Goal: Task Accomplishment & Management: Use online tool/utility

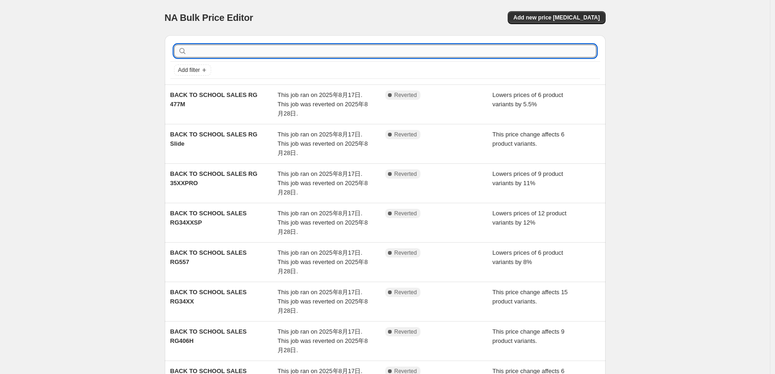
drag, startPoint x: 0, startPoint y: 0, endPoint x: 246, endPoint y: 50, distance: 250.6
click at [246, 50] on input "text" at bounding box center [393, 51] width 408 height 13
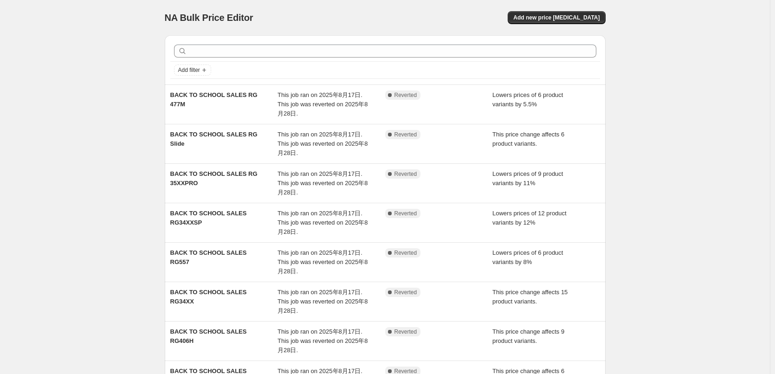
click at [134, 104] on div "NA Bulk Price Editor. This page is ready NA Bulk Price Editor Add new price cha…" at bounding box center [385, 285] width 770 height 571
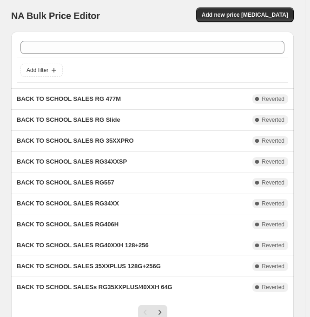
click at [129, 5] on div "NA Bulk Price Editor. This page is ready NA Bulk Price Editor Add new price cha…" at bounding box center [152, 16] width 282 height 32
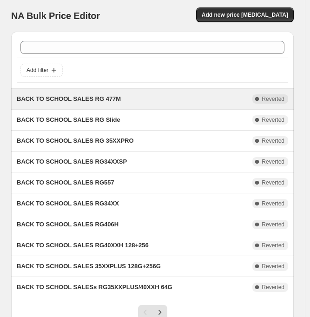
click at [95, 98] on span "BACK TO SCHOOL SALES RG 477M" at bounding box center [69, 98] width 104 height 7
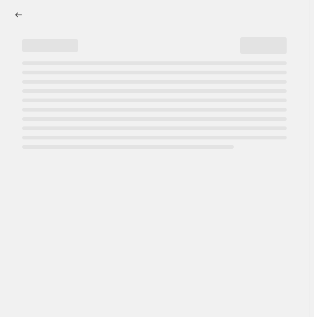
select select "percentage"
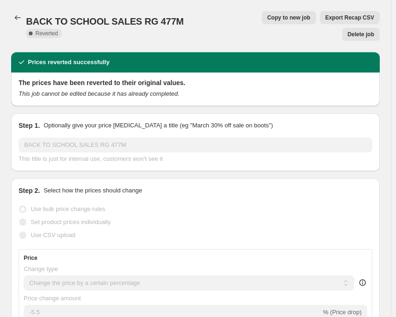
click at [267, 17] on span "Copy to new job" at bounding box center [288, 17] width 43 height 7
select select "percentage"
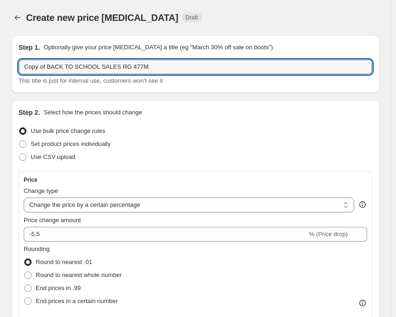
drag, startPoint x: 113, startPoint y: 69, endPoint x: 7, endPoint y: 65, distance: 105.4
paste input "September Sale"
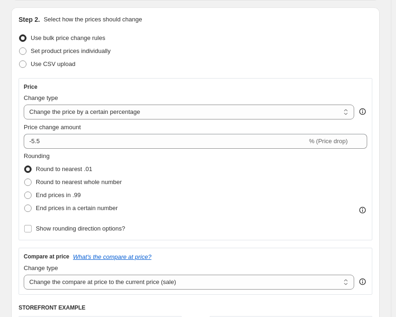
scroll to position [186, 0]
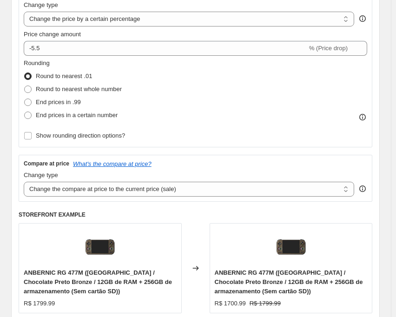
type input "September Sale RG 477M"
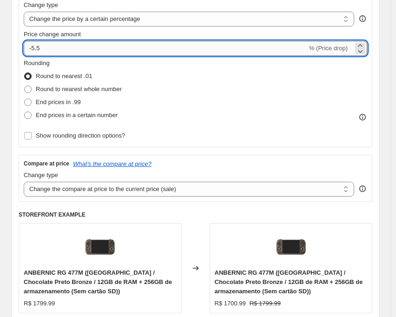
drag, startPoint x: 31, startPoint y: 52, endPoint x: 48, endPoint y: 52, distance: 16.7
click at [48, 52] on input "-5.5" at bounding box center [165, 48] width 283 height 15
type input "-7"
click at [166, 80] on div "Rounding Round to nearest .01 Round to nearest whole number End prices in .99 E…" at bounding box center [195, 89] width 343 height 63
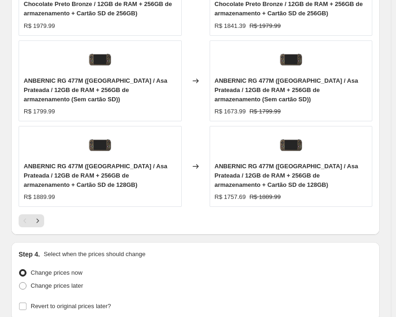
scroll to position [928, 0]
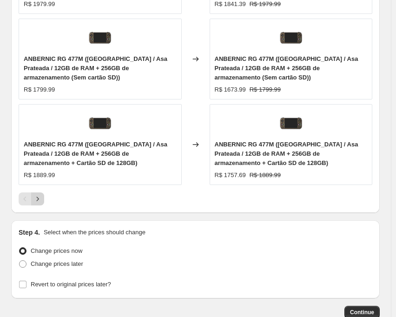
click at [39, 194] on icon "Next" at bounding box center [37, 198] width 9 height 9
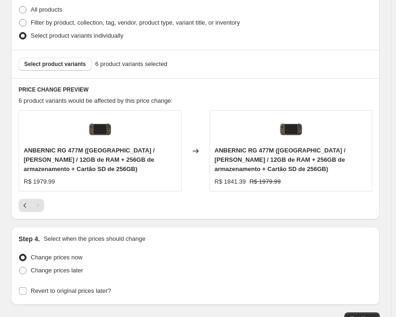
scroll to position [645, 0]
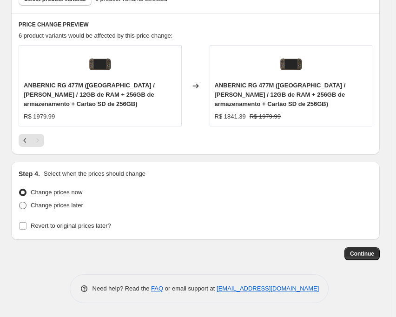
click at [25, 205] on span at bounding box center [22, 204] width 7 height 7
click at [19, 202] on input "Change prices later" at bounding box center [19, 201] width 0 height 0
radio input "true"
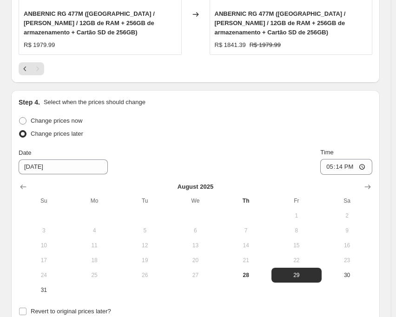
scroll to position [738, 0]
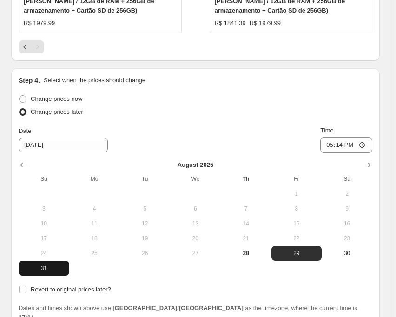
click at [53, 269] on span "31" at bounding box center [43, 267] width 43 height 7
type input "[DATE]"
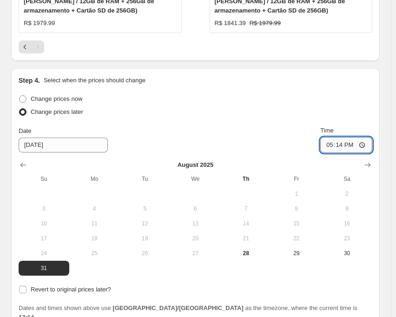
click at [344, 148] on input "17:14" at bounding box center [346, 145] width 52 height 16
type input "22:50"
click at [279, 128] on div "Date [DATE] Time 22:50" at bounding box center [195, 139] width 353 height 27
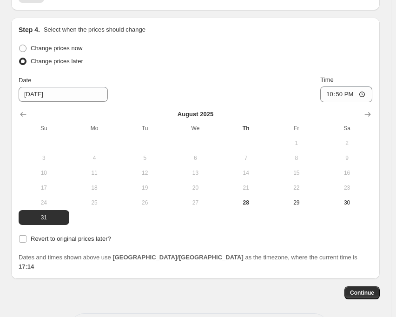
scroll to position [819, 0]
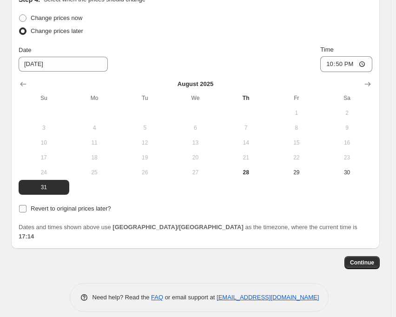
click at [24, 211] on input "Revert to original prices later?" at bounding box center [22, 208] width 7 height 7
checkbox input "true"
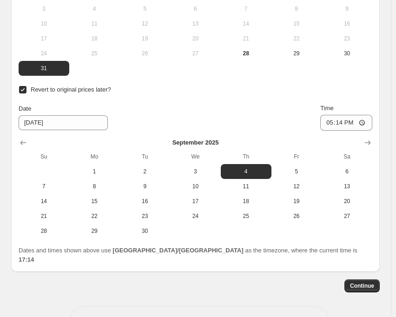
scroll to position [961, 0]
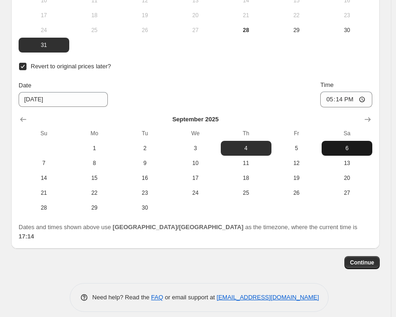
click at [346, 147] on span "6" at bounding box center [346, 147] width 43 height 7
type input "[DATE]"
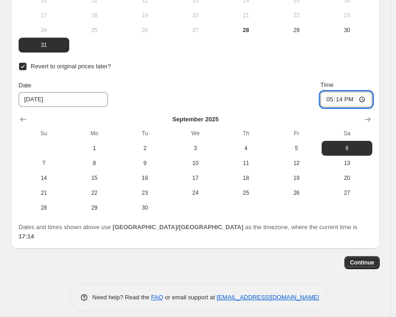
click at [342, 100] on input "17:14" at bounding box center [346, 99] width 52 height 16
type input "15:00"
click at [259, 84] on div "Date [DATE] Time 15:00" at bounding box center [195, 93] width 353 height 27
click at [360, 258] on button "Continue" at bounding box center [361, 262] width 35 height 13
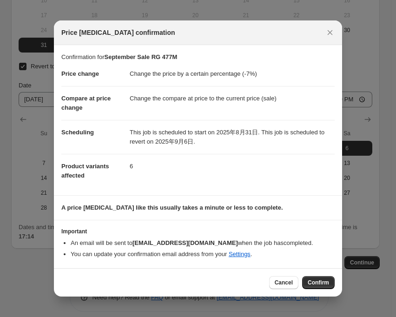
click at [312, 282] on span "Confirm" at bounding box center [317, 282] width 21 height 7
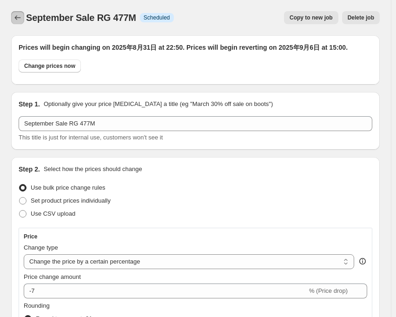
click at [15, 16] on icon "Price change jobs" at bounding box center [17, 17] width 9 height 9
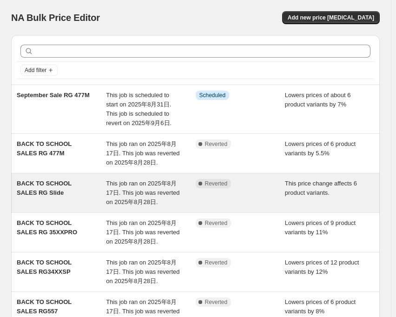
click at [149, 187] on div "This job ran on 2025年8月17日. This job was reverted on 2025年8月28日." at bounding box center [150, 193] width 89 height 28
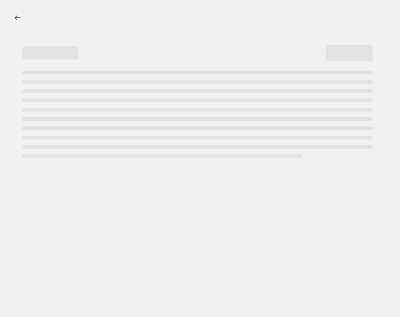
select select "pcap"
select select "no_change"
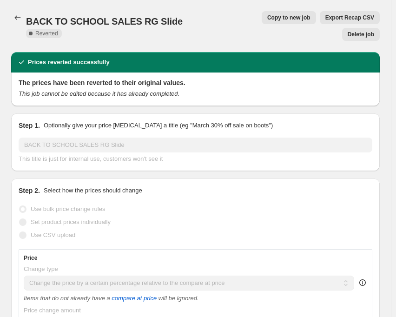
click at [267, 20] on span "Copy to new job" at bounding box center [288, 17] width 43 height 7
select select "pcap"
select select "no_change"
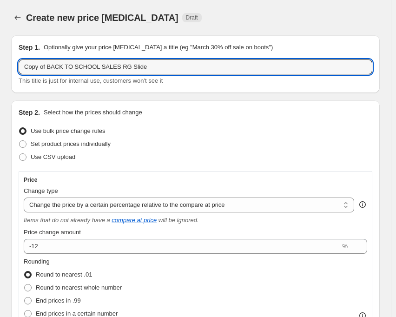
drag, startPoint x: 112, startPoint y: 68, endPoint x: 9, endPoint y: 72, distance: 103.1
paste input "September Sale"
click at [112, 65] on input "September Sale RG Slide" at bounding box center [195, 66] width 353 height 15
click at [150, 68] on input "September Sale RG Slide 14.5" at bounding box center [195, 66] width 353 height 15
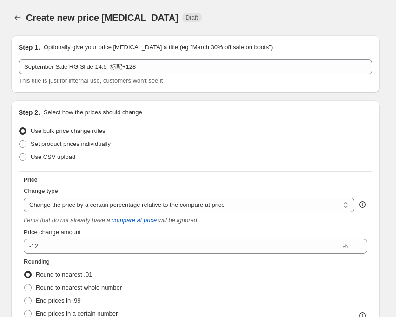
click at [204, 11] on div "Create new price [MEDICAL_DATA] Draft" at bounding box center [156, 17] width 260 height 13
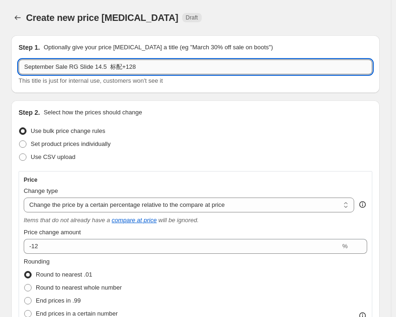
click at [101, 69] on input "September Sale RG Slide 14.5 标配+128" at bounding box center [195, 66] width 353 height 15
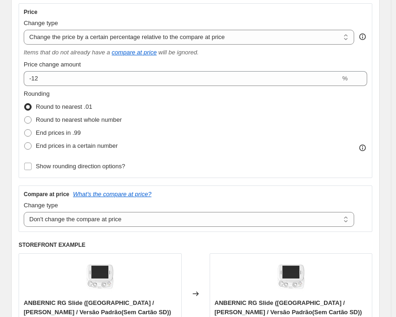
scroll to position [186, 0]
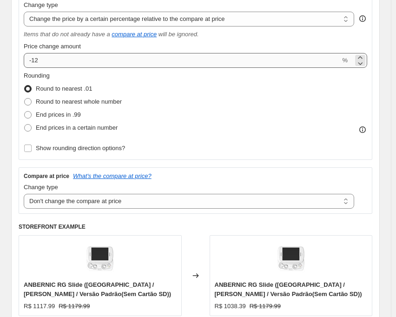
type input "September Sale RG Slide 14.5% 标配+128"
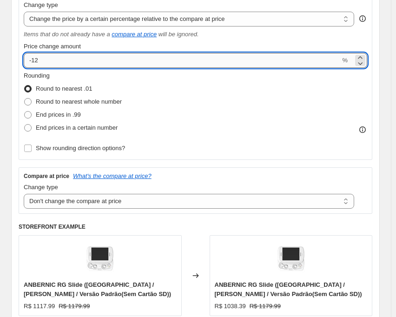
drag, startPoint x: 32, startPoint y: 59, endPoint x: 42, endPoint y: 59, distance: 9.3
click at [42, 59] on input "-12" at bounding box center [182, 60] width 316 height 15
type input "-14.5"
click at [207, 104] on div "Rounding Round to nearest .01 Round to nearest whole number End prices in .99 E…" at bounding box center [195, 102] width 343 height 63
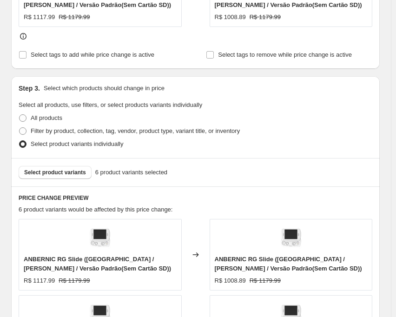
scroll to position [557, 0]
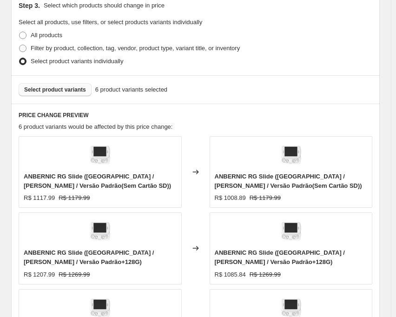
click at [61, 91] on span "Select product variants" at bounding box center [55, 89] width 62 height 7
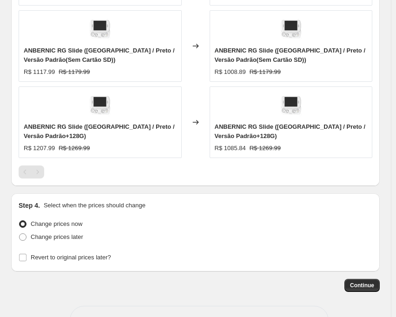
scroll to position [868, 0]
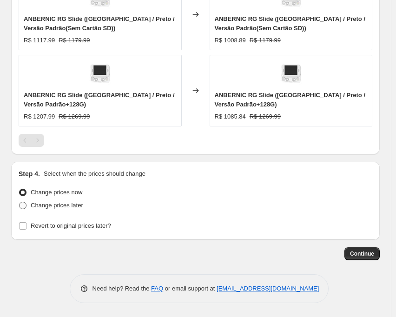
click at [25, 207] on span at bounding box center [22, 204] width 7 height 7
click at [19, 202] on input "Change prices later" at bounding box center [19, 201] width 0 height 0
radio input "true"
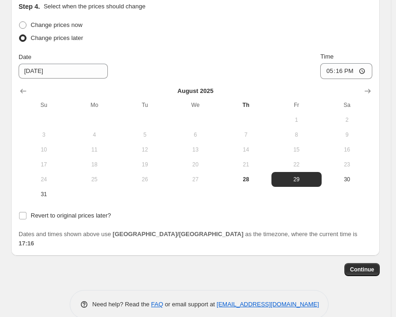
scroll to position [1041, 0]
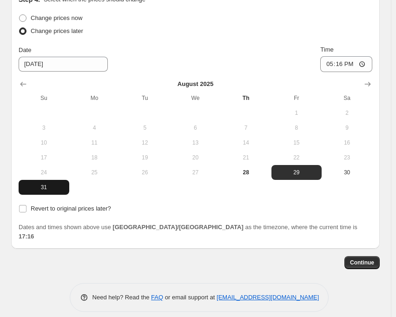
click at [49, 191] on span "31" at bounding box center [43, 186] width 43 height 7
type input "[DATE]"
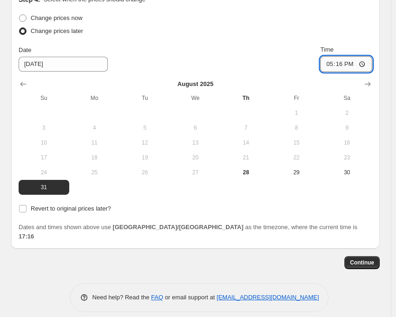
click at [345, 66] on input "17:16" at bounding box center [346, 64] width 52 height 16
type input "22:50"
click at [225, 39] on div "Change prices now Change prices later Date 8/31/2025 Time 22:50 August 2025 Su …" at bounding box center [195, 103] width 353 height 183
click at [24, 208] on input "Revert to original prices later?" at bounding box center [22, 208] width 7 height 7
checkbox input "true"
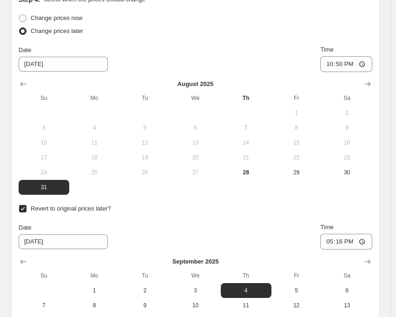
scroll to position [1134, 0]
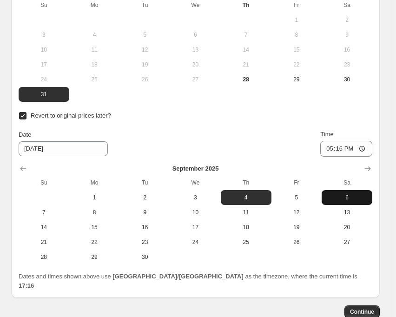
click at [364, 200] on span "6" at bounding box center [346, 197] width 43 height 7
type input "[DATE]"
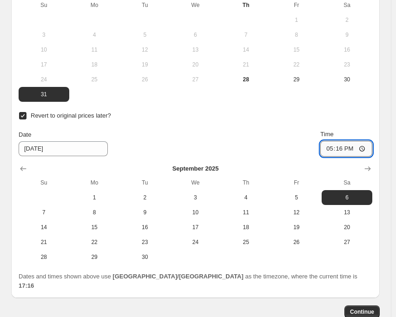
click at [344, 152] on input "17:16" at bounding box center [346, 149] width 52 height 16
type input "15:00"
click at [286, 139] on div "Date [DATE] Time 15:00" at bounding box center [195, 143] width 353 height 27
click at [226, 130] on div "Date [DATE] Time 15:00" at bounding box center [195, 143] width 353 height 27
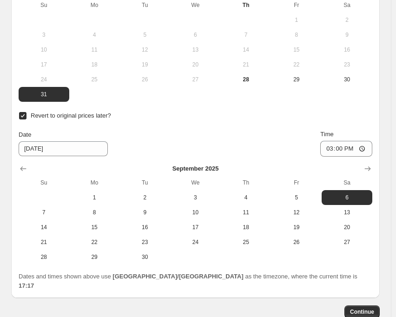
click at [226, 130] on div "Date [DATE] Time 15:00" at bounding box center [195, 143] width 353 height 27
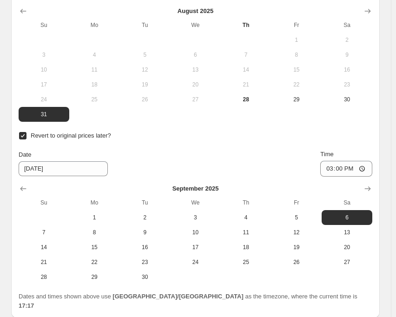
scroll to position [1183, 0]
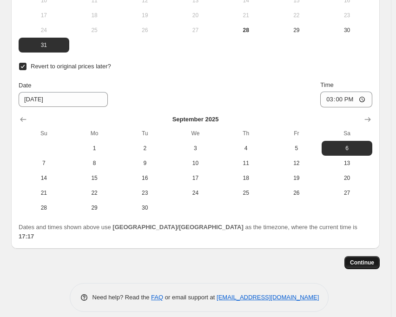
click at [363, 259] on span "Continue" at bounding box center [362, 262] width 24 height 7
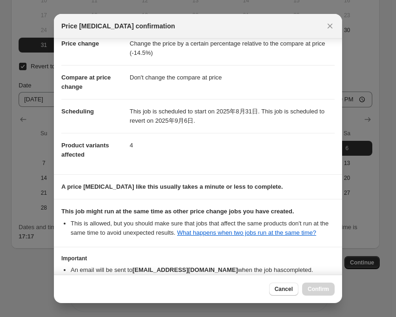
scroll to position [82, 0]
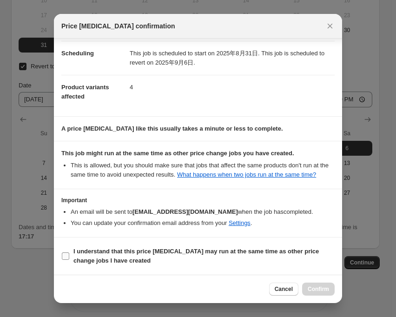
click at [65, 256] on input "I understand that this price [MEDICAL_DATA] may run at the same time as other p…" at bounding box center [65, 255] width 7 height 7
checkbox input "true"
click at [312, 291] on span "Confirm" at bounding box center [317, 288] width 21 height 7
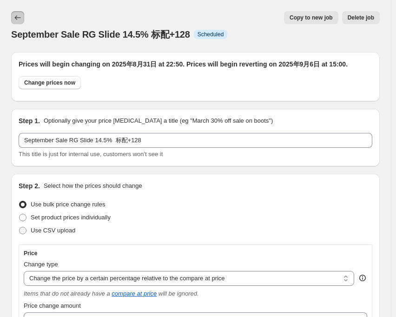
click at [15, 19] on icon "Price change jobs" at bounding box center [17, 17] width 9 height 9
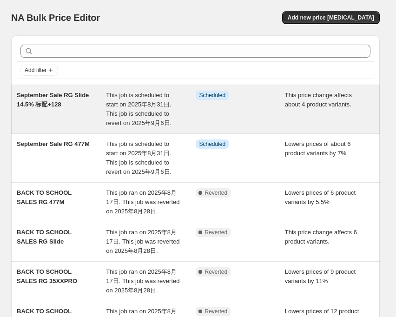
click at [150, 97] on span "This job is scheduled to start on 2025年8月31日. This job is scheduled to revert o…" at bounding box center [138, 108] width 65 height 35
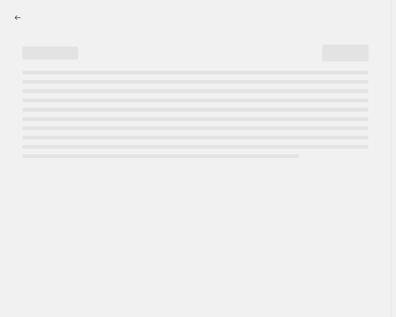
select select "pcap"
select select "no_change"
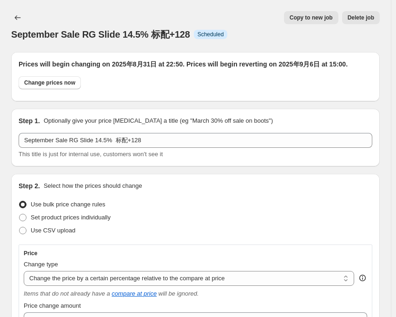
click at [308, 21] on span "Copy to new job" at bounding box center [310, 17] width 43 height 7
select select "pcap"
select select "no_change"
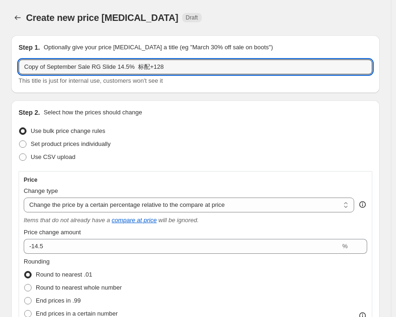
drag, startPoint x: 45, startPoint y: 68, endPoint x: 4, endPoint y: 71, distance: 40.5
drag, startPoint x: 111, startPoint y: 65, endPoint x: 159, endPoint y: 70, distance: 48.1
click at [159, 70] on input "September Sale RG Slide 14.5% 标配+128" at bounding box center [195, 66] width 353 height 15
type input "September Sale RG Slide 14.5% 256"
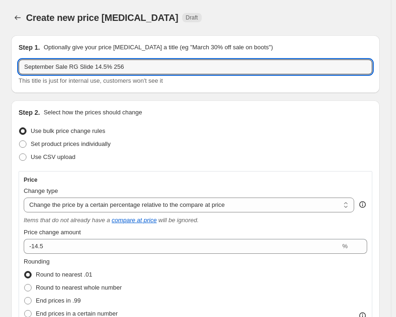
click at [162, 119] on div "Step 2. Select how the prices should change Use bulk price change rules Set pro…" at bounding box center [195, 322] width 353 height 428
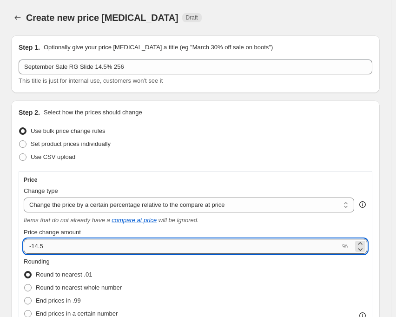
drag, startPoint x: 37, startPoint y: 247, endPoint x: 47, endPoint y: 247, distance: 9.8
click at [47, 247] on input "-14.5" at bounding box center [182, 246] width 316 height 15
type input "-14"
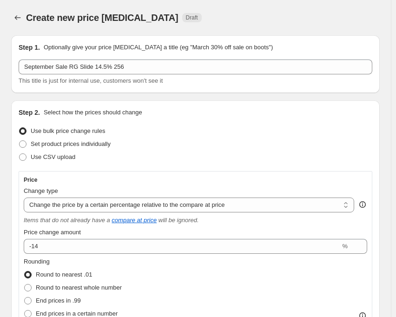
click at [134, 178] on div "Price" at bounding box center [195, 179] width 343 height 7
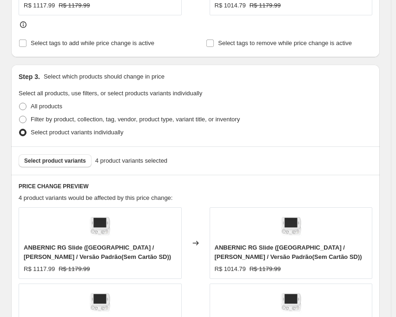
scroll to position [464, 0]
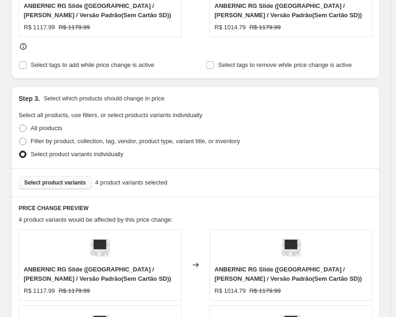
click at [46, 187] on button "Select product variants" at bounding box center [55, 182] width 73 height 13
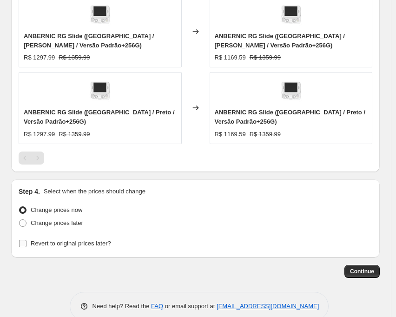
scroll to position [715, 0]
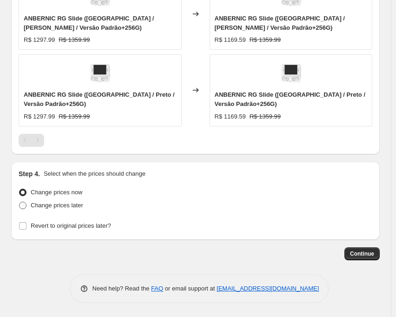
click at [23, 206] on span at bounding box center [22, 204] width 7 height 7
click at [19, 202] on input "Change prices later" at bounding box center [19, 201] width 0 height 0
radio input "true"
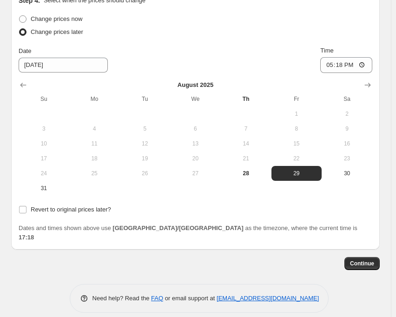
scroll to position [889, 0]
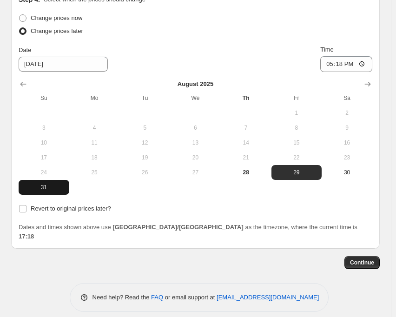
drag, startPoint x: 42, startPoint y: 187, endPoint x: 63, endPoint y: 180, distance: 21.9
click at [42, 187] on span "31" at bounding box center [43, 186] width 43 height 7
type input "[DATE]"
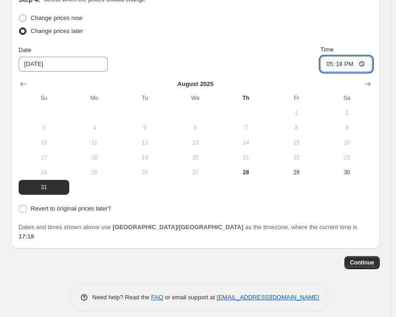
click at [347, 63] on input "17:18" at bounding box center [346, 64] width 52 height 16
type input "22:50"
click at [19, 212] on input "Revert to original prices later?" at bounding box center [22, 208] width 7 height 7
checkbox input "true"
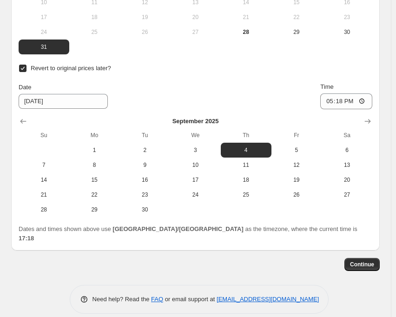
scroll to position [1031, 0]
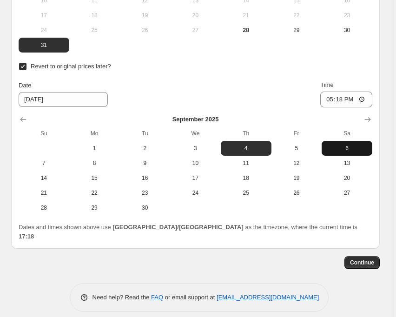
click at [341, 150] on span "6" at bounding box center [346, 147] width 43 height 7
type input "[DATE]"
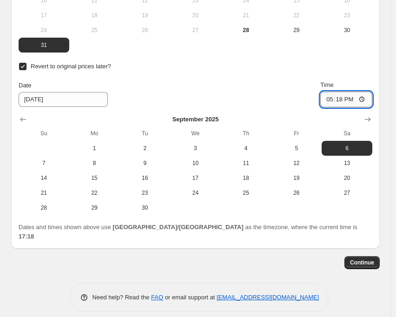
click at [344, 101] on input "17:18" at bounding box center [346, 99] width 52 height 16
type input "15:00"
click at [226, 94] on div "Date [DATE] Time 15:00" at bounding box center [195, 93] width 353 height 27
click at [374, 259] on span "Continue" at bounding box center [362, 262] width 24 height 7
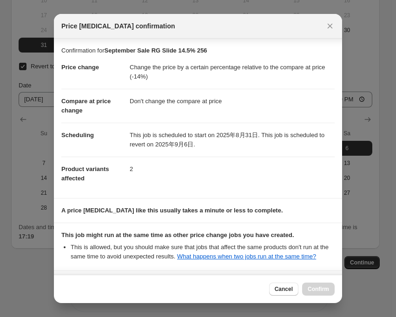
scroll to position [82, 0]
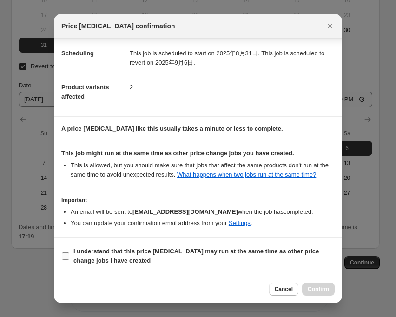
click at [63, 257] on input "I understand that this price [MEDICAL_DATA] may run at the same time as other p…" at bounding box center [65, 255] width 7 height 7
checkbox input "true"
click at [320, 292] on button "Confirm" at bounding box center [318, 288] width 32 height 13
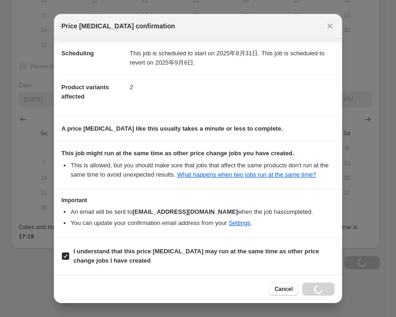
type input "September Sale RG Slide 14.5% 256"
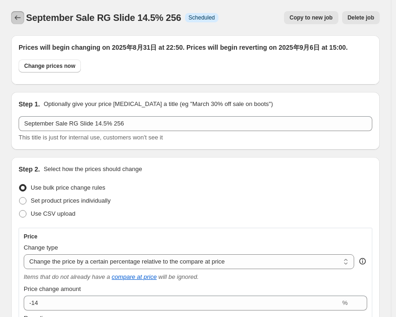
click at [19, 20] on icon "Price change jobs" at bounding box center [17, 17] width 9 height 9
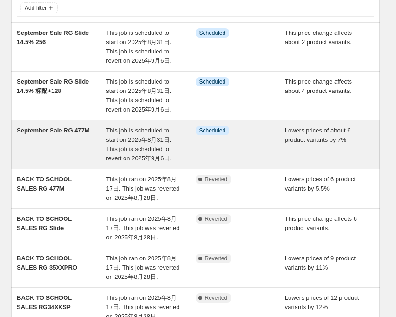
scroll to position [93, 0]
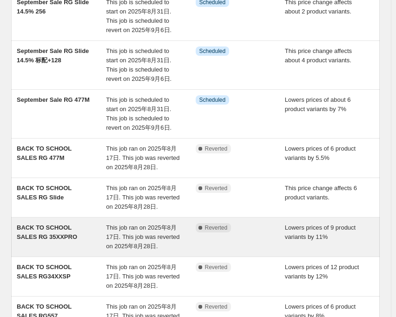
click at [71, 226] on span "BACK TO SCHOOL SALES RG 35XXPRO" at bounding box center [47, 232] width 60 height 16
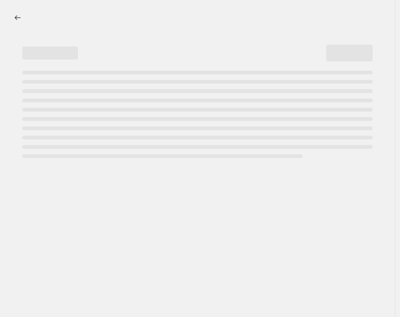
select select "percentage"
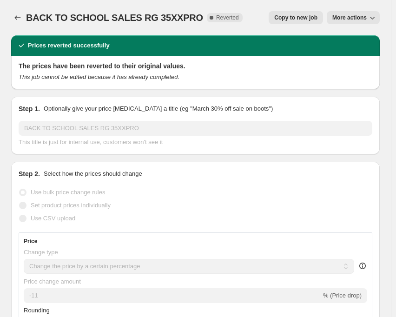
click at [292, 21] on button "Copy to new job" at bounding box center [295, 17] width 54 height 13
select select "percentage"
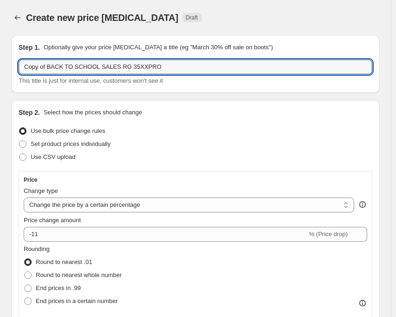
drag, startPoint x: 112, startPoint y: 68, endPoint x: 9, endPoint y: 76, distance: 103.3
paste input "RG Slide"
click at [108, 67] on input "RG Slide RG 35XXPRO" at bounding box center [195, 66] width 353 height 15
click at [110, 70] on input "RG Slide RG 35XXPRO/" at bounding box center [195, 66] width 353 height 15
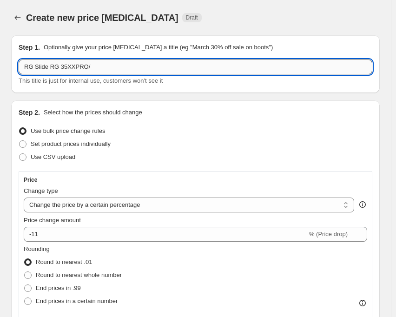
paste input "RG34XXSP"
type input "RG Slide RG 35XXPRO/RG34XXSP"
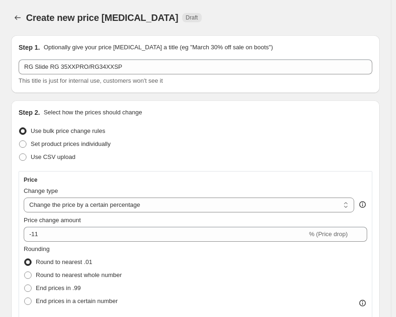
click at [208, 29] on div "Create new price [MEDICAL_DATA]. This page is ready Create new price [MEDICAL_D…" at bounding box center [195, 17] width 368 height 35
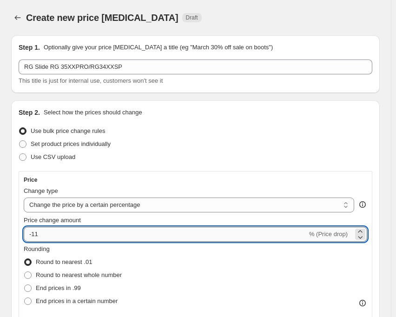
drag, startPoint x: 32, startPoint y: 234, endPoint x: 41, endPoint y: 234, distance: 9.3
click at [41, 234] on input "-11" at bounding box center [165, 234] width 283 height 15
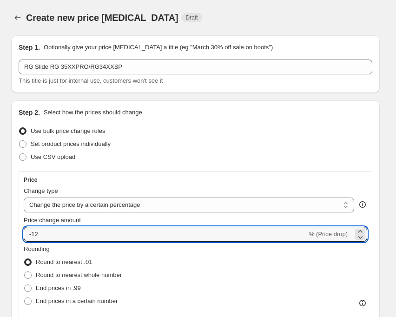
type input "-12"
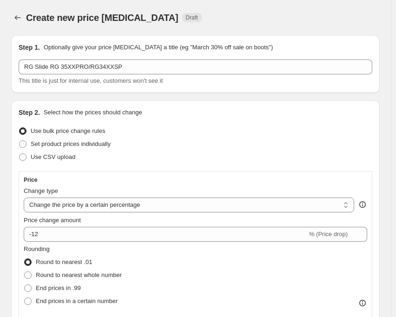
click at [130, 175] on div "Price Change type Change the price to a certain amount Change the price by a ce…" at bounding box center [195, 252] width 353 height 162
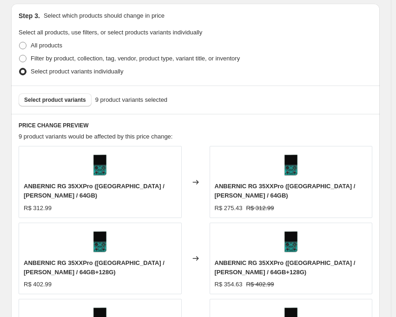
scroll to position [557, 0]
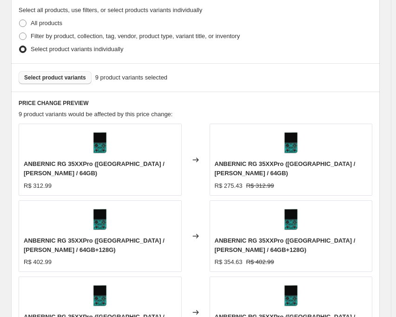
click at [65, 74] on span "Select product variants" at bounding box center [55, 77] width 62 height 7
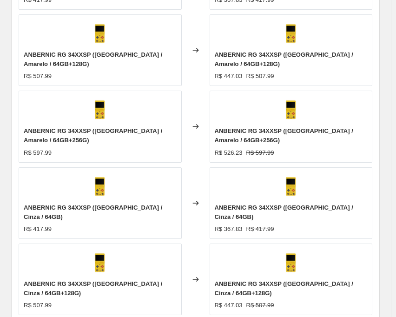
scroll to position [836, 0]
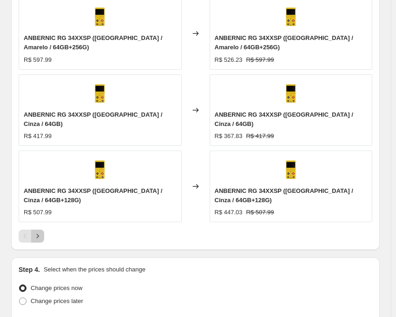
click at [42, 229] on button "Next" at bounding box center [37, 235] width 13 height 13
click at [37, 231] on icon "Next" at bounding box center [37, 235] width 9 height 9
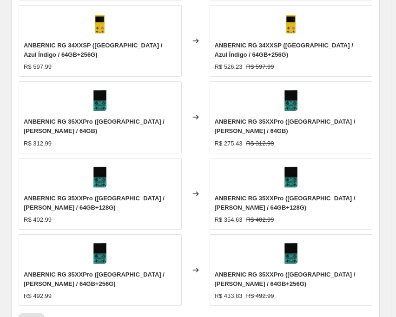
scroll to position [845, 0]
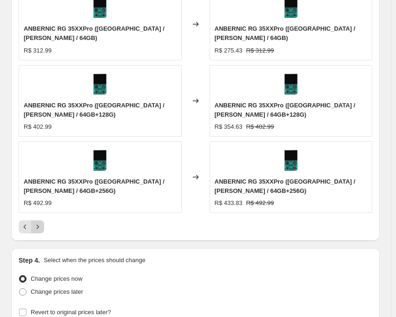
click at [37, 220] on button "Next" at bounding box center [37, 226] width 13 height 13
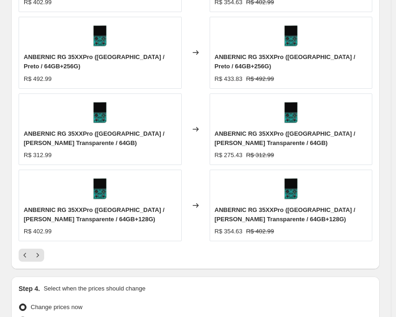
scroll to position [836, 0]
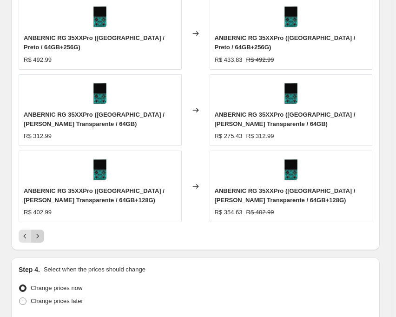
click at [41, 231] on icon "Next" at bounding box center [37, 235] width 9 height 9
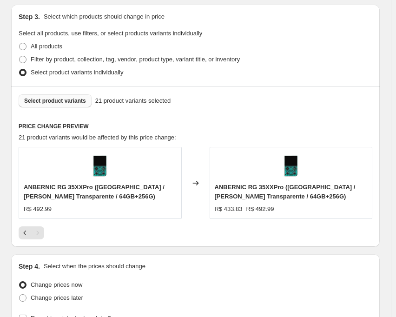
scroll to position [627, 0]
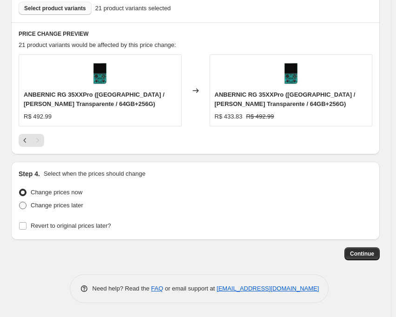
click at [24, 208] on span at bounding box center [22, 204] width 7 height 7
click at [19, 202] on input "Change prices later" at bounding box center [19, 201] width 0 height 0
radio input "true"
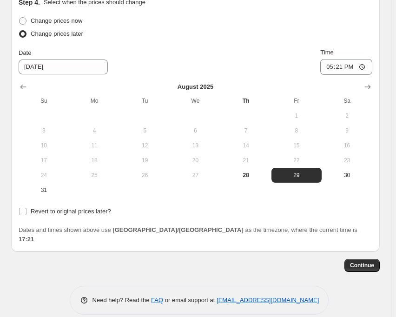
scroll to position [800, 0]
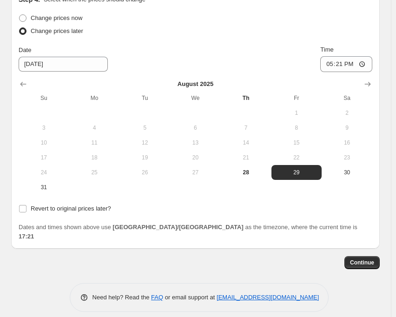
drag, startPoint x: 43, startPoint y: 189, endPoint x: 178, endPoint y: 154, distance: 140.1
click at [43, 189] on span "31" at bounding box center [43, 186] width 43 height 7
type input "[DATE]"
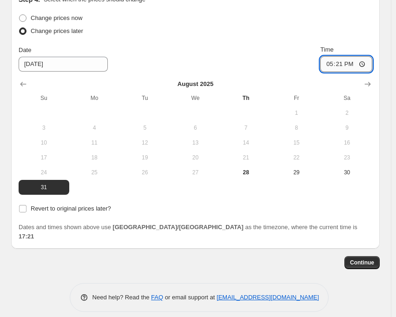
click at [347, 62] on input "17:21" at bounding box center [346, 64] width 52 height 16
type input "22:50"
click at [301, 48] on div "Date [DATE] Time 22:50" at bounding box center [195, 58] width 353 height 27
click at [24, 209] on input "Revert to original prices later?" at bounding box center [22, 208] width 7 height 7
checkbox input "true"
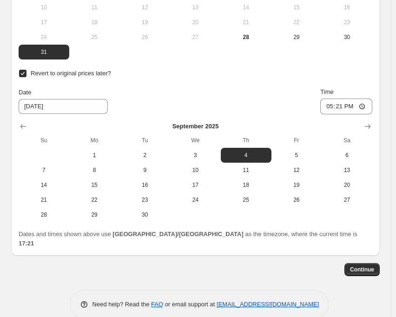
scroll to position [942, 0]
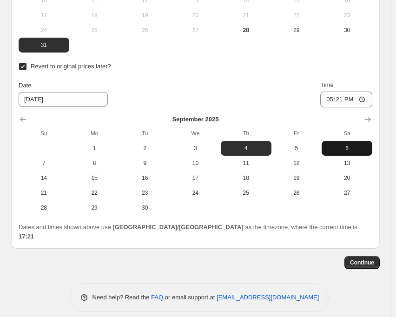
click at [346, 148] on span "6" at bounding box center [346, 147] width 43 height 7
type input "[DATE]"
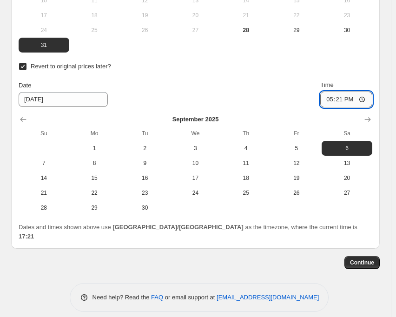
click at [349, 100] on input "17:21" at bounding box center [346, 99] width 52 height 16
type input "15:00"
click at [252, 84] on div "Date [DATE] Time 15:00" at bounding box center [195, 93] width 353 height 27
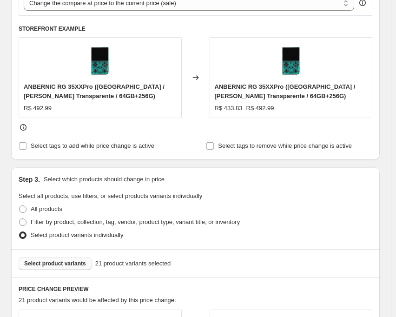
scroll to position [0, 0]
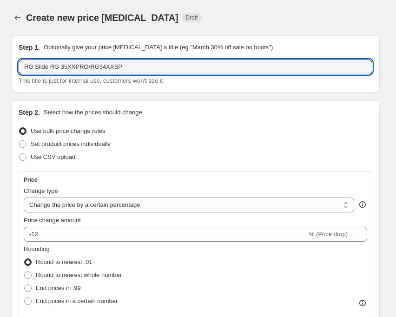
drag, startPoint x: 46, startPoint y: 68, endPoint x: 18, endPoint y: 70, distance: 28.4
click at [18, 70] on div "Step 1. Optionally give your price change job a title (eg "March 30% off sale o…" at bounding box center [195, 64] width 368 height 58
paste input "September Sal"
type input "September Sale RG 35XXPRO/RG34XXSP"
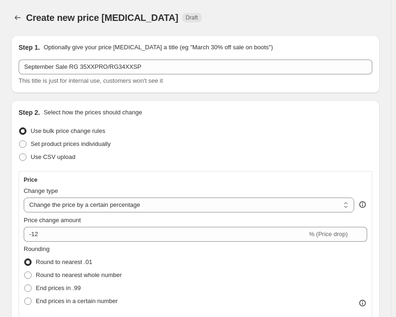
click at [205, 18] on div "Create new price [MEDICAL_DATA] Draft" at bounding box center [156, 17] width 260 height 13
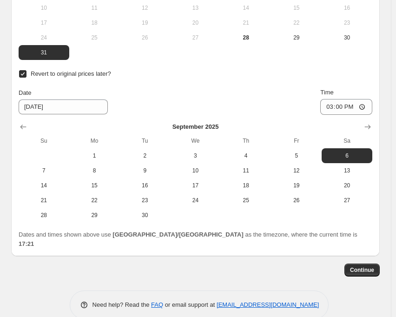
scroll to position [942, 0]
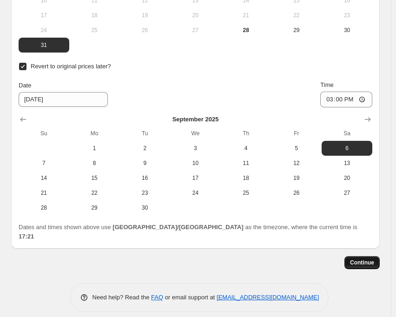
click at [367, 259] on button "Continue" at bounding box center [361, 262] width 35 height 13
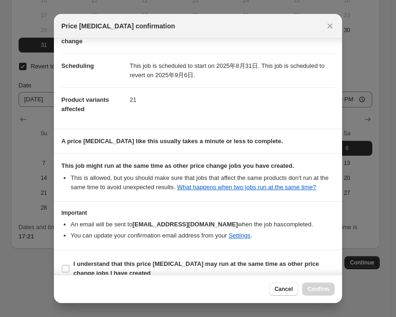
scroll to position [72, 0]
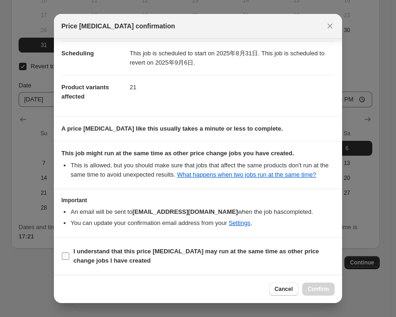
click at [66, 258] on input "I understand that this price [MEDICAL_DATA] may run at the same time as other p…" at bounding box center [65, 255] width 7 height 7
checkbox input "true"
click at [315, 290] on span "Confirm" at bounding box center [317, 288] width 21 height 7
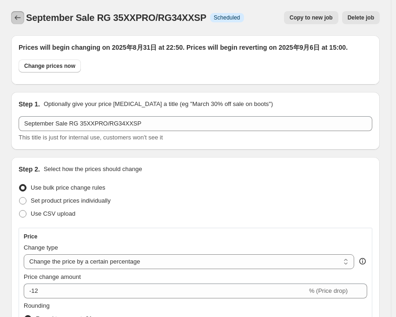
click at [18, 19] on icon "Price change jobs" at bounding box center [17, 17] width 9 height 9
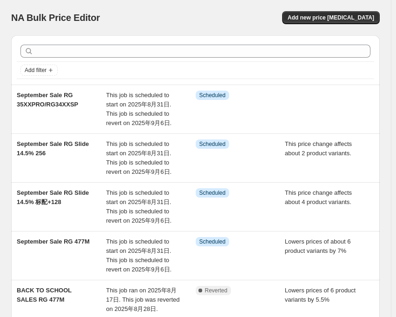
scroll to position [279, 0]
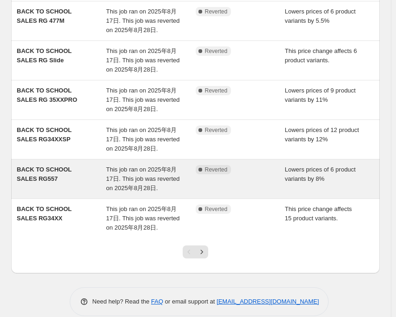
click at [132, 173] on span "This job ran on 2025年8月17日. This job was reverted on 2025年8月28日." at bounding box center [142, 179] width 73 height 26
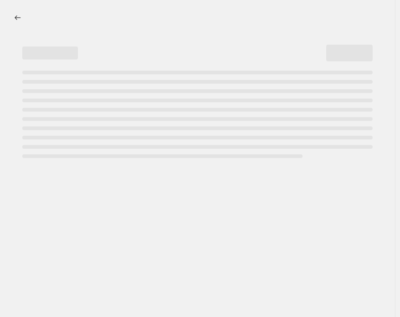
select select "percentage"
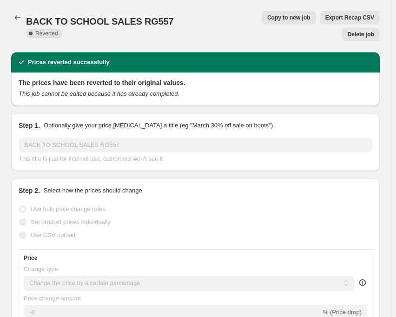
click at [261, 14] on button "Copy to new job" at bounding box center [288, 17] width 54 height 13
select select "percentage"
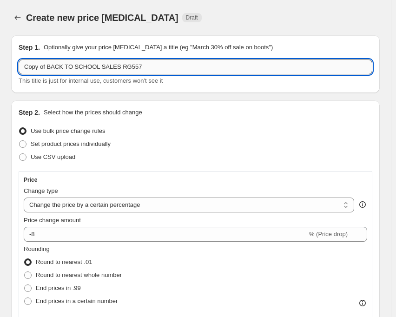
drag, startPoint x: 111, startPoint y: 65, endPoint x: 80, endPoint y: 72, distance: 31.8
click at [80, 72] on input "Copy of BACK TO SCHOOL SALES RG557" at bounding box center [195, 66] width 353 height 15
drag, startPoint x: 112, startPoint y: 68, endPoint x: 24, endPoint y: 68, distance: 87.7
click at [24, 68] on input "Copy of BACK TO SCHOOL SALES RG557" at bounding box center [195, 66] width 353 height 15
paste input "September Sale"
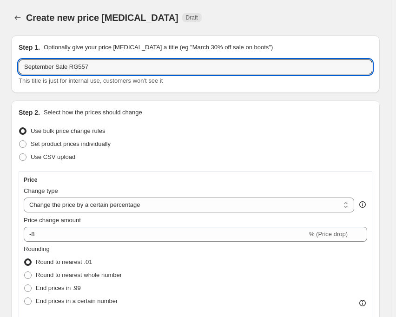
type input "September Sale RG557"
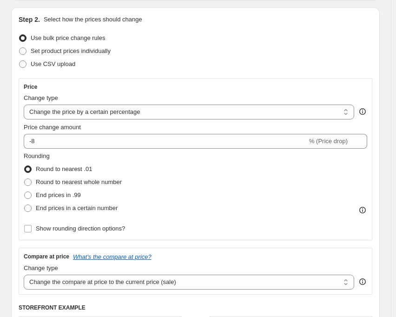
scroll to position [186, 0]
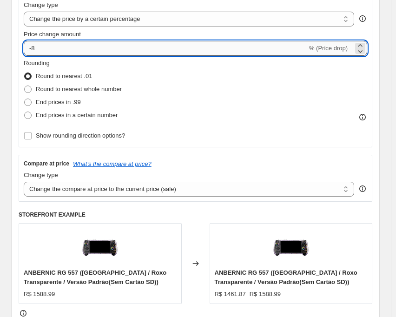
drag, startPoint x: 32, startPoint y: 48, endPoint x: 44, endPoint y: 51, distance: 11.5
click at [44, 51] on input "-8" at bounding box center [165, 48] width 283 height 15
type input "-9"
click at [260, 96] on div "Rounding Round to nearest .01 Round to nearest whole number End prices in .99 E…" at bounding box center [195, 89] width 343 height 63
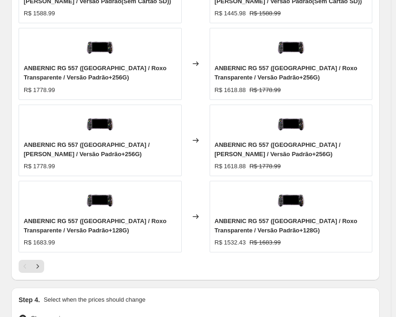
scroll to position [836, 0]
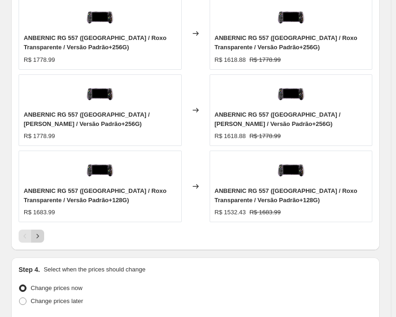
click at [39, 239] on icon "Next" at bounding box center [37, 235] width 9 height 9
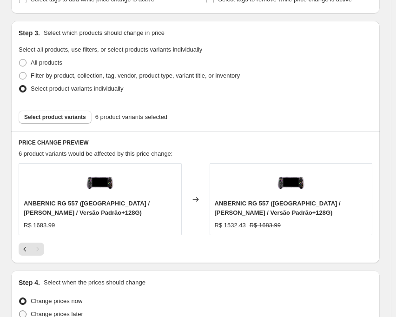
scroll to position [627, 0]
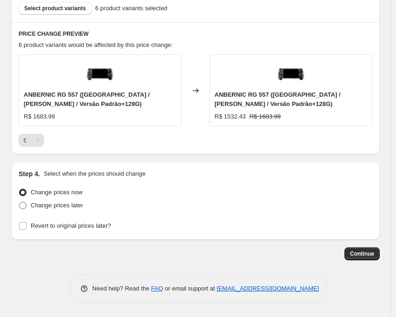
click at [23, 208] on span at bounding box center [22, 204] width 7 height 7
click at [19, 202] on input "Change prices later" at bounding box center [19, 201] width 0 height 0
radio input "true"
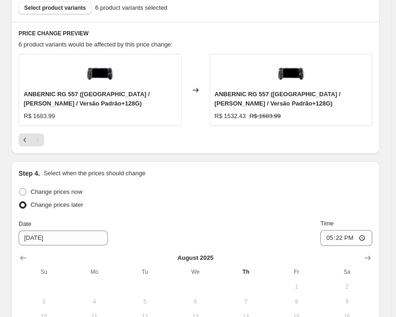
scroll to position [800, 0]
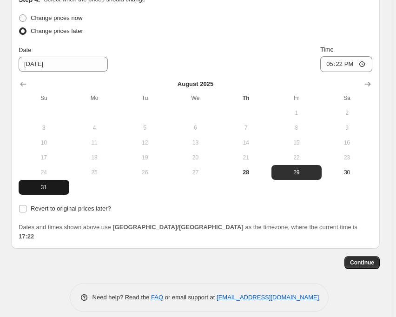
click at [52, 192] on button "31" at bounding box center [44, 187] width 51 height 15
type input "[DATE]"
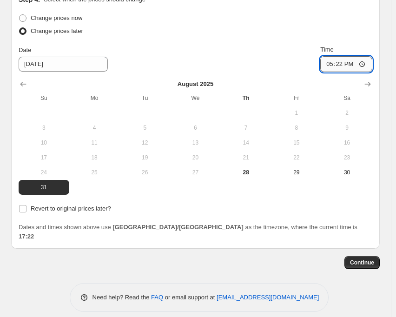
click at [347, 69] on input "17:22" at bounding box center [346, 64] width 52 height 16
type input "22:50"
click at [20, 211] on input "Revert to original prices later?" at bounding box center [22, 208] width 7 height 7
checkbox input "true"
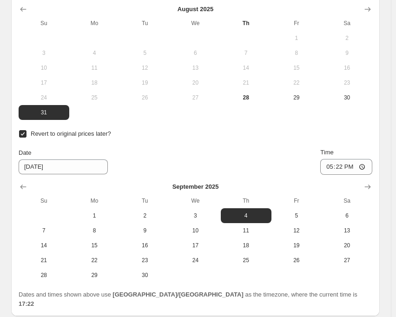
scroll to position [893, 0]
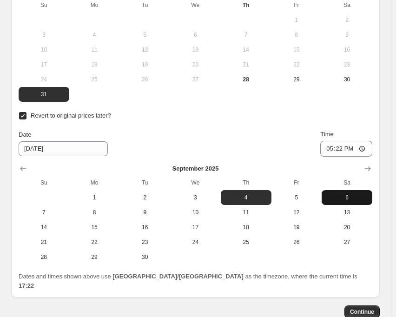
click at [349, 191] on button "6" at bounding box center [346, 197] width 51 height 15
type input "[DATE]"
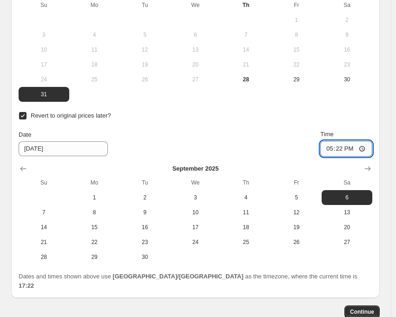
click at [343, 147] on input "17:22" at bounding box center [346, 149] width 52 height 16
type input "15:00"
click at [253, 148] on div "Date [DATE] Time 15:00" at bounding box center [195, 143] width 353 height 27
click at [364, 308] on span "Continue" at bounding box center [362, 311] width 24 height 7
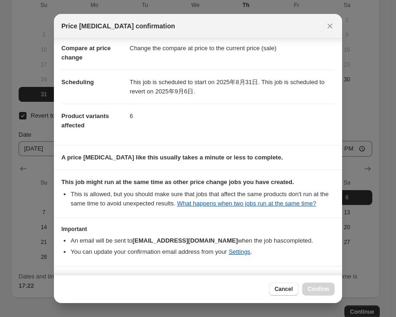
scroll to position [72, 0]
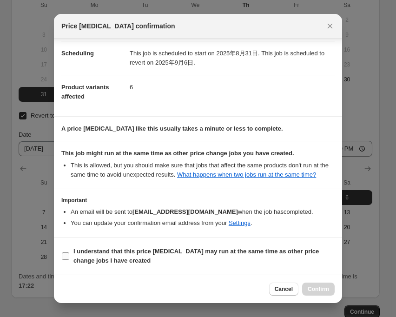
click at [65, 260] on label "I understand that this price [MEDICAL_DATA] may run at the same time as other p…" at bounding box center [197, 256] width 273 height 22
click at [65, 260] on input "I understand that this price [MEDICAL_DATA] may run at the same time as other p…" at bounding box center [65, 255] width 7 height 7
checkbox input "true"
click at [312, 291] on span "Confirm" at bounding box center [317, 288] width 21 height 7
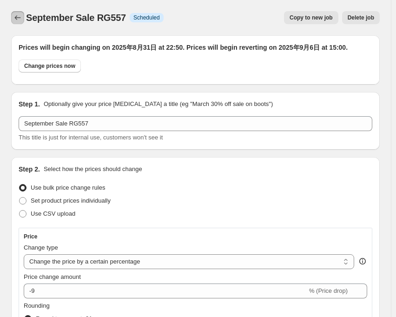
click at [14, 19] on icon "Price change jobs" at bounding box center [17, 17] width 9 height 9
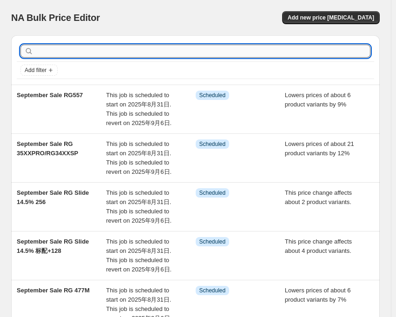
click at [307, 53] on input "text" at bounding box center [202, 51] width 335 height 13
type input "34"
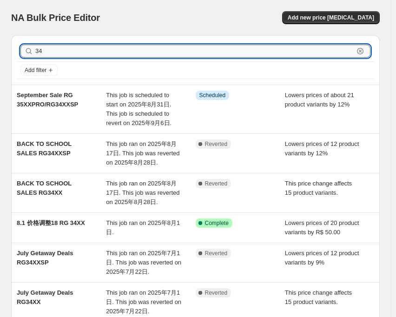
click at [75, 54] on input "34" at bounding box center [194, 51] width 318 height 13
type input "34XX"
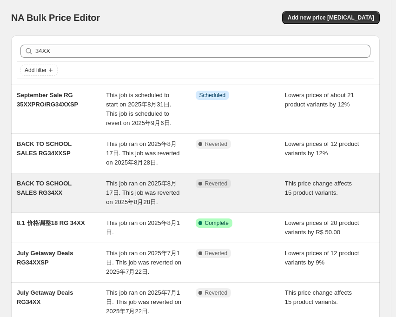
click at [66, 181] on span "BACK TO SCHOOL SALES RG34XX" at bounding box center [44, 188] width 55 height 16
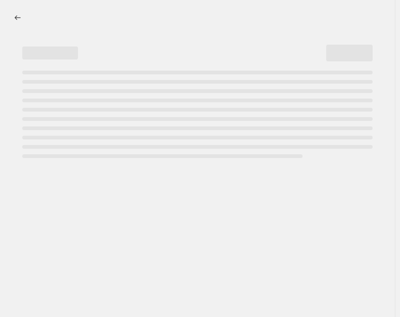
select select "pcap"
select select "no_change"
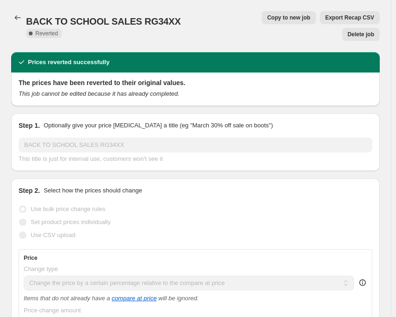
click at [267, 17] on span "Copy to new job" at bounding box center [288, 17] width 43 height 7
select select "pcap"
select select "no_change"
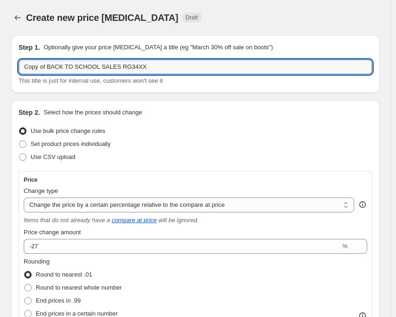
drag, startPoint x: 112, startPoint y: 66, endPoint x: 14, endPoint y: 69, distance: 98.0
click at [14, 69] on div "Step 1. Optionally give your price change job a title (eg "March 30% off sale o…" at bounding box center [195, 64] width 368 height 58
paste input "September Sale"
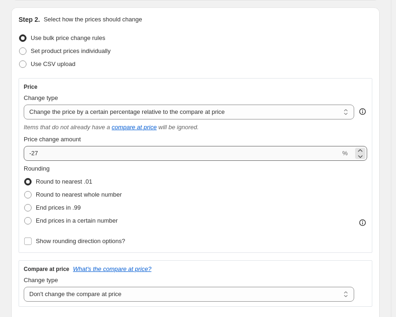
type input "September Sale RG34XX"
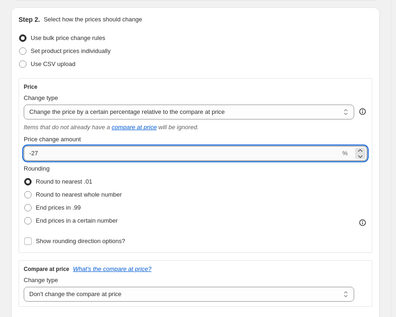
drag, startPoint x: 35, startPoint y: 152, endPoint x: 43, endPoint y: 152, distance: 7.9
click at [43, 152] on input "-27" at bounding box center [182, 153] width 316 height 15
type input "-28"
click at [143, 76] on div "Step 2. Select how the prices should change Use bulk price change rules Set pro…" at bounding box center [195, 229] width 353 height 428
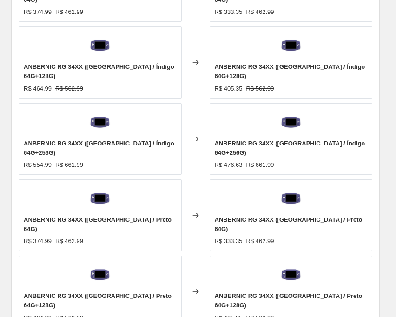
scroll to position [836, 0]
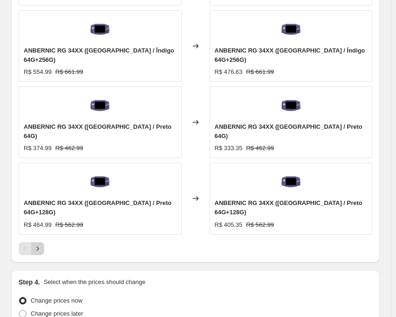
click at [42, 244] on icon "Next" at bounding box center [37, 248] width 9 height 9
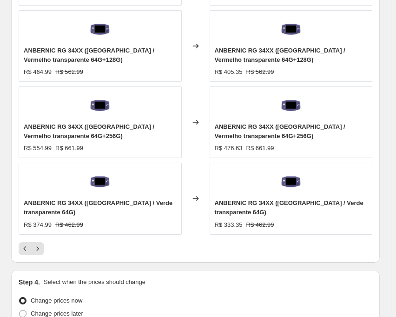
scroll to position [916, 0]
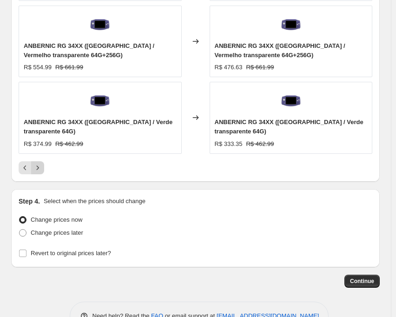
click at [39, 163] on icon "Next" at bounding box center [37, 167] width 9 height 9
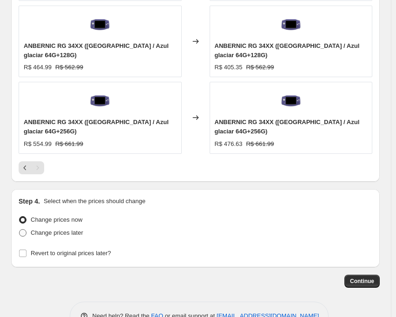
click at [22, 229] on span at bounding box center [22, 232] width 7 height 7
click at [19, 229] on input "Change prices later" at bounding box center [19, 229] width 0 height 0
radio input "true"
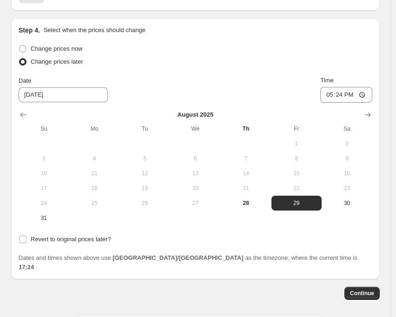
scroll to position [1090, 0]
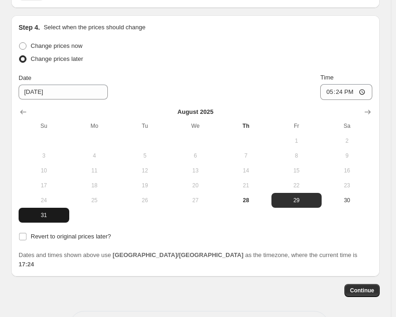
click at [52, 211] on span "31" at bounding box center [43, 214] width 43 height 7
type input "[DATE]"
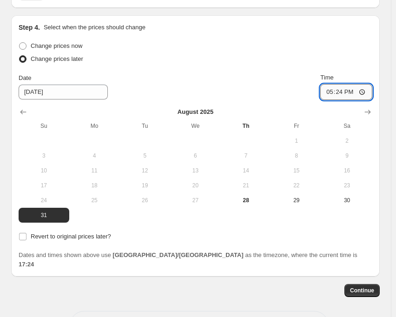
click at [349, 84] on input "17:24" at bounding box center [346, 92] width 52 height 16
type input "22:50"
click at [21, 233] on input "Revert to original prices later?" at bounding box center [22, 236] width 7 height 7
checkbox input "true"
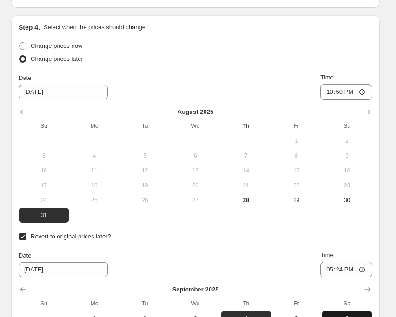
click at [346, 311] on button "6" at bounding box center [346, 318] width 51 height 15
type input "[DATE]"
click at [346, 261] on input "17:24" at bounding box center [346, 269] width 52 height 16
type input "15:00"
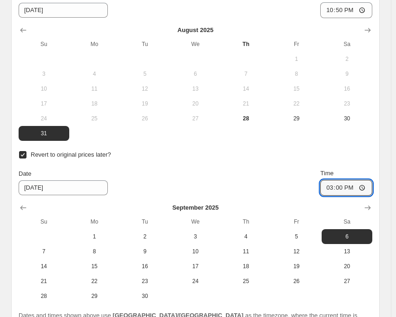
scroll to position [1232, 0]
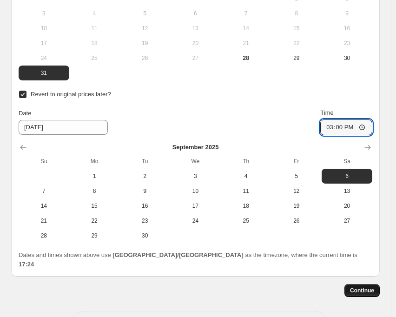
click at [356, 286] on span "Continue" at bounding box center [362, 289] width 24 height 7
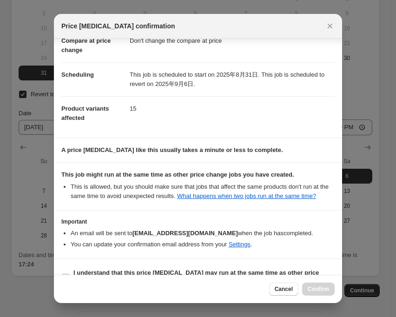
scroll to position [82, 0]
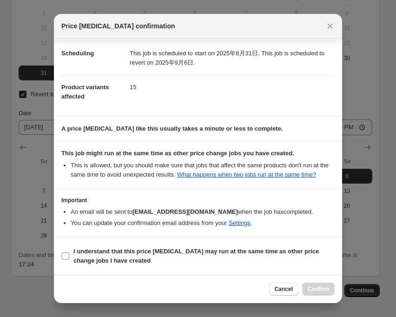
click at [66, 259] on input "I understand that this price [MEDICAL_DATA] may run at the same time as other p…" at bounding box center [65, 255] width 7 height 7
checkbox input "true"
click at [324, 289] on span "Confirm" at bounding box center [317, 288] width 21 height 7
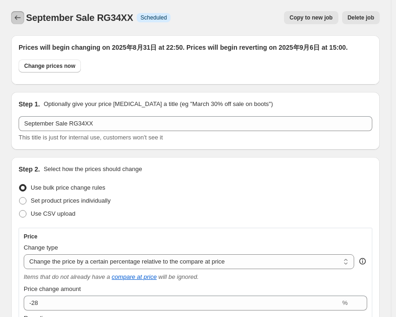
click at [16, 22] on button "Price change jobs" at bounding box center [17, 17] width 13 height 13
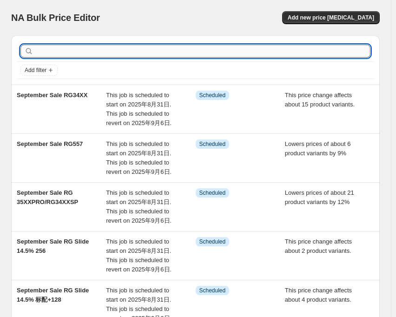
click at [116, 48] on input "text" at bounding box center [202, 51] width 335 height 13
type input "406"
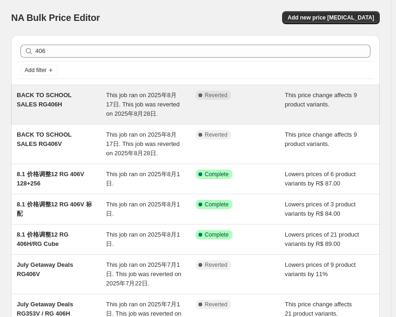
click at [122, 95] on span "This job ran on 2025年8月17日. This job was reverted on 2025年8月28日." at bounding box center [142, 104] width 73 height 26
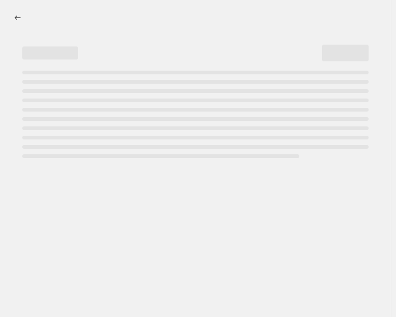
select select "pcap"
select select "no_change"
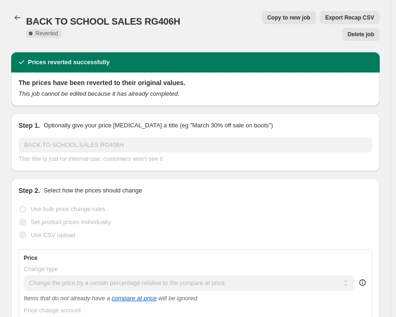
click at [267, 15] on span "Copy to new job" at bounding box center [288, 17] width 43 height 7
select select "pcap"
select select "no_change"
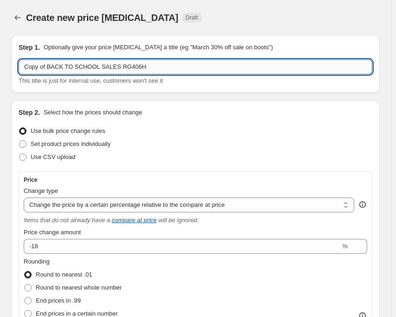
drag, startPoint x: 113, startPoint y: 65, endPoint x: 19, endPoint y: 73, distance: 94.7
click at [19, 73] on input "Copy of BACK TO SCHOOL SALES RG406H" at bounding box center [195, 66] width 353 height 15
paste input "September Sale"
type input "September Sale RG406H"
click at [259, 17] on div "Create new price [MEDICAL_DATA] Draft" at bounding box center [156, 17] width 260 height 13
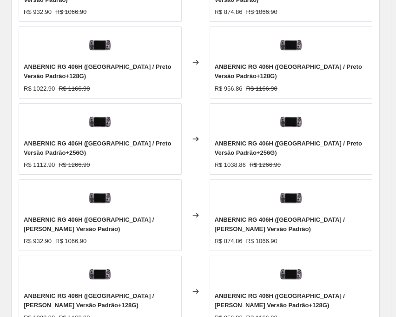
scroll to position [836, 0]
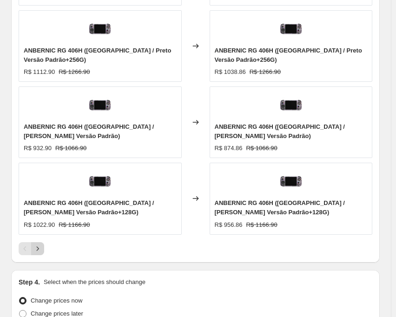
click at [37, 244] on icon "Next" at bounding box center [37, 248] width 9 height 9
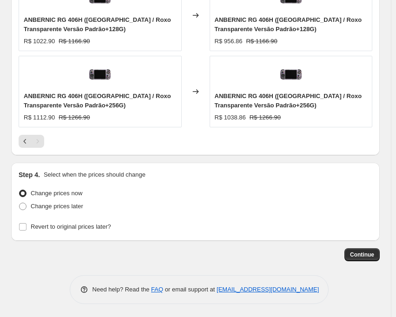
scroll to position [868, 0]
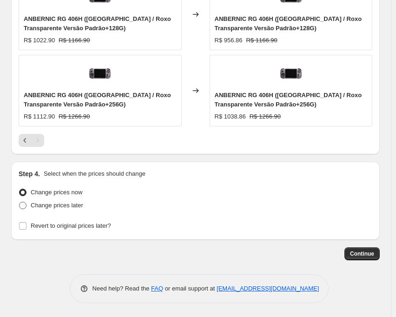
click at [22, 207] on span at bounding box center [22, 204] width 7 height 7
click at [19, 202] on input "Change prices later" at bounding box center [19, 201] width 0 height 0
radio input "true"
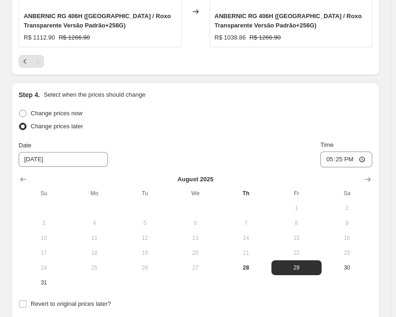
scroll to position [1041, 0]
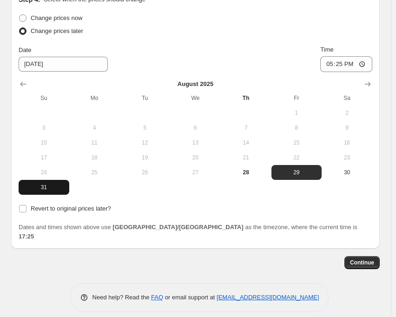
click at [39, 188] on span "31" at bounding box center [43, 186] width 43 height 7
type input "[DATE]"
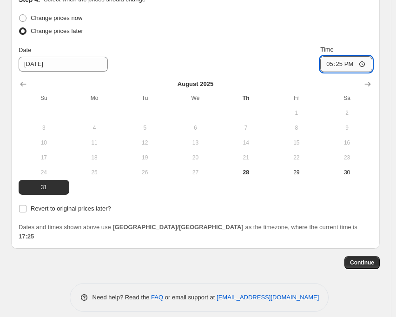
click at [346, 66] on input "17:25" at bounding box center [346, 64] width 52 height 16
type input "22:50"
click at [20, 212] on input "Revert to original prices later?" at bounding box center [22, 208] width 7 height 7
checkbox input "true"
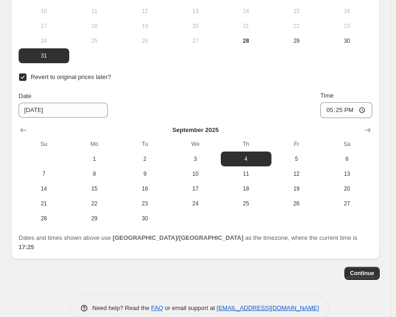
scroll to position [1183, 0]
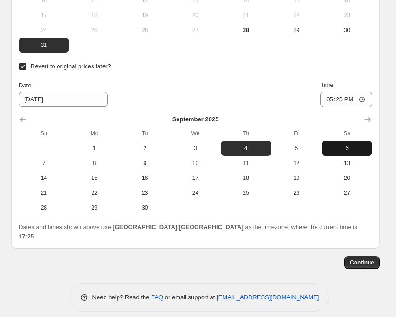
click at [353, 145] on span "6" at bounding box center [346, 147] width 43 height 7
type input "[DATE]"
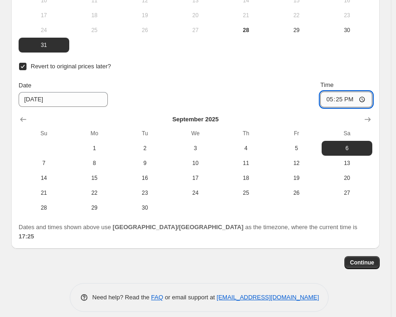
click at [342, 102] on input "17:25" at bounding box center [346, 99] width 52 height 16
type input "15:00"
click at [303, 90] on div "Date [DATE] Time 15:00" at bounding box center [195, 93] width 353 height 27
click at [369, 259] on span "Continue" at bounding box center [362, 262] width 24 height 7
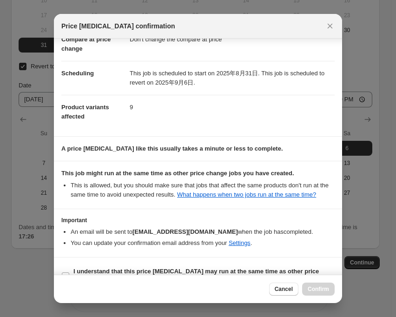
scroll to position [82, 0]
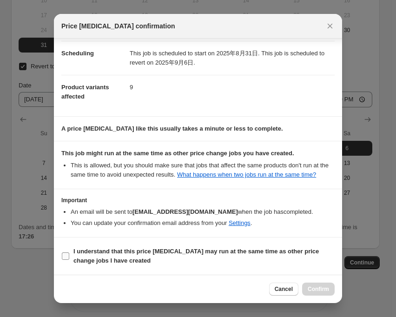
click at [67, 253] on input "I understand that this price [MEDICAL_DATA] may run at the same time as other p…" at bounding box center [65, 255] width 7 height 7
checkbox input "true"
click at [308, 289] on button "Confirm" at bounding box center [318, 288] width 32 height 13
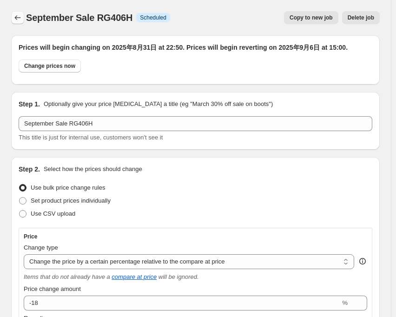
click at [13, 18] on icon "Price change jobs" at bounding box center [17, 17] width 9 height 9
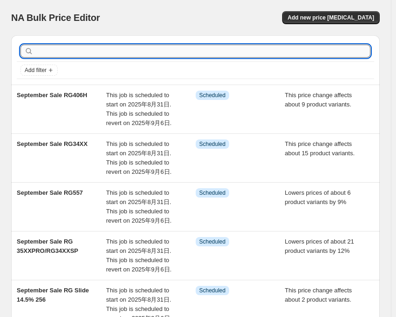
click at [54, 45] on input "text" at bounding box center [202, 51] width 335 height 13
paste input "RG40XXH"
type input "RG40XXH"
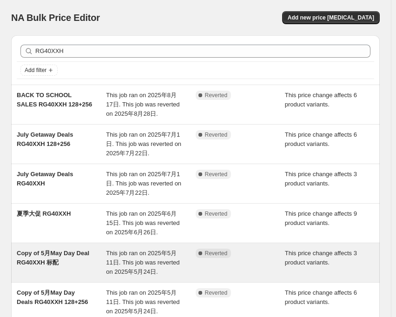
click at [139, 253] on span "This job ran on 2025年5月11日. This job was reverted on 2025年5月24日." at bounding box center [142, 262] width 73 height 26
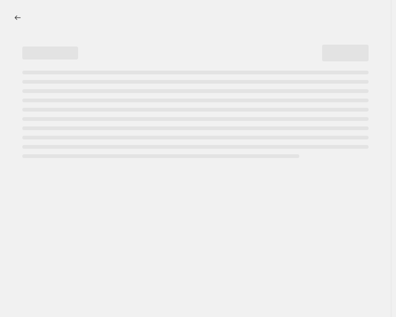
select select "pcap"
select select "no_change"
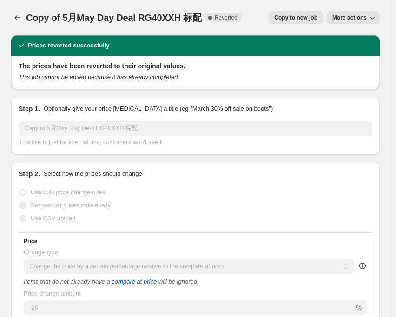
click at [300, 10] on div "Copy of 5月May Day Deal RG40XXH 标配. This page is ready Copy of 5月May Day Deal RG…" at bounding box center [195, 17] width 368 height 35
click at [300, 18] on span "Copy to new job" at bounding box center [295, 17] width 43 height 7
select select "pcap"
select select "no_change"
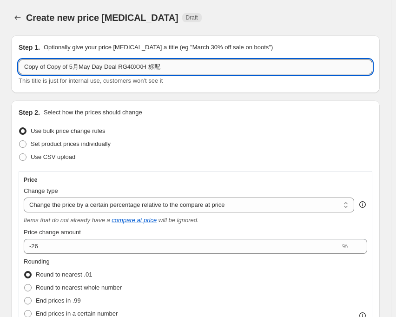
drag, startPoint x: 115, startPoint y: 65, endPoint x: 21, endPoint y: 63, distance: 93.3
click at [21, 63] on input "Copy of Copy of 5月May Day Deal RG40XXH 标配" at bounding box center [195, 66] width 353 height 15
paste input "RG40XXH"
paste input "September Sale"
click at [93, 65] on input "September Sale RG40XXH 标配" at bounding box center [195, 66] width 353 height 15
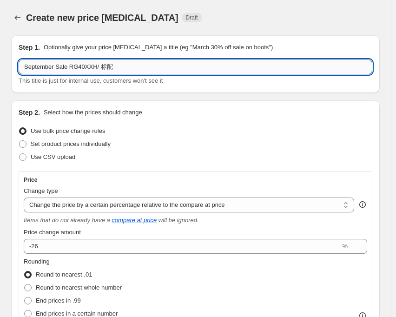
click at [97, 65] on input "September Sale RG40XXH/ 标配" at bounding box center [195, 66] width 353 height 15
paste input "RG35XXH"
type input "September Sale RG40XXH/ RG35XXH 标配"
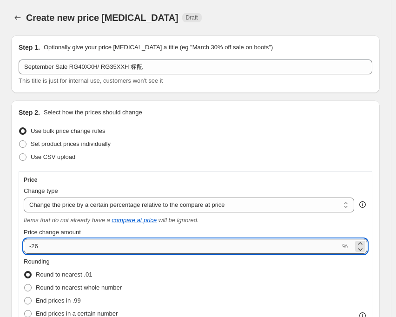
drag, startPoint x: 34, startPoint y: 247, endPoint x: 43, endPoint y: 247, distance: 9.3
click at [43, 247] on input "-26" at bounding box center [182, 246] width 316 height 15
type input "-29"
click at [140, 153] on div "Use CSV upload" at bounding box center [195, 156] width 353 height 13
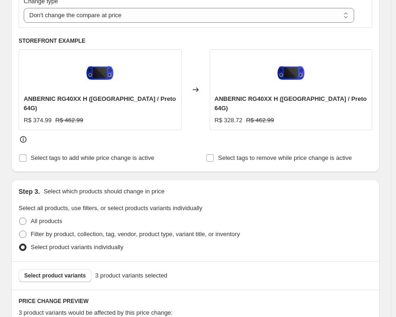
scroll to position [464, 0]
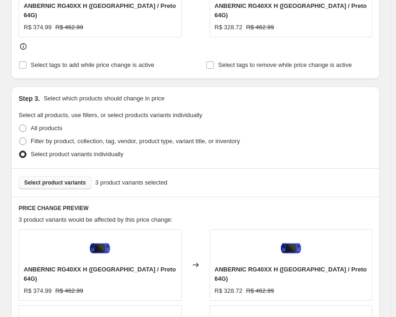
click at [55, 178] on button "Select product variants" at bounding box center [55, 182] width 73 height 13
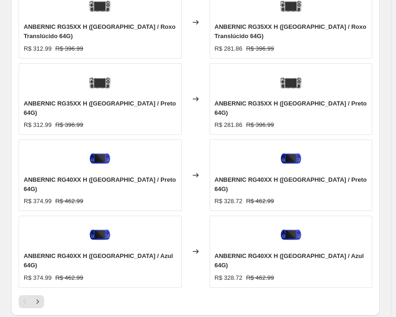
scroll to position [814, 0]
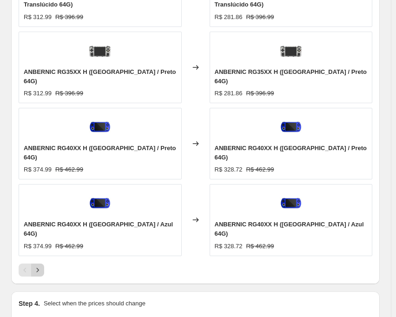
click at [39, 265] on icon "Next" at bounding box center [37, 269] width 9 height 9
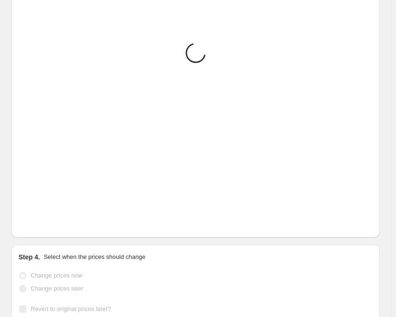
scroll to position [620, 0]
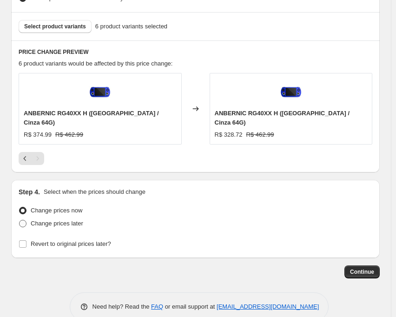
click at [24, 220] on span at bounding box center [22, 223] width 7 height 7
click at [19, 220] on input "Change prices later" at bounding box center [19, 220] width 0 height 0
radio input "true"
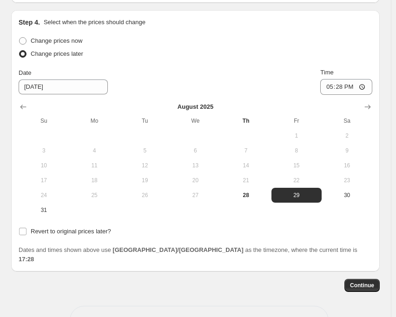
scroll to position [794, 0]
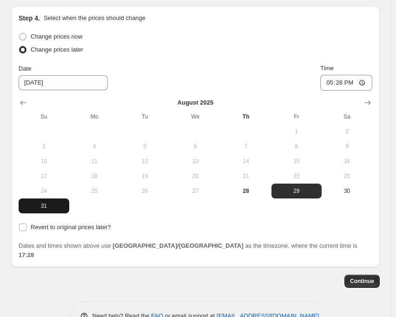
click at [42, 202] on span "31" at bounding box center [43, 205] width 43 height 7
type input "[DATE]"
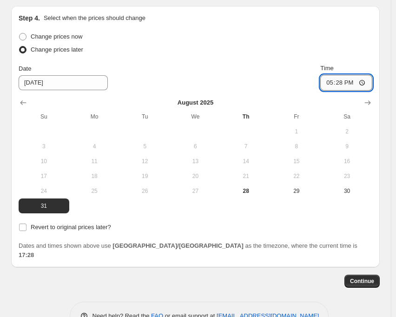
click at [345, 75] on input "17:28" at bounding box center [346, 83] width 52 height 16
type input "22:50"
click at [21, 223] on input "Revert to original prices later?" at bounding box center [22, 226] width 7 height 7
checkbox input "true"
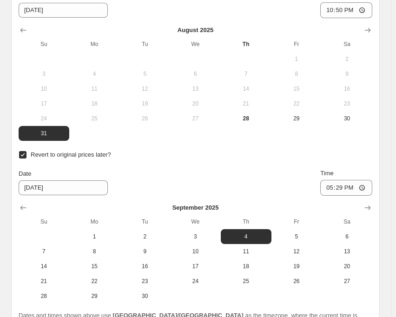
scroll to position [936, 0]
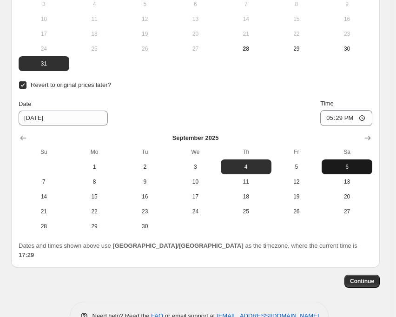
click at [338, 163] on span "6" at bounding box center [346, 166] width 43 height 7
type input "[DATE]"
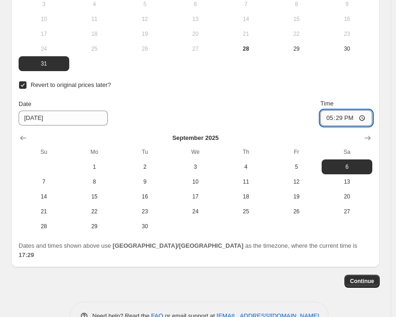
click at [348, 110] on input "17:29" at bounding box center [346, 118] width 52 height 16
type input "15:00"
click at [281, 99] on div "Date [DATE] Time 15:00" at bounding box center [195, 112] width 353 height 27
click at [364, 277] on span "Continue" at bounding box center [362, 280] width 24 height 7
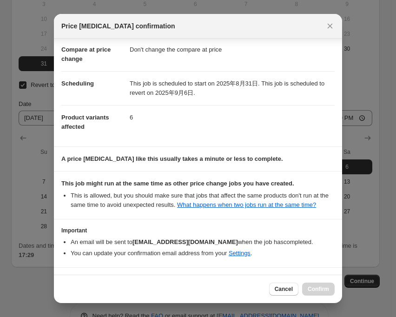
scroll to position [82, 0]
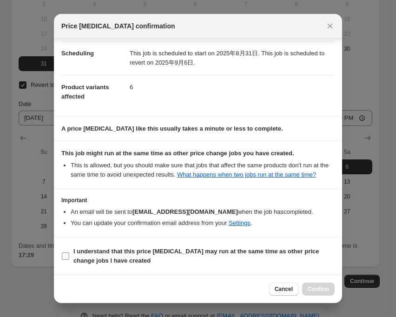
click at [67, 256] on input "I understand that this price [MEDICAL_DATA] may run at the same time as other p…" at bounding box center [65, 255] width 7 height 7
checkbox input "true"
click at [316, 288] on span "Confirm" at bounding box center [317, 288] width 21 height 7
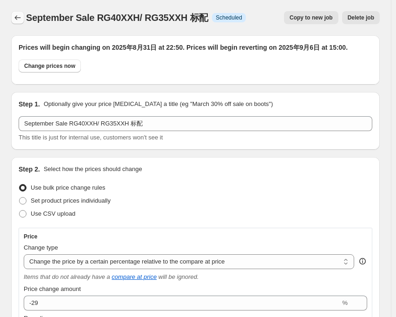
click at [16, 18] on icon "Price change jobs" at bounding box center [18, 17] width 6 height 5
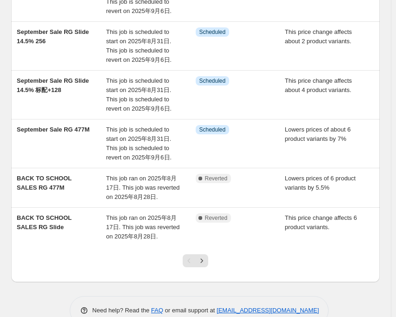
scroll to position [329, 0]
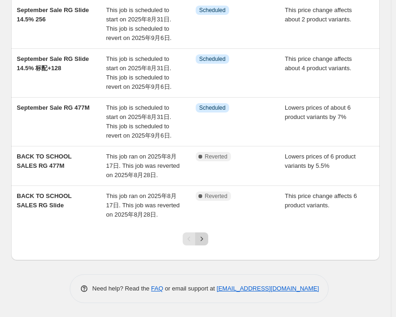
click at [199, 236] on icon "Next" at bounding box center [201, 238] width 9 height 9
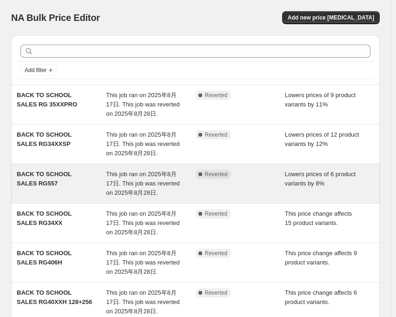
scroll to position [93, 0]
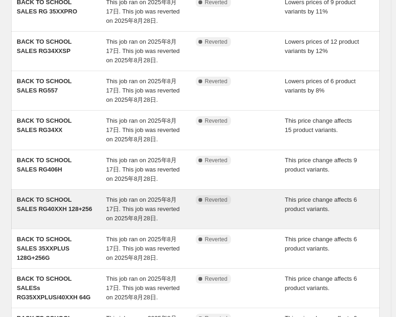
click at [74, 199] on span "BACK TO SCHOOL SALES RG40XXH 128+256" at bounding box center [54, 204] width 75 height 16
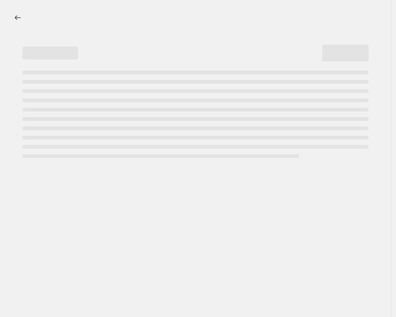
select select "pcap"
select select "no_change"
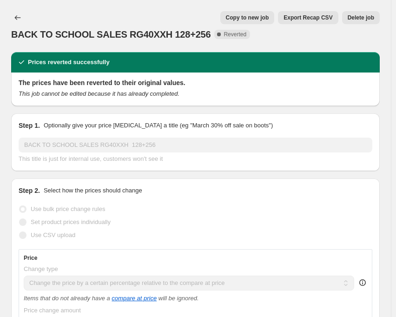
click at [251, 20] on span "Copy to new job" at bounding box center [247, 17] width 43 height 7
select select "pcap"
select select "no_change"
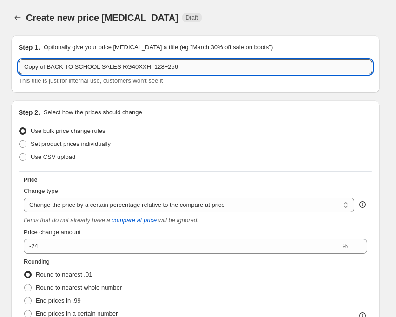
click at [144, 66] on input "Copy of BACK TO SCHOOL SALES RG40XXH 128+256" at bounding box center [195, 66] width 353 height 15
click at [140, 65] on input "Copy of BACK TO SCHOOL SALES RG40XXH 128+256" at bounding box center [195, 66] width 353 height 15
paste input "RG35XXH"
drag, startPoint x: 112, startPoint y: 68, endPoint x: 26, endPoint y: 75, distance: 86.6
click at [26, 75] on div "Copy of BACK TO SCHOOL SALES RG40XXH/RG35XXH 128+256 This title is just for int…" at bounding box center [195, 72] width 353 height 26
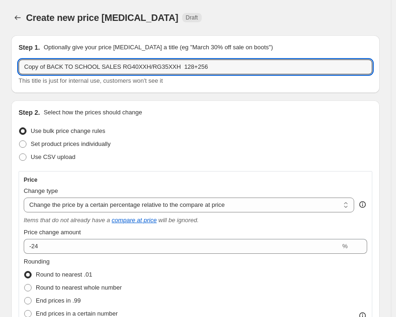
paste input "September Sale"
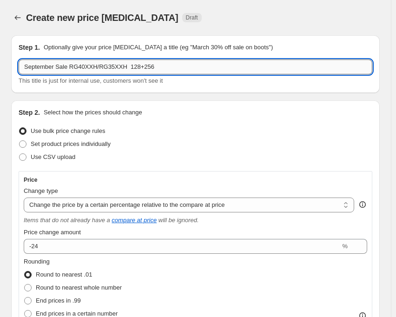
drag, startPoint x: 93, startPoint y: 67, endPoint x: 124, endPoint y: 66, distance: 31.1
click at [124, 66] on input "September Sale RG40XXH/RG35XXH 128+256" at bounding box center [195, 66] width 353 height 15
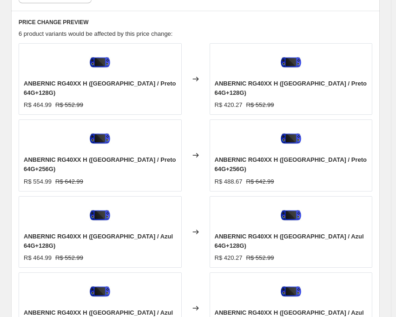
scroll to position [557, 0]
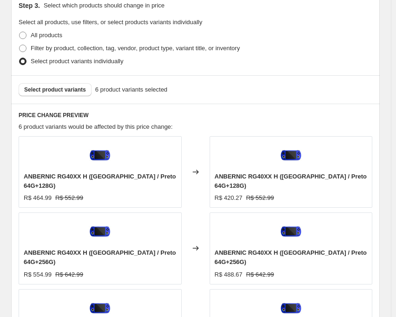
type input "September Sale RG40XXH 128+256"
click at [206, 122] on div "6 product variants would be affected by this price change:" at bounding box center [195, 126] width 353 height 9
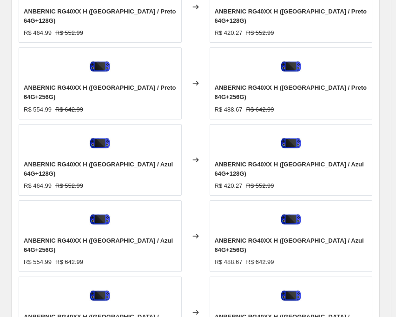
scroll to position [743, 0]
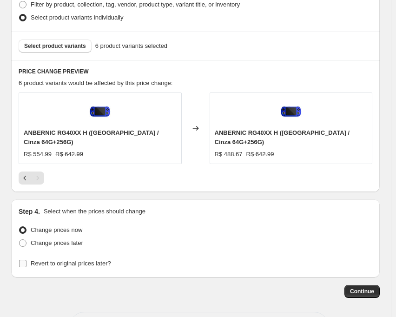
scroll to position [620, 0]
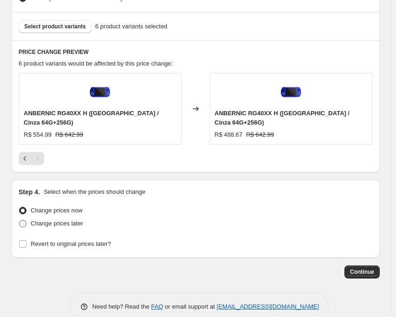
click at [25, 220] on span at bounding box center [22, 223] width 7 height 7
click at [19, 220] on input "Change prices later" at bounding box center [19, 220] width 0 height 0
radio input "true"
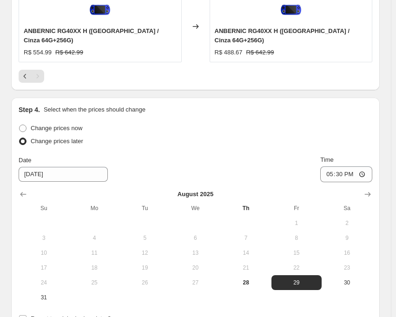
scroll to position [794, 0]
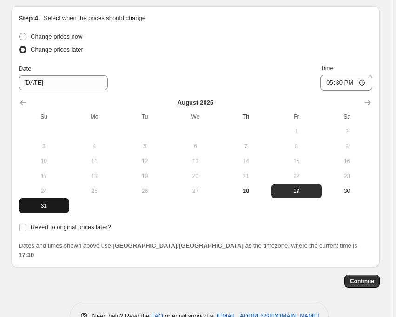
click at [35, 198] on button "31" at bounding box center [44, 205] width 51 height 15
type input "[DATE]"
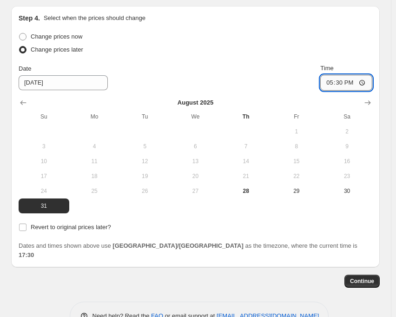
click at [346, 75] on input "17:30" at bounding box center [346, 83] width 52 height 16
type input "22:50"
click at [24, 223] on input "Revert to original prices later?" at bounding box center [22, 226] width 7 height 7
checkbox input "true"
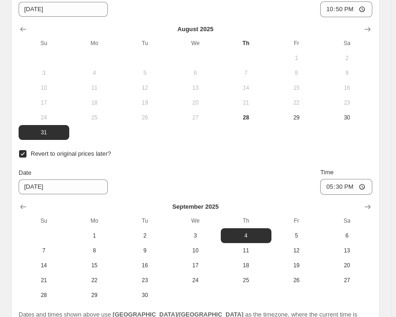
scroll to position [887, 0]
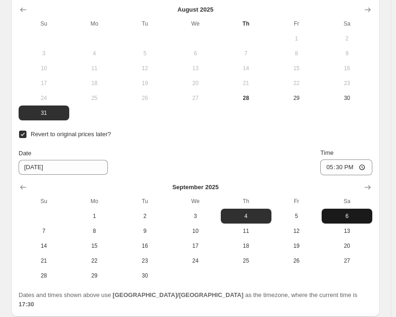
click at [358, 212] on span "6" at bounding box center [346, 215] width 43 height 7
type input "[DATE]"
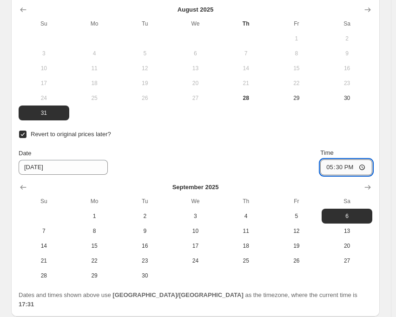
click at [347, 159] on input "17:30" at bounding box center [346, 167] width 52 height 16
type input "15:00"
click at [275, 148] on div "Date [DATE] Time 15:00" at bounding box center [195, 161] width 353 height 27
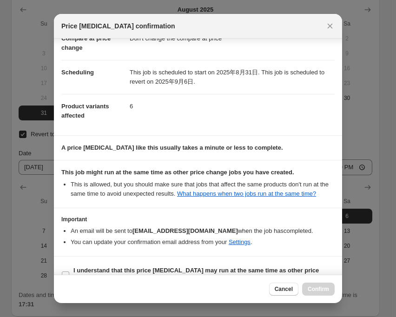
scroll to position [82, 0]
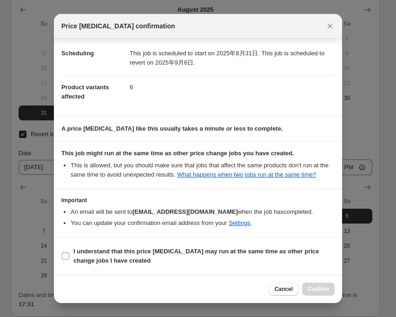
click at [63, 255] on input "I understand that this price [MEDICAL_DATA] may run at the same time as other p…" at bounding box center [65, 255] width 7 height 7
checkbox input "true"
click at [314, 287] on span "Confirm" at bounding box center [317, 288] width 21 height 7
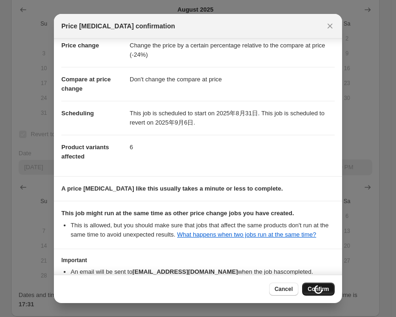
scroll to position [0, 0]
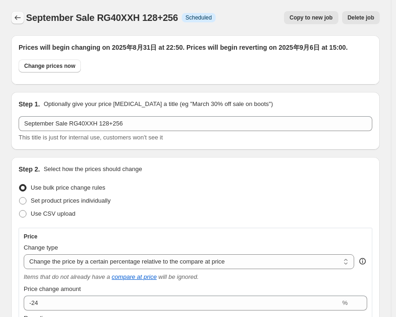
click at [16, 19] on icon "Price change jobs" at bounding box center [18, 17] width 6 height 5
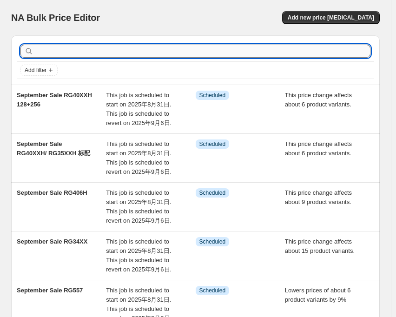
click at [55, 50] on input "text" at bounding box center [202, 51] width 335 height 13
type input "35"
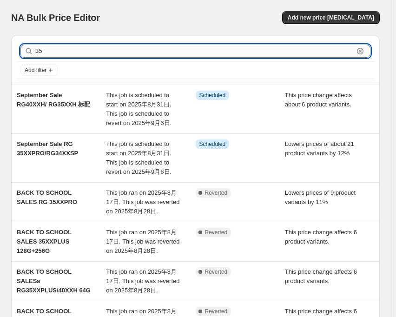
click at [55, 50] on input "35" at bounding box center [194, 51] width 318 height 13
type input "35XX"
click at [52, 49] on input "35XX" at bounding box center [194, 51] width 318 height 13
type input "35XXH"
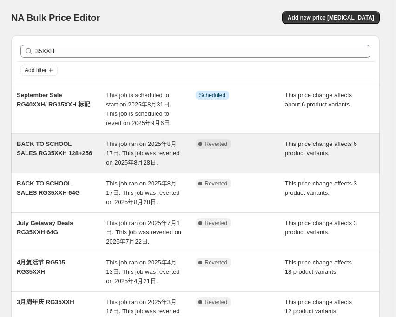
click at [123, 145] on span "This job ran on 2025年8月17日. This job was reverted on 2025年8月28日." at bounding box center [142, 153] width 73 height 26
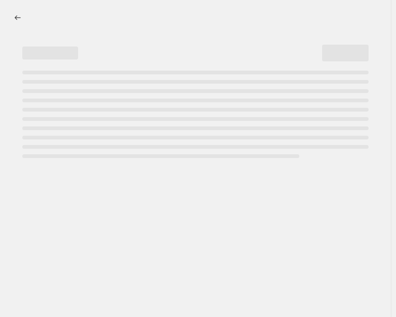
select select "pcap"
select select "no_change"
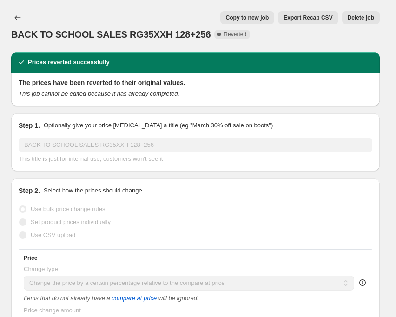
click at [249, 15] on span "Copy to new job" at bounding box center [247, 17] width 43 height 7
select select "pcap"
select select "no_change"
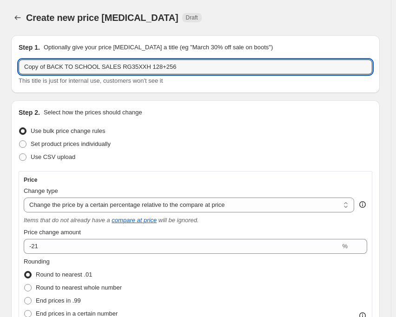
drag, startPoint x: 112, startPoint y: 66, endPoint x: 18, endPoint y: 71, distance: 93.9
click at [18, 71] on div "Step 1. Optionally give your price change job a title (eg "March 30% off sale o…" at bounding box center [195, 64] width 368 height 58
paste input "September Sale"
type input "September Sale RG35XXH 128+256"
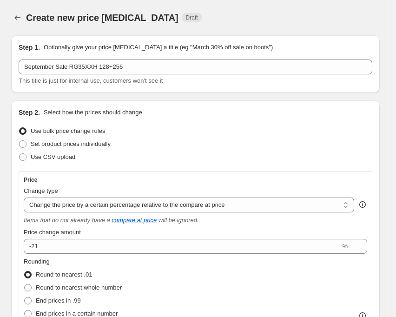
click at [190, 114] on div "Step 2. Select how the prices should change" at bounding box center [195, 112] width 353 height 9
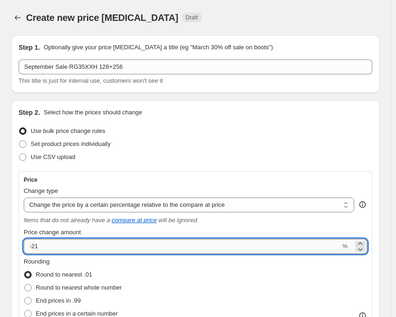
drag, startPoint x: 35, startPoint y: 246, endPoint x: 47, endPoint y: 244, distance: 11.8
click at [47, 244] on input "-21" at bounding box center [182, 246] width 316 height 15
type input "-22"
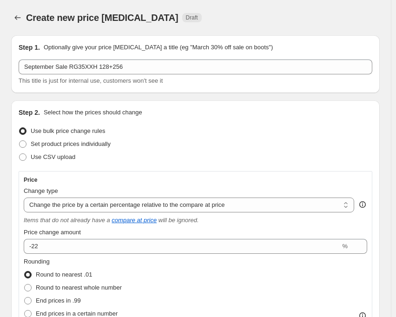
click at [211, 144] on div "Set product prices individually" at bounding box center [195, 143] width 353 height 13
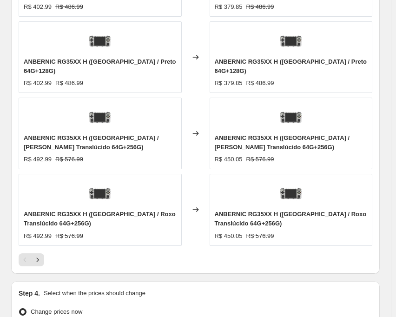
scroll to position [836, 0]
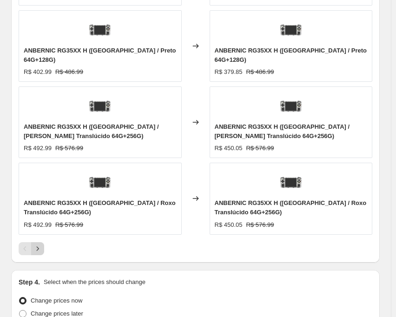
click at [40, 244] on icon "Next" at bounding box center [37, 248] width 9 height 9
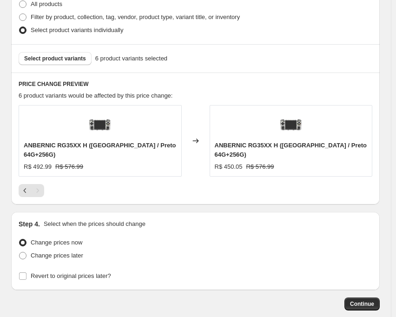
scroll to position [620, 0]
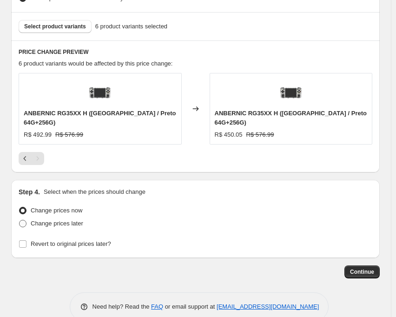
click at [23, 220] on span at bounding box center [22, 223] width 7 height 7
click at [19, 220] on input "Change prices later" at bounding box center [19, 220] width 0 height 0
radio input "true"
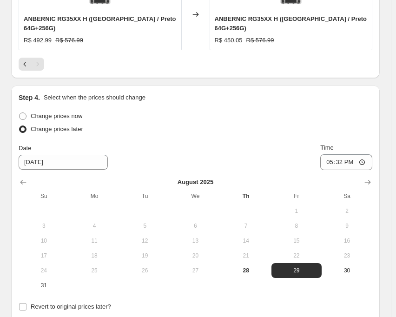
scroll to position [794, 0]
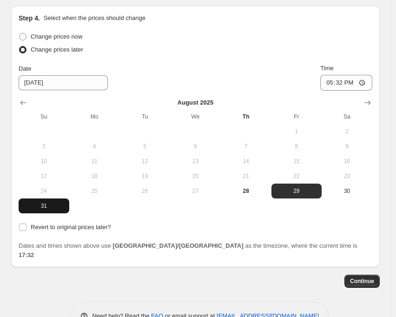
click at [51, 202] on span "31" at bounding box center [43, 205] width 43 height 7
type input "[DATE]"
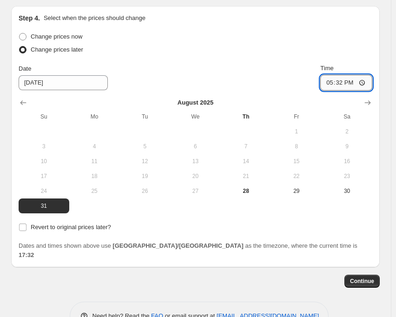
click at [347, 75] on input "17:32" at bounding box center [346, 83] width 52 height 16
type input "22:50"
click at [232, 64] on div "Date [DATE] Time 22:50" at bounding box center [195, 77] width 353 height 27
click at [23, 223] on input "Revert to original prices later?" at bounding box center [22, 226] width 7 height 7
checkbox input "true"
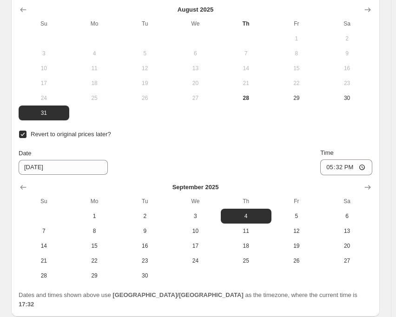
scroll to position [936, 0]
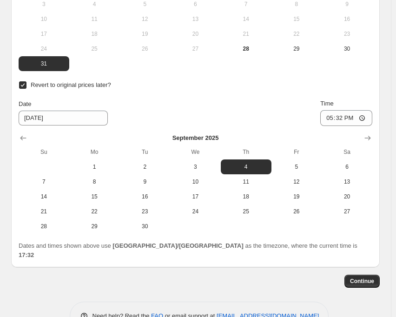
drag, startPoint x: 347, startPoint y: 150, endPoint x: 344, endPoint y: 140, distance: 10.3
click at [347, 163] on span "6" at bounding box center [346, 166] width 43 height 7
type input "[DATE]"
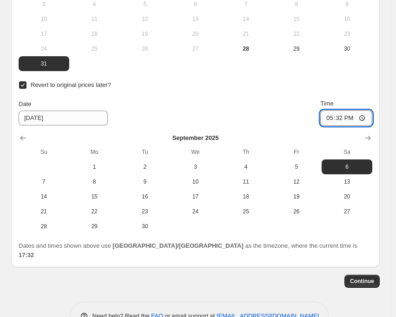
click at [343, 110] on input "17:32" at bounding box center [346, 118] width 52 height 16
type input "15:00"
click at [369, 277] on span "Continue" at bounding box center [362, 280] width 24 height 7
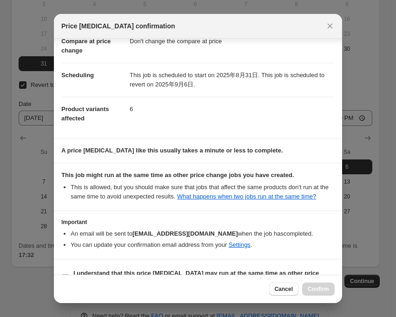
scroll to position [82, 0]
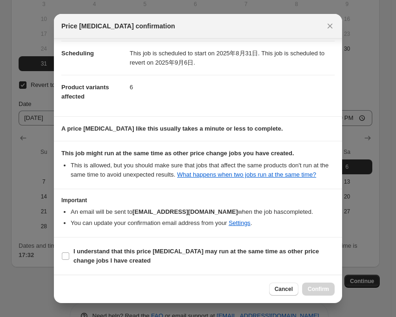
click at [61, 256] on section "I understand that this price [MEDICAL_DATA] may run at the same time as other p…" at bounding box center [198, 255] width 288 height 37
click at [63, 259] on input "I understand that this price [MEDICAL_DATA] may run at the same time as other p…" at bounding box center [65, 255] width 7 height 7
checkbox input "true"
click at [310, 291] on span "Confirm" at bounding box center [317, 288] width 21 height 7
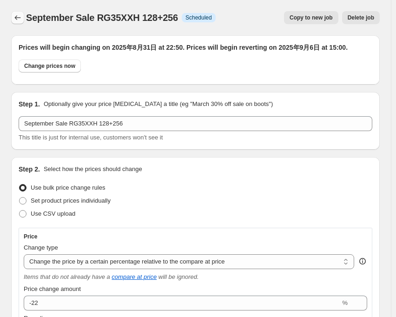
click at [19, 20] on icon "Price change jobs" at bounding box center [17, 17] width 9 height 9
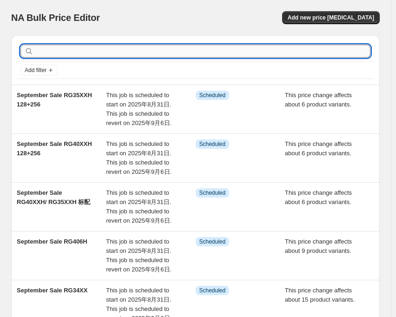
click at [119, 51] on input "text" at bounding box center [202, 51] width 335 height 13
type input "35XX"
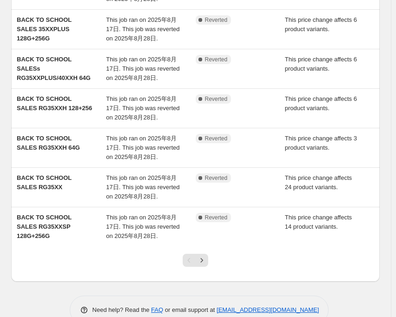
scroll to position [279, 0]
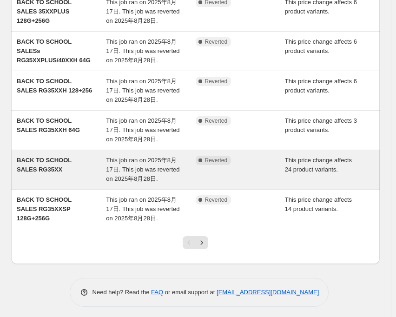
click at [123, 161] on span "This job ran on 2025年8月17日. This job was reverted on 2025年8月28日." at bounding box center [142, 169] width 73 height 26
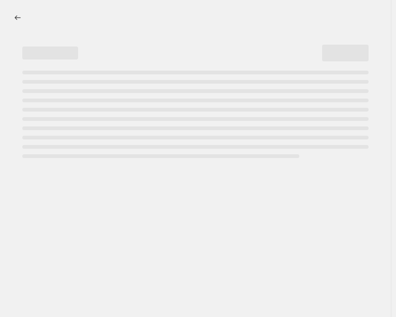
select select "pcap"
select select "no_change"
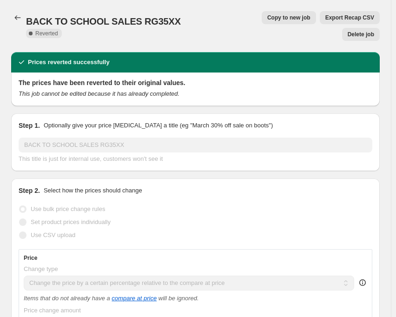
click at [267, 15] on span "Copy to new job" at bounding box center [288, 17] width 43 height 7
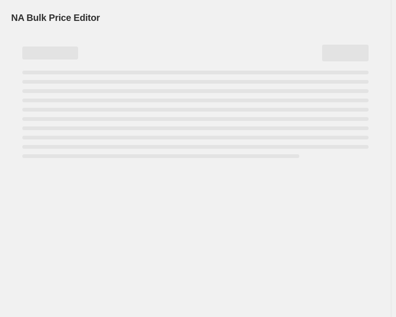
select select "pcap"
select select "no_change"
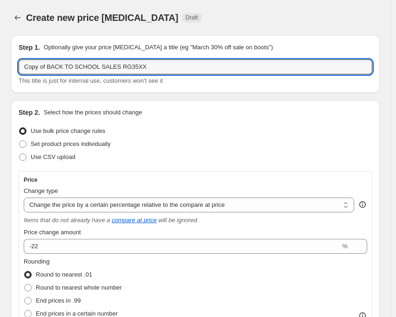
drag, startPoint x: 111, startPoint y: 66, endPoint x: 17, endPoint y: 61, distance: 94.8
click at [17, 61] on div "Step 1. Optionally give your price change job a title (eg "March 30% off sale o…" at bounding box center [195, 64] width 368 height 58
paste input "September Sale"
click at [218, 23] on div "Create new price [MEDICAL_DATA] Draft" at bounding box center [156, 17] width 260 height 13
click at [97, 70] on input "September Sale RG35XX" at bounding box center [195, 66] width 353 height 15
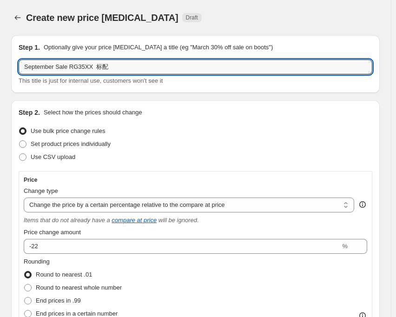
type input "September Sale RG35XX 标配"
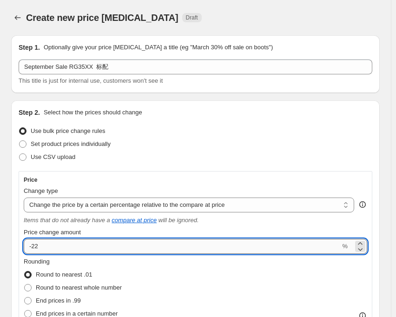
drag, startPoint x: 32, startPoint y: 246, endPoint x: 43, endPoint y: 247, distance: 10.2
click at [43, 247] on input "-22" at bounding box center [182, 246] width 316 height 15
type input "-33"
click at [162, 156] on div "Use CSV upload" at bounding box center [195, 156] width 353 height 13
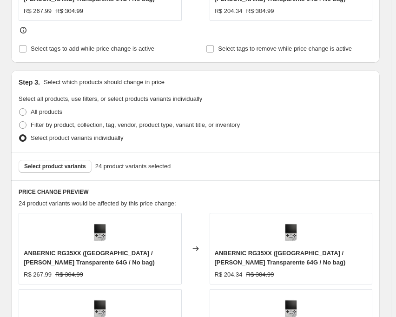
scroll to position [557, 0]
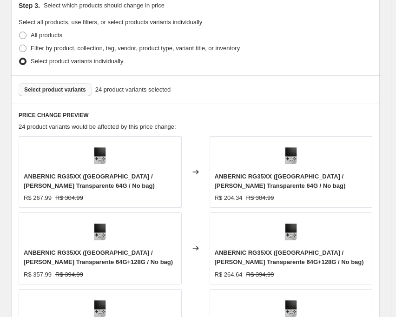
click at [65, 93] on span "Select product variants" at bounding box center [55, 89] width 62 height 7
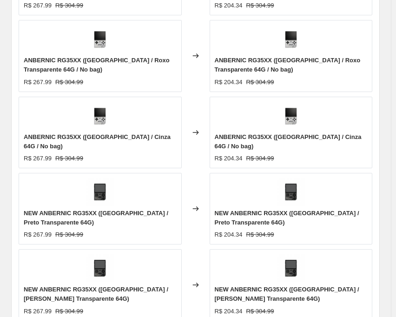
scroll to position [842, 0]
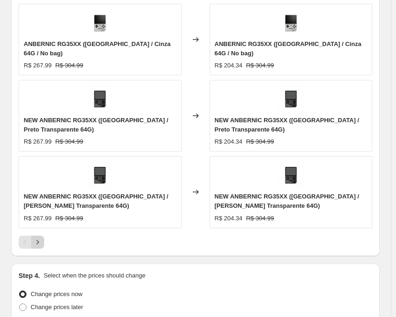
click at [39, 237] on icon "Next" at bounding box center [37, 241] width 9 height 9
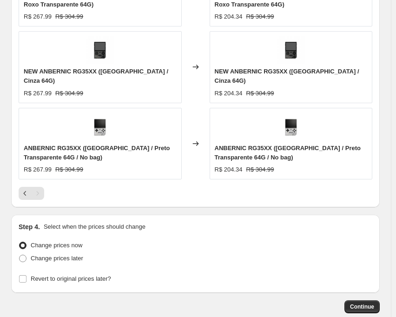
scroll to position [782, 0]
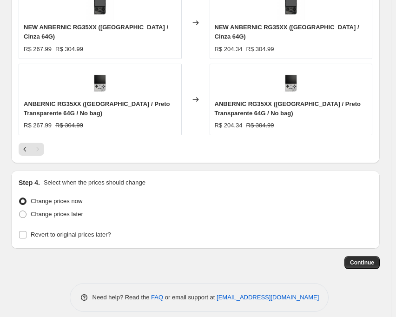
click at [18, 206] on div "Step 4. Select when the prices should change Change prices now Change prices la…" at bounding box center [195, 209] width 368 height 78
click at [22, 210] on span at bounding box center [22, 213] width 7 height 7
click at [19, 210] on input "Change prices later" at bounding box center [19, 210] width 0 height 0
radio input "true"
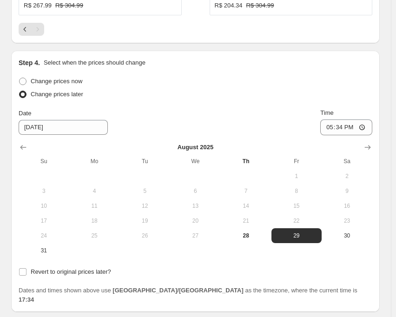
scroll to position [956, 0]
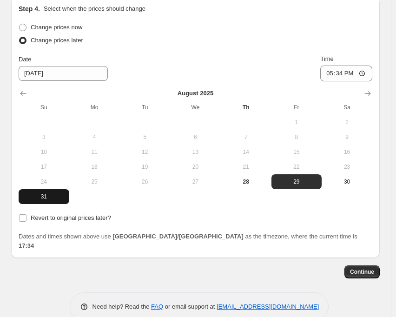
click at [48, 193] on span "31" at bounding box center [43, 196] width 43 height 7
type input "[DATE]"
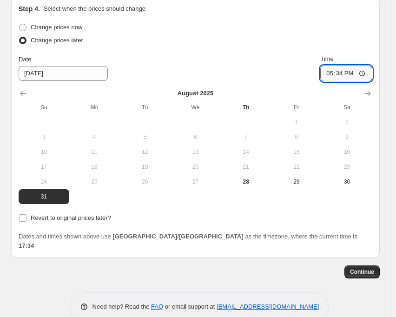
click at [342, 68] on input "17:34" at bounding box center [346, 73] width 52 height 16
type input "22:50"
click at [25, 214] on input "Revert to original prices later?" at bounding box center [22, 217] width 7 height 7
checkbox input "true"
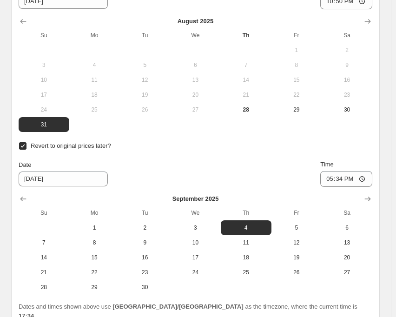
scroll to position [1049, 0]
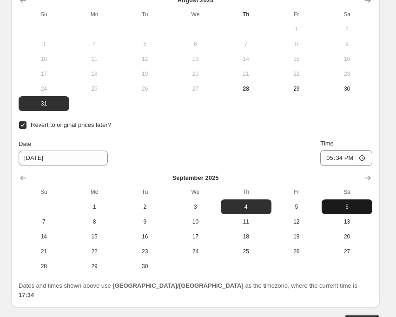
click at [340, 201] on button "6" at bounding box center [346, 206] width 51 height 15
type input "[DATE]"
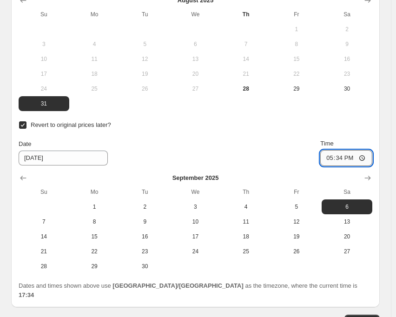
click at [343, 152] on input "17:34" at bounding box center [346, 158] width 52 height 16
type input "15:00"
click at [288, 141] on div "Date [DATE] Time 15:00" at bounding box center [195, 152] width 353 height 27
click at [359, 317] on span "Continue" at bounding box center [362, 320] width 24 height 7
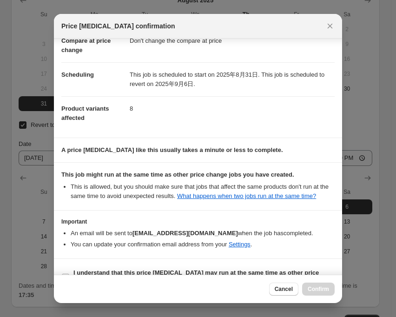
scroll to position [82, 0]
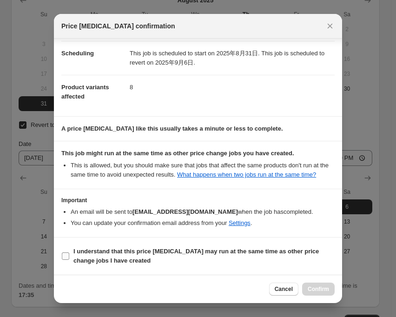
click at [65, 254] on input "I understand that this price [MEDICAL_DATA] may run at the same time as other p…" at bounding box center [65, 255] width 7 height 7
checkbox input "true"
click at [314, 288] on span "Confirm" at bounding box center [317, 288] width 21 height 7
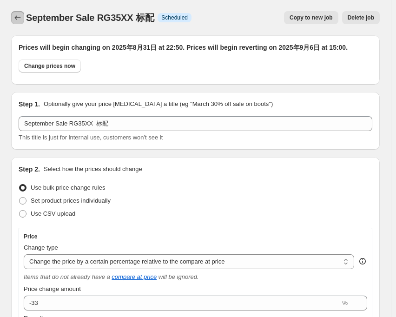
click at [17, 16] on icon "Price change jobs" at bounding box center [17, 17] width 9 height 9
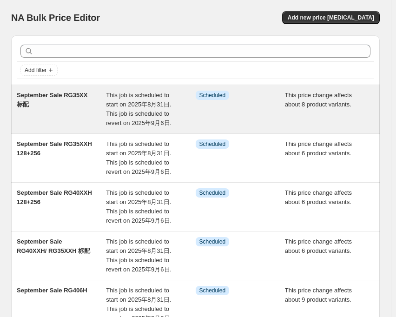
click at [148, 92] on span "This job is scheduled to start on 2025年8月31日. This job is scheduled to revert o…" at bounding box center [138, 108] width 65 height 35
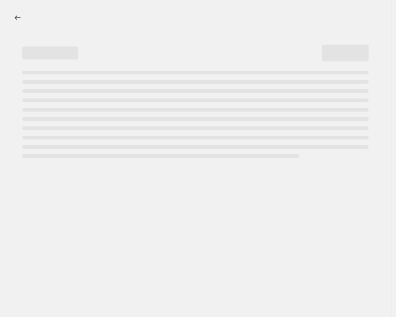
select select "pcap"
select select "no_change"
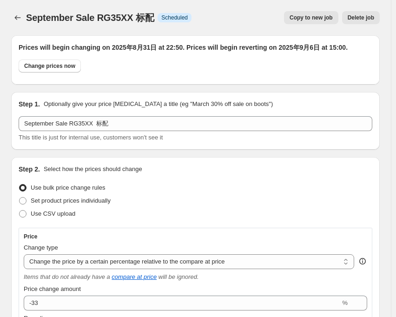
click at [309, 16] on span "Copy to new job" at bounding box center [310, 17] width 43 height 7
select select "pcap"
select select "no_change"
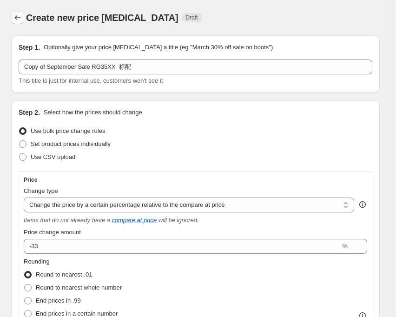
click at [17, 16] on icon "Price change jobs" at bounding box center [18, 17] width 6 height 5
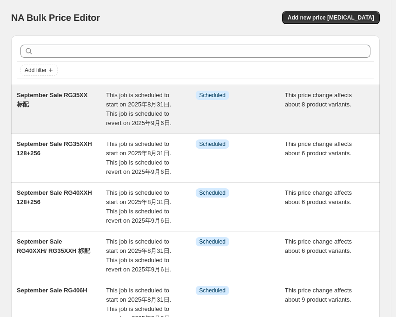
click at [130, 93] on span "This job is scheduled to start on 2025年8月31日. This job is scheduled to revert o…" at bounding box center [138, 108] width 65 height 35
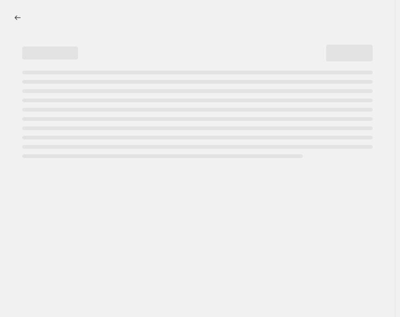
select select "pcap"
select select "no_change"
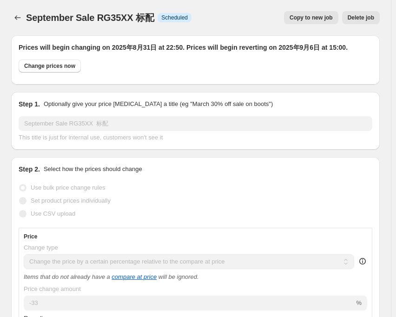
click at [309, 17] on span "Copy to new job" at bounding box center [310, 17] width 43 height 7
select select "pcap"
select select "no_change"
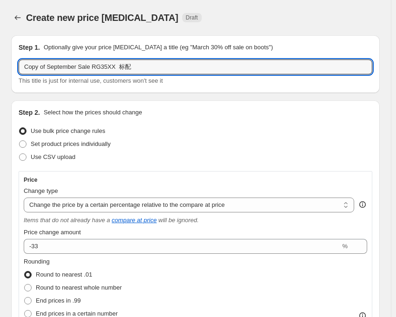
drag, startPoint x: 45, startPoint y: 67, endPoint x: -3, endPoint y: 62, distance: 49.0
click at [0, 62] on html "Home Settings Plans Skip to content Create new price change job. This page is r…" at bounding box center [198, 158] width 396 height 317
drag, startPoint x: 95, startPoint y: 66, endPoint x: 113, endPoint y: 70, distance: 18.6
click at [113, 70] on input "September Sale RG35XX 标配" at bounding box center [195, 66] width 353 height 15
type input "September Sale RG35XX 128+256"
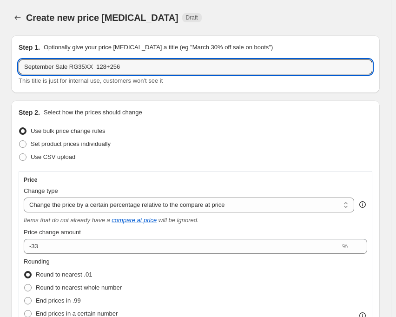
click at [226, 19] on div "Create new price [MEDICAL_DATA] Draft" at bounding box center [156, 17] width 260 height 13
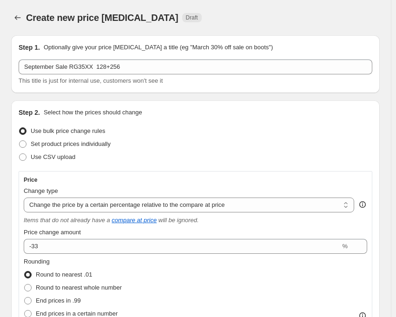
scroll to position [93, 0]
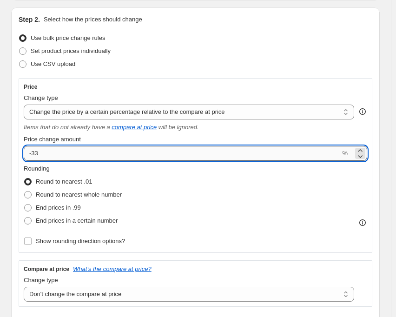
drag, startPoint x: 33, startPoint y: 152, endPoint x: 41, endPoint y: 152, distance: 8.4
click at [41, 152] on input "-33" at bounding box center [182, 153] width 316 height 15
type input "-25"
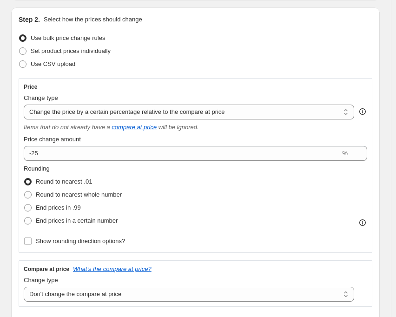
click at [169, 87] on div "Price" at bounding box center [195, 86] width 343 height 7
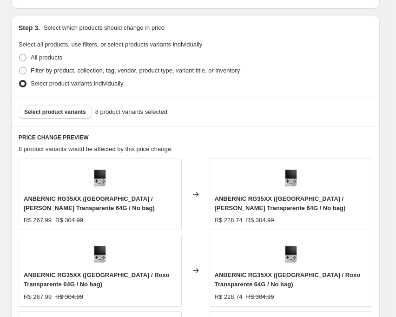
scroll to position [557, 0]
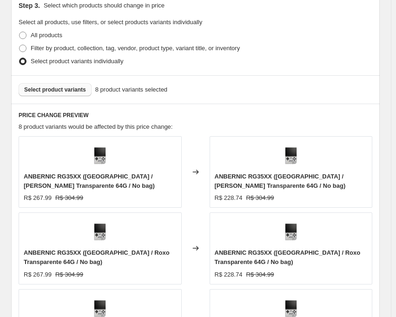
click at [59, 91] on span "Select product variants" at bounding box center [55, 89] width 62 height 7
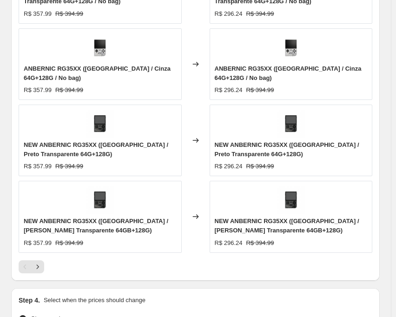
scroll to position [836, 0]
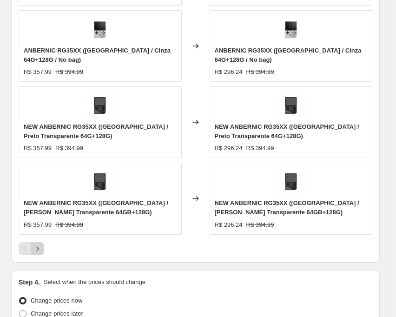
click at [40, 248] on icon "Next" at bounding box center [37, 248] width 9 height 9
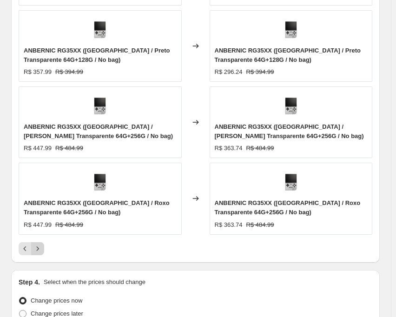
click at [39, 244] on icon "Next" at bounding box center [37, 248] width 9 height 9
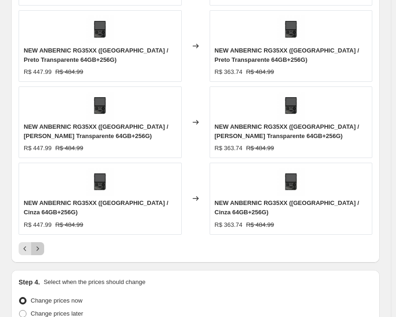
click at [39, 244] on icon "Next" at bounding box center [37, 248] width 9 height 9
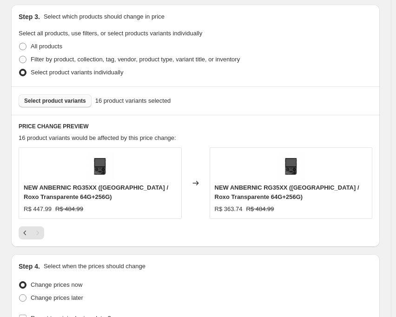
scroll to position [639, 0]
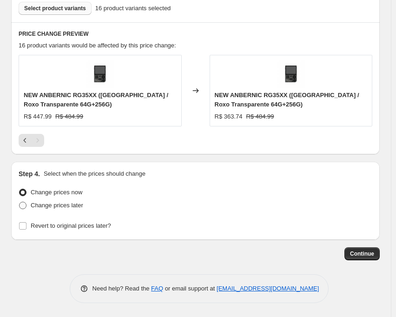
click at [26, 206] on span at bounding box center [22, 204] width 7 height 7
click at [19, 202] on input "Change prices later" at bounding box center [19, 201] width 0 height 0
radio input "true"
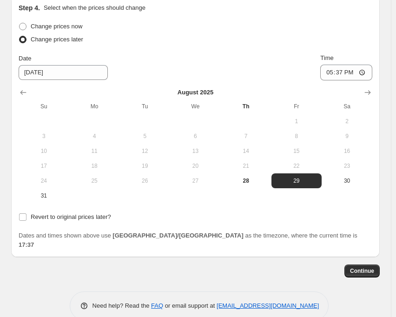
scroll to position [812, 0]
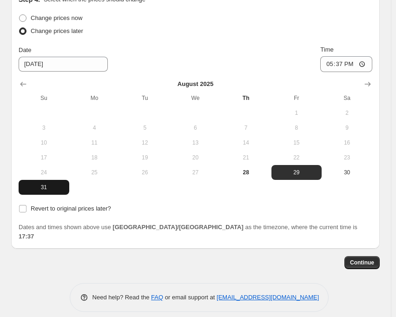
click at [48, 190] on span "31" at bounding box center [43, 186] width 43 height 7
type input "[DATE]"
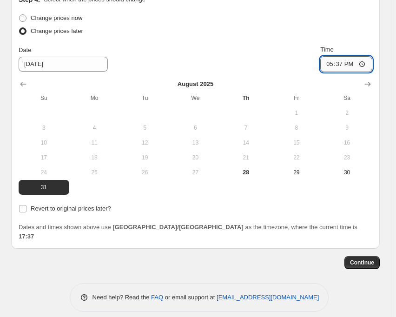
click at [345, 65] on input "17:37" at bounding box center [346, 64] width 52 height 16
type input "22:50"
click at [22, 208] on input "Revert to original prices later?" at bounding box center [22, 208] width 7 height 7
checkbox input "true"
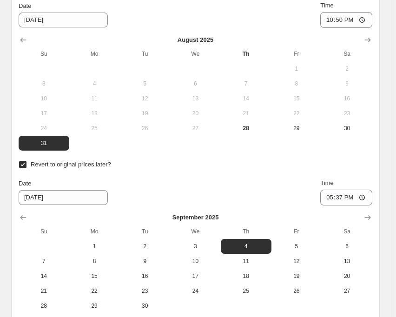
scroll to position [905, 0]
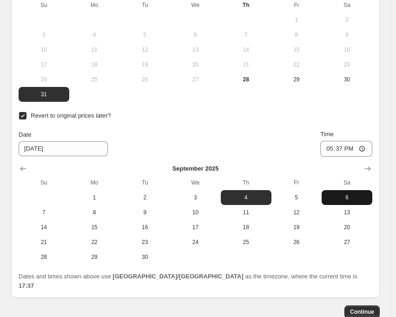
click at [331, 201] on span "6" at bounding box center [346, 197] width 43 height 7
type input "[DATE]"
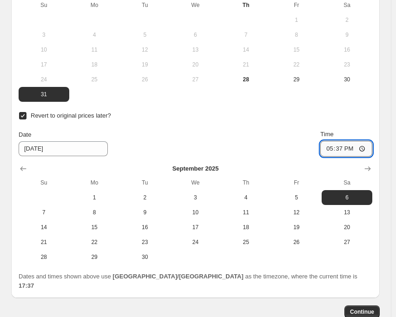
click at [348, 148] on input "17:37" at bounding box center [346, 149] width 52 height 16
type input "15:00"
click at [282, 143] on div "Date [DATE] Time 15:00" at bounding box center [195, 143] width 353 height 27
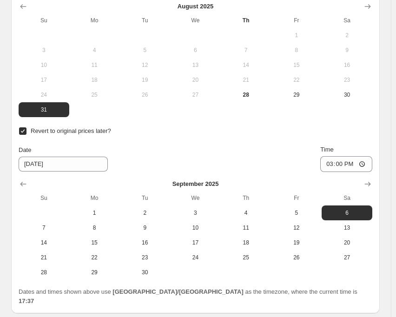
scroll to position [954, 0]
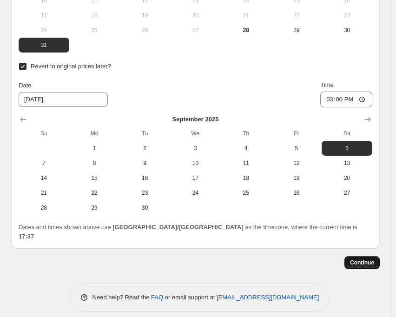
click at [360, 259] on span "Continue" at bounding box center [362, 262] width 24 height 7
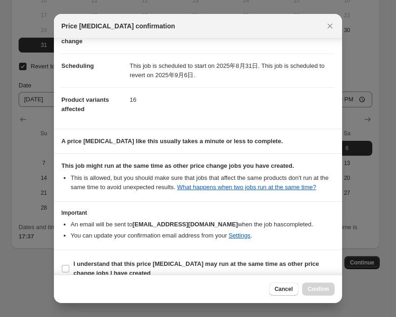
scroll to position [82, 0]
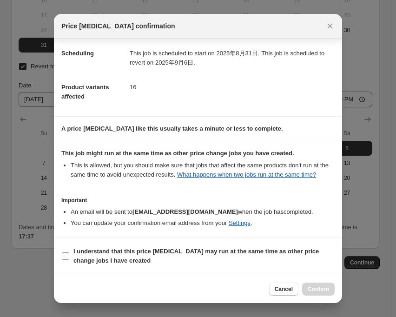
click at [68, 254] on input "I understand that this price [MEDICAL_DATA] may run at the same time as other p…" at bounding box center [65, 255] width 7 height 7
checkbox input "true"
click at [325, 285] on button "Confirm" at bounding box center [318, 288] width 32 height 13
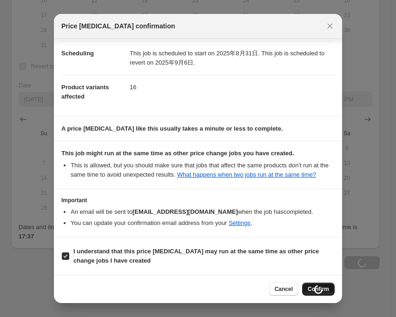
type input "September Sale RG35XX 128+256"
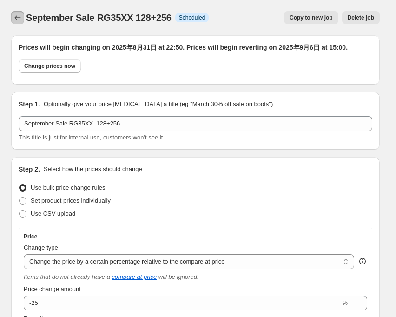
click at [16, 21] on icon "Price change jobs" at bounding box center [17, 17] width 9 height 9
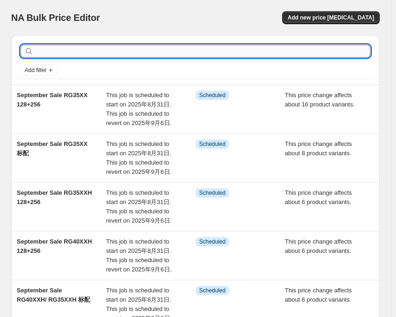
click at [64, 50] on input "text" at bounding box center [202, 51] width 335 height 13
type input "CUBE"
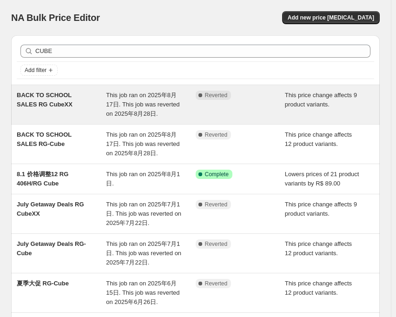
click at [168, 99] on div "This job ran on 2025年8月17日. This job was reverted on 2025年8月28日." at bounding box center [150, 105] width 89 height 28
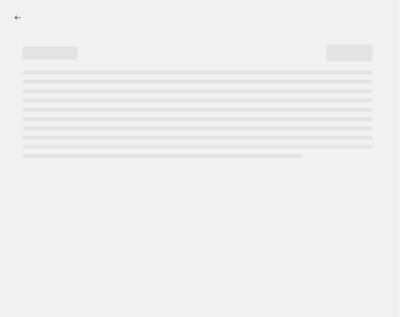
select select "pcap"
select select "no_change"
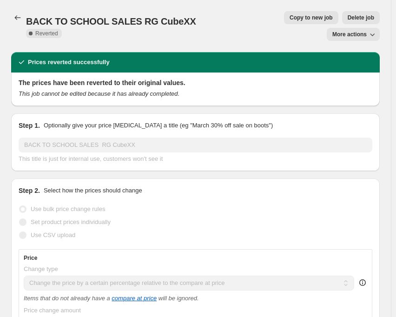
click at [289, 18] on span "Copy to new job" at bounding box center [310, 17] width 43 height 7
select select "pcap"
select select "no_change"
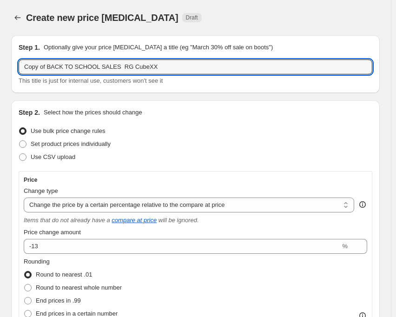
drag, startPoint x: 111, startPoint y: 67, endPoint x: 15, endPoint y: 66, distance: 96.1
click at [15, 66] on div "Step 1. Optionally give your price change job a title (eg "March 30% off sale o…" at bounding box center [195, 64] width 368 height 58
paste input "September Sale"
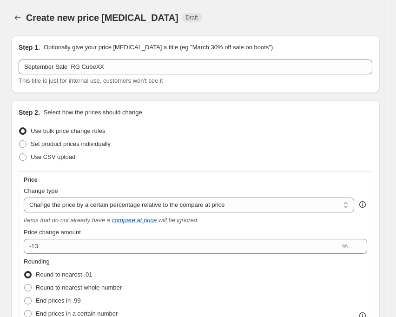
click at [221, 12] on div "Create new price [MEDICAL_DATA] Draft" at bounding box center [156, 17] width 260 height 13
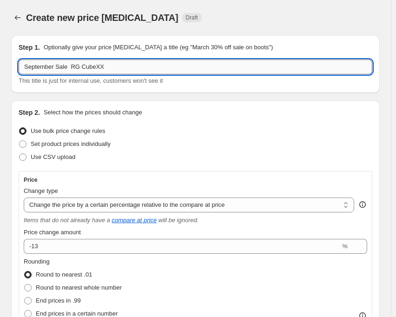
click at [113, 64] on input "September Sale RG CubeXX" at bounding box center [195, 66] width 353 height 15
type input "September Sale RG CubeXX 标配"
click at [195, 16] on div "Create new price [MEDICAL_DATA] Draft" at bounding box center [156, 17] width 260 height 13
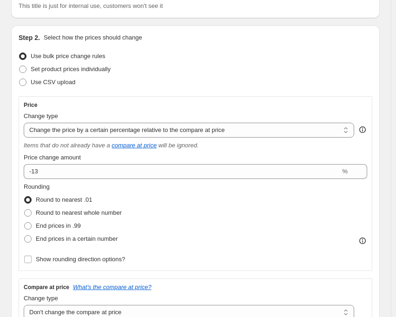
scroll to position [93, 0]
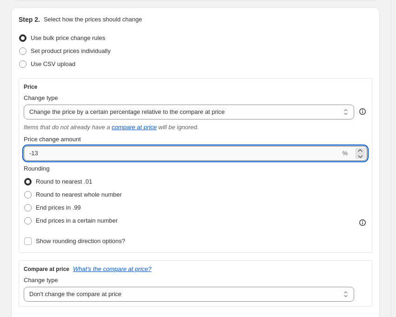
drag, startPoint x: 31, startPoint y: 151, endPoint x: 40, endPoint y: 154, distance: 9.7
click at [40, 154] on input "-13" at bounding box center [182, 153] width 316 height 15
type input "-20"
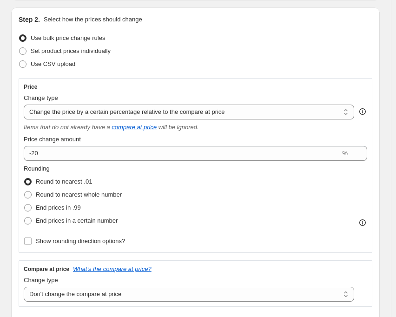
click at [180, 65] on div "Use CSV upload" at bounding box center [195, 64] width 353 height 13
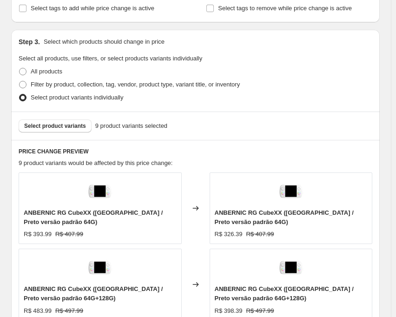
scroll to position [557, 0]
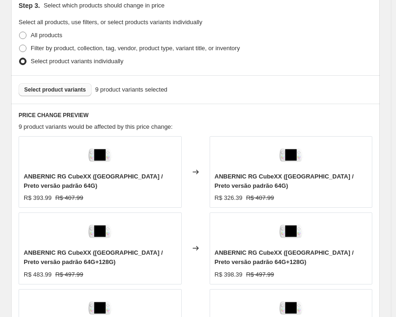
click at [61, 93] on span "Select product variants" at bounding box center [55, 89] width 62 height 7
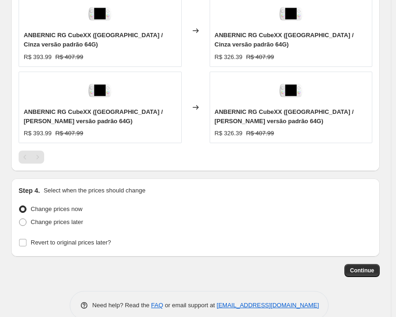
scroll to position [792, 0]
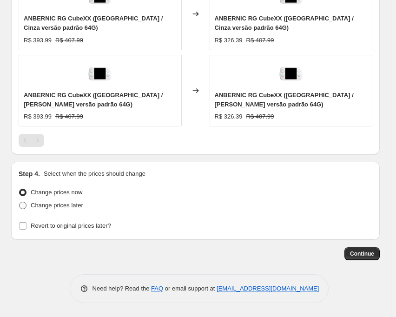
click at [24, 204] on span at bounding box center [22, 204] width 7 height 7
click at [19, 202] on input "Change prices later" at bounding box center [19, 201] width 0 height 0
radio input "true"
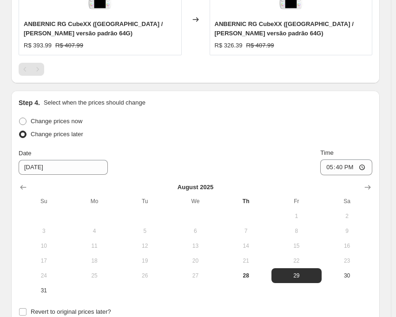
scroll to position [884, 0]
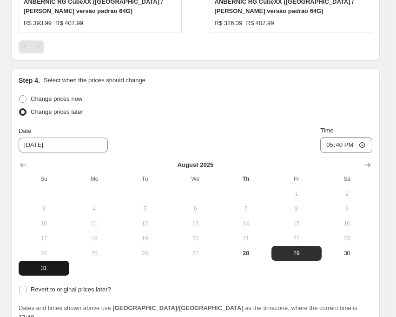
click at [45, 270] on span "31" at bounding box center [43, 267] width 43 height 7
type input "[DATE]"
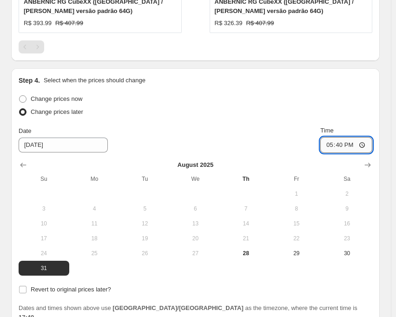
click at [344, 147] on input "17:40" at bounding box center [346, 145] width 52 height 16
type input "22:50"
click at [237, 109] on div "Change prices later" at bounding box center [195, 111] width 353 height 13
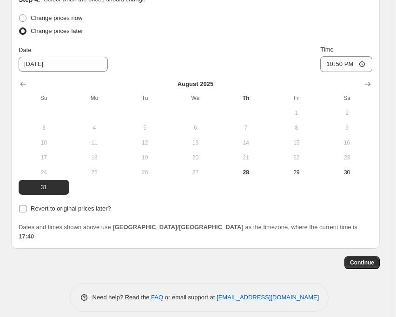
click at [24, 210] on input "Revert to original prices later?" at bounding box center [22, 208] width 7 height 7
checkbox input "true"
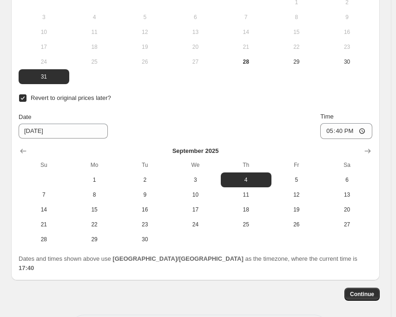
scroll to position [1107, 0]
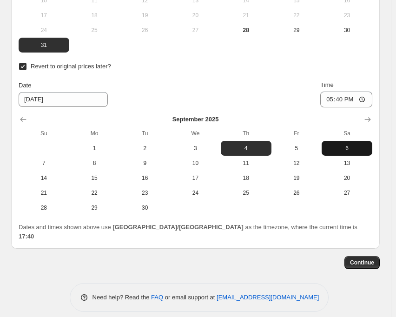
click at [354, 150] on span "6" at bounding box center [346, 147] width 43 height 7
type input "[DATE]"
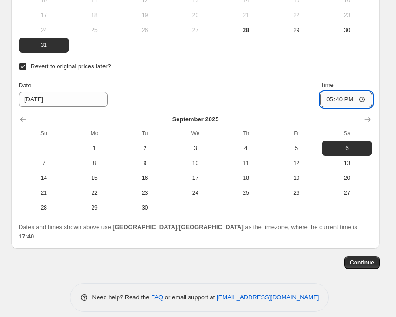
click at [344, 99] on input "17:40" at bounding box center [346, 99] width 52 height 16
type input "15:00"
click at [309, 90] on div "Date [DATE] Time 15:00" at bounding box center [195, 93] width 353 height 27
click at [368, 259] on span "Continue" at bounding box center [362, 262] width 24 height 7
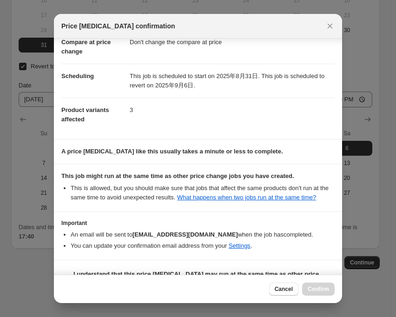
scroll to position [82, 0]
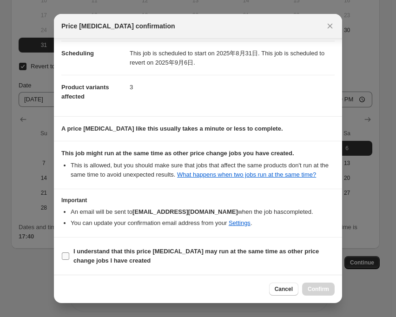
click at [66, 253] on input "I understand that this price [MEDICAL_DATA] may run at the same time as other p…" at bounding box center [65, 255] width 7 height 7
checkbox input "true"
click at [325, 291] on span "Confirm" at bounding box center [317, 288] width 21 height 7
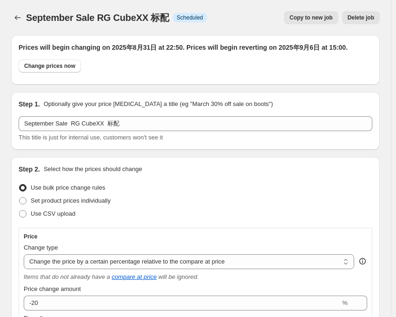
click at [295, 17] on button "Copy to new job" at bounding box center [311, 17] width 54 height 13
select select "pcap"
select select "no_change"
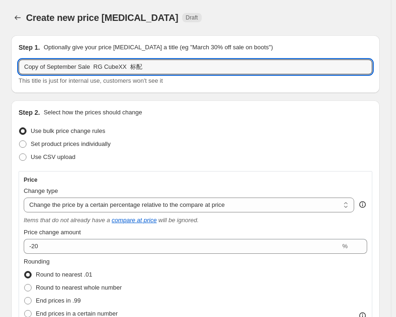
drag, startPoint x: 87, startPoint y: 67, endPoint x: 16, endPoint y: 66, distance: 71.0
click at [16, 66] on div "Step 1. Optionally give your price change job a title (eg "March 30% off sale o…" at bounding box center [195, 64] width 368 height 58
paste input "text"
drag, startPoint x: 104, startPoint y: 67, endPoint x: 123, endPoint y: 67, distance: 18.6
click at [123, 67] on input "September Sale RG CubeXX 标配" at bounding box center [195, 66] width 353 height 15
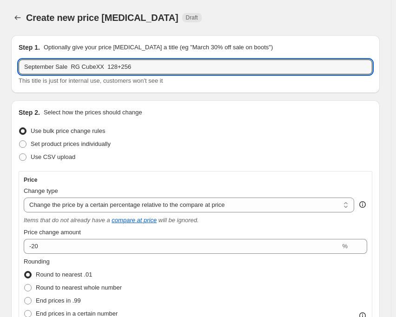
type input "September Sale RG CubeXX 128+256"
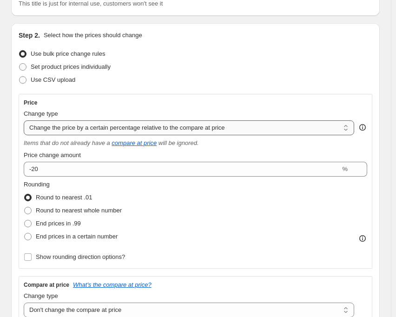
scroll to position [93, 0]
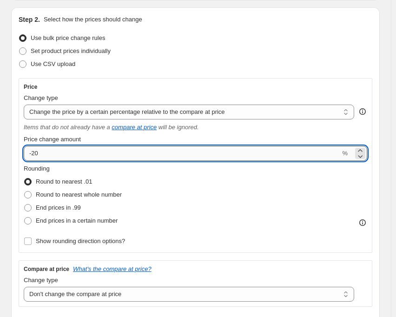
drag, startPoint x: 32, startPoint y: 154, endPoint x: 43, endPoint y: 155, distance: 10.8
click at [43, 155] on input "-20" at bounding box center [182, 153] width 316 height 15
type input "-17"
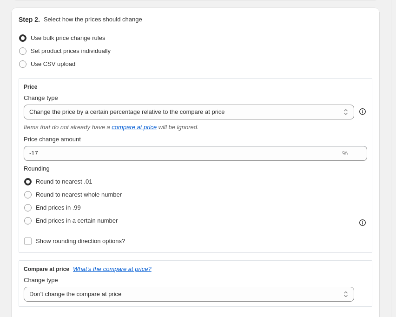
click at [179, 65] on div "Use CSV upload" at bounding box center [195, 64] width 353 height 13
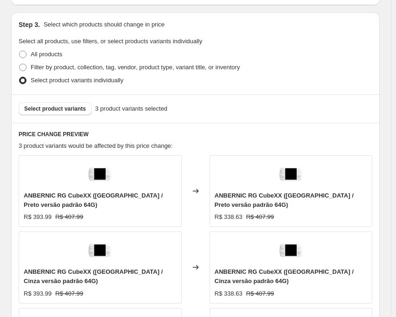
scroll to position [557, 0]
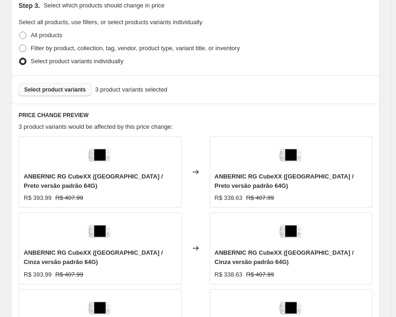
click at [70, 92] on span "Select product variants" at bounding box center [55, 89] width 62 height 7
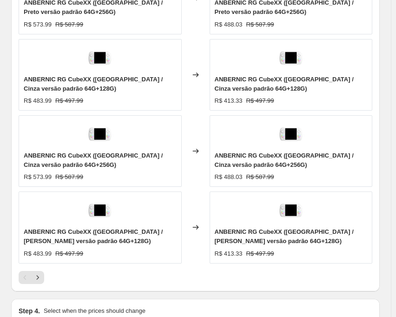
scroll to position [826, 0]
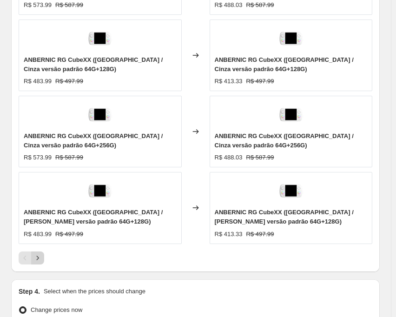
click at [38, 261] on icon "Next" at bounding box center [37, 257] width 9 height 9
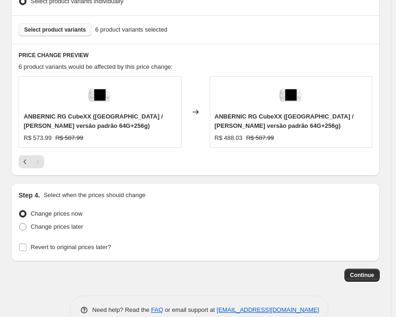
scroll to position [639, 0]
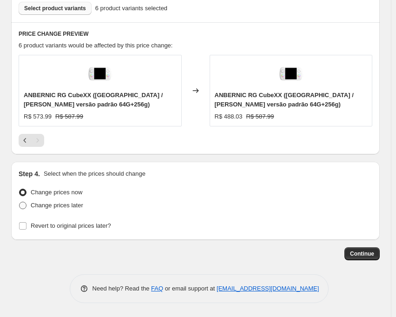
click at [24, 207] on span at bounding box center [22, 204] width 7 height 7
click at [19, 202] on input "Change prices later" at bounding box center [19, 201] width 0 height 0
radio input "true"
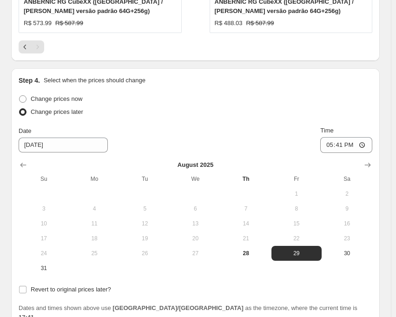
scroll to position [812, 0]
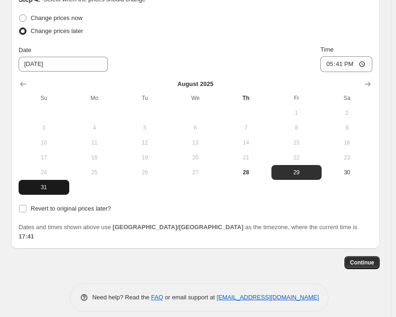
click at [52, 184] on span "31" at bounding box center [43, 186] width 43 height 7
type input "[DATE]"
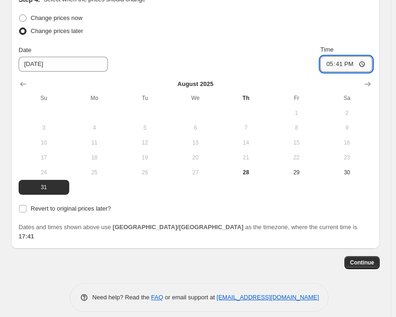
click at [348, 65] on input "17:41" at bounding box center [346, 64] width 52 height 16
click at [349, 65] on input "15:00" at bounding box center [346, 64] width 52 height 16
type input "22:50"
click at [207, 39] on div "Change prices now Change prices later Date 8/31/2025 Time 22:50 August 2025 Su …" at bounding box center [195, 103] width 353 height 183
click at [23, 209] on input "Revert to original prices later?" at bounding box center [22, 208] width 7 height 7
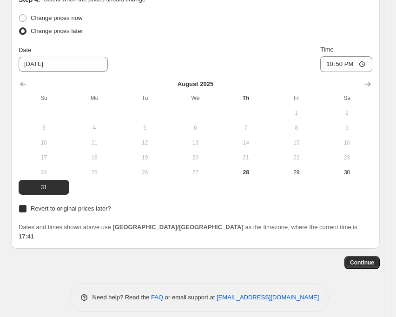
checkbox input "true"
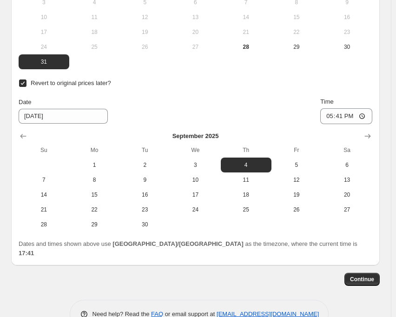
scroll to position [954, 0]
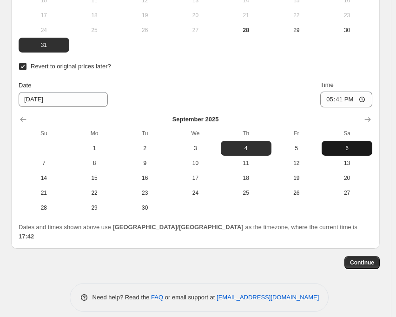
click at [353, 149] on span "6" at bounding box center [346, 147] width 43 height 7
type input "[DATE]"
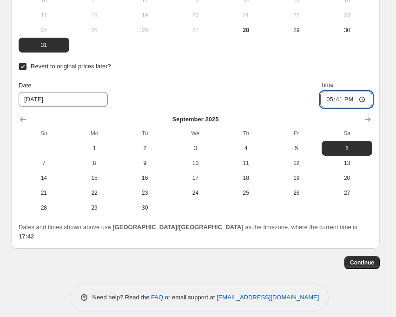
click at [346, 98] on input "17:41" at bounding box center [346, 99] width 52 height 16
type input "15:00"
click at [257, 104] on div "Date [DATE] Time 15:00" at bounding box center [195, 93] width 353 height 27
click at [371, 259] on span "Continue" at bounding box center [362, 262] width 24 height 7
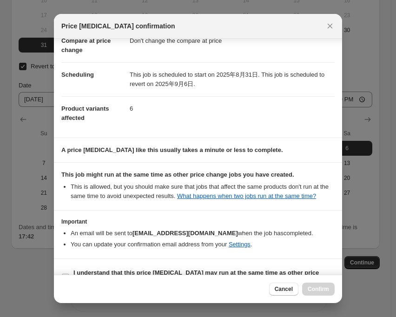
scroll to position [82, 0]
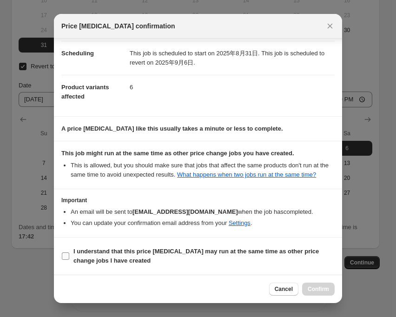
click at [68, 254] on input "I understand that this price [MEDICAL_DATA] may run at the same time as other p…" at bounding box center [65, 255] width 7 height 7
checkbox input "true"
click at [311, 290] on span "Confirm" at bounding box center [317, 288] width 21 height 7
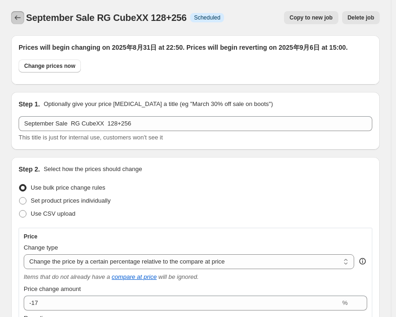
click at [18, 16] on icon "Price change jobs" at bounding box center [17, 17] width 9 height 9
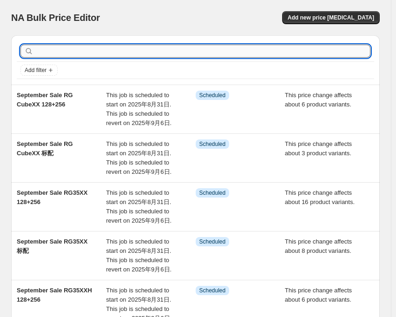
click at [131, 52] on input "text" at bounding box center [202, 51] width 335 height 13
type input "406"
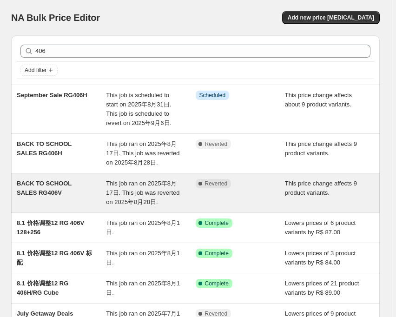
click at [126, 181] on span "This job ran on 2025年8月17日. This job was reverted on 2025年8月28日." at bounding box center [142, 193] width 73 height 26
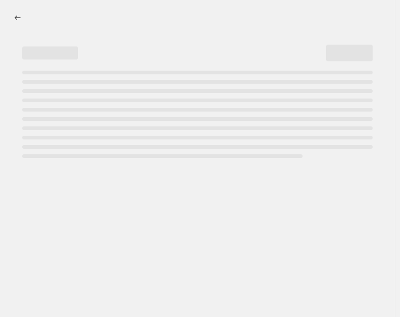
select select "pcap"
select select "no_change"
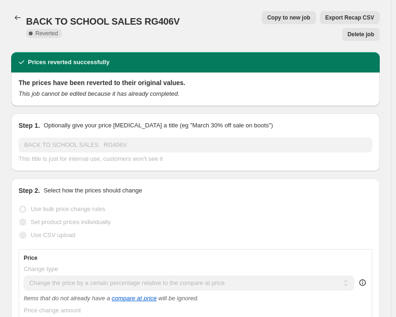
click at [261, 13] on button "Copy to new job" at bounding box center [288, 17] width 54 height 13
select select "pcap"
select select "no_change"
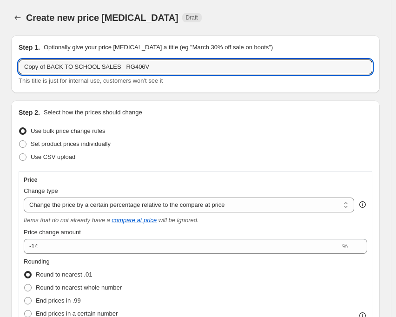
drag, startPoint x: 113, startPoint y: 67, endPoint x: 20, endPoint y: 77, distance: 92.8
click at [20, 77] on div "Copy of BACK TO SCHOOL SALES RG406V This title is just for internal use, custom…" at bounding box center [195, 72] width 353 height 26
paste input "September Sale"
type input "September Sale RG406V"
click at [194, 10] on div "Create new price [MEDICAL_DATA]. This page is ready Create new price [MEDICAL_D…" at bounding box center [195, 17] width 368 height 35
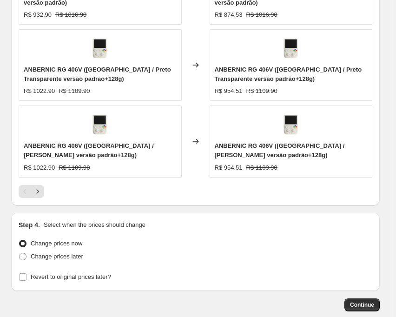
scroll to position [928, 0]
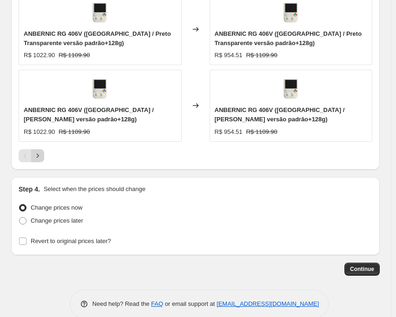
click at [39, 151] on icon "Next" at bounding box center [37, 155] width 9 height 9
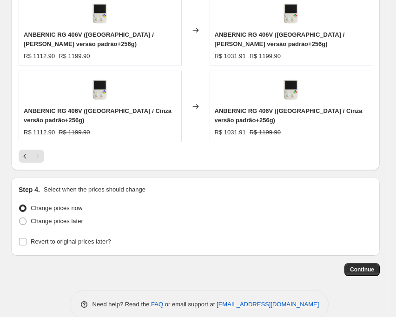
scroll to position [868, 0]
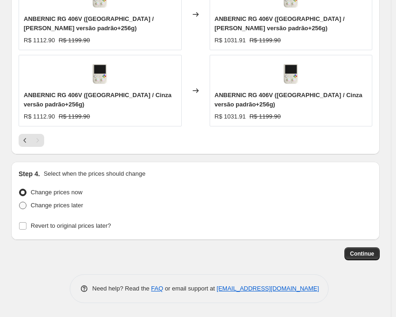
click at [22, 209] on span at bounding box center [22, 204] width 7 height 7
click at [19, 202] on input "Change prices later" at bounding box center [19, 201] width 0 height 0
radio input "true"
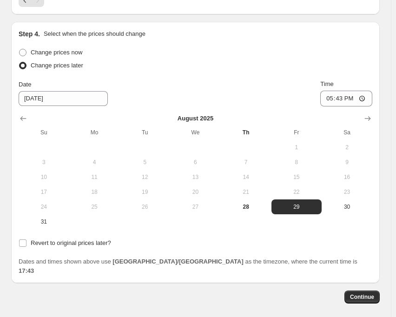
scroll to position [1041, 0]
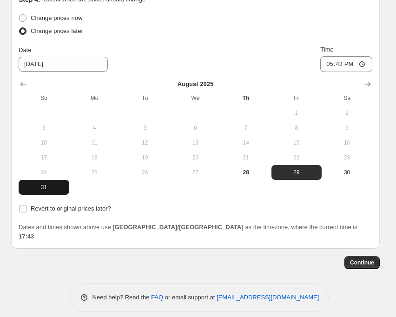
click at [48, 187] on span "31" at bounding box center [43, 186] width 43 height 7
type input "[DATE]"
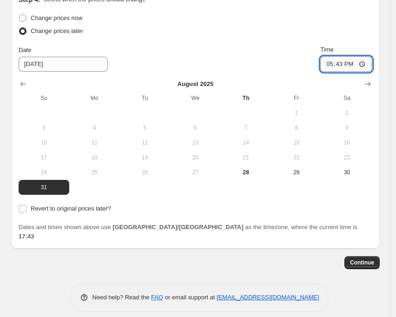
click at [347, 65] on input "17:43" at bounding box center [346, 64] width 52 height 16
type input "22:50"
click at [200, 45] on div "Change prices now Change prices later Date 8/31/2025 Time 22:50 August 2025 Su …" at bounding box center [195, 103] width 353 height 183
click at [24, 208] on input "Revert to original prices later?" at bounding box center [22, 208] width 7 height 7
checkbox input "true"
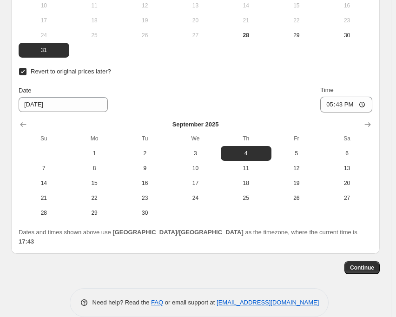
scroll to position [1183, 0]
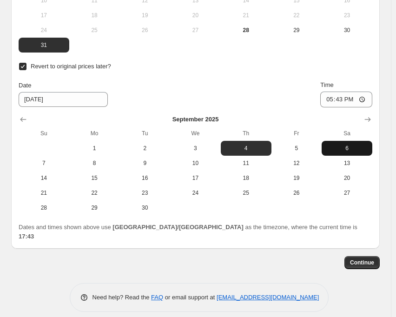
click at [364, 145] on span "6" at bounding box center [346, 147] width 43 height 7
type input "[DATE]"
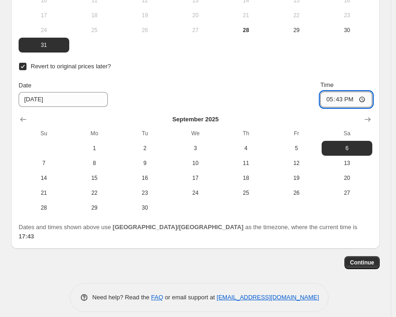
click at [348, 99] on input "17:43" at bounding box center [346, 99] width 52 height 16
type input "15:00"
click at [283, 104] on div "Date [DATE] Time 15:00" at bounding box center [195, 93] width 353 height 27
click at [361, 259] on span "Continue" at bounding box center [362, 262] width 24 height 7
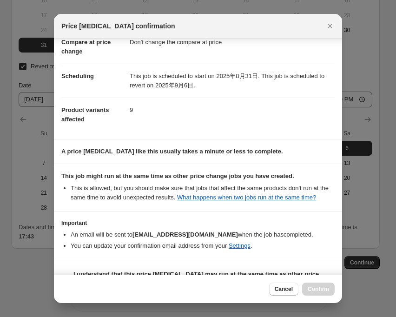
scroll to position [82, 0]
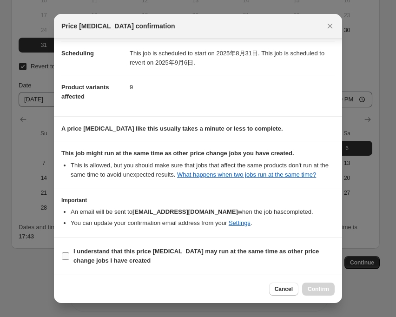
click at [68, 252] on input "I understand that this price [MEDICAL_DATA] may run at the same time as other p…" at bounding box center [65, 255] width 7 height 7
checkbox input "true"
click at [317, 292] on span "Confirm" at bounding box center [317, 288] width 21 height 7
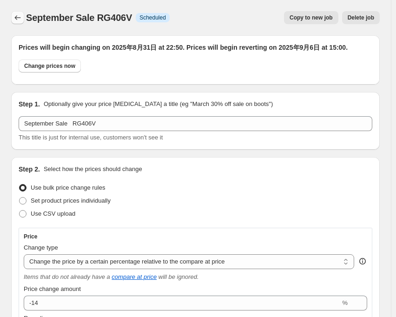
click at [20, 15] on icon "Price change jobs" at bounding box center [17, 17] width 9 height 9
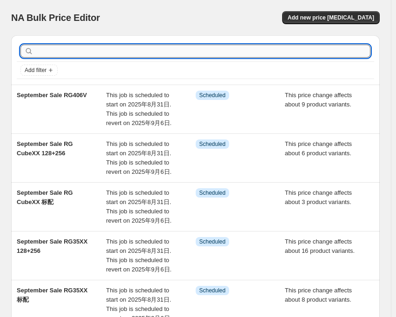
click at [292, 53] on input "text" at bounding box center [202, 51] width 335 height 13
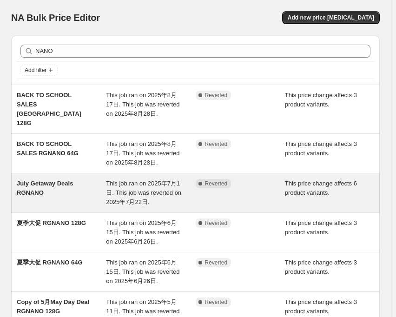
click at [140, 180] on span "This job ran on 2025年7月1日. This job was reverted on 2025年7月22日." at bounding box center [143, 193] width 75 height 26
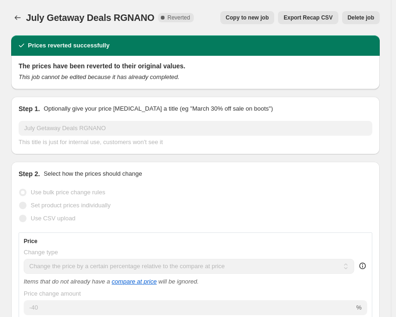
click at [259, 18] on span "Copy to new job" at bounding box center [247, 17] width 43 height 7
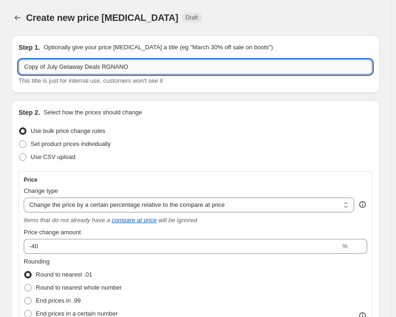
drag, startPoint x: 97, startPoint y: 67, endPoint x: 22, endPoint y: 70, distance: 74.8
click at [22, 70] on input "Copy of July Getaway Deals RGNANO" at bounding box center [195, 66] width 353 height 15
paste input "September Sale"
click at [195, 12] on div "Create new price [MEDICAL_DATA] Draft" at bounding box center [156, 17] width 260 height 13
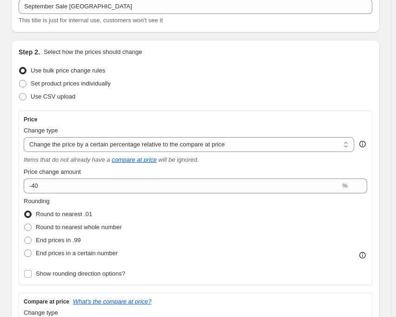
scroll to position [93, 0]
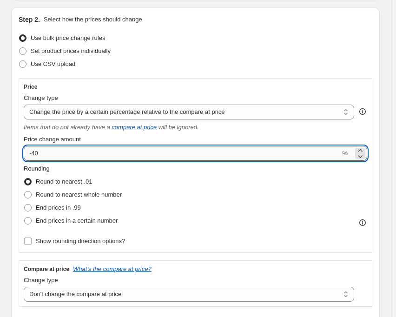
drag, startPoint x: 32, startPoint y: 155, endPoint x: 53, endPoint y: 154, distance: 20.9
click at [53, 154] on input "-40" at bounding box center [182, 153] width 316 height 15
click at [234, 71] on div "Step 2. Select how the prices should change Use bulk price change rules Set pro…" at bounding box center [195, 229] width 353 height 428
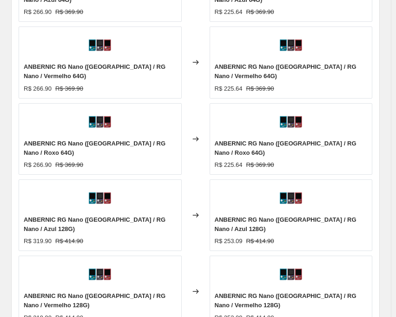
scroll to position [836, 0]
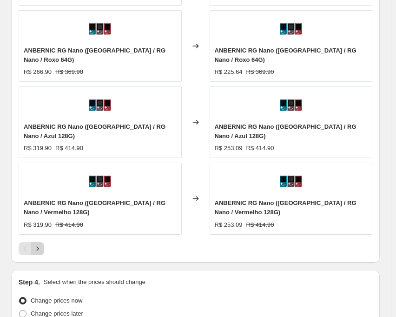
click at [40, 244] on icon "Next" at bounding box center [37, 248] width 9 height 9
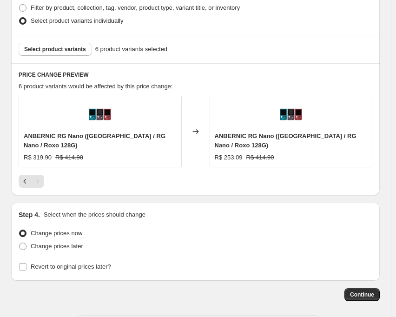
scroll to position [620, 0]
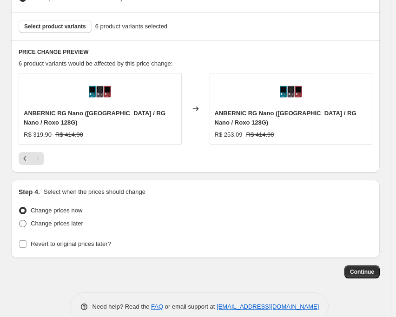
click at [23, 220] on span at bounding box center [22, 223] width 7 height 7
click at [19, 220] on input "Change prices later" at bounding box center [19, 220] width 0 height 0
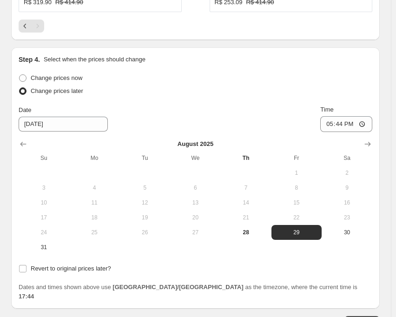
scroll to position [794, 0]
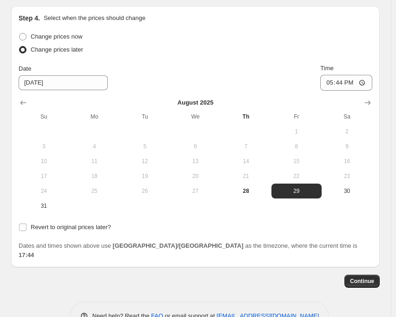
click at [49, 195] on div "Change prices now Change prices later Date 8/29/2025 Time 17:44 August 2025 Su …" at bounding box center [195, 131] width 353 height 203
click at [54, 202] on span "31" at bounding box center [43, 205] width 43 height 7
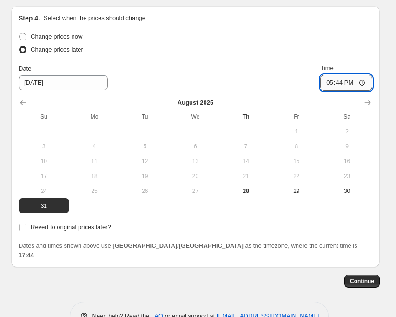
click at [345, 75] on input "17:44" at bounding box center [346, 83] width 52 height 16
click at [295, 64] on div "Date 8/31/2025 Time 15:00" at bounding box center [195, 77] width 353 height 27
click at [25, 223] on input "Revert to original prices later?" at bounding box center [22, 226] width 7 height 7
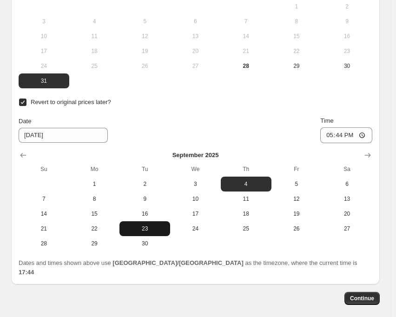
scroll to position [936, 0]
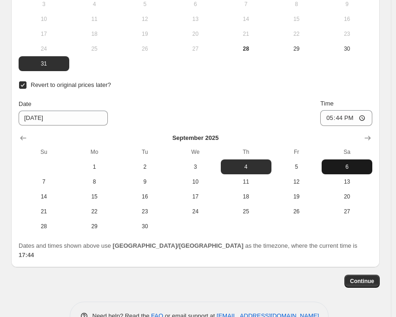
click at [357, 163] on span "6" at bounding box center [346, 166] width 43 height 7
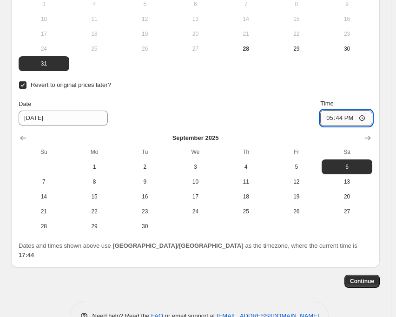
click at [348, 110] on input "17:44" at bounding box center [346, 118] width 52 height 16
click at [287, 99] on div "Date [DATE] Time 15:00" at bounding box center [195, 112] width 353 height 27
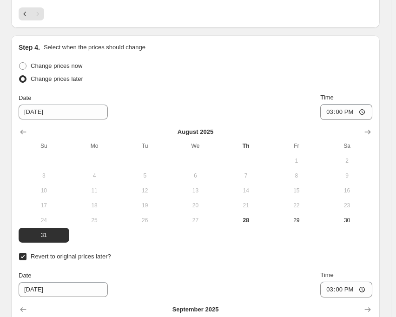
scroll to position [750, 0]
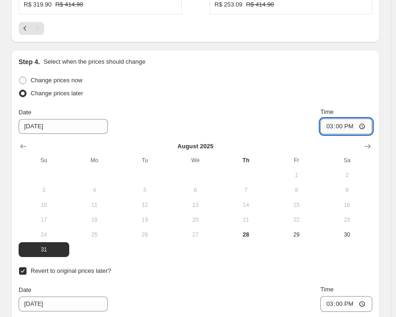
click at [344, 118] on input "15:00" at bounding box center [346, 126] width 52 height 16
click at [266, 107] on div "Date [DATE] Time 22:50" at bounding box center [195, 120] width 353 height 27
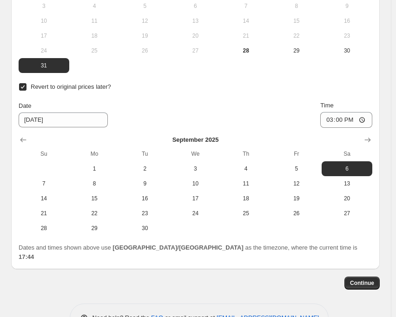
scroll to position [936, 0]
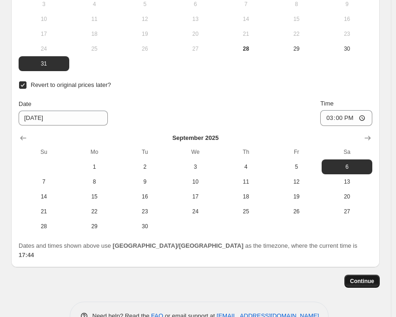
click at [369, 277] on span "Continue" at bounding box center [362, 280] width 24 height 7
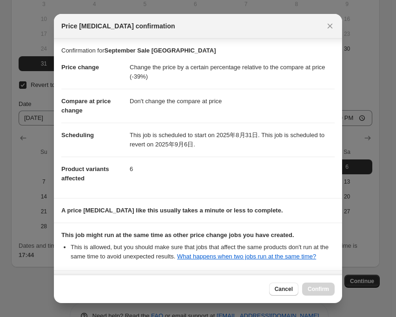
scroll to position [82, 0]
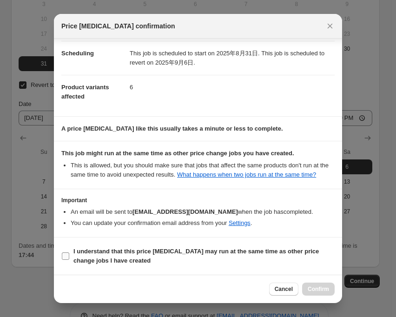
click at [62, 256] on input "I understand that this price [MEDICAL_DATA] may run at the same time as other p…" at bounding box center [65, 255] width 7 height 7
click at [314, 287] on span "Confirm" at bounding box center [317, 288] width 21 height 7
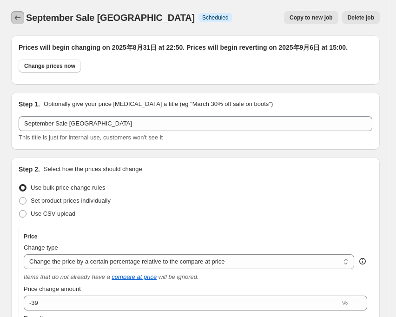
click at [22, 18] on icon "Price change jobs" at bounding box center [17, 17] width 9 height 9
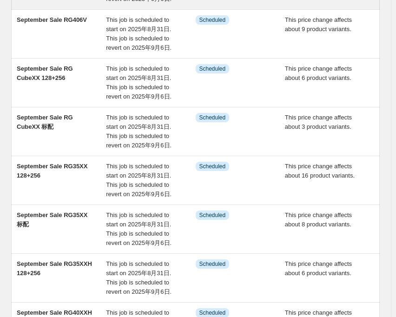
scroll to position [347, 0]
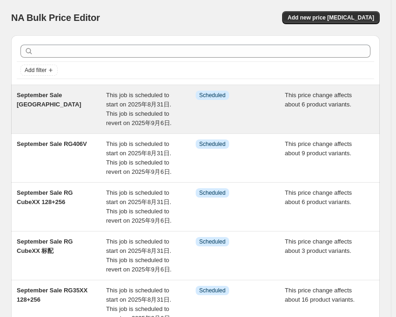
click at [146, 100] on div "This job is scheduled to start on 2025年8月31日. This job is scheduled to revert o…" at bounding box center [150, 109] width 89 height 37
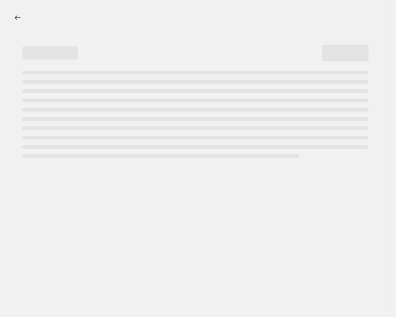
select select "pcap"
select select "no_change"
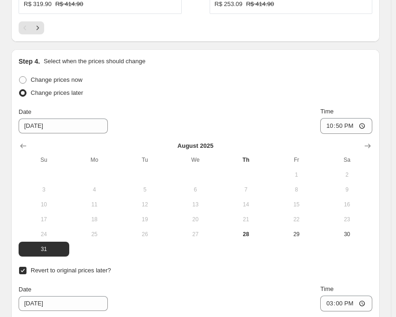
scroll to position [1114, 0]
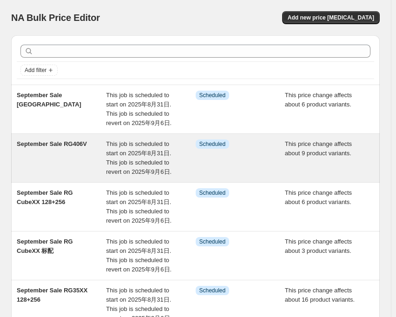
click at [90, 157] on div "September Sale RG406V" at bounding box center [61, 157] width 89 height 37
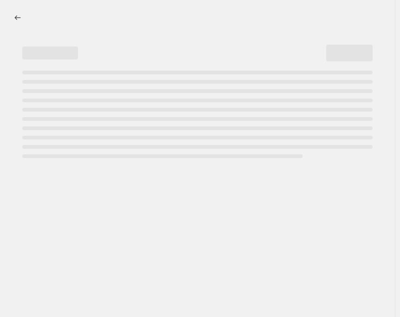
select select "pcap"
select select "no_change"
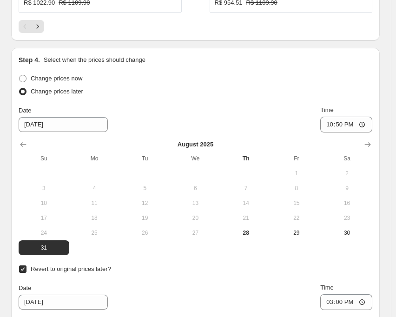
scroll to position [1207, 0]
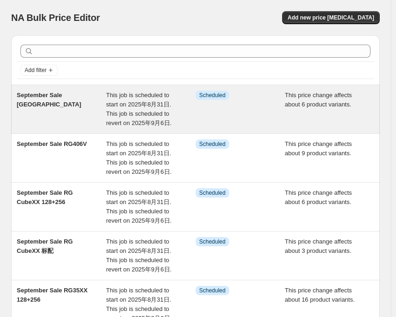
scroll to position [93, 0]
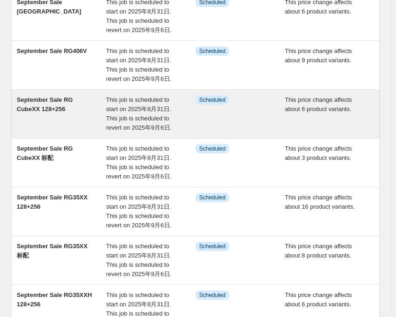
click at [125, 111] on span "This job is scheduled to start on 2025年8月31日. This job is scheduled to revert o…" at bounding box center [138, 113] width 65 height 35
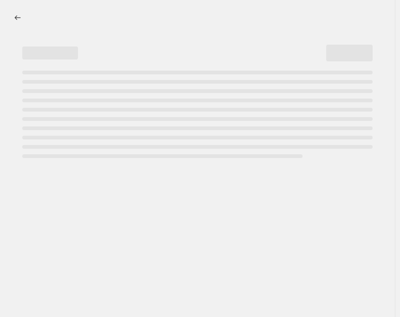
select select "pcap"
select select "no_change"
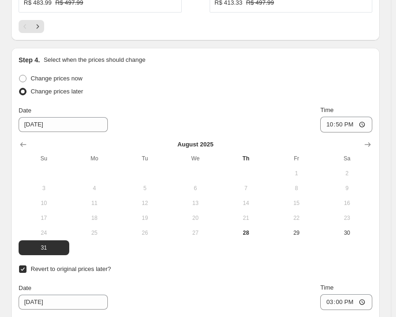
scroll to position [1207, 0]
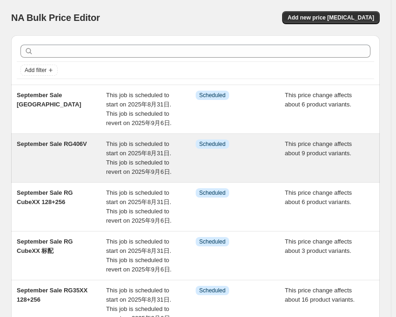
scroll to position [93, 0]
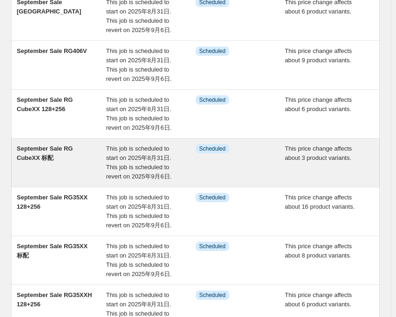
click at [144, 156] on span "This job is scheduled to start on 2025年8月31日. This job is scheduled to revert o…" at bounding box center [138, 162] width 65 height 35
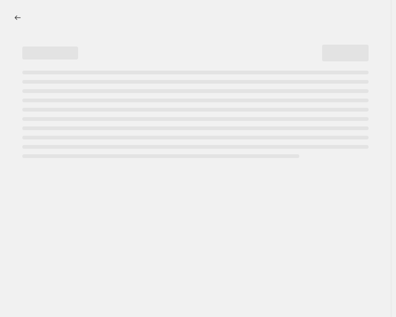
select select "pcap"
select select "no_change"
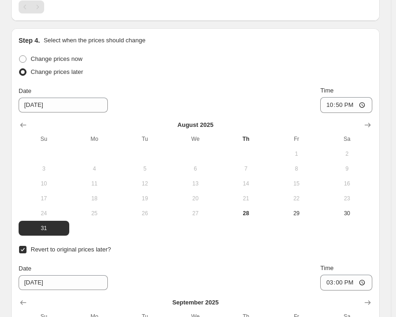
scroll to position [978, 0]
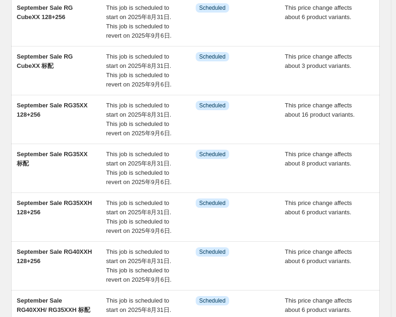
scroll to position [186, 0]
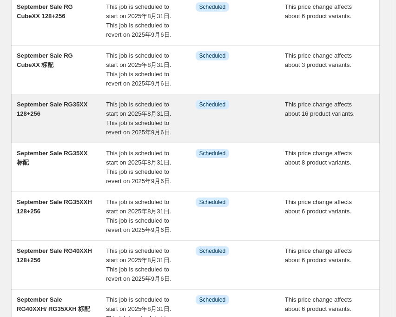
click at [129, 108] on span "This job is scheduled to start on 2025年8月31日. This job is scheduled to revert o…" at bounding box center [138, 118] width 65 height 35
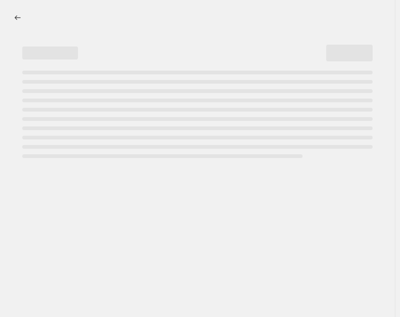
select select "pcap"
select select "no_change"
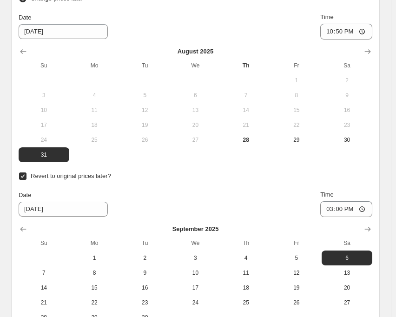
scroll to position [1300, 0]
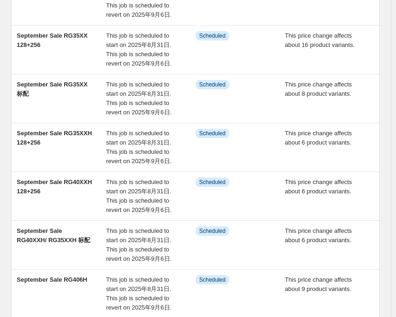
scroll to position [162, 0]
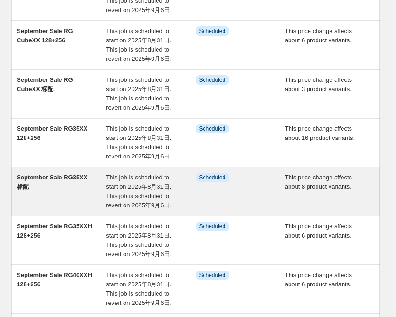
click at [137, 175] on span "This job is scheduled to start on 2025年8月31日. This job is scheduled to revert o…" at bounding box center [138, 191] width 65 height 35
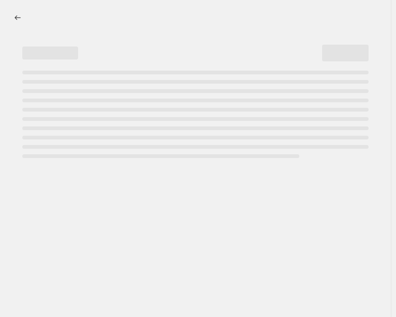
select select "pcap"
select select "no_change"
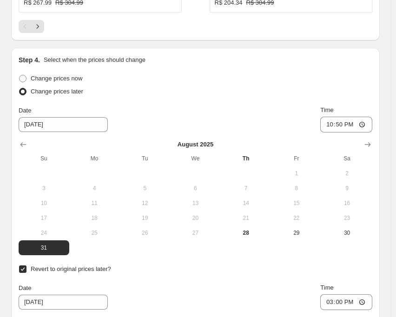
scroll to position [1207, 0]
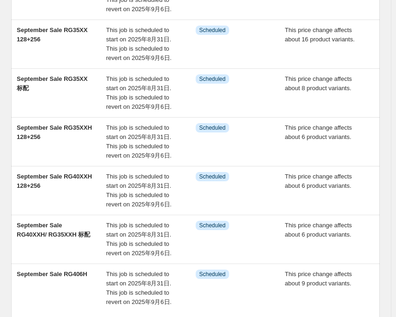
scroll to position [279, 0]
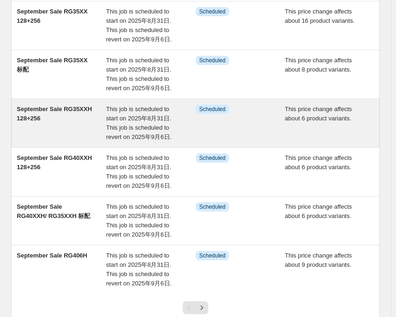
click at [127, 118] on span "This job is scheduled to start on 2025年8月31日. This job is scheduled to revert o…" at bounding box center [138, 122] width 65 height 35
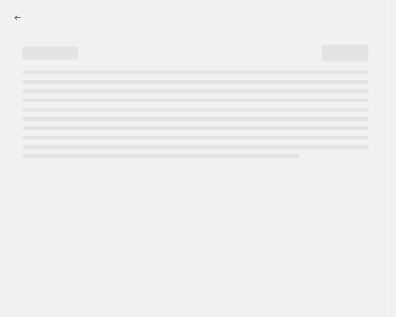
select select "pcap"
select select "no_change"
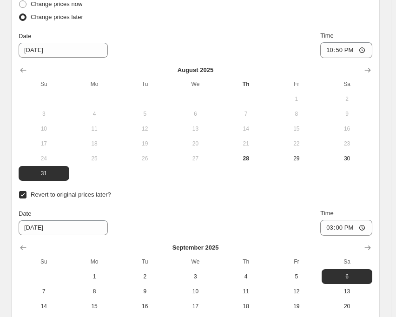
scroll to position [1207, 0]
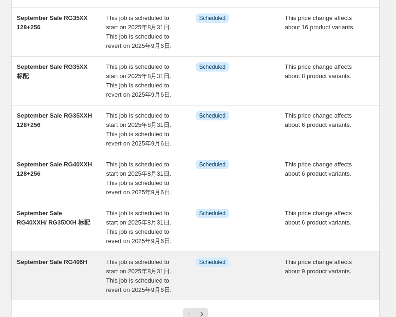
scroll to position [254, 0]
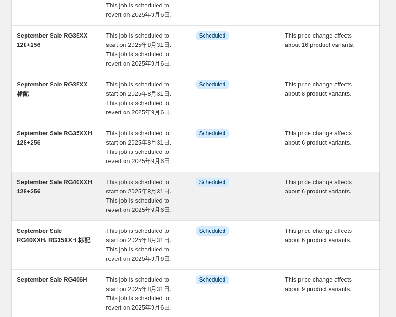
click at [80, 183] on span "September Sale RG40XXH 128+256" at bounding box center [54, 186] width 75 height 16
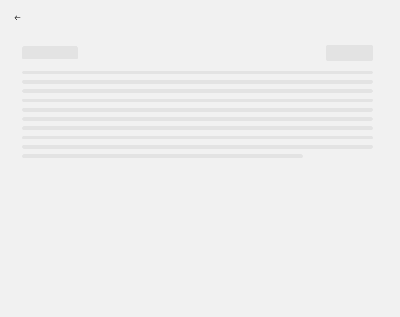
select select "pcap"
select select "no_change"
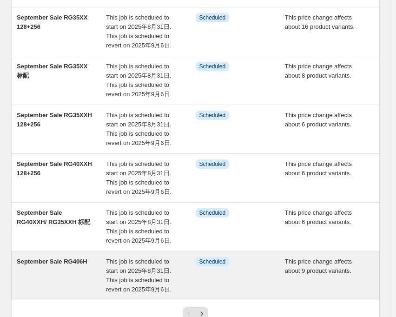
scroll to position [254, 0]
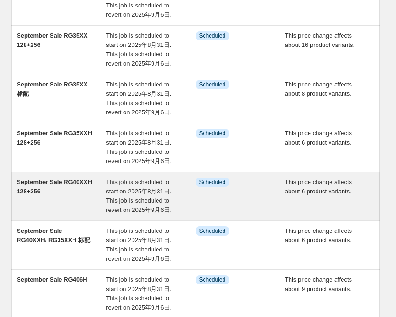
click at [79, 182] on span "September Sale RG40XXH 128+256" at bounding box center [54, 186] width 75 height 16
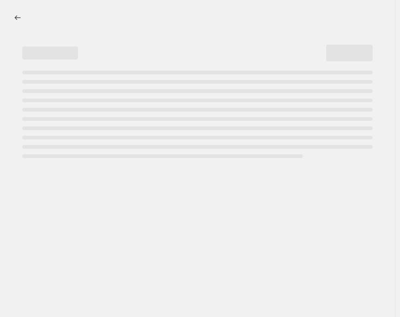
select select "pcap"
select select "no_change"
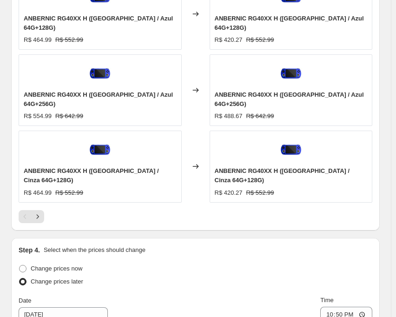
scroll to position [1114, 0]
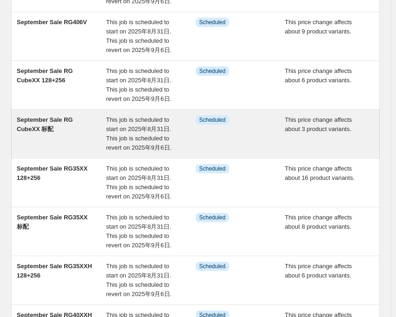
scroll to position [347, 0]
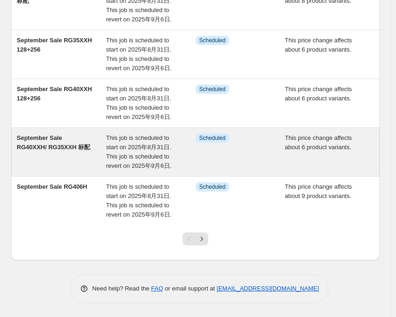
click at [48, 136] on span "September Sale RG40XXH/ RG35XXH 标配" at bounding box center [53, 142] width 73 height 16
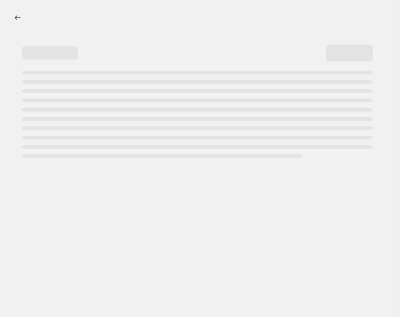
select select "pcap"
select select "no_change"
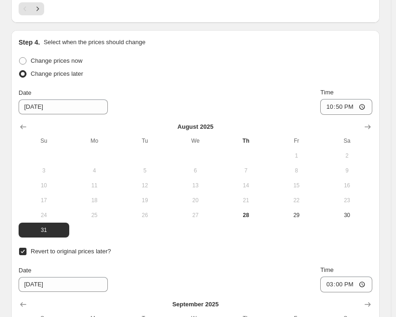
scroll to position [1114, 0]
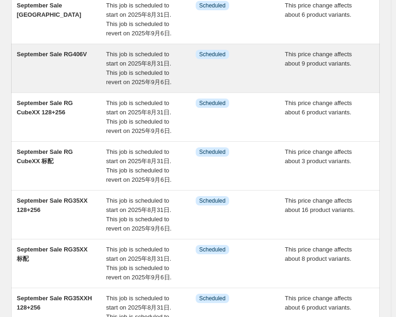
scroll to position [347, 0]
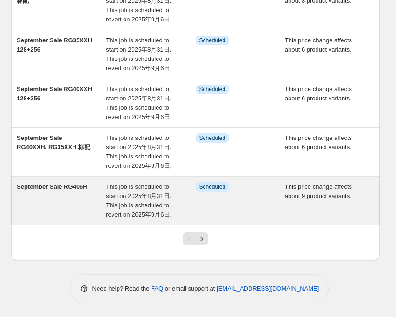
click at [106, 186] on div "September Sale RG406H" at bounding box center [61, 200] width 89 height 37
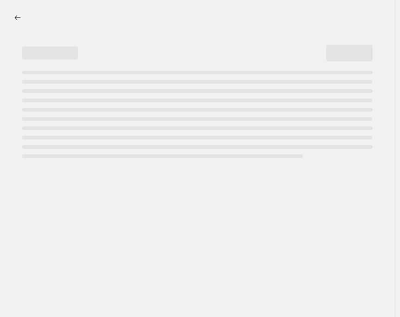
select select "pcap"
select select "no_change"
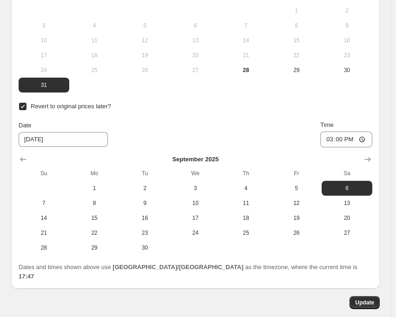
scroll to position [1289, 0]
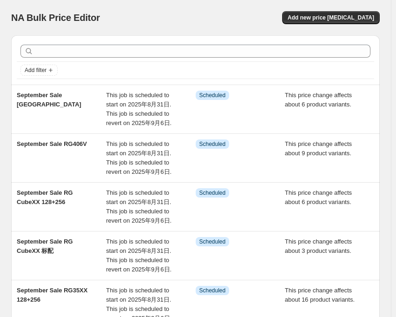
scroll to position [347, 0]
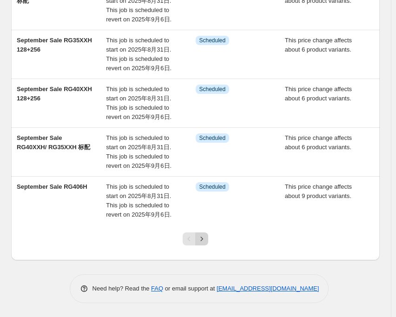
click at [201, 236] on icon "Next" at bounding box center [201, 238] width 9 height 9
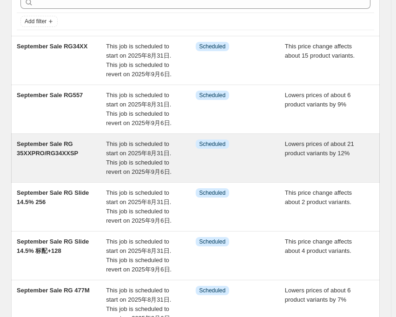
scroll to position [32, 0]
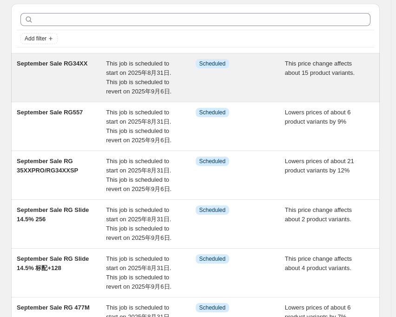
click at [115, 70] on span "This job is scheduled to start on 2025年8月31日. This job is scheduled to revert o…" at bounding box center [138, 77] width 65 height 35
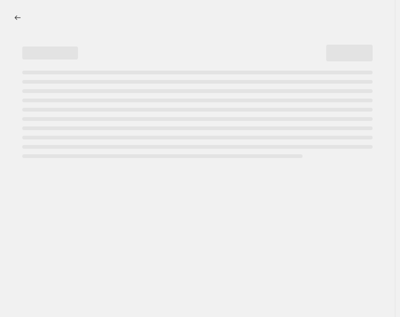
select select "pcap"
select select "no_change"
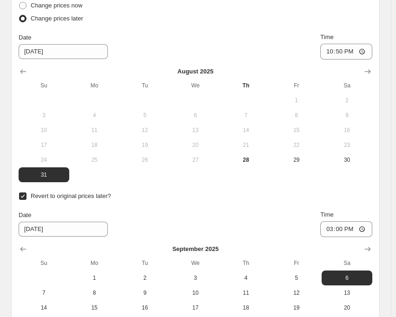
scroll to position [1207, 0]
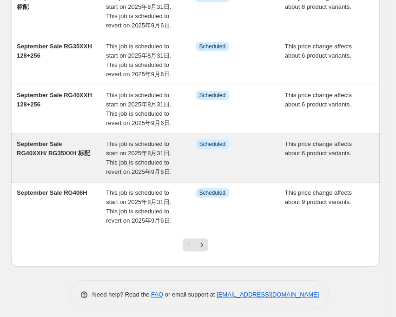
scroll to position [347, 0]
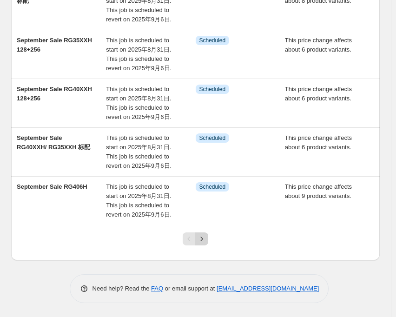
click at [204, 235] on icon "Next" at bounding box center [201, 238] width 9 height 9
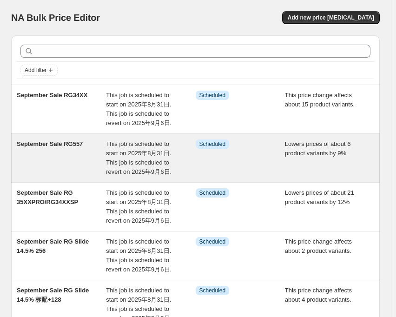
click at [130, 145] on span "This job is scheduled to start on 2025年8月31日. This job is scheduled to revert o…" at bounding box center [138, 157] width 65 height 35
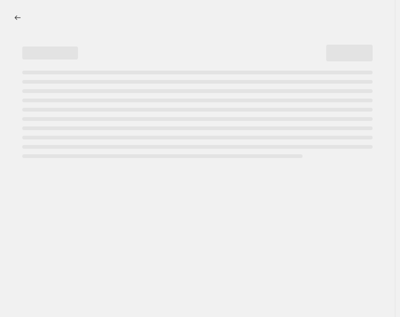
select select "percentage"
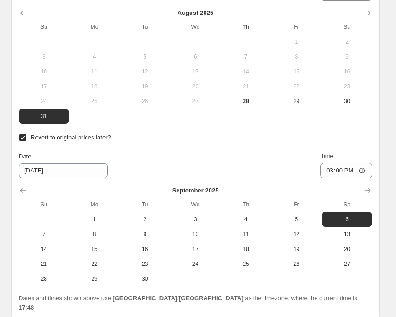
scroll to position [1211, 0]
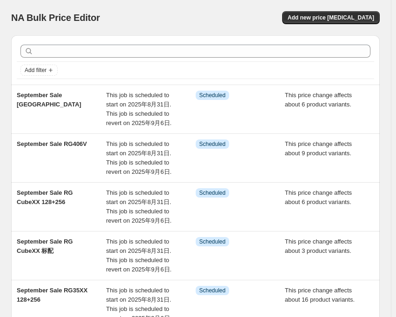
scroll to position [347, 0]
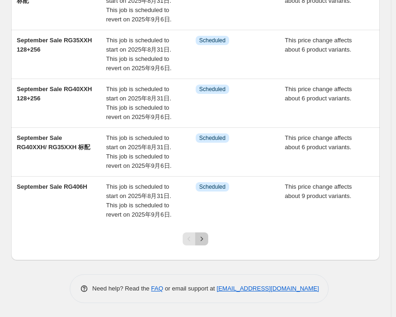
click at [199, 233] on button "Next" at bounding box center [201, 238] width 13 height 13
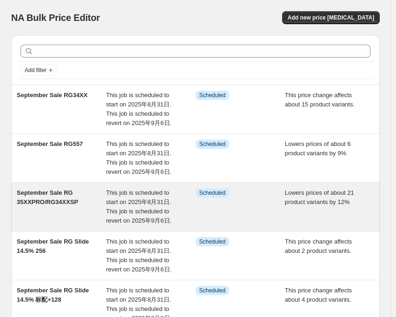
scroll to position [93, 0]
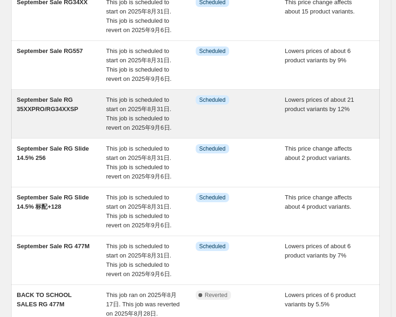
click at [129, 102] on span "This job is scheduled to start on 2025年8月31日. This job is scheduled to revert o…" at bounding box center [138, 113] width 65 height 35
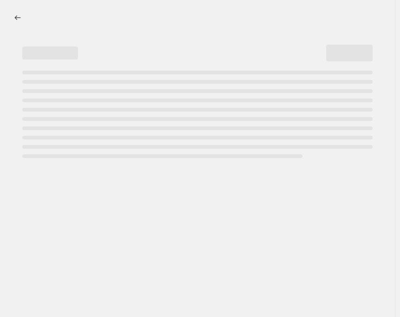
select select "percentage"
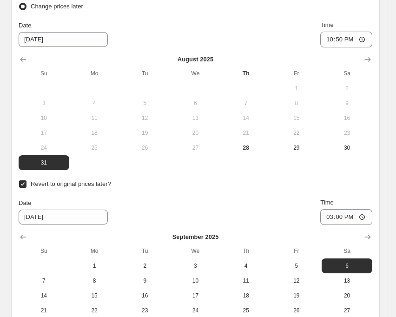
scroll to position [1207, 0]
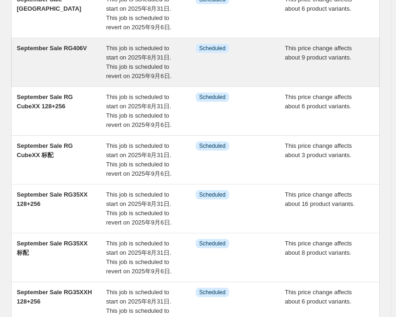
scroll to position [347, 0]
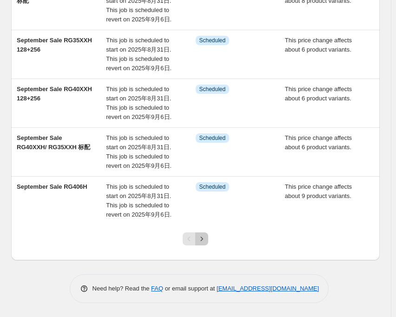
click at [205, 240] on icon "Next" at bounding box center [201, 238] width 9 height 9
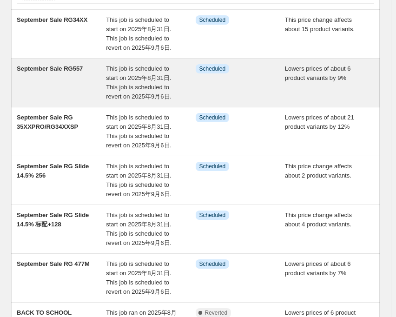
scroll to position [93, 0]
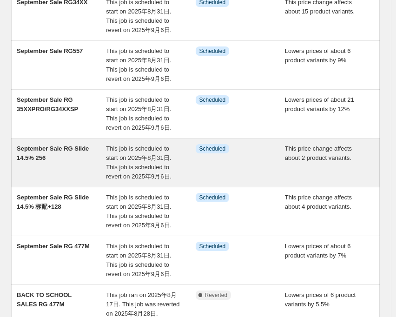
click at [107, 153] on div "This job is scheduled to start on 2025年8月31日. This job is scheduled to revert o…" at bounding box center [150, 162] width 89 height 37
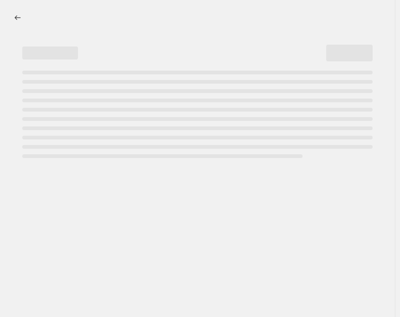
select select "pcap"
select select "no_change"
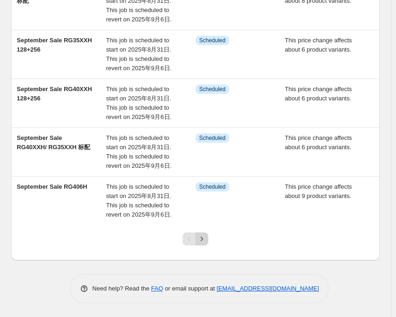
click at [204, 238] on icon "Next" at bounding box center [201, 238] width 9 height 9
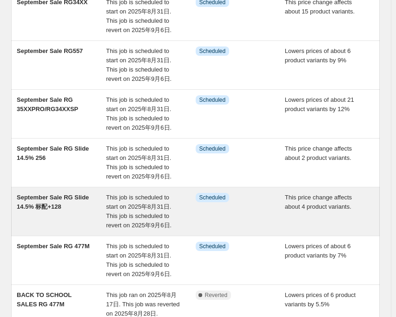
click at [84, 197] on span "September Sale RG Slide 14.5% 标配+128" at bounding box center [53, 202] width 72 height 16
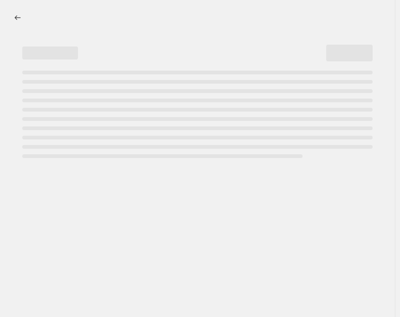
select select "pcap"
select select "no_change"
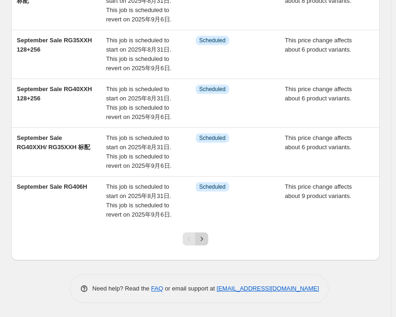
click at [204, 235] on icon "Next" at bounding box center [201, 238] width 9 height 9
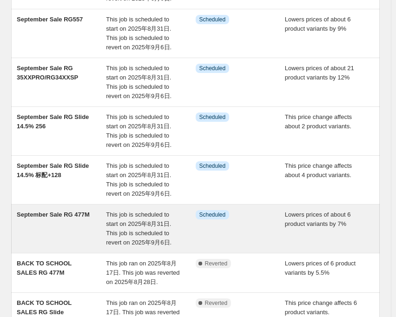
click at [126, 214] on span "This job is scheduled to start on 2025年8月31日. This job is scheduled to revert o…" at bounding box center [138, 228] width 65 height 35
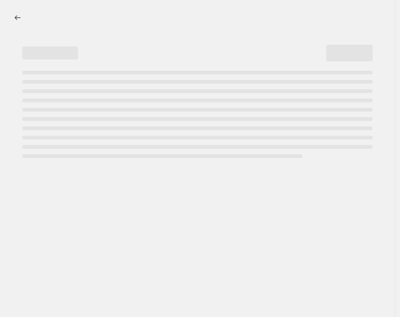
select select "percentage"
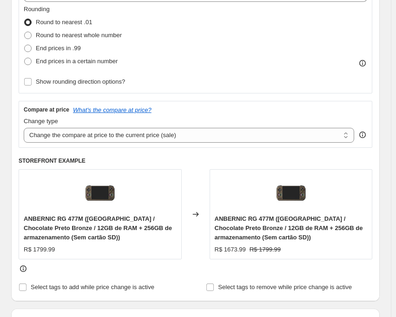
scroll to position [279, 0]
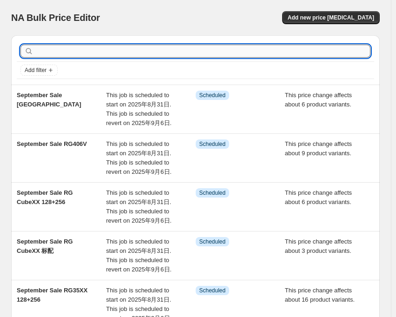
click at [66, 50] on input "text" at bounding box center [202, 51] width 335 height 13
type input "CUBE"
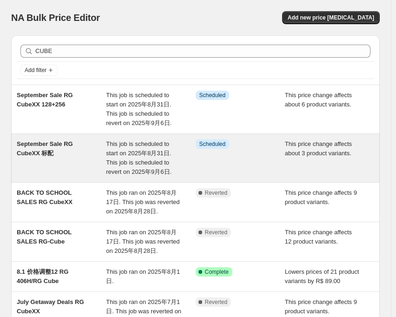
scroll to position [93, 0]
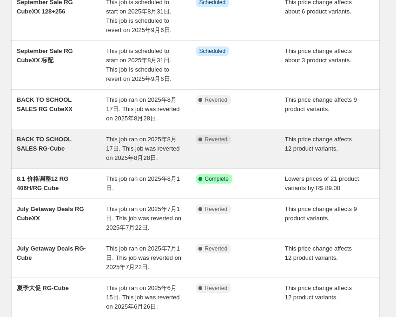
click at [129, 142] on span "This job ran on 2025年8月17日. This job was reverted on 2025年8月28日." at bounding box center [142, 149] width 73 height 26
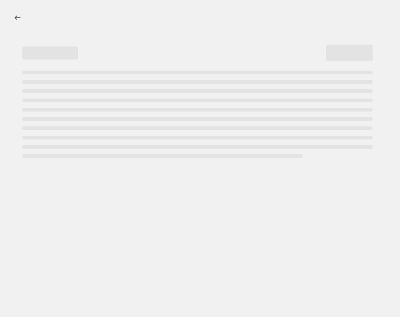
select select "pcap"
select select "no_change"
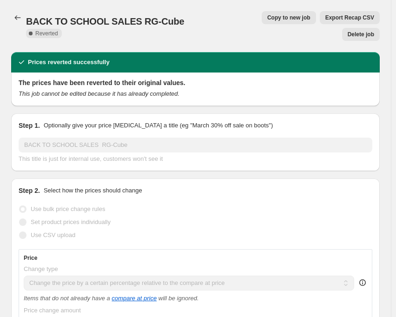
click at [268, 16] on span "Copy to new job" at bounding box center [288, 17] width 43 height 7
select select "pcap"
select select "no_change"
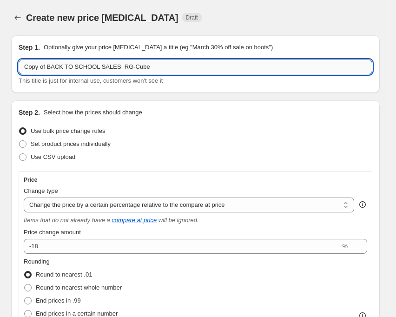
drag, startPoint x: 113, startPoint y: 68, endPoint x: 19, endPoint y: 66, distance: 93.8
click at [19, 66] on input "Copy of BACK TO SCHOOL SALES RG-Cube" at bounding box center [195, 66] width 353 height 15
paste input "September Sale"
type input "September Sale RG-Cube"
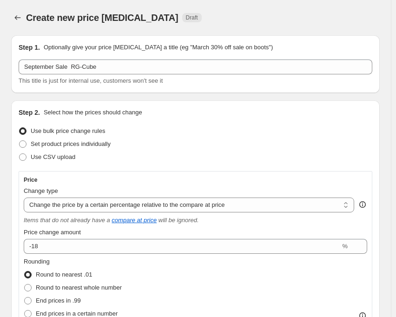
click at [282, 10] on div "Create new price [MEDICAL_DATA]. This page is ready Create new price [MEDICAL_D…" at bounding box center [195, 17] width 368 height 35
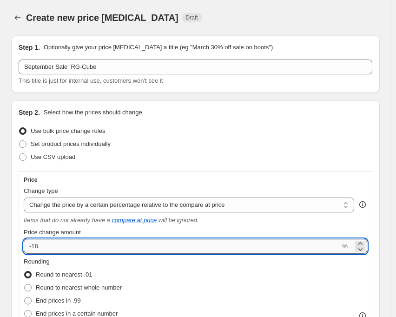
drag, startPoint x: 34, startPoint y: 246, endPoint x: 48, endPoint y: 247, distance: 14.5
click at [48, 247] on input "-18" at bounding box center [182, 246] width 316 height 15
type input "-19"
click at [148, 126] on div "Use bulk price change rules" at bounding box center [195, 130] width 353 height 13
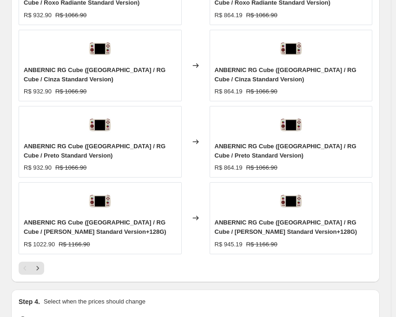
scroll to position [836, 0]
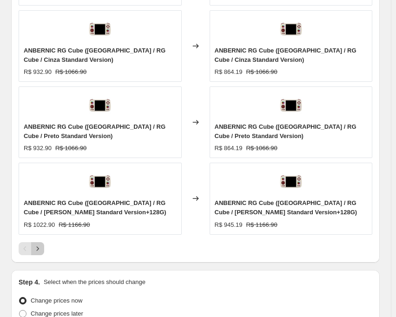
click at [37, 247] on icon "Next" at bounding box center [37, 248] width 9 height 9
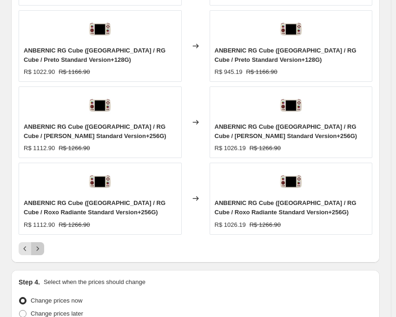
click at [34, 250] on icon "Next" at bounding box center [37, 248] width 9 height 9
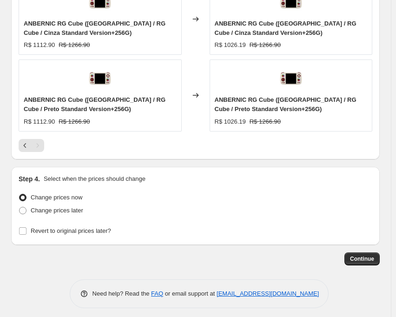
scroll to position [715, 0]
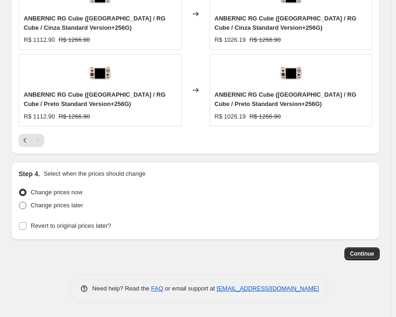
click at [21, 207] on span at bounding box center [22, 204] width 7 height 7
click at [19, 202] on input "Change prices later" at bounding box center [19, 201] width 0 height 0
radio input "true"
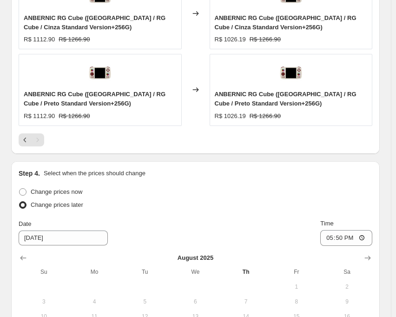
scroll to position [889, 0]
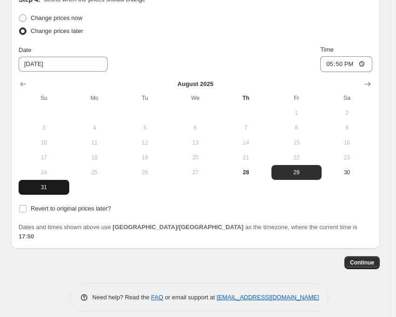
click at [41, 189] on span "31" at bounding box center [43, 186] width 43 height 7
type input "[DATE]"
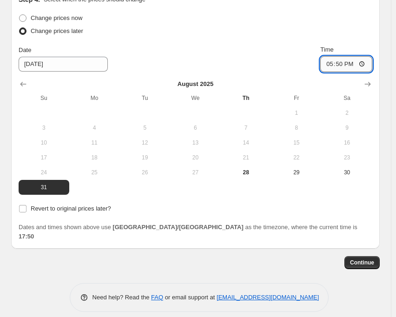
click at [345, 64] on input "17:50" at bounding box center [346, 64] width 52 height 16
click at [345, 64] on input "12:50" at bounding box center [346, 64] width 52 height 16
type input "22:50"
click at [304, 63] on div "Date [DATE] Time 22:50" at bounding box center [195, 58] width 353 height 27
click at [26, 211] on input "Revert to original prices later?" at bounding box center [22, 208] width 7 height 7
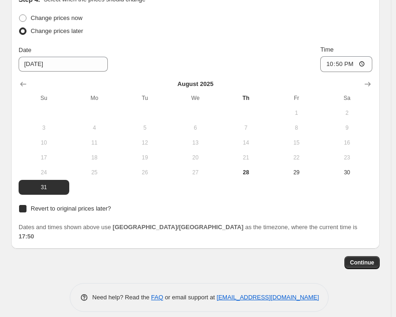
checkbox input "true"
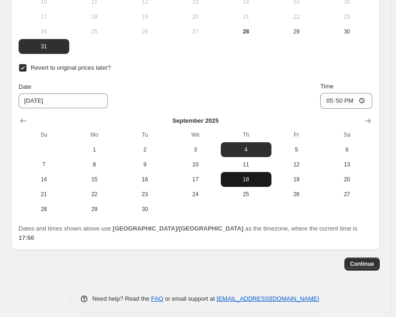
scroll to position [1031, 0]
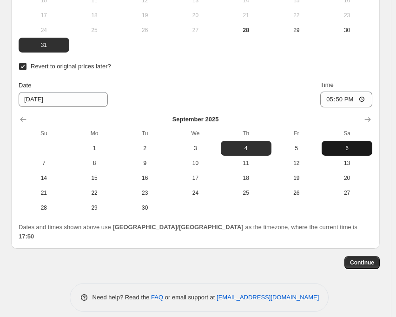
click at [351, 151] on span "6" at bounding box center [346, 147] width 43 height 7
type input "[DATE]"
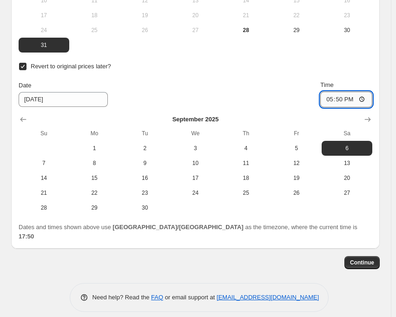
click at [349, 93] on input "17:50" at bounding box center [346, 99] width 52 height 16
type input "15:00"
click at [266, 90] on div "Date [DATE] Time 15:00" at bounding box center [195, 93] width 353 height 27
click at [371, 259] on span "Continue" at bounding box center [362, 262] width 24 height 7
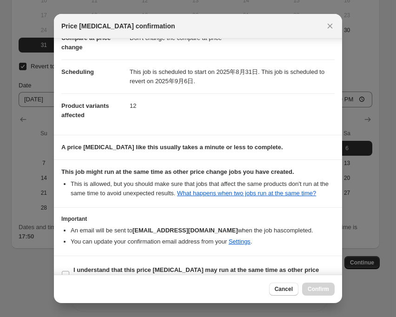
scroll to position [82, 0]
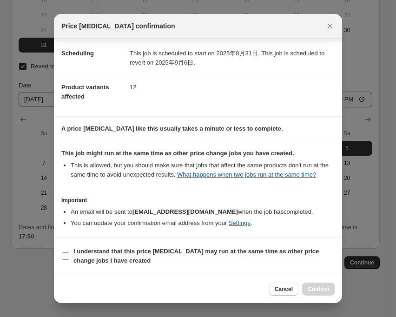
click at [63, 255] on input "I understand that this price [MEDICAL_DATA] may run at the same time as other p…" at bounding box center [65, 255] width 7 height 7
checkbox input "true"
click at [309, 285] on button "Confirm" at bounding box center [318, 288] width 32 height 13
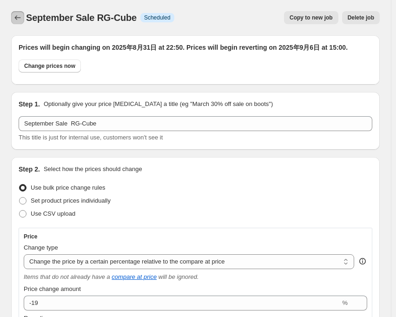
click at [19, 21] on icon "Price change jobs" at bounding box center [17, 17] width 9 height 9
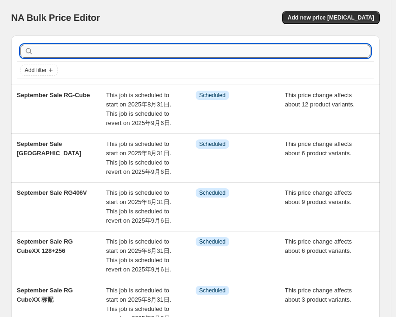
click at [112, 52] on input "text" at bounding box center [202, 51] width 335 height 13
type input "ARC"
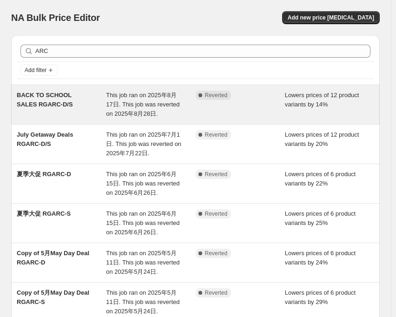
click at [130, 97] on span "This job ran on 2025年8月17日. This job was reverted on 2025年8月28日." at bounding box center [142, 104] width 73 height 26
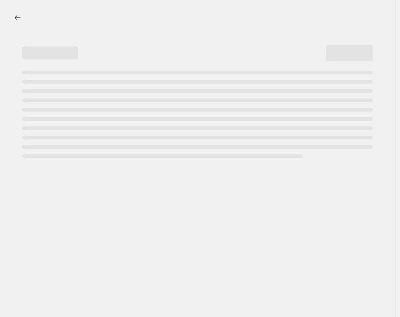
select select "percentage"
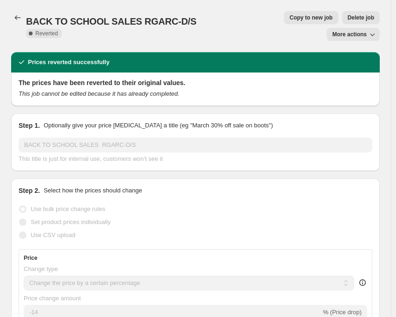
click at [289, 18] on span "Copy to new job" at bounding box center [310, 17] width 43 height 7
select select "percentage"
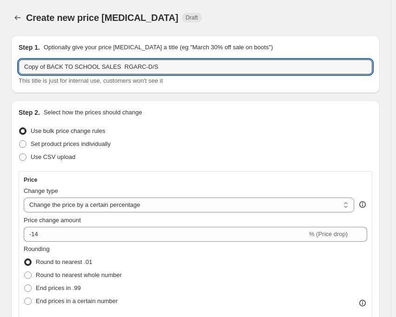
drag, startPoint x: 113, startPoint y: 67, endPoint x: 17, endPoint y: 70, distance: 96.2
click at [17, 70] on div "Step 1. Optionally give your price [MEDICAL_DATA] a title (eg "March 30% off sa…" at bounding box center [195, 64] width 368 height 58
paste input "September Sale"
type input "September Sale RGARC-D/S"
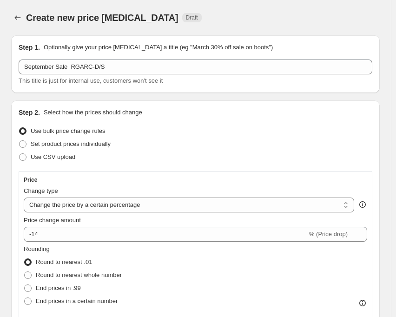
click at [230, 7] on div "Create new price [MEDICAL_DATA]. This page is ready Create new price [MEDICAL_D…" at bounding box center [195, 17] width 368 height 35
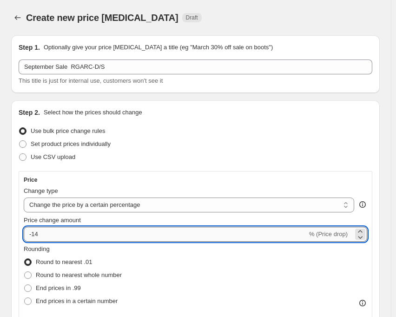
drag, startPoint x: 32, startPoint y: 234, endPoint x: 51, endPoint y: 234, distance: 18.6
click at [51, 234] on input "-14" at bounding box center [165, 234] width 283 height 15
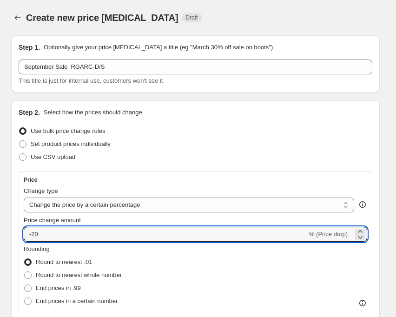
type input "-20"
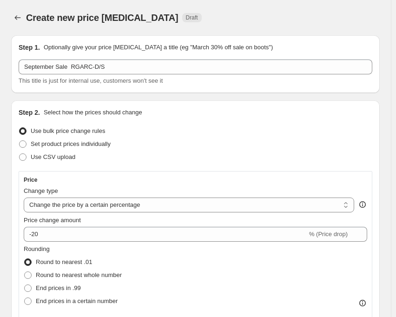
click at [110, 168] on div "Step 2. Select how the prices should change Use bulk price change rules Set pro…" at bounding box center [195, 316] width 353 height 416
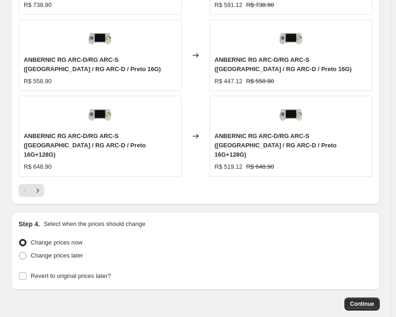
scroll to position [928, 0]
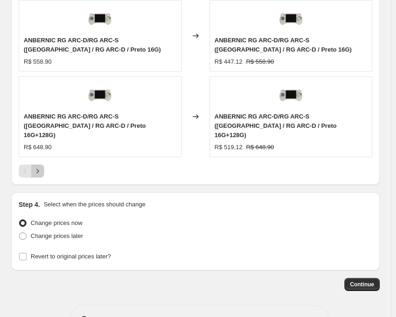
click at [39, 166] on icon "Next" at bounding box center [37, 170] width 9 height 9
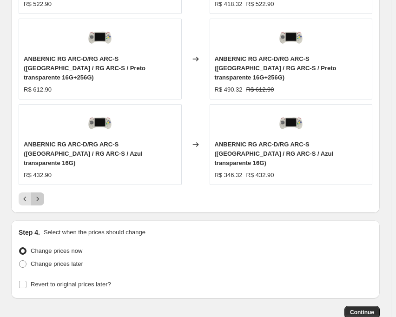
click at [39, 194] on icon "Next" at bounding box center [37, 198] width 9 height 9
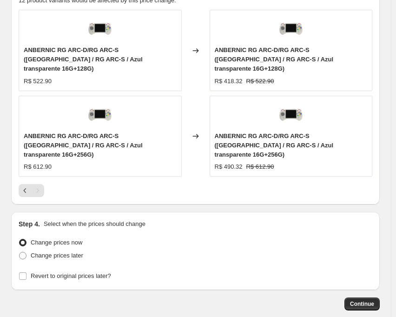
scroll to position [703, 0]
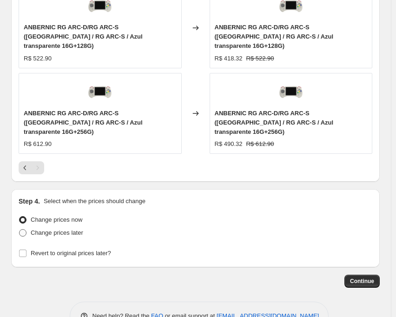
click at [29, 226] on label "Change prices later" at bounding box center [51, 232] width 65 height 13
click at [19, 229] on input "Change prices later" at bounding box center [19, 229] width 0 height 0
radio input "true"
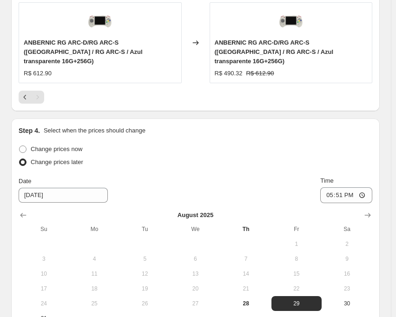
scroll to position [796, 0]
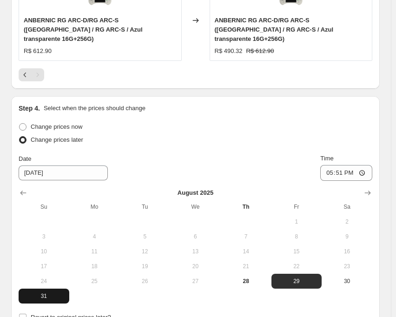
click at [40, 292] on span "31" at bounding box center [43, 295] width 43 height 7
type input "[DATE]"
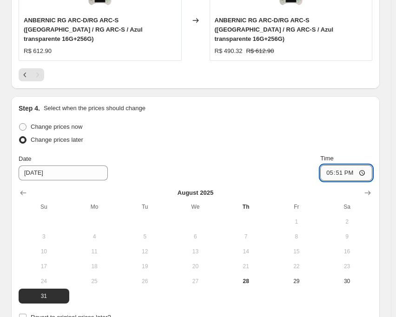
click at [350, 165] on input "17:51" at bounding box center [346, 173] width 52 height 16
type input "22:50"
click at [219, 104] on div "Step 4. Select when the prices should change Change prices now Change prices la…" at bounding box center [195, 227] width 353 height 246
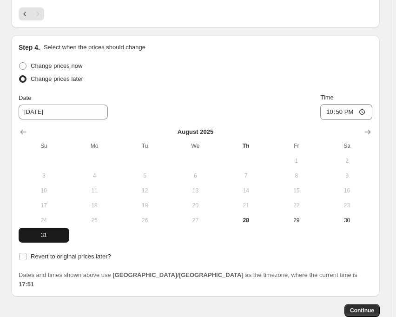
scroll to position [876, 0]
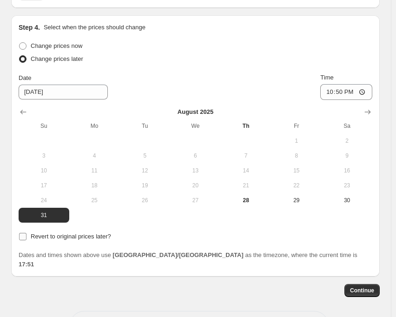
click at [25, 233] on input "Revert to original prices later?" at bounding box center [22, 236] width 7 height 7
checkbox input "true"
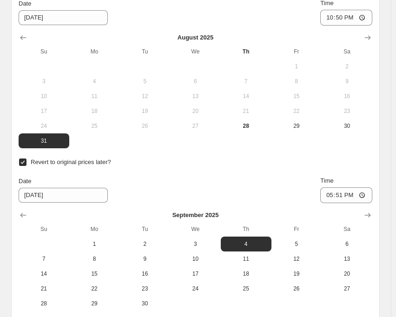
scroll to position [969, 0]
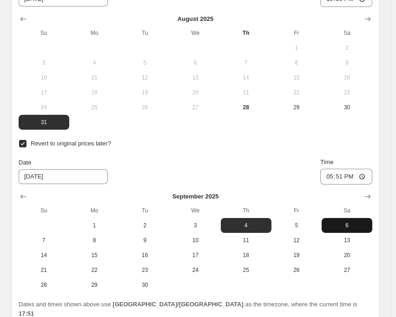
click at [343, 221] on span "6" at bounding box center [346, 224] width 43 height 7
type input "[DATE]"
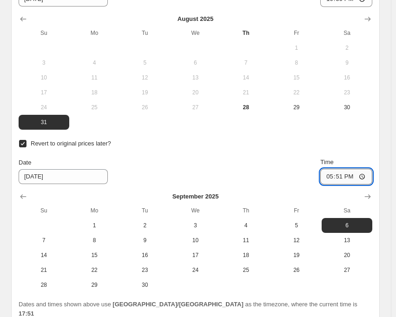
click at [345, 169] on input "17:51" at bounding box center [346, 177] width 52 height 16
type input "15:00"
click at [229, 157] on div "Date [DATE] Time 15:00" at bounding box center [195, 170] width 353 height 27
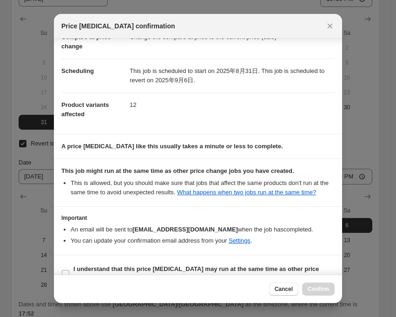
scroll to position [72, 0]
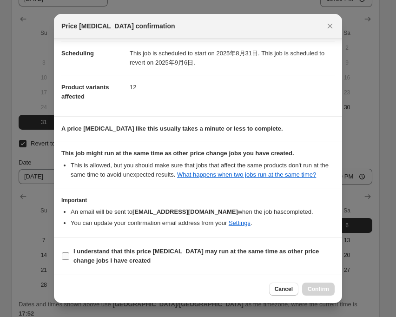
click at [65, 259] on input "I understand that this price [MEDICAL_DATA] may run at the same time as other p…" at bounding box center [65, 255] width 7 height 7
checkbox input "true"
click at [310, 288] on span "Confirm" at bounding box center [317, 288] width 21 height 7
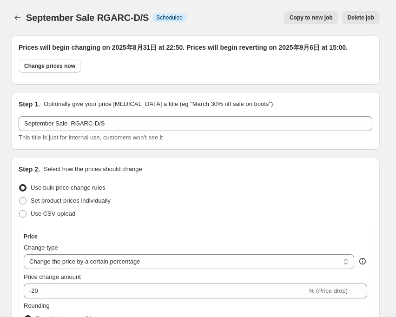
click at [312, 23] on button "Copy to new job" at bounding box center [311, 17] width 54 height 13
select select "percentage"
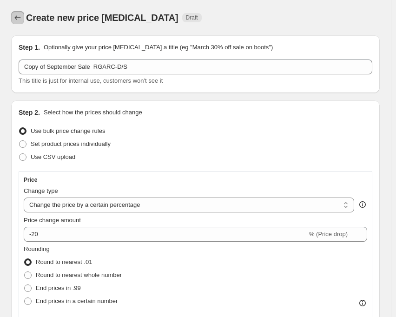
click at [21, 16] on icon "Price change jobs" at bounding box center [17, 17] width 9 height 9
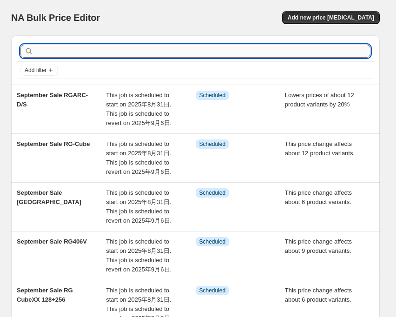
click at [157, 53] on input "text" at bounding box center [202, 51] width 335 height 13
type input "556"
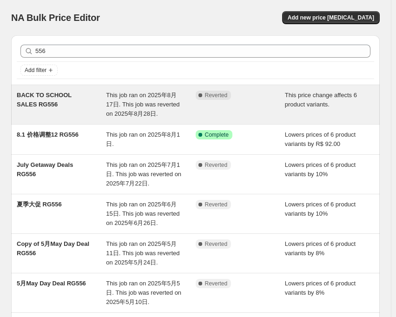
click at [140, 101] on span "This job ran on 2025年8月17日. This job was reverted on 2025年8月28日." at bounding box center [142, 104] width 73 height 26
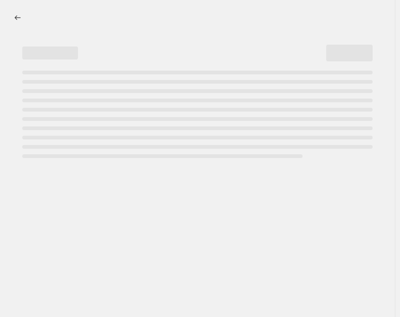
select select "pcap"
select select "no_change"
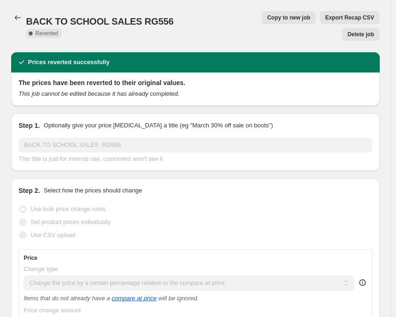
click at [273, 18] on span "Copy to new job" at bounding box center [288, 17] width 43 height 7
select select "pcap"
select select "no_change"
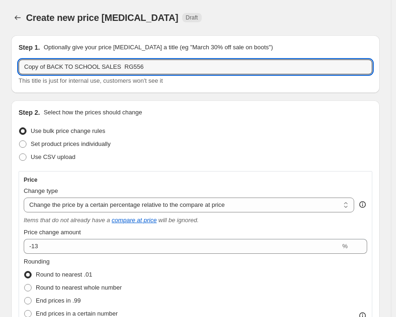
drag, startPoint x: 112, startPoint y: 66, endPoint x: 13, endPoint y: 65, distance: 99.8
click at [13, 65] on div "Step 1. Optionally give your price [MEDICAL_DATA] a title (eg "March 30% off sa…" at bounding box center [195, 64] width 368 height 58
paste input "September Sale"
type input "September Sale RG556"
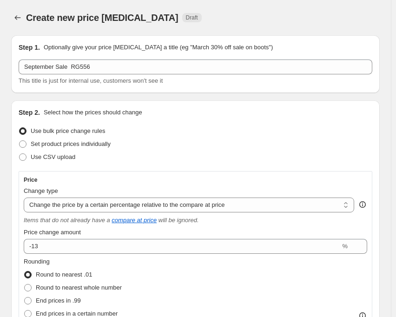
click at [207, 15] on div "Create new price [MEDICAL_DATA] Draft" at bounding box center [156, 17] width 260 height 13
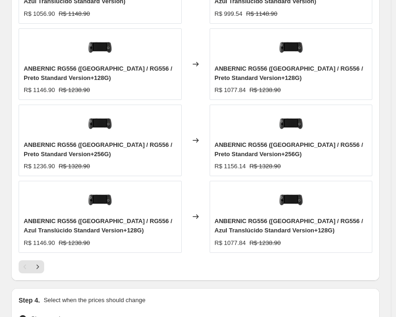
scroll to position [836, 0]
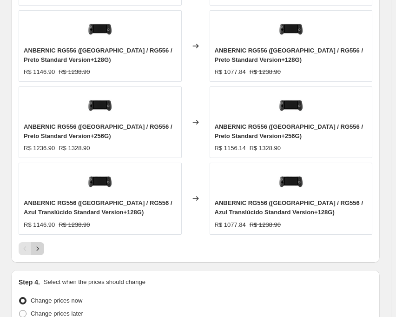
click at [39, 253] on button "Next" at bounding box center [37, 248] width 13 height 13
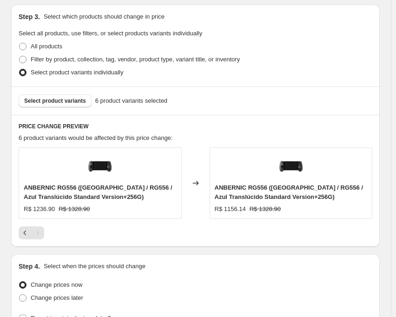
scroll to position [639, 0]
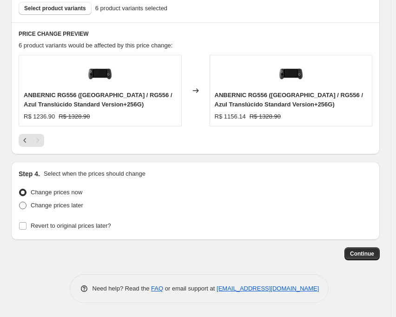
click at [25, 208] on span at bounding box center [22, 204] width 7 height 7
click at [19, 202] on input "Change prices later" at bounding box center [19, 201] width 0 height 0
radio input "true"
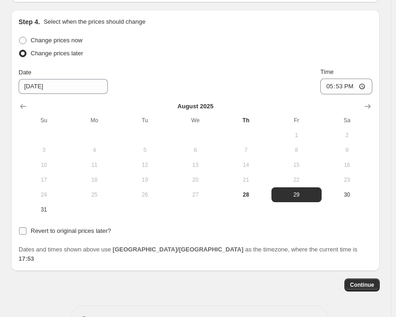
scroll to position [812, 0]
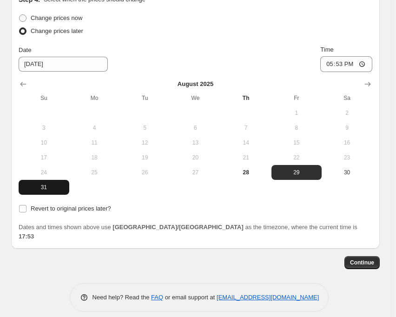
click at [39, 189] on span "31" at bounding box center [43, 186] width 43 height 7
type input "[DATE]"
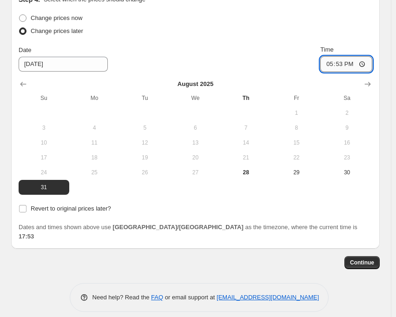
click at [346, 65] on input "17:53" at bounding box center [346, 64] width 52 height 16
type input "22:50"
click at [114, 56] on div "Date [DATE] Time 22:50" at bounding box center [195, 58] width 353 height 27
click at [21, 210] on input "Revert to original prices later?" at bounding box center [22, 208] width 7 height 7
checkbox input "true"
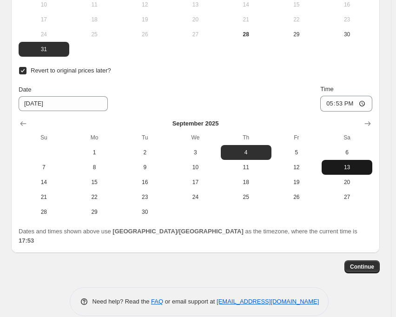
scroll to position [954, 0]
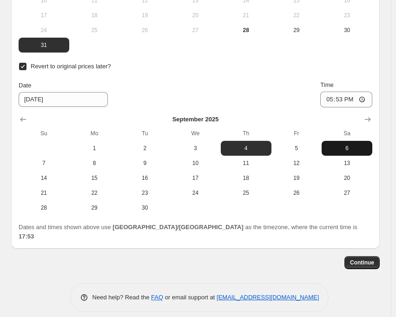
click at [353, 153] on button "6" at bounding box center [346, 148] width 51 height 15
type input "[DATE]"
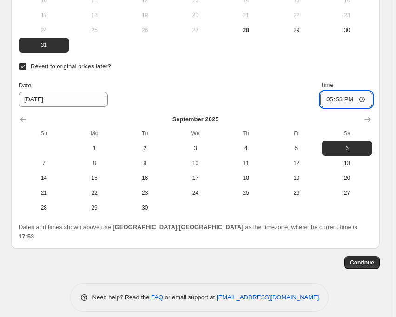
click at [346, 99] on input "17:53" at bounding box center [346, 99] width 52 height 16
type input "15:00"
click at [244, 84] on div "Date [DATE] Time 15:00" at bounding box center [195, 93] width 353 height 27
click at [362, 259] on span "Continue" at bounding box center [362, 262] width 24 height 7
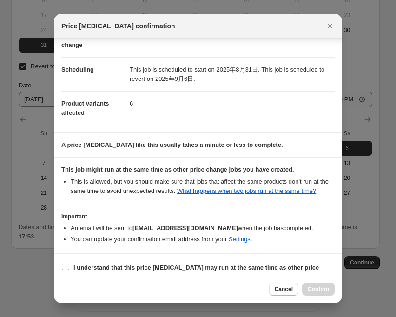
scroll to position [82, 0]
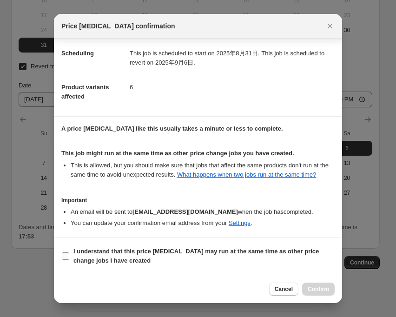
click at [67, 255] on input "I understand that this price [MEDICAL_DATA] may run at the same time as other p…" at bounding box center [65, 255] width 7 height 7
checkbox input "true"
click at [312, 295] on button "Confirm" at bounding box center [318, 288] width 32 height 13
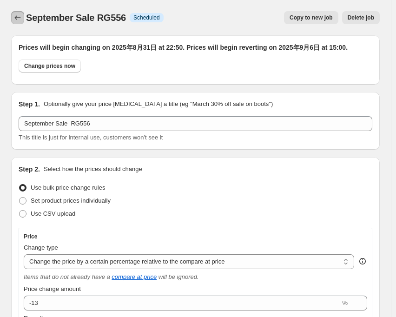
click at [16, 19] on icon "Price change jobs" at bounding box center [17, 17] width 9 height 9
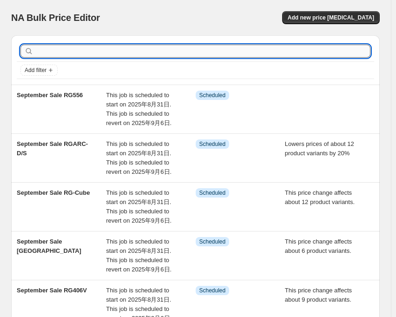
click at [75, 52] on input "text" at bounding box center [202, 51] width 335 height 13
type input "552"
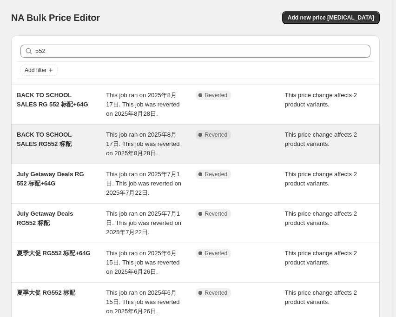
click at [120, 139] on div "This job ran on 2025年8月17日. This job was reverted on 2025年8月28日." at bounding box center [150, 144] width 89 height 28
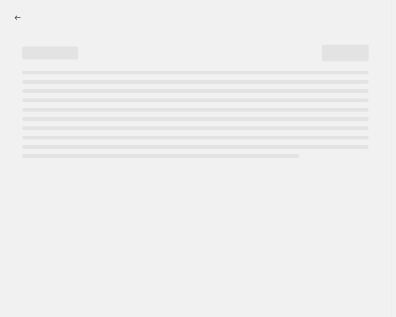
select select "pcap"
select select "no_change"
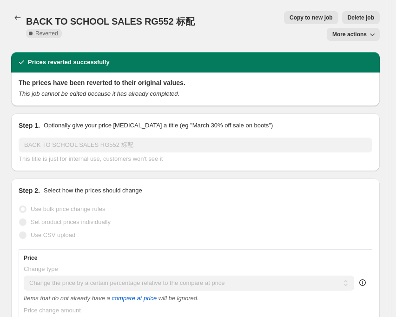
click at [289, 20] on span "Copy to new job" at bounding box center [310, 17] width 43 height 7
select select "pcap"
select select "no_change"
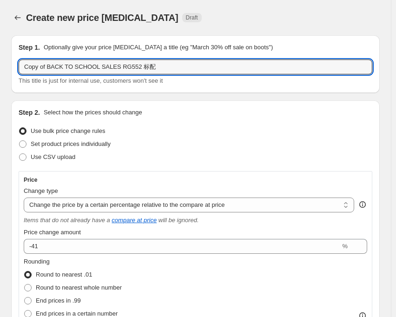
drag, startPoint x: 112, startPoint y: 66, endPoint x: 12, endPoint y: 61, distance: 100.4
click at [12, 61] on div "Step 1. Optionally give your price [MEDICAL_DATA] a title (eg "March 30% off sa…" at bounding box center [195, 64] width 368 height 58
paste input "September Sale"
type input "September Sale RG552 标配"
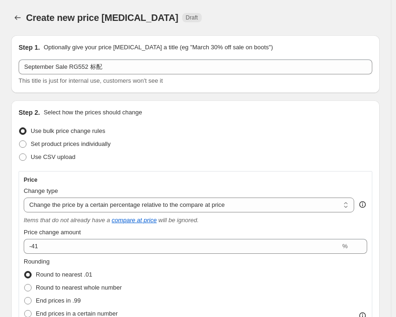
click at [190, 17] on div "Create new price [MEDICAL_DATA] Draft" at bounding box center [156, 17] width 260 height 13
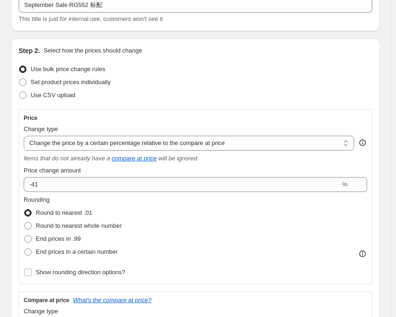
scroll to position [93, 0]
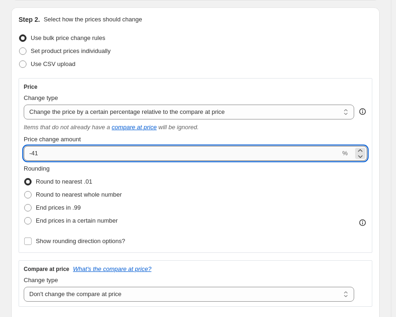
drag, startPoint x: 34, startPoint y: 155, endPoint x: 45, endPoint y: 155, distance: 11.1
click at [45, 155] on input "-41" at bounding box center [182, 153] width 316 height 15
type input "-43"
click at [218, 53] on div "Set product prices individually" at bounding box center [195, 51] width 353 height 13
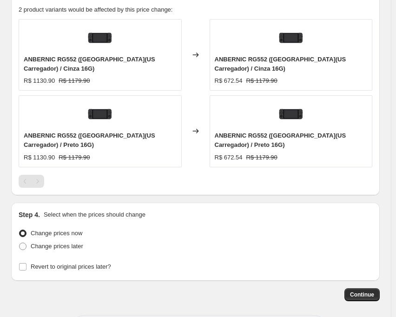
scroll to position [688, 0]
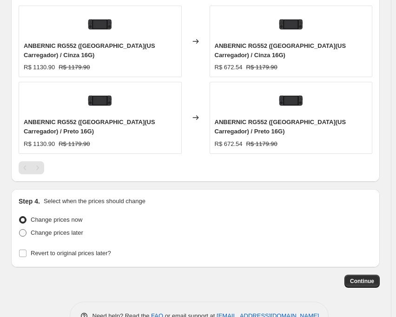
click at [22, 229] on span at bounding box center [22, 232] width 7 height 7
click at [19, 229] on input "Change prices later" at bounding box center [19, 229] width 0 height 0
radio input "true"
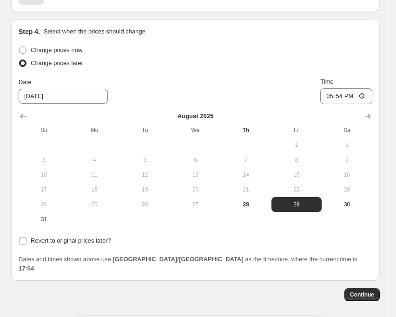
scroll to position [861, 0]
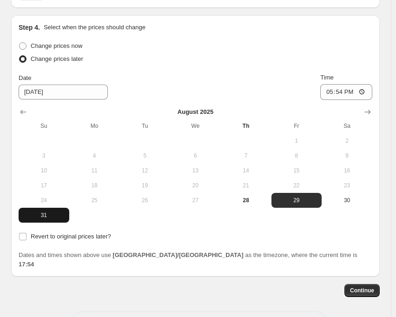
click at [45, 211] on span "31" at bounding box center [43, 214] width 43 height 7
type input "[DATE]"
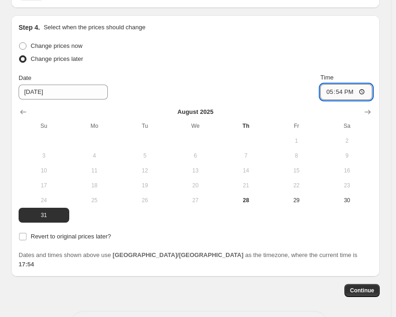
click at [341, 84] on input "17:54" at bounding box center [346, 92] width 52 height 16
type input "22:50"
click at [259, 73] on div "Date [DATE] Time 22:50" at bounding box center [195, 86] width 353 height 27
click at [24, 233] on input "Revert to original prices later?" at bounding box center [22, 236] width 7 height 7
checkbox input "true"
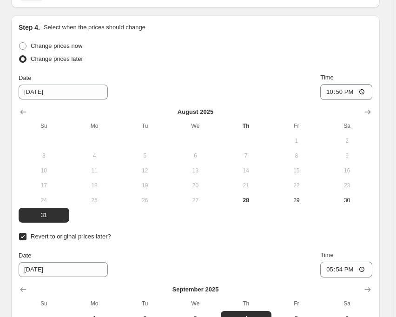
scroll to position [954, 0]
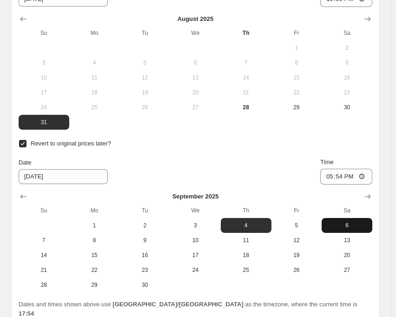
click at [344, 221] on span "6" at bounding box center [346, 224] width 43 height 7
type input "[DATE]"
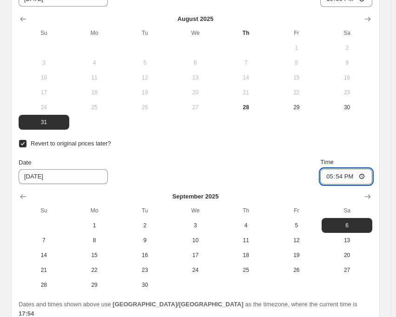
click at [344, 169] on input "17:54" at bounding box center [346, 177] width 52 height 16
type input "15:00"
click at [255, 157] on div "Date [DATE] Time 15:00" at bounding box center [195, 170] width 353 height 27
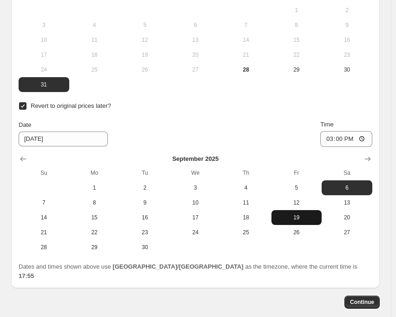
scroll to position [1003, 0]
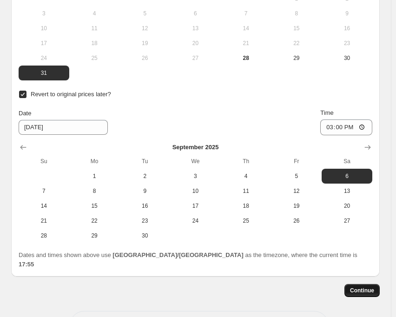
click at [368, 286] on span "Continue" at bounding box center [362, 289] width 24 height 7
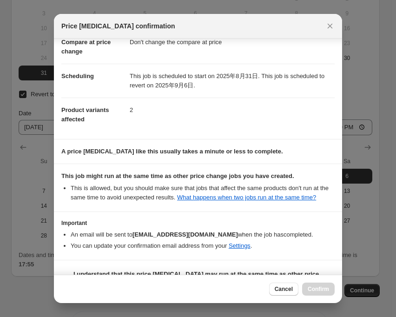
scroll to position [82, 0]
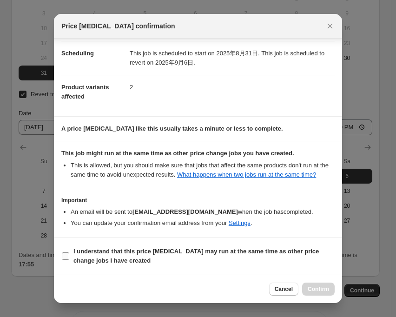
click at [64, 256] on input "I understand that this price [MEDICAL_DATA] may run at the same time as other p…" at bounding box center [65, 255] width 7 height 7
checkbox input "true"
click at [313, 290] on span "Confirm" at bounding box center [317, 288] width 21 height 7
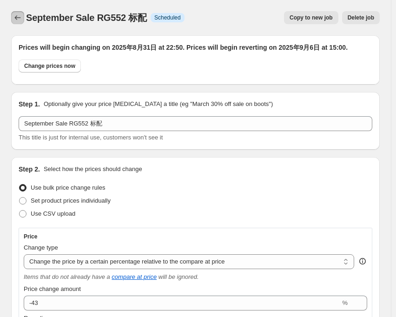
click at [17, 22] on button "Price change jobs" at bounding box center [17, 17] width 13 height 13
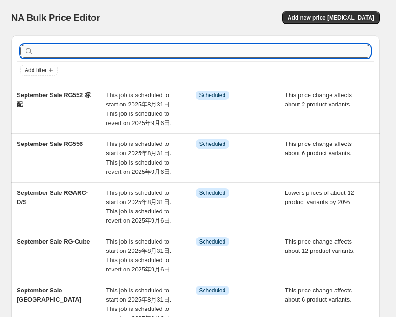
click at [67, 54] on input "text" at bounding box center [202, 51] width 335 height 13
type input "552"
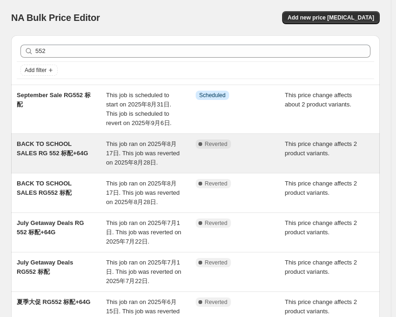
click at [130, 145] on span "This job ran on 2025年8月17日. This job was reverted on 2025年8月28日." at bounding box center [142, 153] width 73 height 26
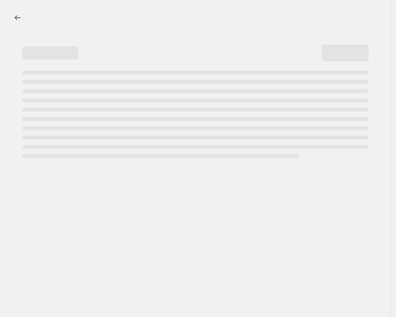
select select "pcap"
select select "no_change"
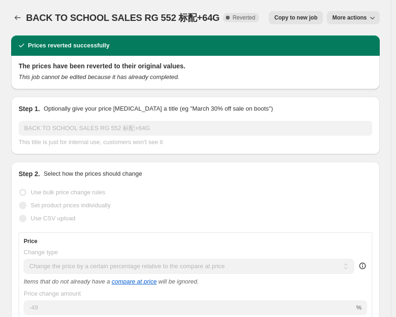
click at [278, 19] on button "Copy to new job" at bounding box center [295, 17] width 54 height 13
select select "pcap"
select select "no_change"
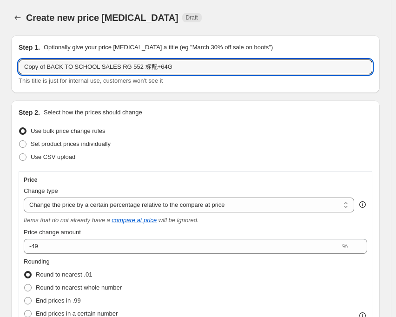
drag, startPoint x: 111, startPoint y: 68, endPoint x: -3, endPoint y: 67, distance: 114.7
click at [0, 67] on html "Home Settings Plans Skip to content Create new price [MEDICAL_DATA]. This page …" at bounding box center [198, 158] width 396 height 317
paste input "September Sale"
type input "September Sale RG 552 标配+64G"
click at [209, 8] on div "Create new price [MEDICAL_DATA]. This page is ready Create new price [MEDICAL_D…" at bounding box center [195, 17] width 368 height 35
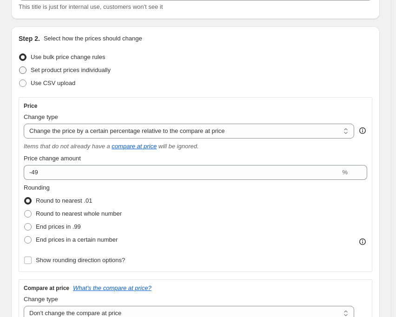
scroll to position [93, 0]
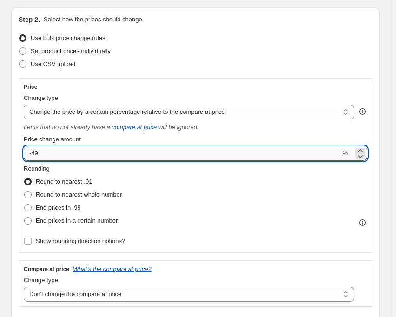
drag, startPoint x: 32, startPoint y: 156, endPoint x: 48, endPoint y: 157, distance: 16.8
click at [48, 157] on input "-49" at bounding box center [182, 153] width 316 height 15
type input "-51"
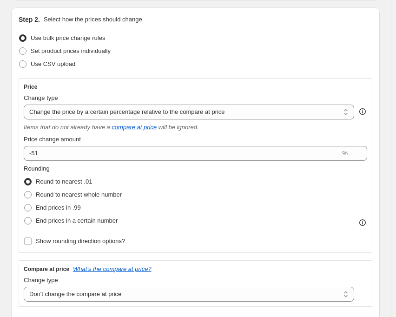
click at [167, 52] on div "Set product prices individually" at bounding box center [195, 51] width 353 height 13
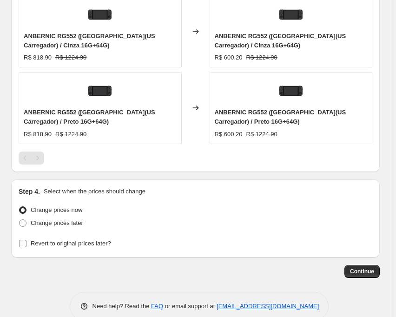
scroll to position [715, 0]
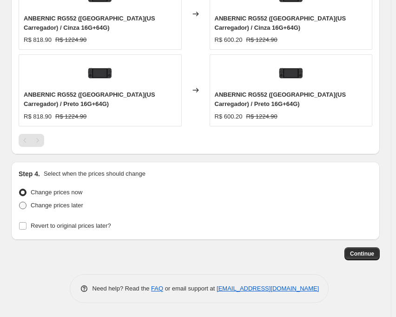
click at [23, 207] on span at bounding box center [22, 204] width 7 height 7
click at [19, 202] on input "Change prices later" at bounding box center [19, 201] width 0 height 0
radio input "true"
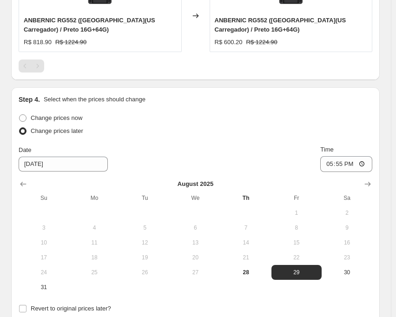
scroll to position [808, 0]
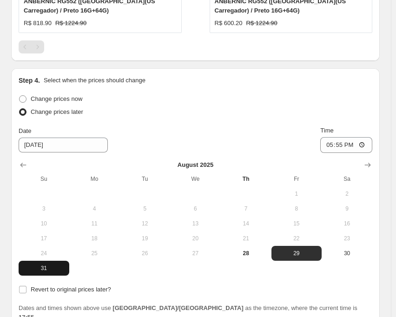
click at [43, 269] on span "31" at bounding box center [43, 267] width 43 height 7
type input "[DATE]"
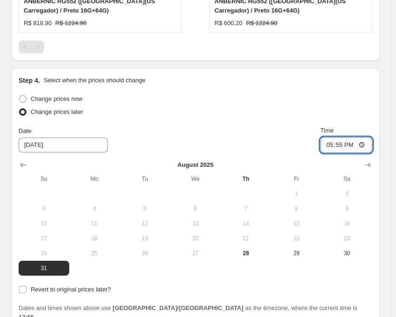
click at [345, 146] on input "17:55" at bounding box center [346, 145] width 52 height 16
type input "22:50"
click at [266, 126] on div "Date [DATE] Time 22:50" at bounding box center [195, 139] width 353 height 27
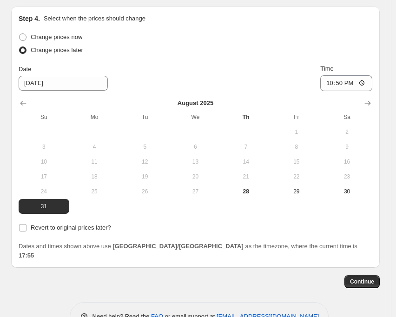
scroll to position [889, 0]
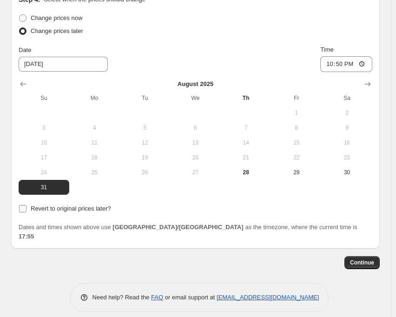
click at [24, 208] on input "Revert to original prices later?" at bounding box center [22, 208] width 7 height 7
checkbox input "true"
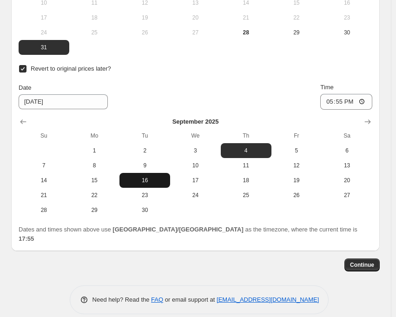
scroll to position [1031, 0]
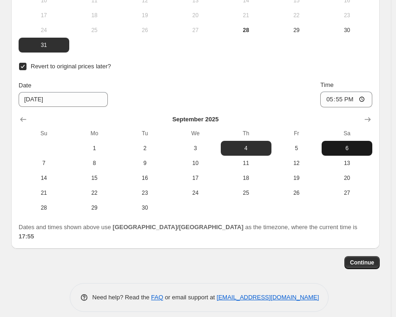
click at [341, 150] on span "6" at bounding box center [346, 147] width 43 height 7
type input "[DATE]"
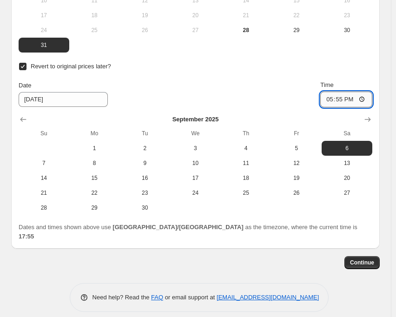
click at [343, 100] on input "17:55" at bounding box center [346, 99] width 52 height 16
type input "15:00"
click at [284, 83] on div "Date [DATE] Time 15:00" at bounding box center [195, 93] width 353 height 27
click at [351, 256] on button "Continue" at bounding box center [361, 262] width 35 height 13
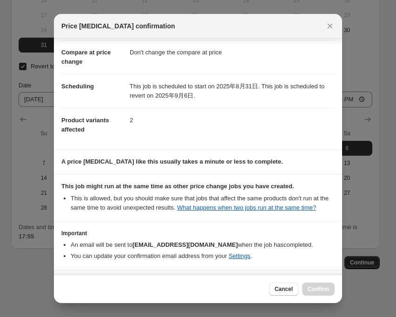
scroll to position [82, 0]
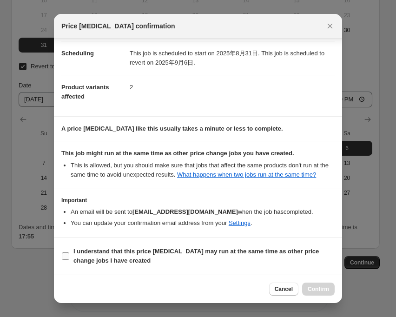
click at [65, 260] on label "I understand that this price [MEDICAL_DATA] may run at the same time as other p…" at bounding box center [197, 256] width 273 height 22
click at [65, 260] on input "I understand that this price [MEDICAL_DATA] may run at the same time as other p…" at bounding box center [65, 255] width 7 height 7
checkbox input "true"
click at [320, 291] on span "Confirm" at bounding box center [317, 288] width 21 height 7
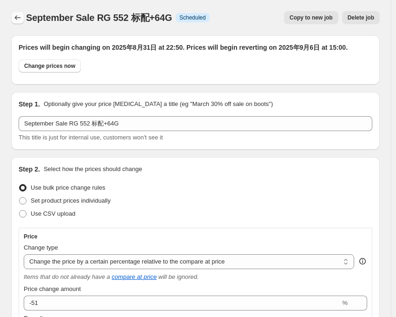
click at [15, 16] on icon "Price change jobs" at bounding box center [17, 17] width 9 height 9
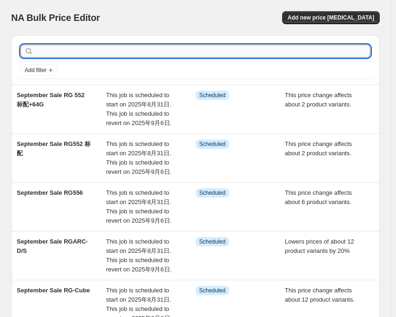
click at [91, 52] on input "text" at bounding box center [202, 51] width 335 height 13
type input "505"
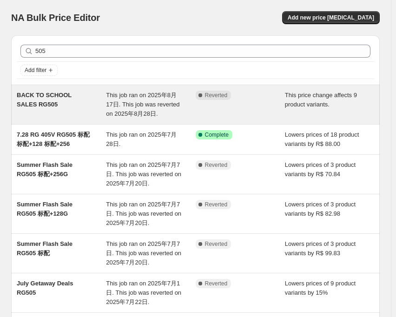
click at [160, 97] on span "This job ran on 2025年8月17日. This job was reverted on 2025年8月28日." at bounding box center [142, 104] width 73 height 26
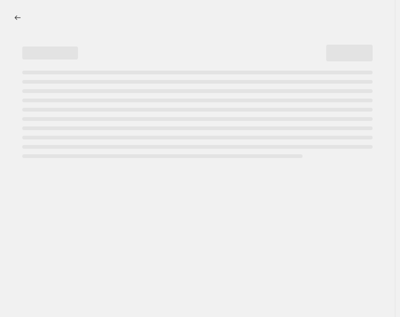
select select "pcap"
select select "no_change"
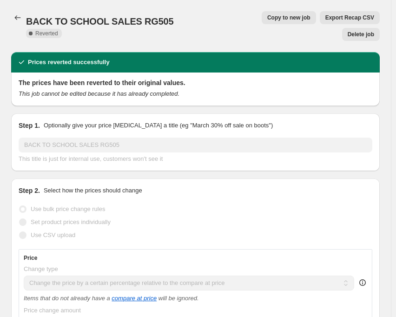
click at [267, 19] on span "Copy to new job" at bounding box center [288, 17] width 43 height 7
select select "pcap"
select select "no_change"
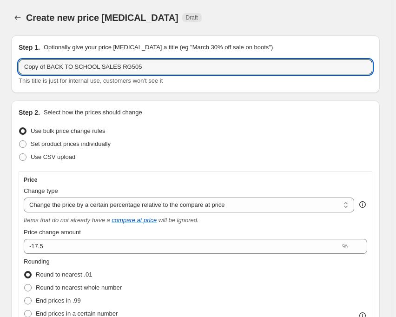
drag, startPoint x: 111, startPoint y: 67, endPoint x: 15, endPoint y: 68, distance: 96.1
click at [15, 68] on div "Step 1. Optionally give your price [MEDICAL_DATA] a title (eg "March 30% off sa…" at bounding box center [195, 64] width 368 height 58
paste input "September Sale"
type input "September Sale RG505"
click at [238, 5] on div "Create new price [MEDICAL_DATA]. This page is ready Create new price [MEDICAL_D…" at bounding box center [195, 17] width 368 height 35
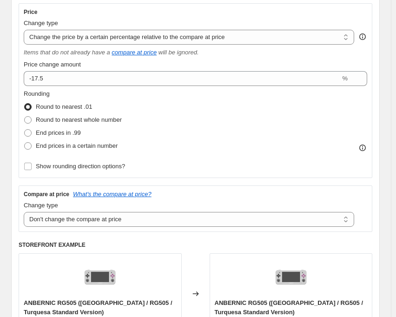
scroll to position [186, 0]
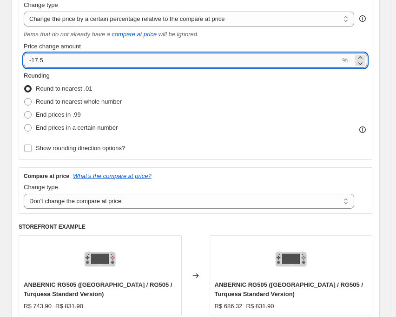
drag, startPoint x: 32, startPoint y: 59, endPoint x: 54, endPoint y: 61, distance: 21.4
click at [54, 61] on input "-17.5" at bounding box center [182, 60] width 316 height 15
type input "-16.5"
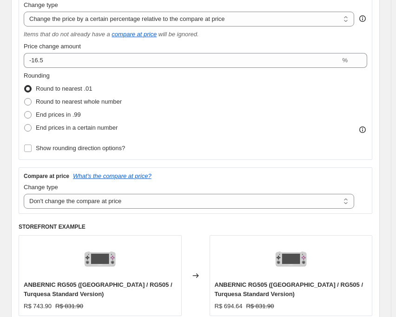
click at [189, 88] on div "Rounding Round to nearest .01 Round to nearest whole number End prices in .99 E…" at bounding box center [195, 102] width 343 height 63
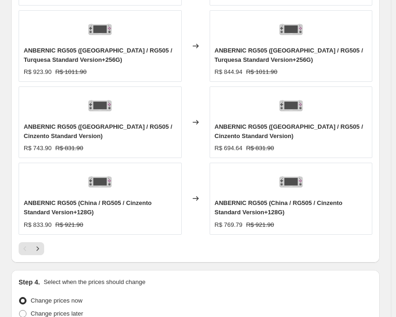
scroll to position [928, 0]
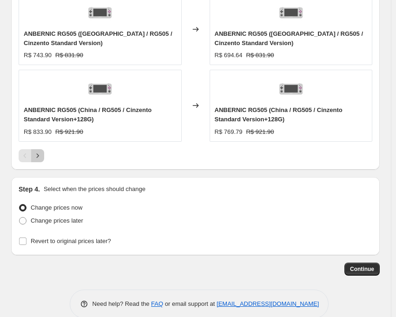
click at [38, 158] on icon "Next" at bounding box center [37, 155] width 9 height 9
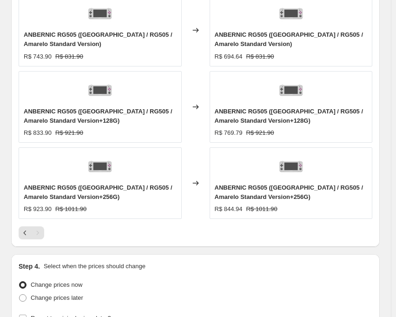
scroll to position [868, 0]
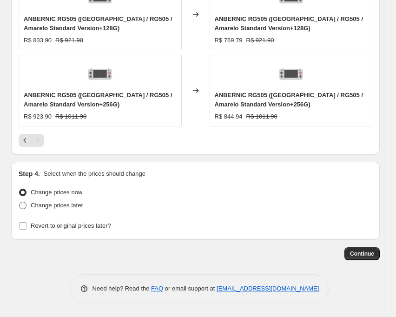
click at [22, 206] on span at bounding box center [22, 204] width 7 height 7
click at [19, 202] on input "Change prices later" at bounding box center [19, 201] width 0 height 0
radio input "true"
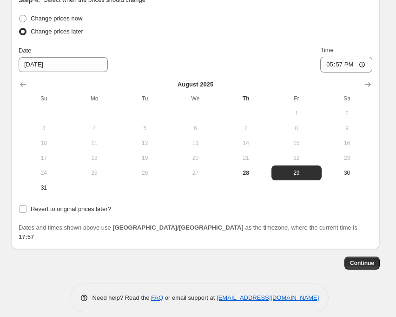
scroll to position [1041, 0]
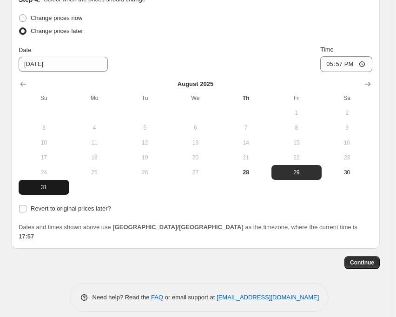
click at [41, 188] on span "31" at bounding box center [43, 186] width 43 height 7
type input "[DATE]"
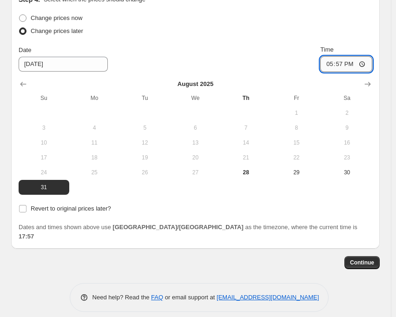
click at [345, 64] on input "17:57" at bounding box center [346, 64] width 52 height 16
type input "22:50"
click at [276, 67] on div "Date [DATE] Time 22:50" at bounding box center [195, 58] width 353 height 27
click at [21, 209] on input "Revert to original prices later?" at bounding box center [22, 208] width 7 height 7
checkbox input "true"
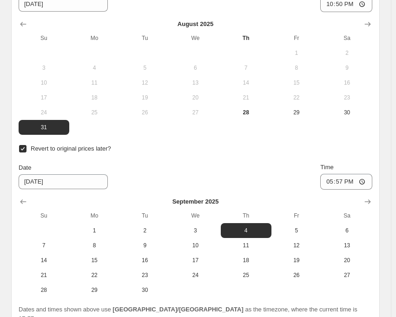
scroll to position [1134, 0]
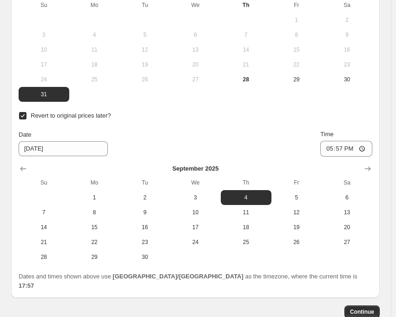
drag, startPoint x: 360, startPoint y: 195, endPoint x: 352, endPoint y: 180, distance: 17.9
click at [360, 195] on span "6" at bounding box center [346, 197] width 43 height 7
type input "[DATE]"
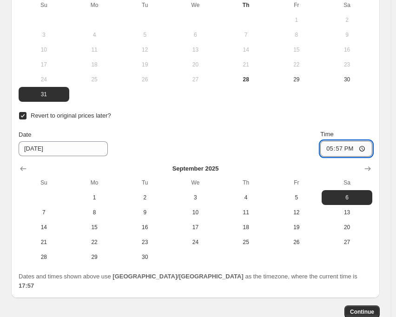
click at [341, 148] on input "17:57" at bounding box center [346, 149] width 52 height 16
type input "15:00"
click at [236, 149] on div "Date [DATE] Time 15:00" at bounding box center [195, 143] width 353 height 27
click at [362, 308] on span "Continue" at bounding box center [362, 311] width 24 height 7
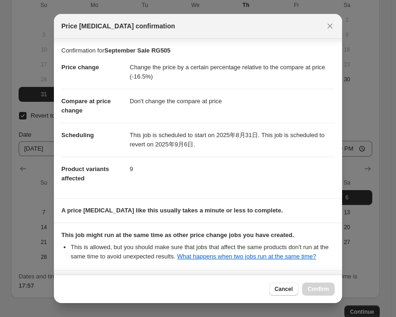
scroll to position [82, 0]
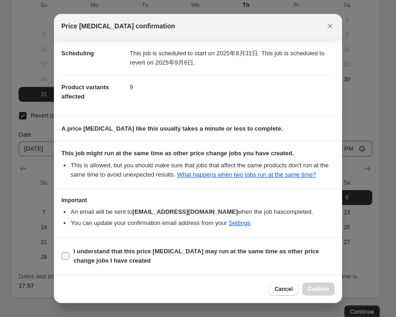
click at [63, 258] on input "I understand that this price [MEDICAL_DATA] may run at the same time as other p…" at bounding box center [65, 255] width 7 height 7
checkbox input "true"
click at [315, 286] on span "Confirm" at bounding box center [317, 288] width 21 height 7
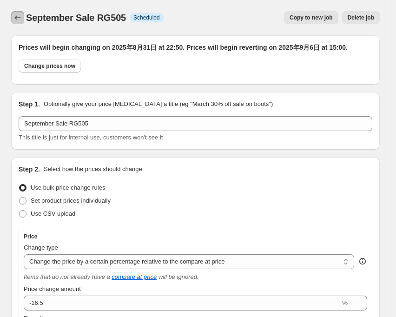
click at [16, 17] on icon "Price change jobs" at bounding box center [17, 17] width 9 height 9
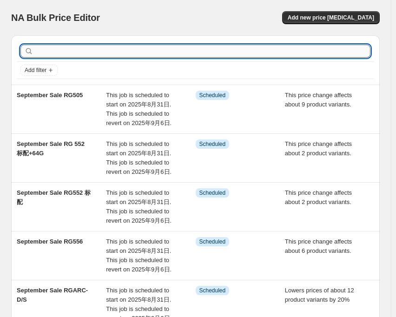
click at [63, 54] on input "text" at bounding box center [202, 51] width 335 height 13
type input "40XX"
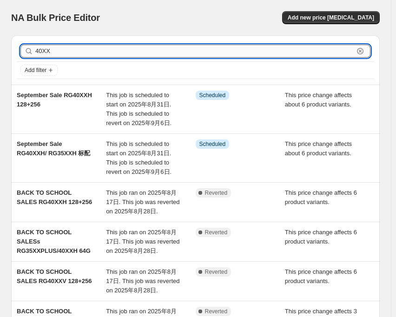
click at [63, 52] on input "40XX" at bounding box center [194, 51] width 318 height 13
type input "40XXV"
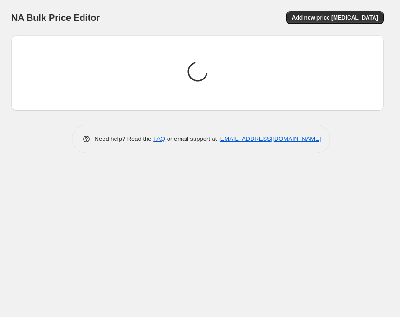
click at [132, 22] on div "NA Bulk Price Editor" at bounding box center [100, 17] width 178 height 13
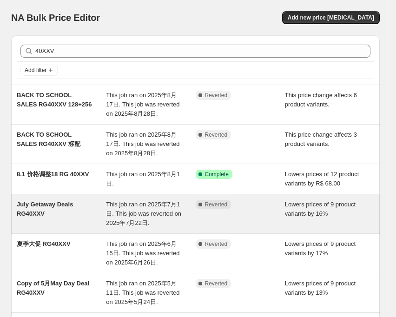
click at [118, 204] on span "This job ran on 2025年7月1日. This job was reverted on 2025年7月22日." at bounding box center [143, 214] width 75 height 26
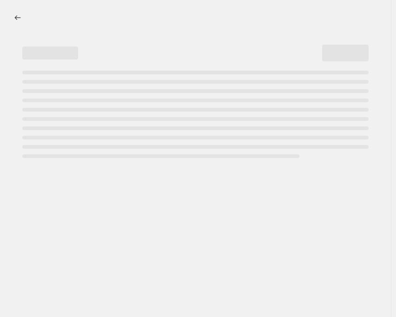
select select "percentage"
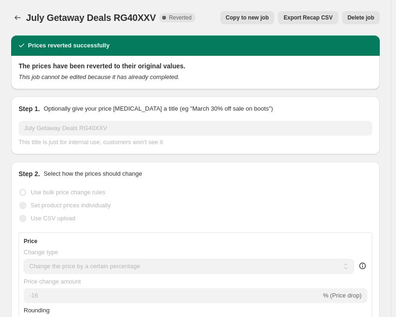
click at [244, 17] on span "Copy to new job" at bounding box center [247, 17] width 43 height 7
select select "percentage"
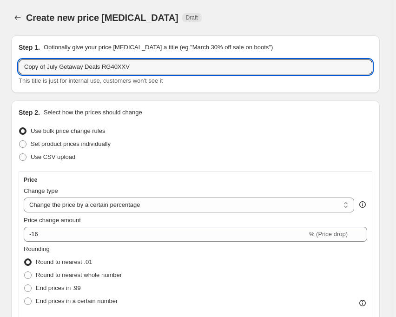
drag, startPoint x: 97, startPoint y: 67, endPoint x: 19, endPoint y: 84, distance: 80.2
click at [19, 84] on div "Copy of July Getaway Deals RG40XXV This title is just for internal use, custome…" at bounding box center [195, 72] width 353 height 26
paste input "September Sale"
type input "September Sale RG40XXV"
click at [192, 2] on div "Create new price [MEDICAL_DATA]. This page is ready Create new price [MEDICAL_D…" at bounding box center [195, 17] width 368 height 35
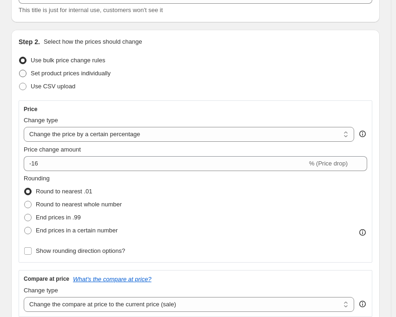
scroll to position [93, 0]
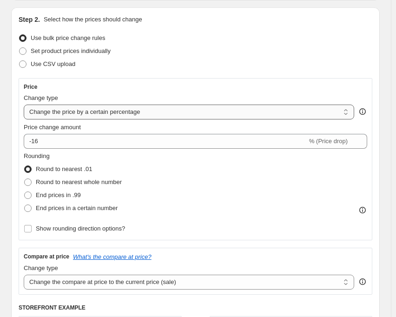
click at [154, 105] on select "Change the price to a certain amount Change the price by a certain amount Chang…" at bounding box center [189, 111] width 330 height 15
select select "pcap"
click at [24, 104] on select "Change the price to a certain amount Change the price by a certain amount Chang…" at bounding box center [189, 111] width 330 height 15
type input "-20"
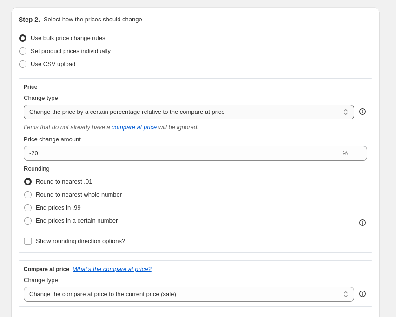
click at [231, 110] on select "Change the price to a certain amount Change the price by a certain amount Chang…" at bounding box center [189, 111] width 330 height 15
click at [24, 104] on select "Change the price to a certain amount Change the price by a certain amount Chang…" at bounding box center [189, 111] width 330 height 15
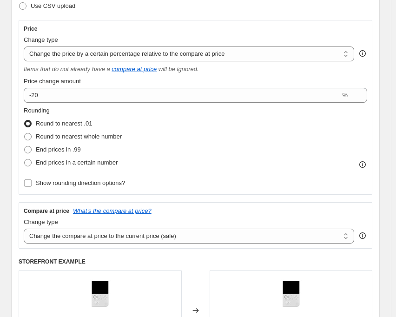
scroll to position [186, 0]
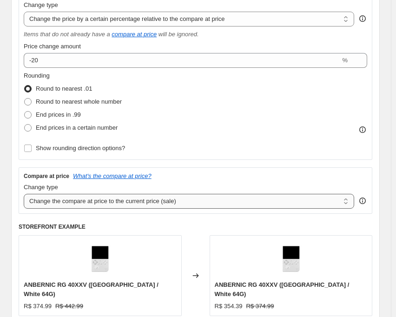
click at [191, 198] on select "Change the compare at price to the current price (sale) Change the compare at p…" at bounding box center [189, 201] width 330 height 15
select select "no_change"
click at [24, 194] on select "Change the compare at price to the current price (sale) Change the compare at p…" at bounding box center [189, 201] width 330 height 15
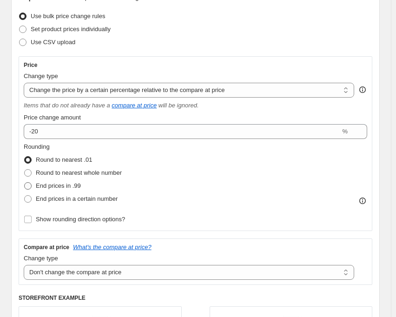
scroll to position [93, 0]
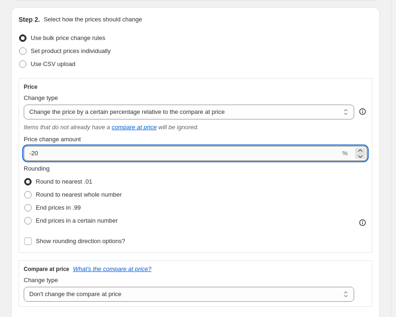
drag, startPoint x: 35, startPoint y: 154, endPoint x: 51, endPoint y: 156, distance: 16.4
click at [51, 156] on input "-20" at bounding box center [182, 153] width 316 height 15
type input "-22"
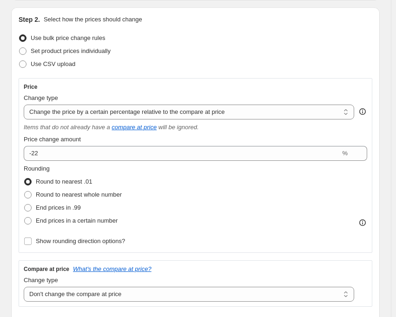
click at [166, 64] on div "Use CSV upload" at bounding box center [195, 64] width 353 height 13
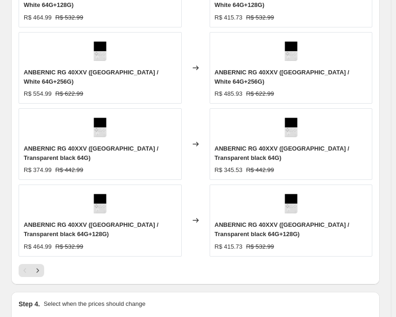
scroll to position [836, 0]
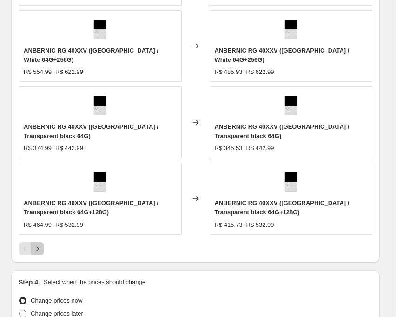
click at [39, 244] on icon "Next" at bounding box center [37, 248] width 9 height 9
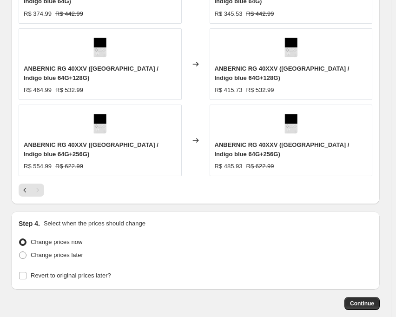
scroll to position [840, 0]
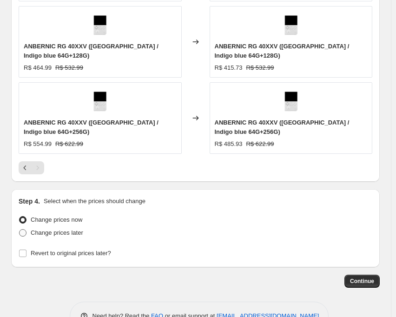
click at [21, 229] on span at bounding box center [22, 232] width 7 height 7
click at [19, 229] on input "Change prices later" at bounding box center [19, 229] width 0 height 0
radio input "true"
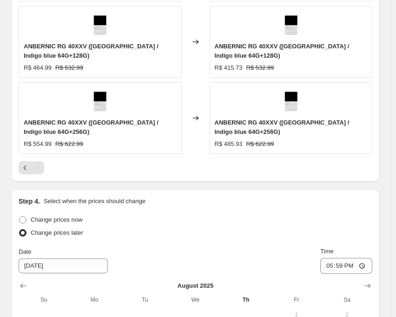
scroll to position [933, 0]
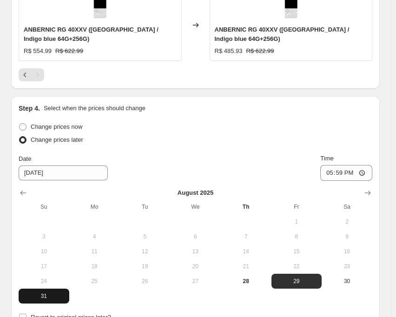
click at [45, 292] on span "31" at bounding box center [43, 295] width 43 height 7
type input "[DATE]"
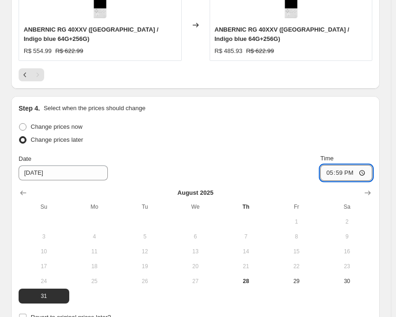
click at [343, 165] on input "17:59" at bounding box center [346, 173] width 52 height 16
type input "22:50"
click at [293, 154] on div "Date [DATE] Time 22:50" at bounding box center [195, 167] width 353 height 27
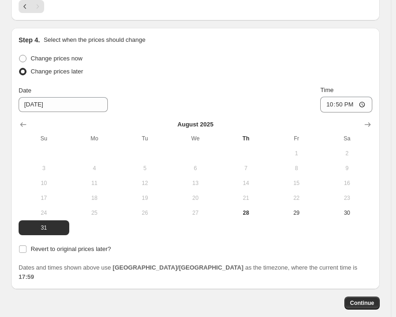
scroll to position [1013, 0]
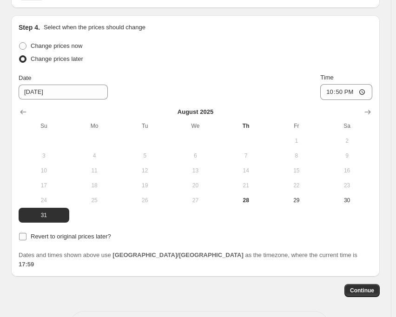
click at [27, 230] on label "Revert to original prices later?" at bounding box center [65, 236] width 92 height 13
click at [26, 233] on input "Revert to original prices later?" at bounding box center [22, 236] width 7 height 7
checkbox input "true"
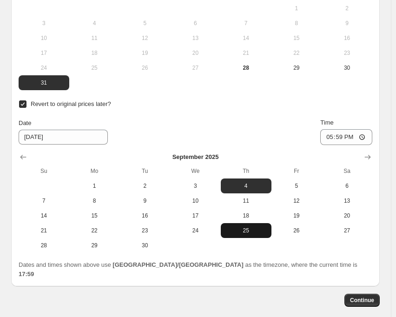
scroll to position [1156, 0]
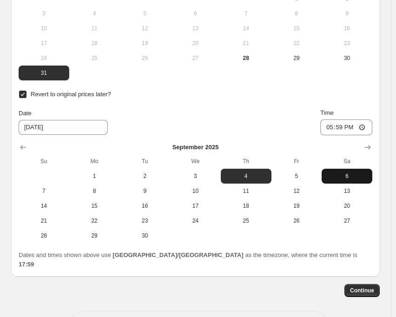
click at [349, 172] on span "6" at bounding box center [346, 175] width 43 height 7
type input "[DATE]"
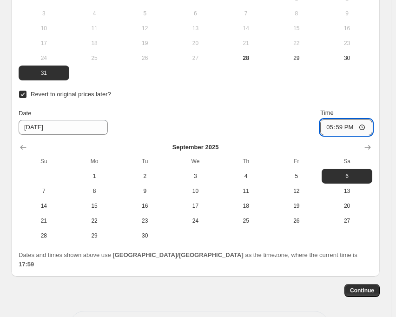
click at [345, 119] on input "17:59" at bounding box center [346, 127] width 52 height 16
type input "15:00"
click at [301, 108] on div "Date [DATE] Time 15:00" at bounding box center [195, 121] width 353 height 27
click at [371, 286] on span "Continue" at bounding box center [362, 289] width 24 height 7
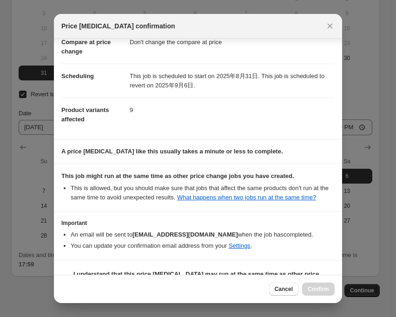
scroll to position [82, 0]
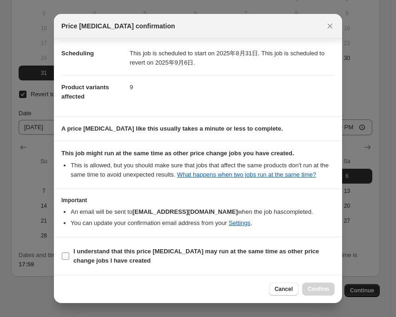
click at [66, 256] on input "I understand that this price [MEDICAL_DATA] may run at the same time as other p…" at bounding box center [65, 255] width 7 height 7
checkbox input "true"
click at [314, 285] on button "Confirm" at bounding box center [318, 288] width 32 height 13
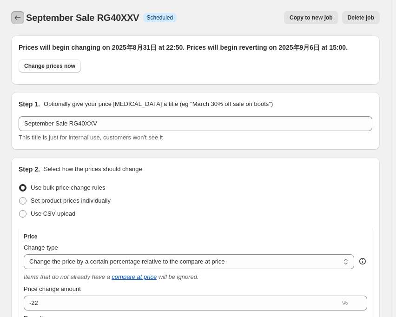
click at [18, 24] on div "September Sale RG40XXV. This page is ready September Sale RG40XXV Info Schedule…" at bounding box center [195, 17] width 368 height 35
click at [18, 18] on icon "Price change jobs" at bounding box center [17, 17] width 9 height 9
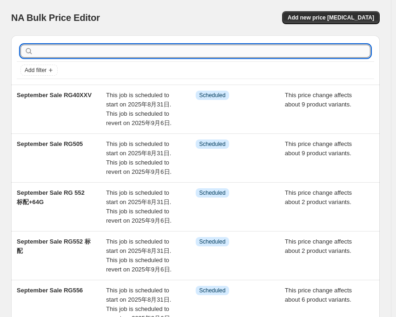
click at [202, 56] on input "text" at bounding box center [202, 51] width 335 height 13
type input "405V"
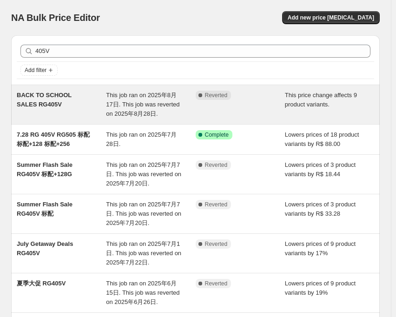
click at [140, 97] on span "This job ran on 2025年8月17日. This job was reverted on 2025年8月28日." at bounding box center [142, 104] width 73 height 26
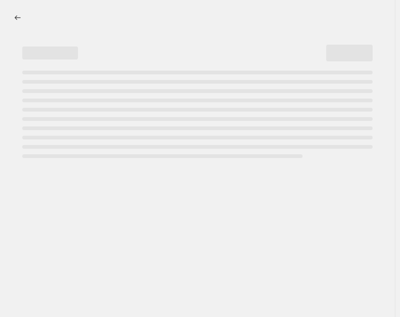
select select "pcap"
select select "no_change"
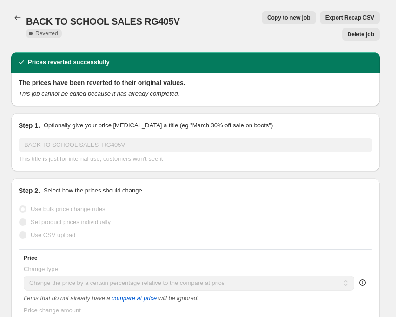
click at [261, 16] on button "Copy to new job" at bounding box center [288, 17] width 54 height 13
select select "pcap"
select select "no_change"
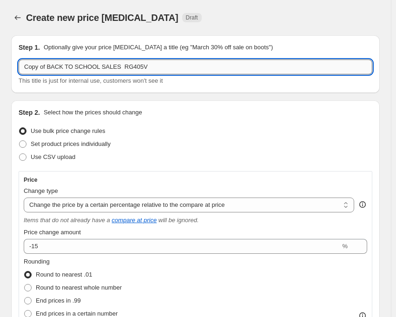
drag, startPoint x: 114, startPoint y: 67, endPoint x: 21, endPoint y: 73, distance: 93.0
click at [21, 73] on input "Copy of BACK TO SCHOOL SALES RG405V" at bounding box center [195, 66] width 353 height 15
paste input "September Sale"
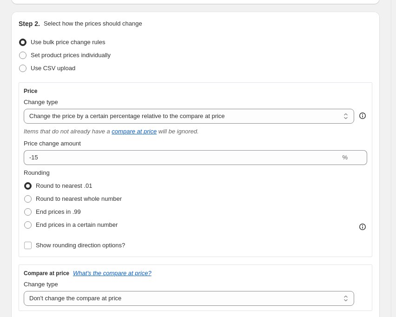
scroll to position [93, 0]
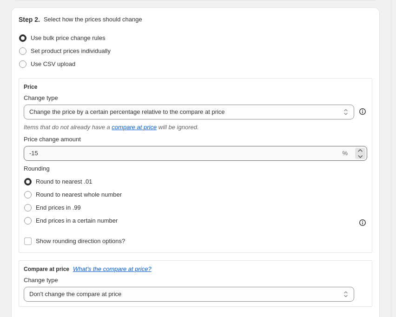
type input "September Sale RG405V"
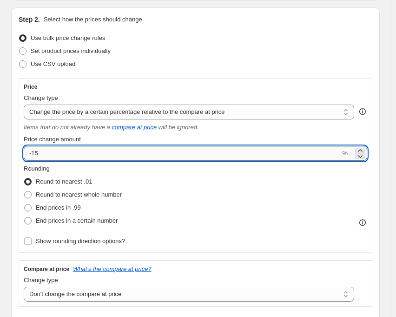
drag, startPoint x: 32, startPoint y: 153, endPoint x: 56, endPoint y: 158, distance: 24.1
click at [56, 158] on input "-15" at bounding box center [182, 153] width 316 height 15
type input "-16.5"
click at [178, 60] on div "Use CSV upload" at bounding box center [195, 64] width 353 height 13
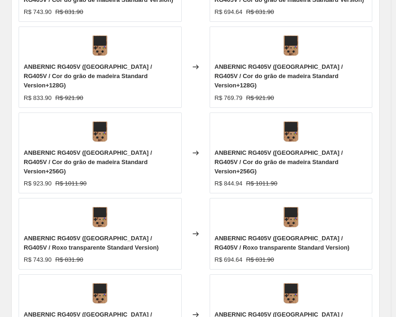
scroll to position [836, 0]
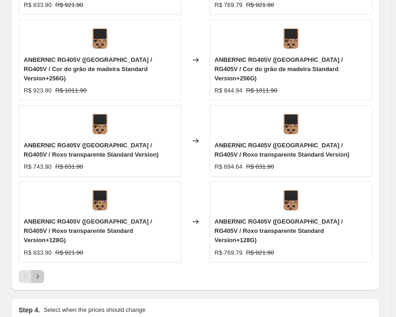
click at [34, 272] on icon "Next" at bounding box center [37, 276] width 9 height 9
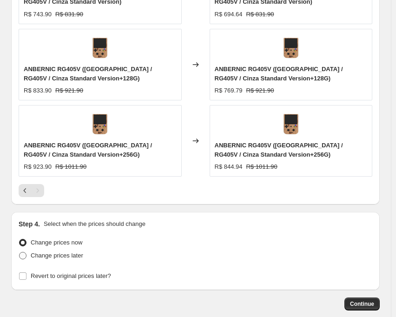
click at [25, 252] on span at bounding box center [22, 255] width 7 height 7
click at [19, 252] on input "Change prices later" at bounding box center [19, 252] width 0 height 0
radio input "true"
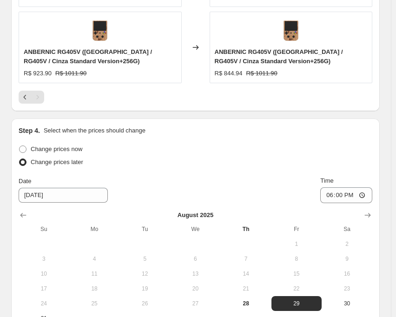
scroll to position [1021, 0]
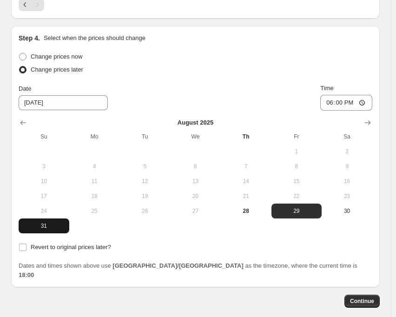
click at [49, 222] on span "31" at bounding box center [43, 225] width 43 height 7
type input "[DATE]"
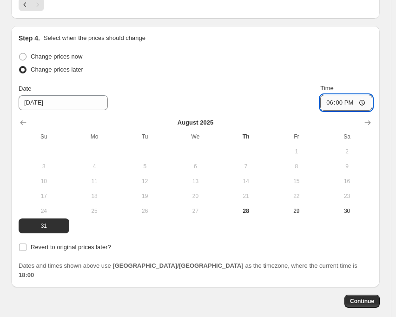
click at [345, 95] on input "18:00" at bounding box center [346, 103] width 52 height 16
type input "22:50"
click at [100, 84] on div "Date [DATE] Time 22:50" at bounding box center [195, 97] width 353 height 27
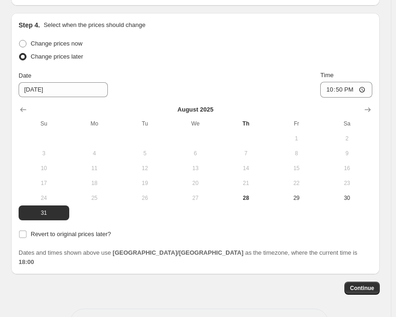
scroll to position [1041, 0]
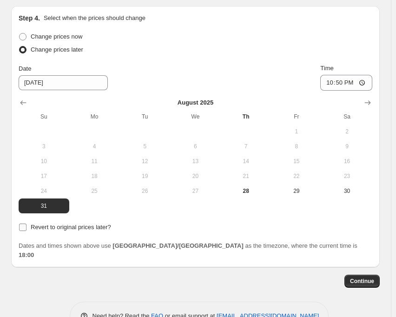
click at [23, 223] on input "Revert to original prices later?" at bounding box center [22, 226] width 7 height 7
checkbox input "true"
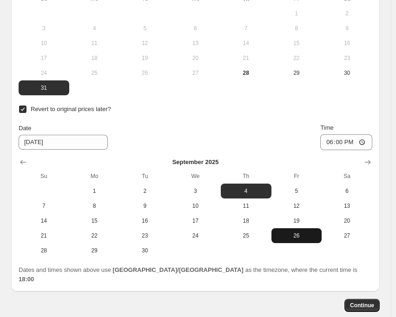
scroll to position [1183, 0]
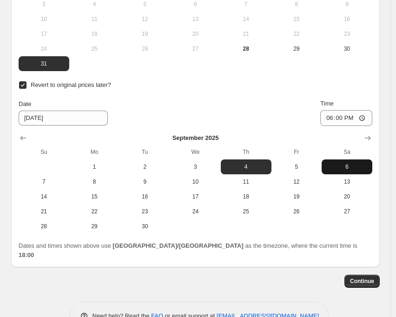
click at [360, 163] on span "6" at bounding box center [346, 166] width 43 height 7
type input "[DATE]"
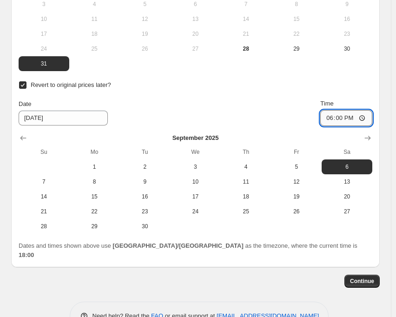
click at [343, 110] on input "18:00" at bounding box center [346, 118] width 52 height 16
type input "15:00"
drag, startPoint x: 165, startPoint y: 91, endPoint x: 170, endPoint y: 93, distance: 5.0
click at [165, 99] on div "Date [DATE] Time 15:00" at bounding box center [195, 112] width 353 height 27
click at [364, 274] on button "Continue" at bounding box center [361, 280] width 35 height 13
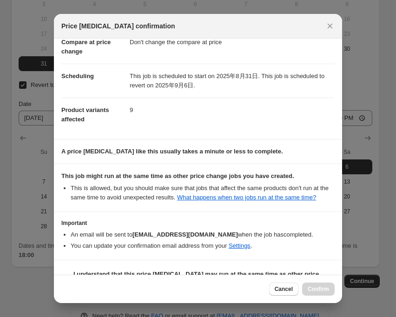
scroll to position [82, 0]
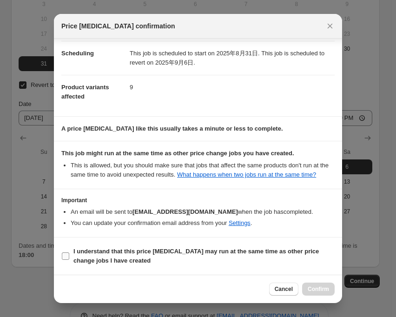
click at [66, 258] on input "I understand that this price [MEDICAL_DATA] may run at the same time as other p…" at bounding box center [65, 255] width 7 height 7
checkbox input "true"
click at [316, 288] on span "Confirm" at bounding box center [317, 288] width 21 height 7
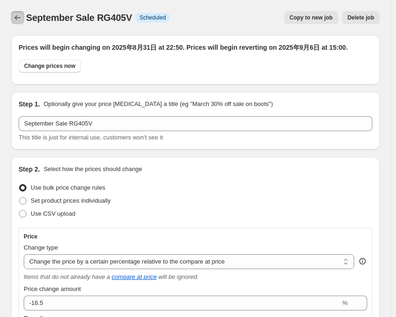
click at [13, 20] on icon "Price change jobs" at bounding box center [17, 17] width 9 height 9
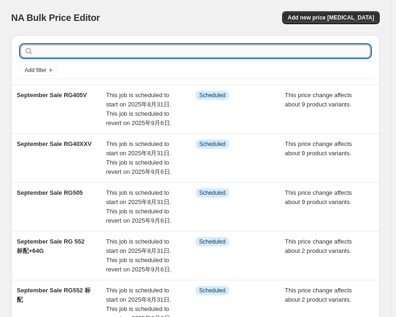
click at [77, 47] on input "text" at bounding box center [202, 51] width 335 height 13
type input "405"
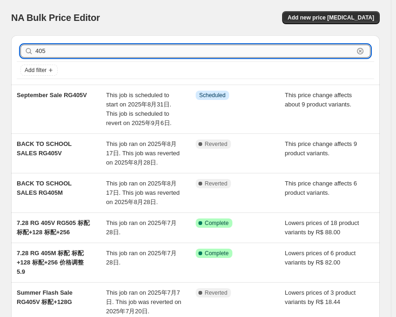
click at [77, 47] on input "405" at bounding box center [194, 51] width 318 height 13
type input "405"
click at [81, 45] on input "405" at bounding box center [194, 51] width 318 height 13
type input "405 M"
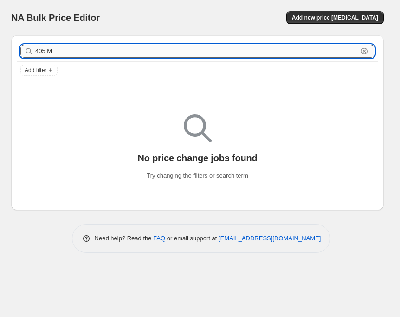
click at [47, 51] on input "405 M" at bounding box center [196, 51] width 323 height 13
type input "405M"
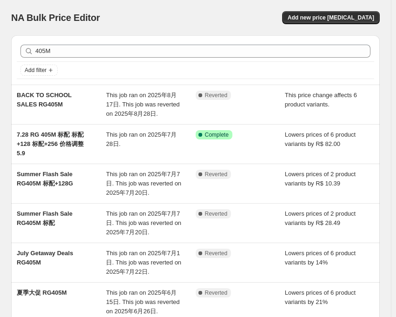
click at [136, 13] on div "NA Bulk Price Editor" at bounding box center [99, 17] width 176 height 13
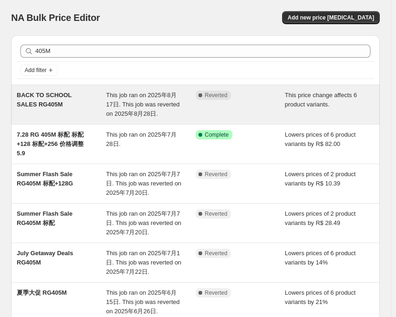
click at [142, 97] on span "This job ran on 2025年8月17日. This job was reverted on 2025年8月28日." at bounding box center [142, 104] width 73 height 26
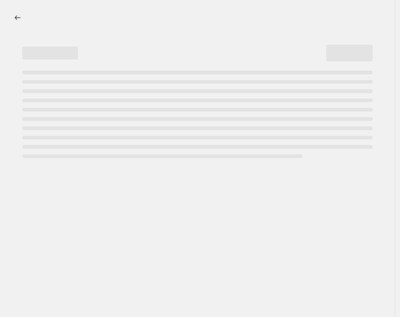
select select "pcap"
select select "no_change"
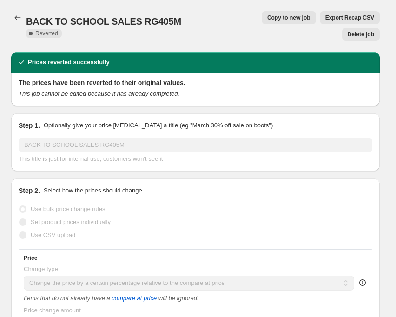
click at [267, 20] on span "Copy to new job" at bounding box center [288, 17] width 43 height 7
select select "pcap"
select select "no_change"
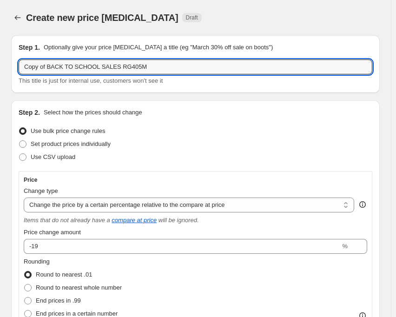
drag, startPoint x: 113, startPoint y: 66, endPoint x: 19, endPoint y: 78, distance: 95.0
click at [19, 78] on div "Copy of BACK TO SCHOOL SALES RG405M This title is just for internal use, custom…" at bounding box center [195, 72] width 353 height 26
paste input "September Sale"
type input "September Sale RG405M"
click at [177, 4] on div "Create new price [MEDICAL_DATA]. This page is ready Create new price [MEDICAL_D…" at bounding box center [195, 17] width 368 height 35
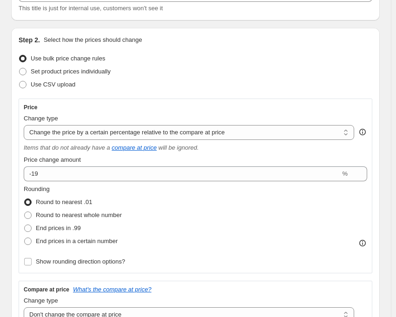
scroll to position [93, 0]
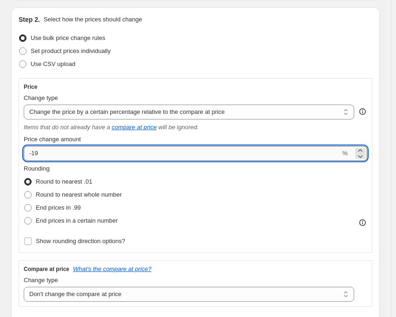
drag, startPoint x: 34, startPoint y: 154, endPoint x: 53, endPoint y: 155, distance: 18.6
click at [53, 155] on input "-19" at bounding box center [182, 153] width 316 height 15
type input "-14"
click at [182, 57] on div "Set product prices individually" at bounding box center [195, 51] width 353 height 13
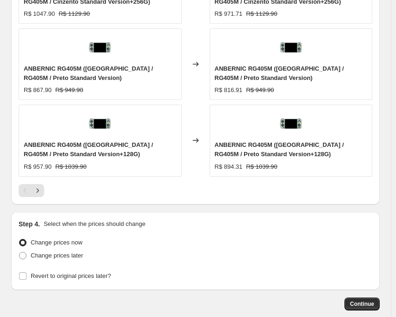
scroll to position [928, 0]
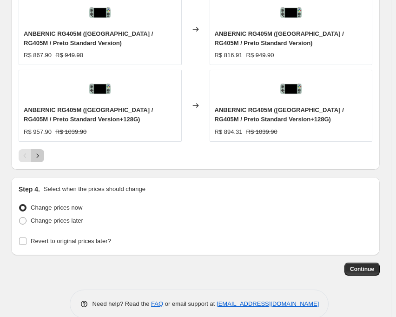
click at [39, 157] on icon "Next" at bounding box center [37, 155] width 9 height 9
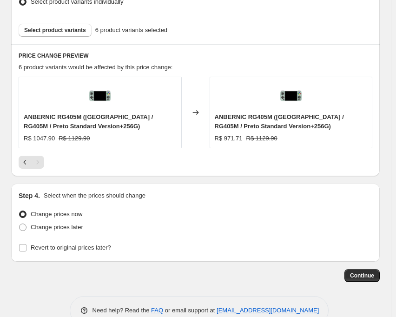
scroll to position [639, 0]
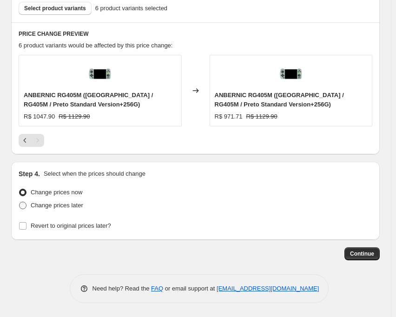
click at [23, 208] on span at bounding box center [22, 204] width 7 height 7
click at [19, 202] on input "Change prices later" at bounding box center [19, 201] width 0 height 0
radio input "true"
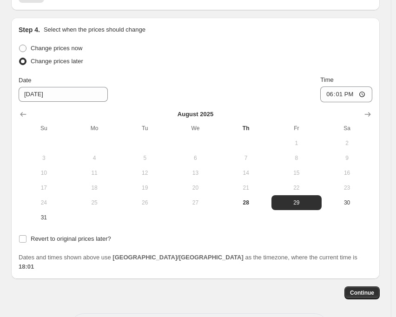
scroll to position [812, 0]
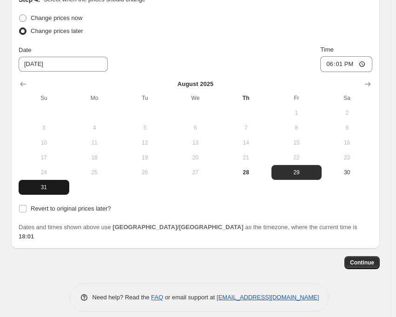
click at [48, 187] on span "31" at bounding box center [43, 186] width 43 height 7
type input "[DATE]"
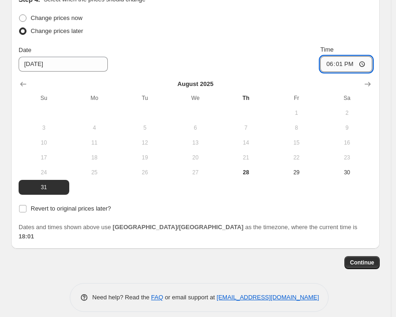
click at [344, 65] on input "18:01" at bounding box center [346, 64] width 52 height 16
type input "22:50"
click at [220, 55] on div "Date [DATE] Time 22:50" at bounding box center [195, 58] width 353 height 27
click at [23, 210] on input "Revert to original prices later?" at bounding box center [22, 208] width 7 height 7
checkbox input "true"
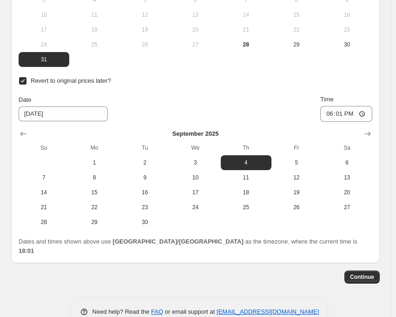
scroll to position [954, 0]
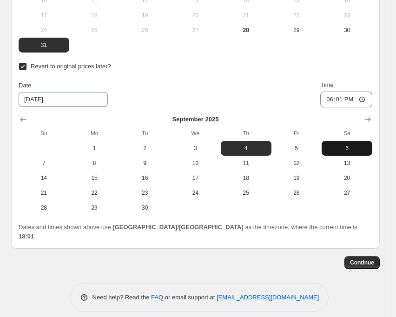
click at [335, 144] on button "6" at bounding box center [346, 148] width 51 height 15
type input "[DATE]"
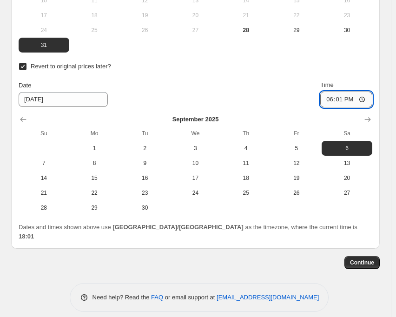
click at [344, 102] on input "18:01" at bounding box center [346, 99] width 52 height 16
type input "15:00"
click at [216, 98] on div "Date [DATE] Time 15:00" at bounding box center [195, 93] width 353 height 27
click at [361, 259] on span "Continue" at bounding box center [362, 262] width 24 height 7
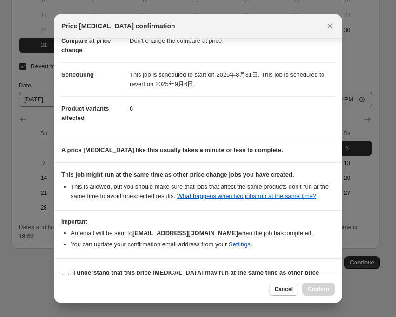
scroll to position [82, 0]
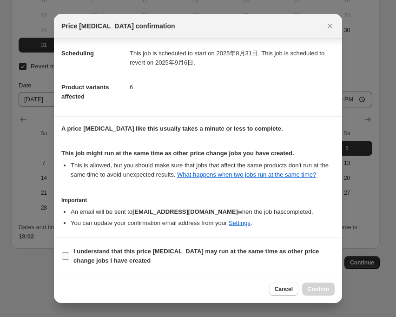
click at [67, 254] on input "I understand that this price [MEDICAL_DATA] may run at the same time as other p…" at bounding box center [65, 255] width 7 height 7
checkbox input "true"
click at [315, 289] on span "Confirm" at bounding box center [317, 288] width 21 height 7
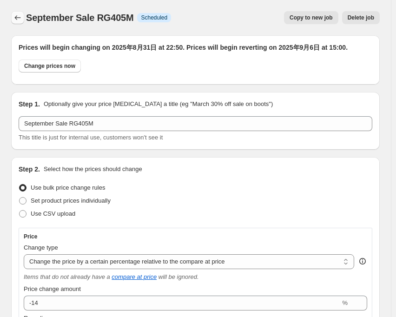
click at [13, 24] on button "Price change jobs" at bounding box center [17, 17] width 13 height 13
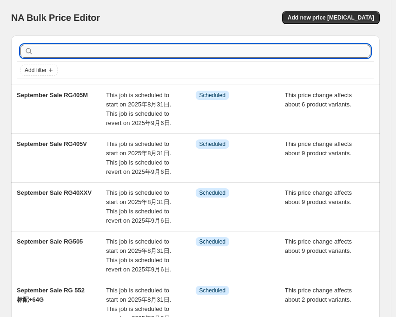
click at [74, 51] on input "text" at bounding box center [202, 51] width 335 height 13
type input "35"
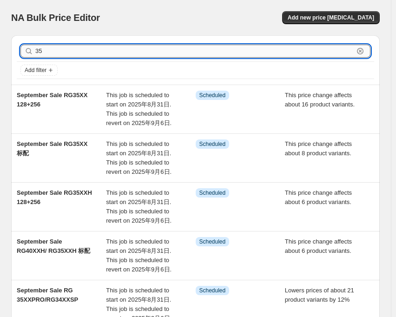
click at [74, 51] on input "35" at bounding box center [194, 51] width 318 height 13
type input "35"
click at [68, 53] on input "35" at bounding box center [194, 51] width 318 height 13
type input "35"
click at [62, 56] on input "35" at bounding box center [194, 51] width 318 height 13
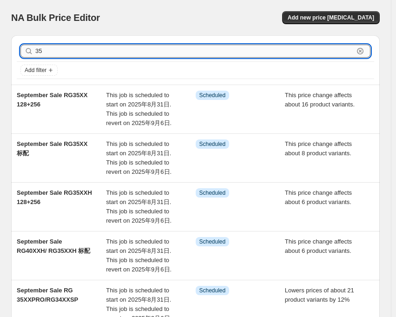
type input "35"
click at [56, 49] on input "35" at bounding box center [194, 51] width 318 height 13
type input "35 XXSP"
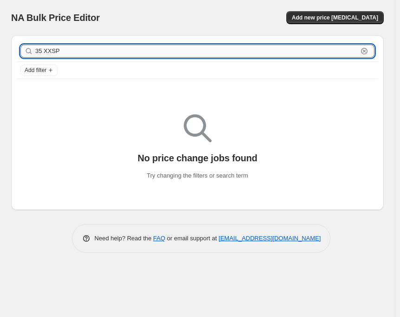
click at [43, 52] on input "35 XXSP" at bounding box center [196, 51] width 323 height 13
type input "35XXSP"
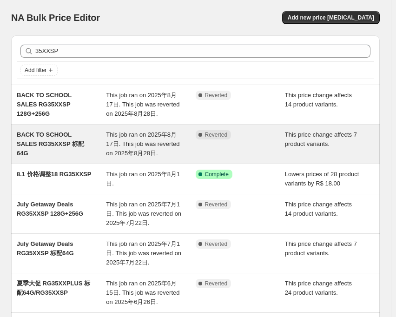
click at [151, 137] on span "This job ran on 2025年8月17日. This job was reverted on 2025年8月28日." at bounding box center [142, 144] width 73 height 26
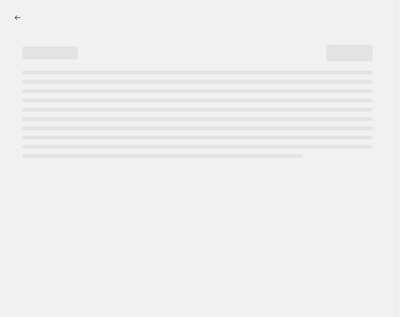
select select "pcap"
select select "no_change"
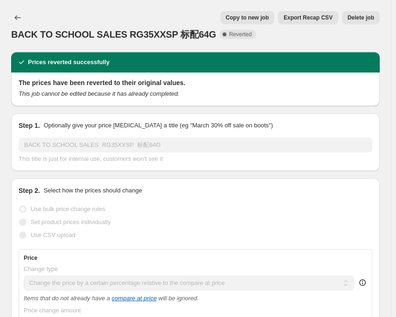
click at [266, 17] on span "Copy to new job" at bounding box center [247, 17] width 43 height 7
select select "pcap"
select select "no_change"
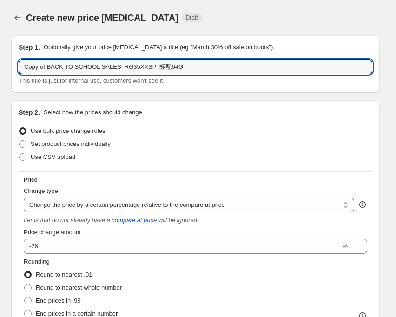
drag, startPoint x: 112, startPoint y: 67, endPoint x: 10, endPoint y: 71, distance: 102.2
paste input "September Sale"
type input "September Sale RG35XXSP 标配64G"
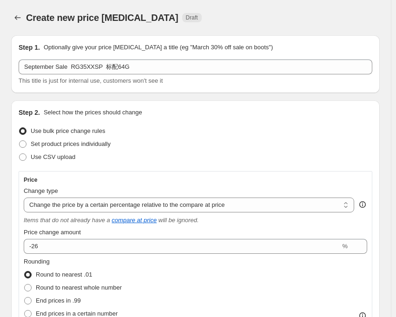
click at [230, 10] on div "Create new price [MEDICAL_DATA]. This page is ready Create new price [MEDICAL_D…" at bounding box center [195, 17] width 368 height 35
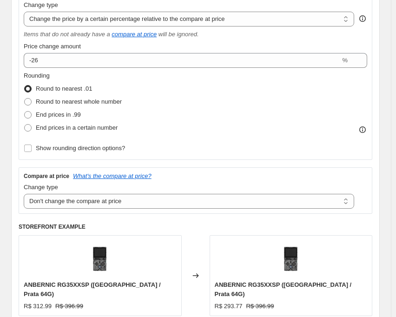
scroll to position [93, 0]
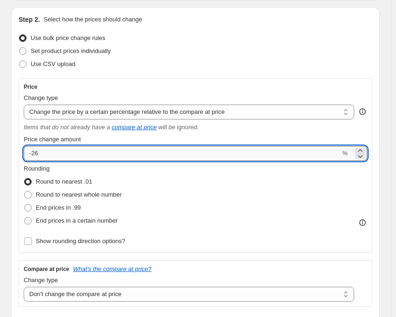
drag, startPoint x: 32, startPoint y: 154, endPoint x: 56, endPoint y: 154, distance: 24.1
click at [56, 154] on input "-26" at bounding box center [182, 153] width 316 height 15
type input "-32"
click at [196, 76] on div "Step 2. Select how the prices should change Use bulk price change rules Set pro…" at bounding box center [195, 229] width 353 height 428
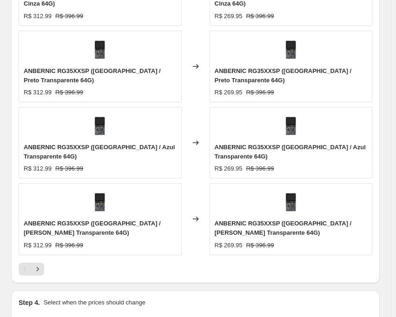
scroll to position [836, 0]
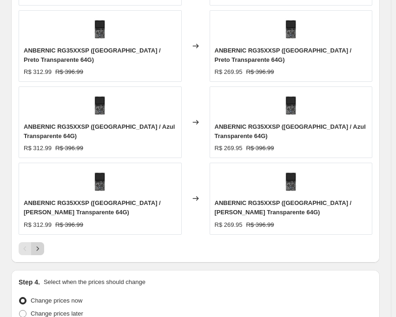
click at [42, 242] on button "Next" at bounding box center [37, 248] width 13 height 13
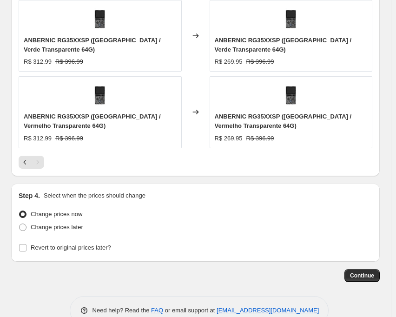
scroll to position [715, 0]
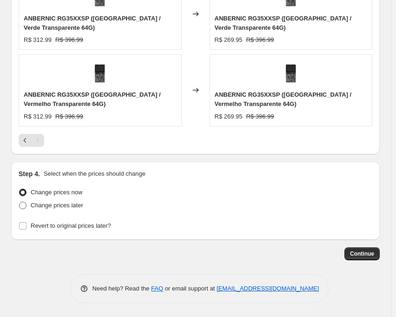
click at [25, 207] on span at bounding box center [22, 204] width 7 height 7
click at [19, 202] on input "Change prices later" at bounding box center [19, 201] width 0 height 0
radio input "true"
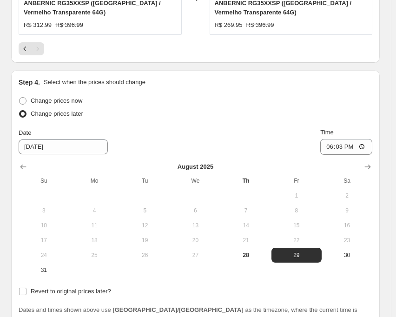
scroll to position [889, 0]
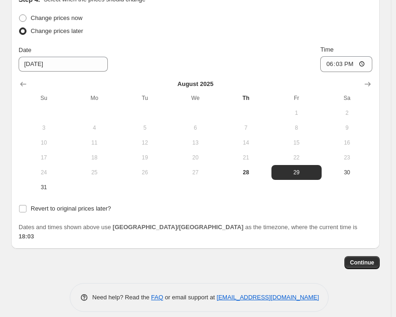
click at [45, 195] on div "Change prices now Change prices later Date [DATE] Time 18:[DATE] Mo Tu We Th Fr…" at bounding box center [195, 113] width 353 height 203
click at [45, 190] on span "31" at bounding box center [43, 186] width 43 height 7
type input "[DATE]"
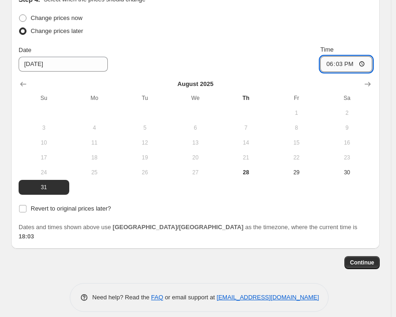
click at [344, 66] on input "18:03" at bounding box center [346, 64] width 52 height 16
type input "22:50"
click at [244, 61] on div "Date [DATE] Time 22:50" at bounding box center [195, 58] width 353 height 27
click at [20, 209] on input "Revert to original prices later?" at bounding box center [22, 208] width 7 height 7
checkbox input "true"
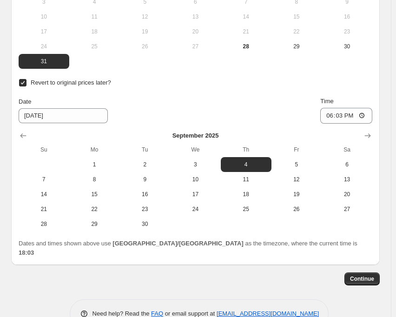
scroll to position [1031, 0]
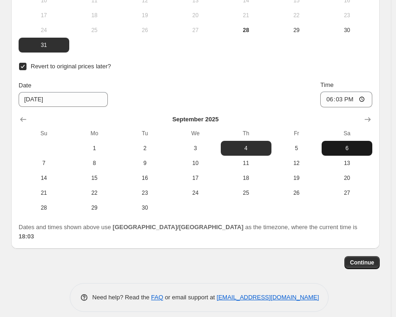
click at [349, 150] on span "6" at bounding box center [346, 147] width 43 height 7
type input "[DATE]"
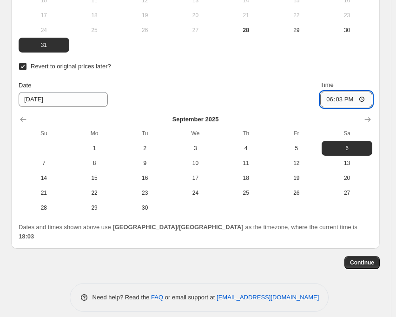
click at [351, 98] on input "18:03" at bounding box center [346, 99] width 52 height 16
click at [347, 99] on input "18:03" at bounding box center [346, 99] width 52 height 16
type input "15:00"
click at [270, 96] on div "Date [DATE] Time 15:00" at bounding box center [195, 93] width 353 height 27
click at [372, 259] on span "Continue" at bounding box center [362, 262] width 24 height 7
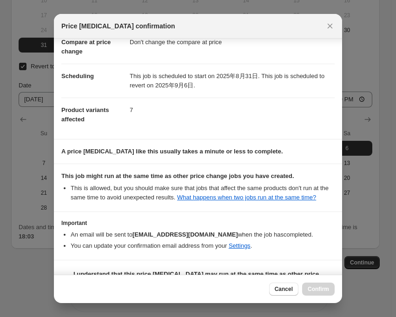
scroll to position [82, 0]
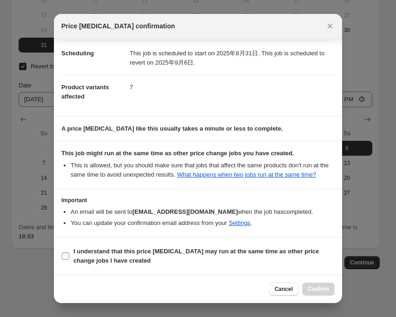
drag, startPoint x: 62, startPoint y: 255, endPoint x: 68, endPoint y: 256, distance: 6.5
click at [62, 255] on input "I understand that this price [MEDICAL_DATA] may run at the same time as other p…" at bounding box center [65, 255] width 7 height 7
checkbox input "true"
click at [326, 286] on span "Confirm" at bounding box center [317, 288] width 21 height 7
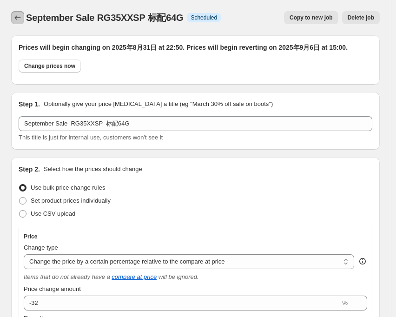
click at [19, 23] on button "Price change jobs" at bounding box center [17, 17] width 13 height 13
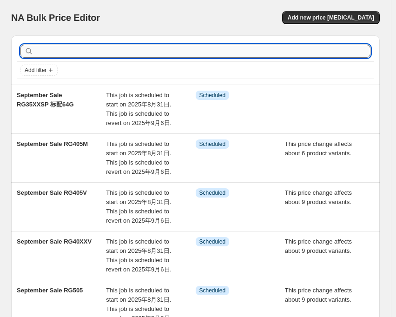
click at [72, 52] on input "text" at bounding box center [202, 51] width 335 height 13
type input "35XXSP"
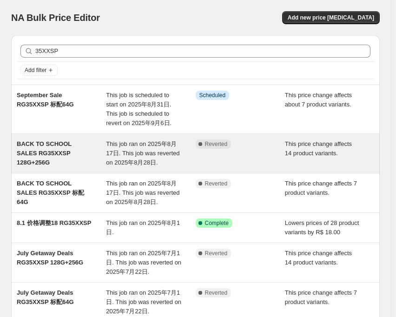
click at [121, 145] on span "This job ran on 2025年8月17日. This job was reverted on 2025年8月28日." at bounding box center [142, 153] width 73 height 26
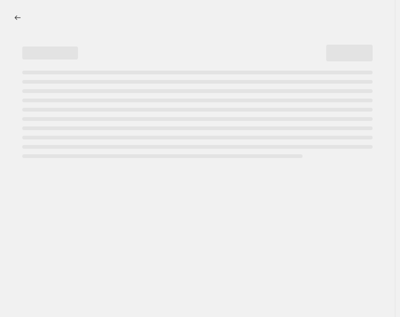
select select "pcap"
select select "no_change"
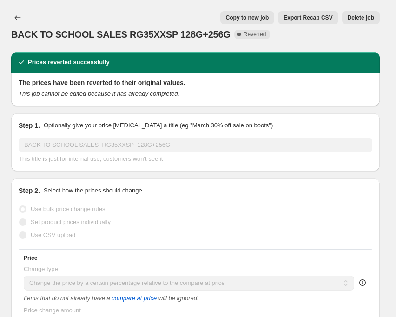
click at [258, 19] on span "Copy to new job" at bounding box center [247, 17] width 43 height 7
select select "pcap"
select select "no_change"
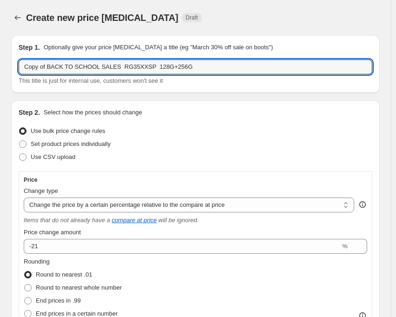
drag, startPoint x: 113, startPoint y: 65, endPoint x: 18, endPoint y: 64, distance: 95.2
click at [18, 64] on div "Step 1. Optionally give your price [MEDICAL_DATA] a title (eg "March 30% off sa…" at bounding box center [195, 64] width 368 height 58
paste input "September Sale"
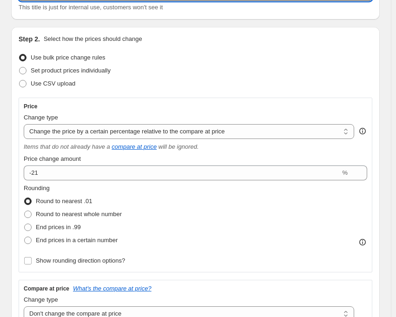
scroll to position [93, 0]
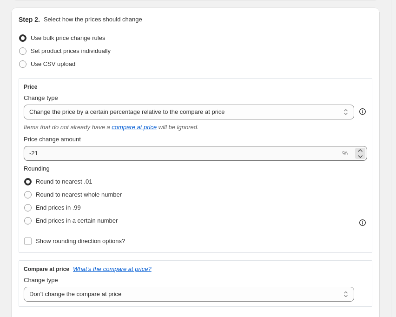
type input "September Sale RG35XXSP 128G+256G"
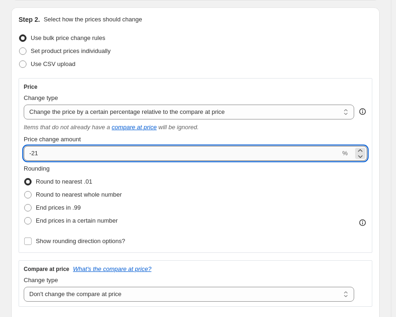
drag, startPoint x: 36, startPoint y: 153, endPoint x: 48, endPoint y: 153, distance: 12.5
click at [48, 153] on input "-21" at bounding box center [182, 153] width 316 height 15
type input "-25"
click at [138, 70] on div "Use CSV upload" at bounding box center [195, 64] width 353 height 13
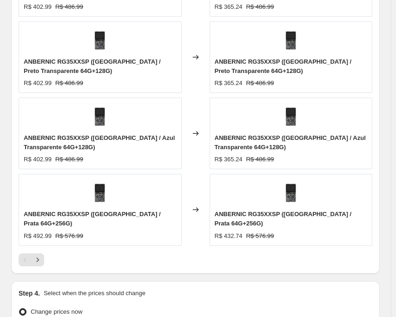
scroll to position [836, 0]
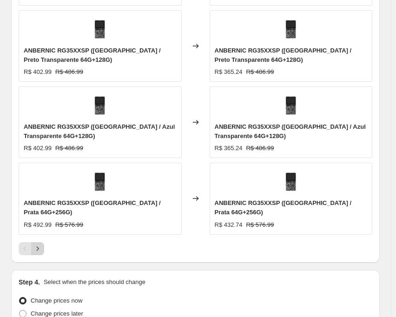
click at [39, 244] on icon "Next" at bounding box center [37, 248] width 9 height 9
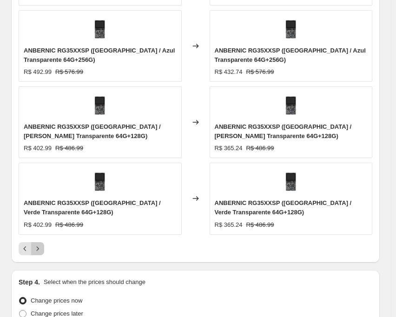
click at [35, 244] on icon "Next" at bounding box center [37, 248] width 9 height 9
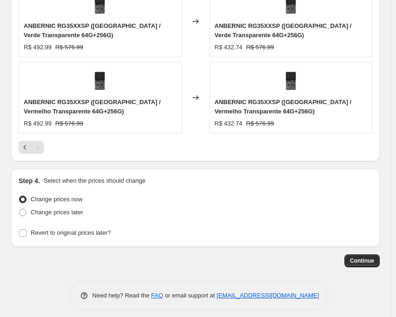
scroll to position [868, 0]
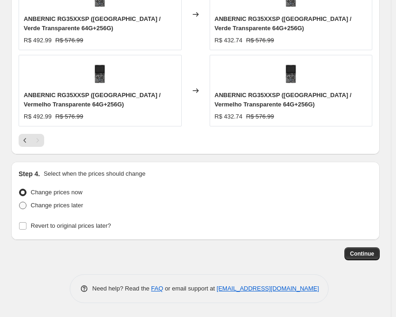
click at [26, 204] on span at bounding box center [22, 204] width 7 height 7
click at [19, 202] on input "Change prices later" at bounding box center [19, 201] width 0 height 0
radio input "true"
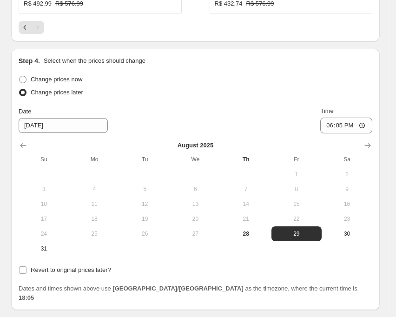
scroll to position [1041, 0]
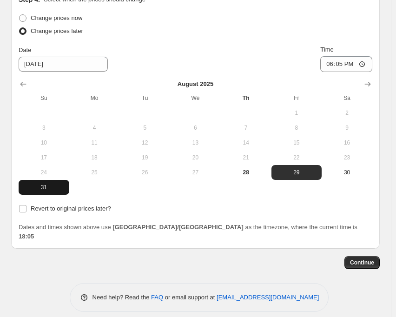
click at [42, 186] on span "31" at bounding box center [43, 186] width 43 height 7
type input "[DATE]"
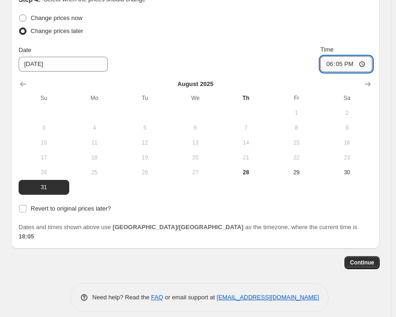
click at [338, 66] on input "18:05" at bounding box center [346, 64] width 52 height 16
type input "22:50"
click at [270, 60] on div "Date [DATE] Time 22:50" at bounding box center [195, 58] width 353 height 27
click at [19, 208] on input "Revert to original prices later?" at bounding box center [22, 208] width 7 height 7
checkbox input "true"
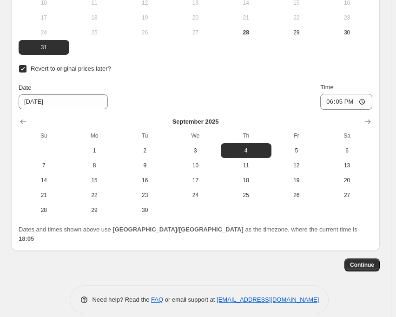
scroll to position [1183, 0]
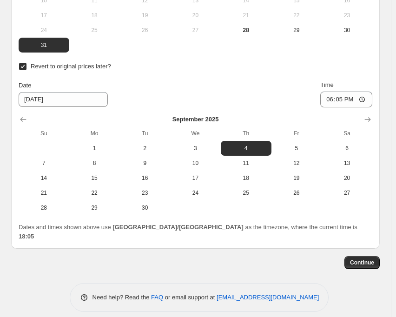
drag, startPoint x: 343, startPoint y: 148, endPoint x: 343, endPoint y: 133, distance: 14.9
click at [343, 148] on span "6" at bounding box center [346, 147] width 43 height 7
type input "[DATE]"
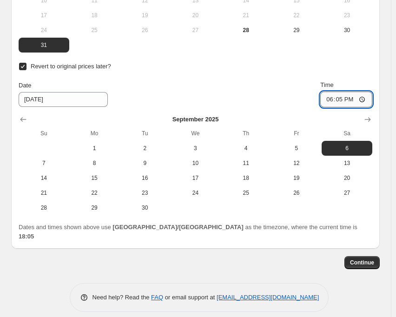
click at [344, 100] on input "18:05" at bounding box center [346, 99] width 52 height 16
type input "15:00"
click at [245, 75] on div "Revert to original prices later? Date [DATE] Time 15:00 [DATE] Su Mo Tu We Th F…" at bounding box center [195, 137] width 353 height 155
click at [356, 259] on span "Continue" at bounding box center [362, 262] width 24 height 7
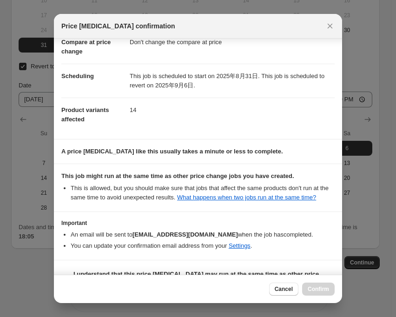
scroll to position [82, 0]
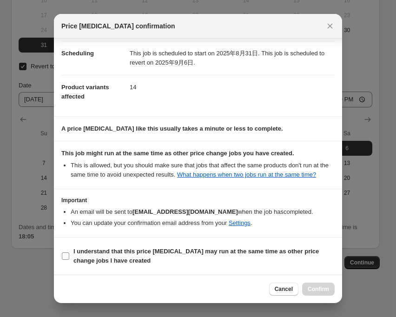
drag, startPoint x: 66, startPoint y: 259, endPoint x: 82, endPoint y: 259, distance: 15.8
click at [66, 259] on input "I understand that this price [MEDICAL_DATA] may run at the same time as other p…" at bounding box center [65, 255] width 7 height 7
checkbox input "true"
click at [313, 288] on span "Confirm" at bounding box center [317, 288] width 21 height 7
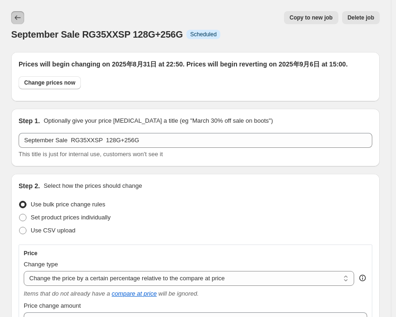
click at [15, 15] on icon "Price change jobs" at bounding box center [17, 17] width 9 height 9
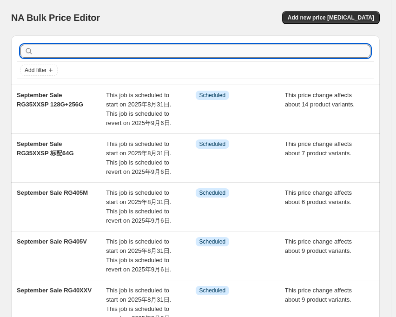
click at [66, 48] on input "text" at bounding box center [202, 51] width 335 height 13
type input "353"
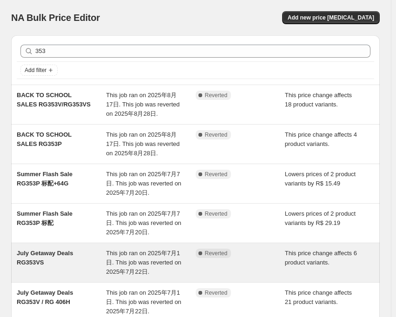
click at [110, 249] on span "This job ran on 2025年7月1日. This job was reverted on 2025年7月22日." at bounding box center [143, 262] width 75 height 26
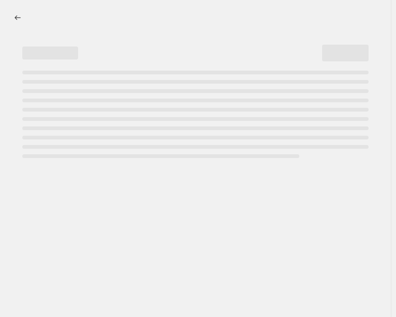
select select "pcap"
select select "no_change"
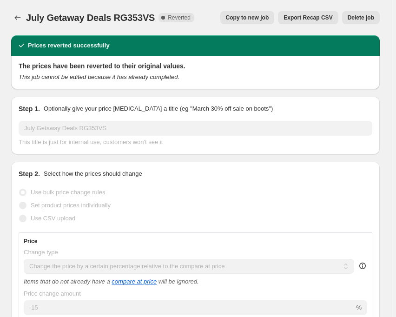
click at [250, 20] on span "Copy to new job" at bounding box center [247, 17] width 43 height 7
select select "pcap"
select select "no_change"
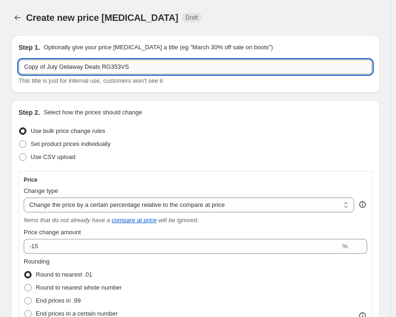
drag, startPoint x: 97, startPoint y: 66, endPoint x: 20, endPoint y: 72, distance: 77.3
click at [20, 72] on input "Copy of July Getaway Deals RG353VS" at bounding box center [195, 66] width 353 height 15
paste input "September Sale"
type input "September Sale RG353VS"
click at [213, 3] on div "Create new price [MEDICAL_DATA]. This page is ready Create new price [MEDICAL_D…" at bounding box center [195, 17] width 368 height 35
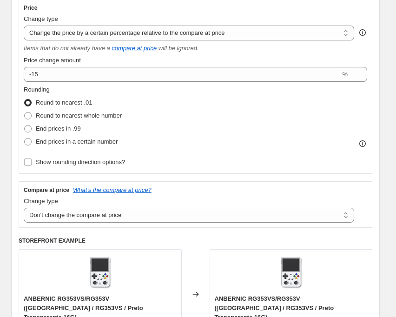
scroll to position [186, 0]
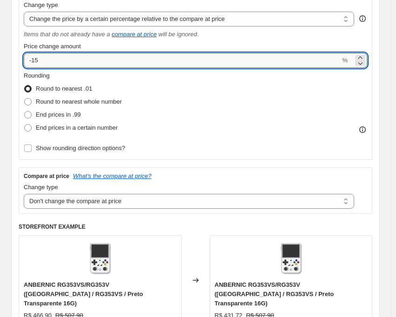
drag, startPoint x: 32, startPoint y: 63, endPoint x: 52, endPoint y: 61, distance: 20.6
click at [52, 61] on input "-15" at bounding box center [182, 60] width 316 height 15
type input "-20.5"
click at [194, 90] on div "Rounding Round to nearest .01 Round to nearest whole number End prices in .99 E…" at bounding box center [195, 102] width 343 height 63
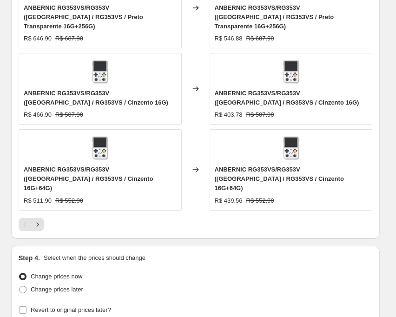
scroll to position [928, 0]
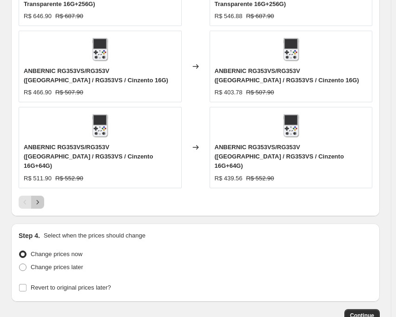
click at [38, 197] on icon "Next" at bounding box center [37, 201] width 9 height 9
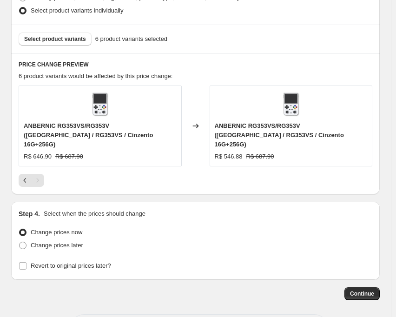
scroll to position [639, 0]
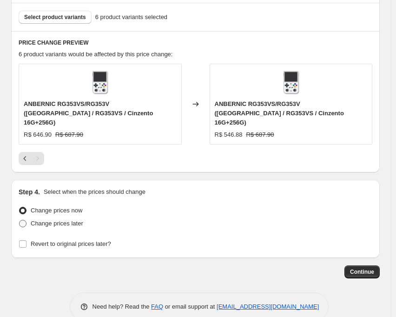
click at [24, 220] on span at bounding box center [22, 223] width 7 height 7
click at [19, 220] on input "Change prices later" at bounding box center [19, 220] width 0 height 0
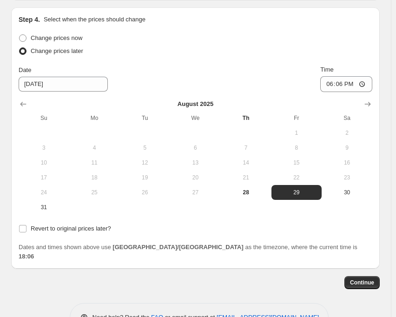
scroll to position [812, 0]
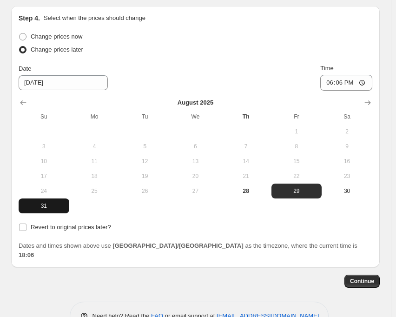
click at [38, 202] on span "31" at bounding box center [43, 205] width 43 height 7
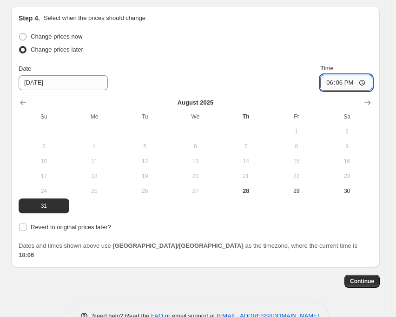
click at [343, 75] on input "18:06" at bounding box center [346, 83] width 52 height 16
click at [276, 64] on div "Date [DATE] Time 22:50" at bounding box center [195, 77] width 353 height 27
click at [21, 223] on input "Revert to original prices later?" at bounding box center [22, 226] width 7 height 7
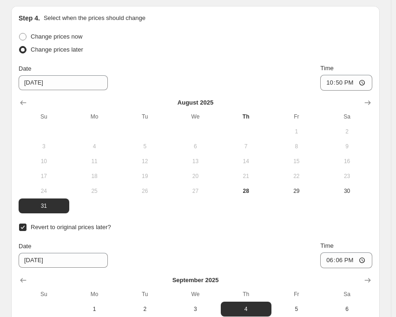
scroll to position [905, 0]
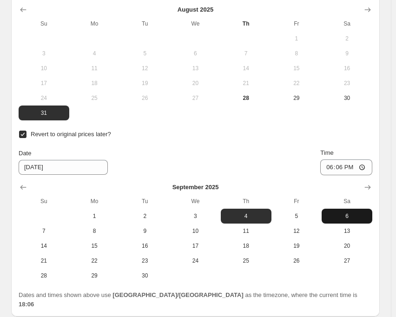
click at [352, 212] on span "6" at bounding box center [346, 215] width 43 height 7
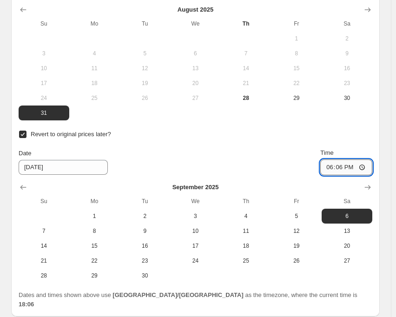
click at [344, 159] on input "18:06" at bounding box center [346, 167] width 52 height 16
click at [258, 148] on div "Date [DATE] Time 15:00" at bounding box center [195, 161] width 353 height 27
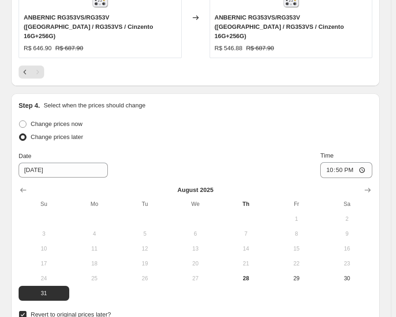
scroll to position [928, 0]
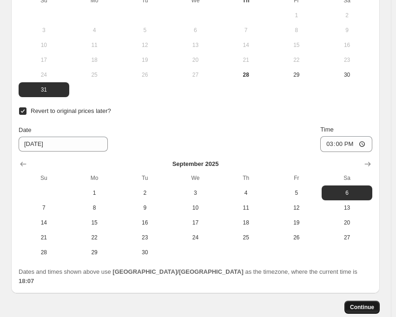
click at [369, 303] on span "Continue" at bounding box center [362, 306] width 24 height 7
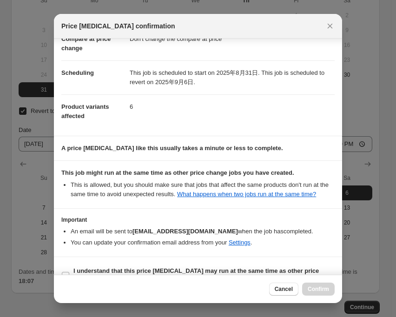
scroll to position [82, 0]
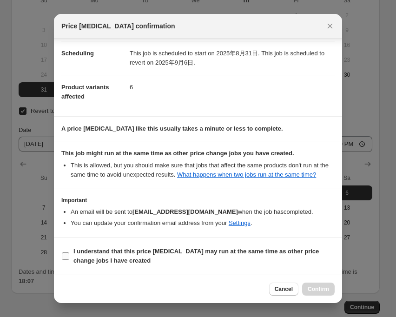
click at [65, 255] on input "I understand that this price [MEDICAL_DATA] may run at the same time as other p…" at bounding box center [65, 255] width 7 height 7
click at [316, 293] on button "Confirm" at bounding box center [318, 288] width 32 height 13
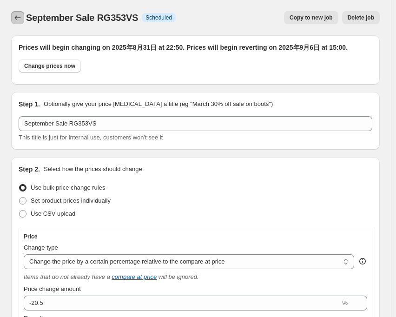
click at [14, 19] on icon "Price change jobs" at bounding box center [17, 17] width 9 height 9
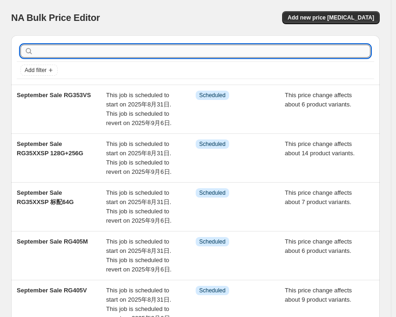
click at [71, 52] on input "text" at bounding box center [202, 51] width 335 height 13
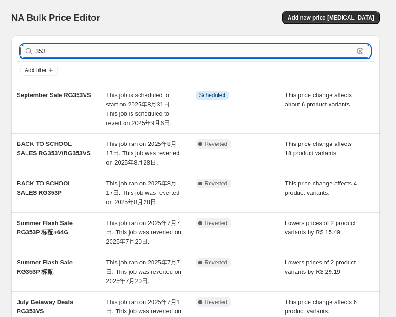
click at [70, 52] on input "353" at bounding box center [194, 51] width 318 height 13
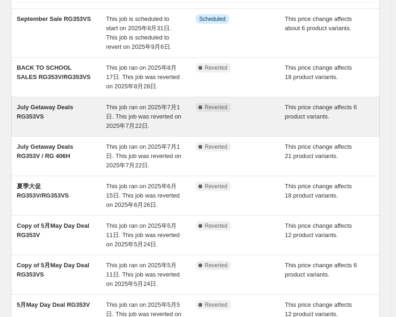
scroll to position [93, 0]
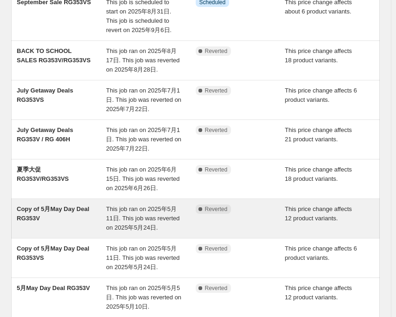
click at [122, 214] on span "This job ran on 2025年5月11日. This job was reverted on 2025年5月24日." at bounding box center [142, 218] width 73 height 26
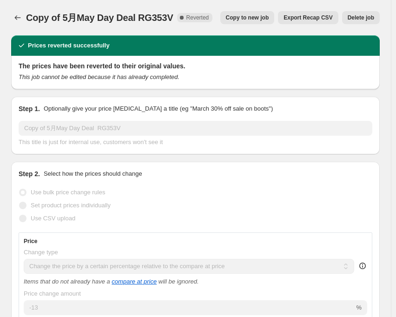
click at [253, 18] on span "Copy to new job" at bounding box center [247, 17] width 43 height 7
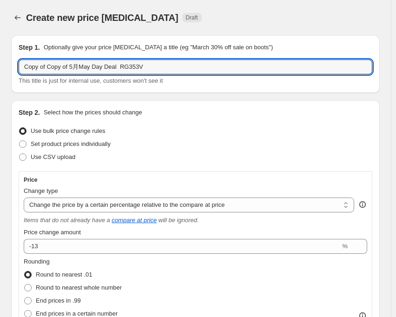
drag, startPoint x: 115, startPoint y: 68, endPoint x: 7, endPoint y: 69, distance: 107.2
paste input "September Sale"
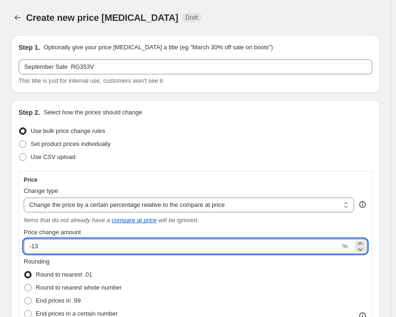
drag, startPoint x: 32, startPoint y: 247, endPoint x: 45, endPoint y: 247, distance: 13.5
click at [45, 247] on input "-13" at bounding box center [182, 246] width 316 height 15
click at [142, 157] on div "Use CSV upload" at bounding box center [195, 156] width 353 height 13
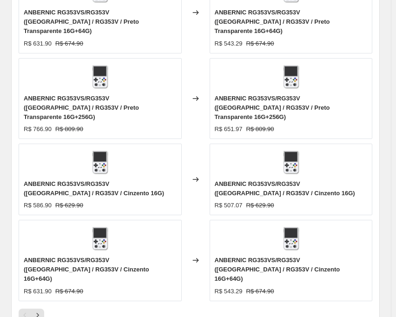
scroll to position [836, 0]
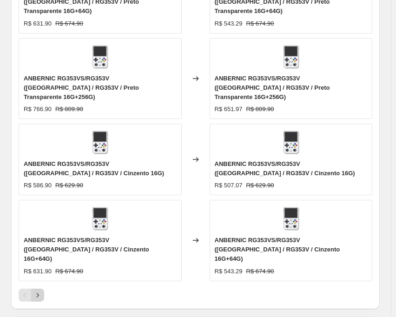
click at [41, 290] on icon "Next" at bounding box center [37, 294] width 9 height 9
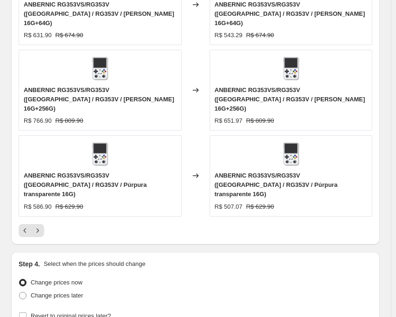
scroll to position [928, 0]
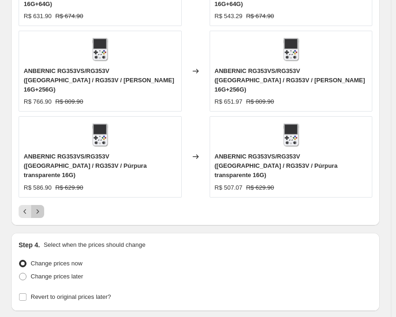
click at [41, 207] on icon "Next" at bounding box center [37, 211] width 9 height 9
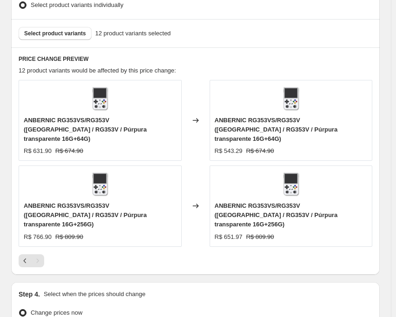
scroll to position [715, 0]
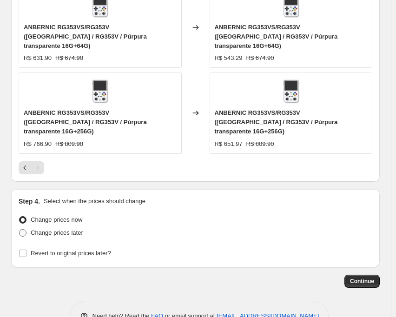
click at [22, 229] on span at bounding box center [22, 232] width 7 height 7
click at [19, 229] on input "Change prices later" at bounding box center [19, 229] width 0 height 0
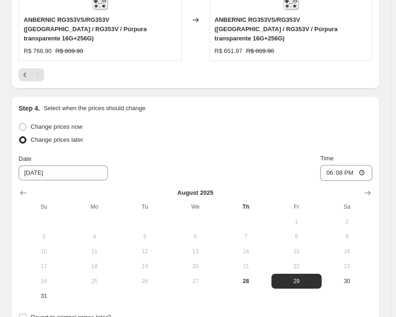
scroll to position [889, 0]
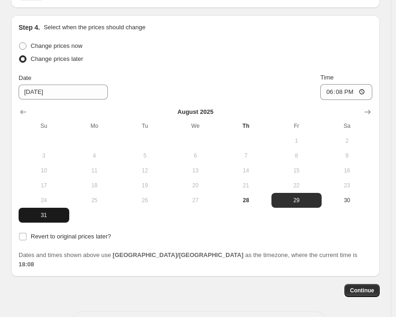
click at [46, 211] on span "31" at bounding box center [43, 214] width 43 height 7
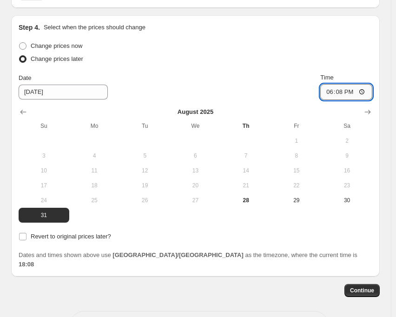
click at [346, 84] on input "18:08" at bounding box center [346, 92] width 52 height 16
click at [258, 73] on div "Date [DATE] Time 22:50" at bounding box center [195, 86] width 353 height 27
click at [20, 233] on input "Revert to original prices later?" at bounding box center [22, 236] width 7 height 7
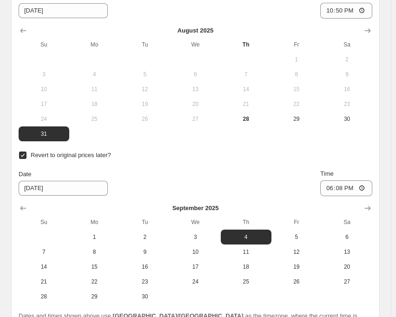
scroll to position [982, 0]
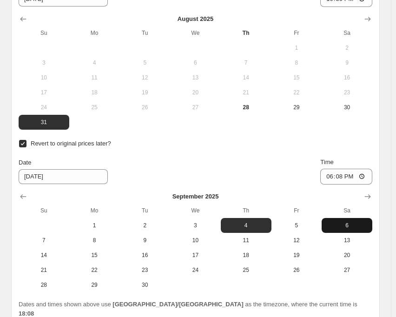
click at [348, 221] on span "6" at bounding box center [346, 224] width 43 height 7
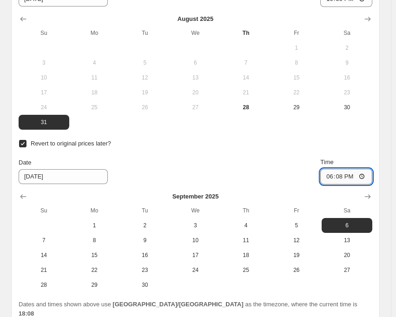
click at [343, 169] on input "18:08" at bounding box center [346, 177] width 52 height 16
click at [208, 157] on div "Date [DATE] Time 15:00" at bounding box center [195, 170] width 353 height 27
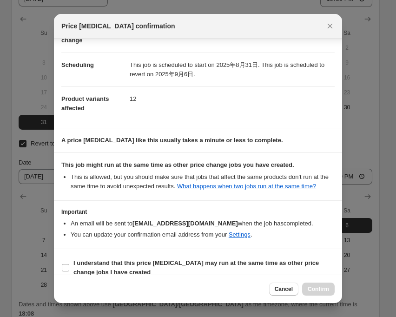
scroll to position [82, 0]
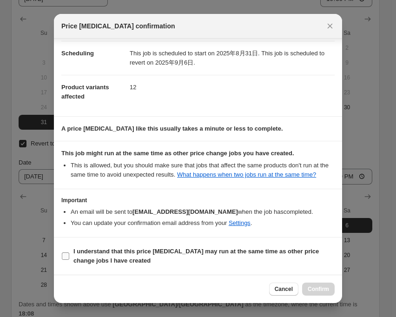
click at [65, 257] on input "I understand that this price [MEDICAL_DATA] may run at the same time as other p…" at bounding box center [65, 255] width 7 height 7
click at [316, 286] on span "Confirm" at bounding box center [317, 288] width 21 height 7
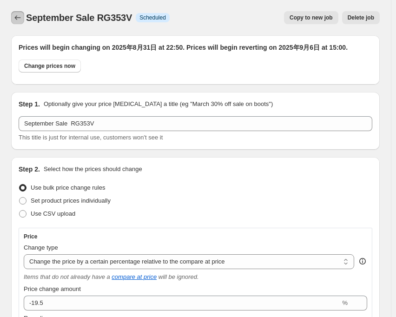
click at [21, 20] on icon "Price change jobs" at bounding box center [17, 17] width 9 height 9
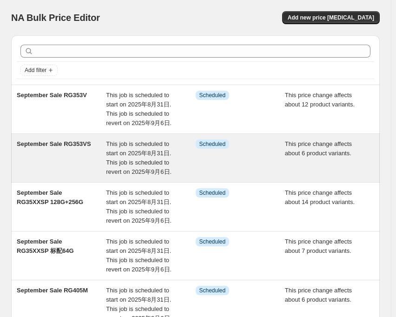
click at [123, 141] on span "This job is scheduled to start on 2025年8月31日. This job is scheduled to revert o…" at bounding box center [138, 157] width 65 height 35
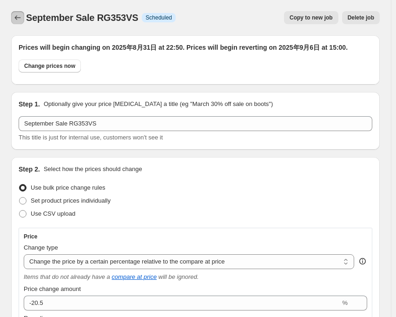
click at [16, 18] on icon "Price change jobs" at bounding box center [18, 17] width 6 height 5
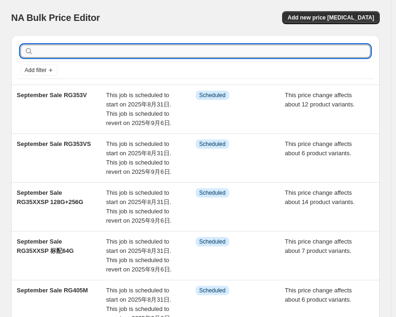
click at [87, 51] on input "text" at bounding box center [202, 51] width 335 height 13
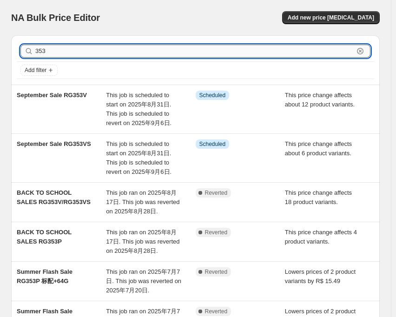
click at [87, 51] on input "353" at bounding box center [194, 51] width 318 height 13
click at [82, 52] on input "353" at bounding box center [194, 51] width 318 height 13
click at [62, 53] on input "353" at bounding box center [194, 51] width 318 height 13
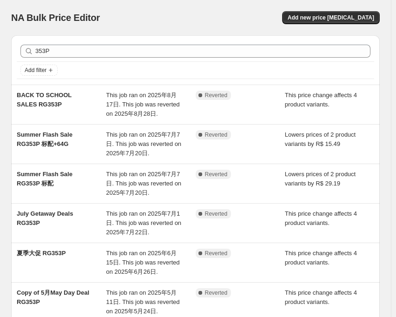
click at [130, 16] on div "NA Bulk Price Editor" at bounding box center [99, 17] width 176 height 13
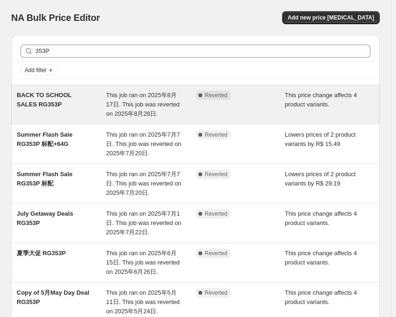
click at [141, 101] on span "This job ran on 2025年8月17日. This job was reverted on 2025年8月28日." at bounding box center [142, 104] width 73 height 26
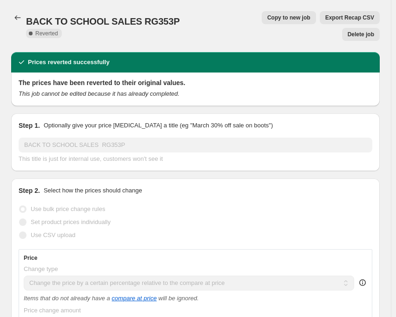
click at [267, 18] on span "Copy to new job" at bounding box center [288, 17] width 43 height 7
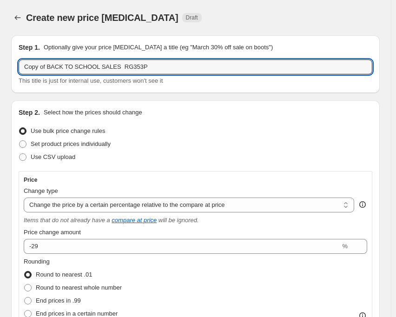
drag, startPoint x: 112, startPoint y: 67, endPoint x: 16, endPoint y: 71, distance: 96.2
click at [16, 71] on div "Step 1. Optionally give your price [MEDICAL_DATA] a title (eg "March 30% off sa…" at bounding box center [195, 64] width 368 height 58
paste input "September Sale"
click at [234, 113] on div "Step 2. Select how the prices should change" at bounding box center [195, 112] width 353 height 9
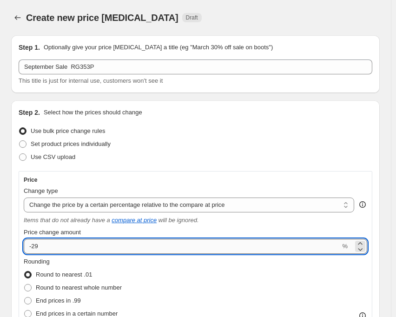
drag, startPoint x: 32, startPoint y: 246, endPoint x: 48, endPoint y: 244, distance: 16.3
click at [48, 244] on input "-29" at bounding box center [182, 246] width 316 height 15
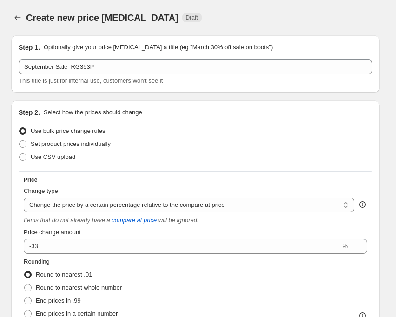
click at [229, 144] on div "Set product prices individually" at bounding box center [195, 143] width 353 height 13
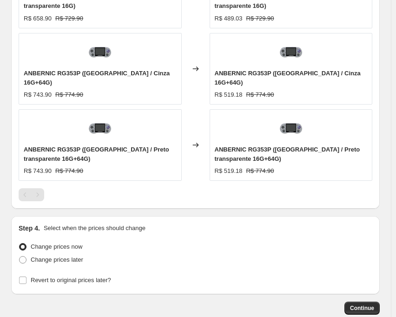
scroll to position [831, 0]
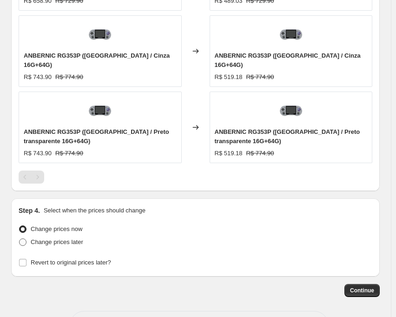
click at [23, 238] on span at bounding box center [22, 241] width 7 height 7
click at [19, 238] on input "Change prices later" at bounding box center [19, 238] width 0 height 0
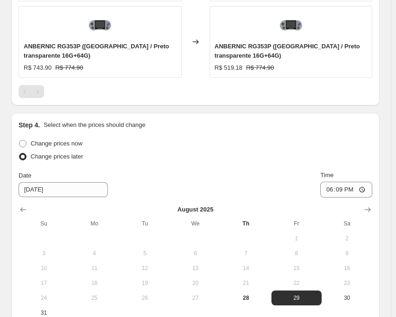
scroll to position [1004, 0]
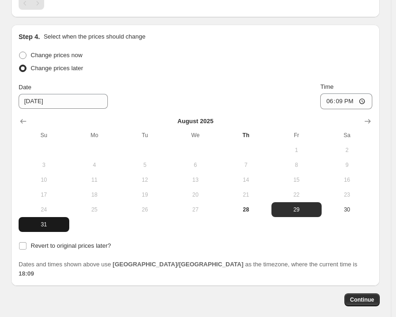
click at [45, 221] on span "31" at bounding box center [43, 224] width 43 height 7
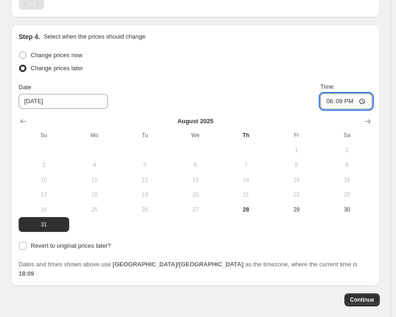
click at [341, 93] on input "18:09" at bounding box center [346, 101] width 52 height 16
click at [259, 82] on div "Date [DATE] Time 22:50" at bounding box center [195, 95] width 353 height 27
click at [24, 242] on input "Revert to original prices later?" at bounding box center [22, 245] width 7 height 7
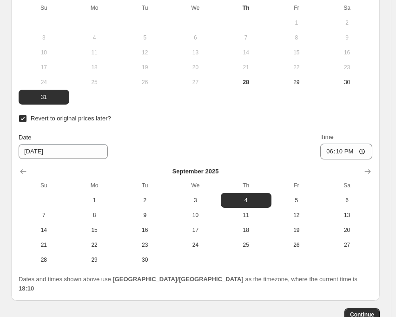
scroll to position [1146, 0]
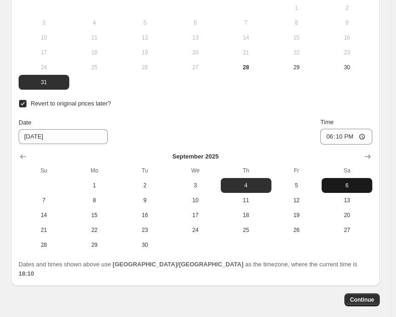
click at [353, 182] on span "6" at bounding box center [346, 185] width 43 height 7
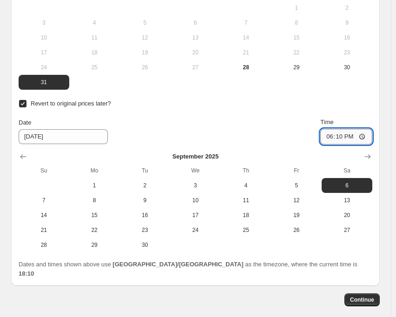
click at [345, 129] on input "18:10" at bounding box center [346, 137] width 52 height 16
click at [280, 117] on div "Date [DATE] Time 15:00" at bounding box center [195, 130] width 353 height 27
click at [366, 296] on span "Continue" at bounding box center [362, 299] width 24 height 7
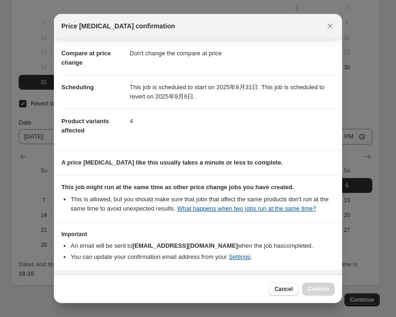
scroll to position [82, 0]
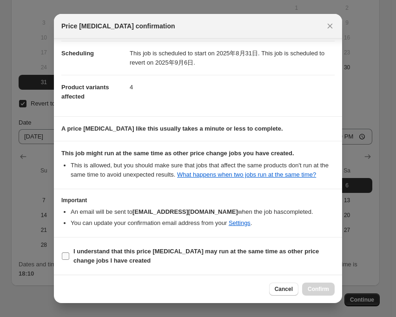
click at [65, 253] on input "I understand that this price [MEDICAL_DATA] may run at the same time as other p…" at bounding box center [65, 255] width 7 height 7
click at [324, 291] on span "Confirm" at bounding box center [317, 288] width 21 height 7
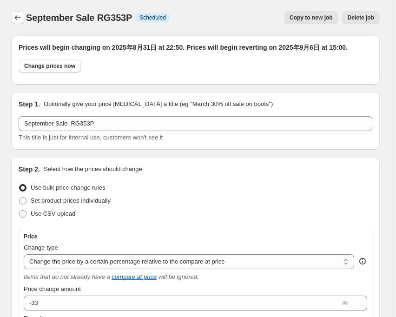
click at [17, 19] on icon "Price change jobs" at bounding box center [17, 17] width 9 height 9
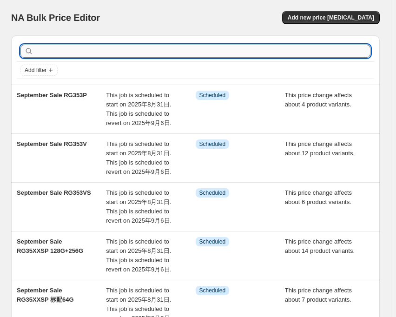
click at [46, 54] on input "text" at bounding box center [202, 51] width 335 height 13
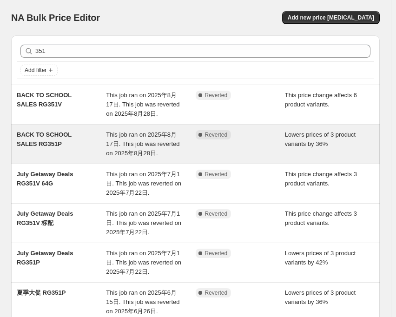
click at [71, 135] on span "BACK TO SCHOOL SALES RG351P" at bounding box center [44, 139] width 55 height 16
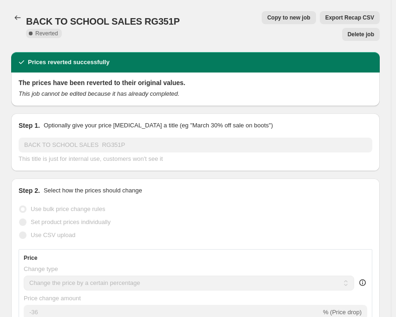
click at [267, 19] on span "Copy to new job" at bounding box center [288, 17] width 43 height 7
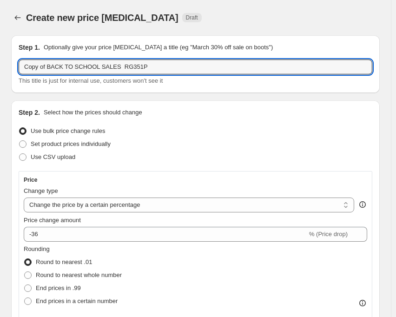
drag, startPoint x: 113, startPoint y: 67, endPoint x: 17, endPoint y: 73, distance: 95.9
click at [17, 73] on div "Step 1. Optionally give your price [MEDICAL_DATA] a title (eg "March 30% off sa…" at bounding box center [195, 64] width 368 height 58
paste input "September Sale"
click at [200, 3] on div "Create new price [MEDICAL_DATA]. This page is ready Create new price [MEDICAL_D…" at bounding box center [195, 17] width 368 height 35
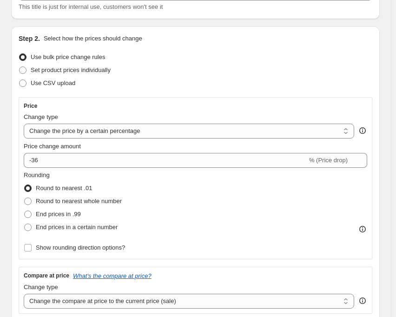
scroll to position [93, 0]
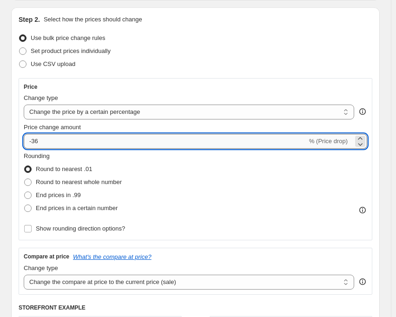
drag, startPoint x: 34, startPoint y: 141, endPoint x: 52, endPoint y: 139, distance: 18.2
click at [52, 139] on input "-36" at bounding box center [165, 141] width 283 height 15
click at [163, 70] on div "Use CSV upload" at bounding box center [195, 64] width 353 height 13
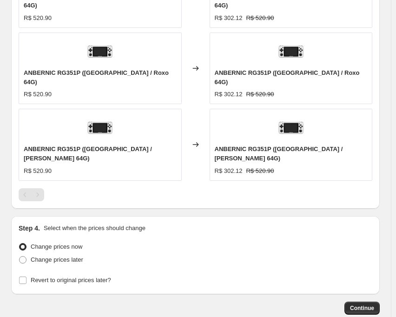
scroll to position [742, 0]
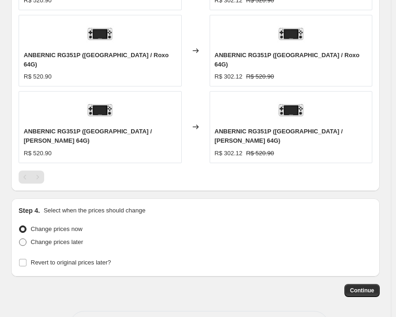
click at [23, 238] on span at bounding box center [22, 241] width 7 height 7
click at [19, 238] on input "Change prices later" at bounding box center [19, 238] width 0 height 0
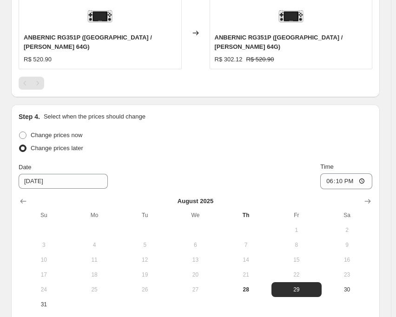
scroll to position [916, 0]
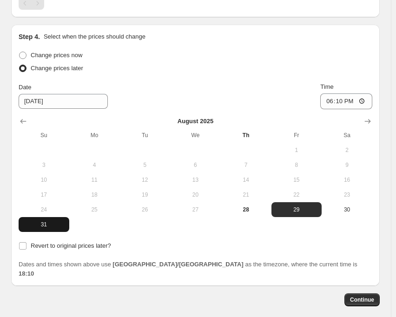
click at [45, 221] on span "31" at bounding box center [43, 224] width 43 height 7
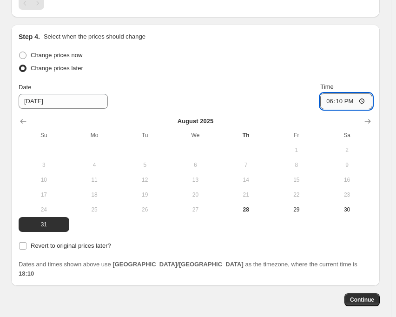
click at [343, 93] on input "18:10" at bounding box center [346, 101] width 52 height 16
click at [276, 82] on div "Date [DATE] Time 22:50" at bounding box center [195, 95] width 353 height 27
click at [15, 207] on div "Step 4. Select when the prices should change Change prices now Change prices la…" at bounding box center [195, 155] width 368 height 261
click at [19, 242] on input "Revert to original prices later?" at bounding box center [22, 245] width 7 height 7
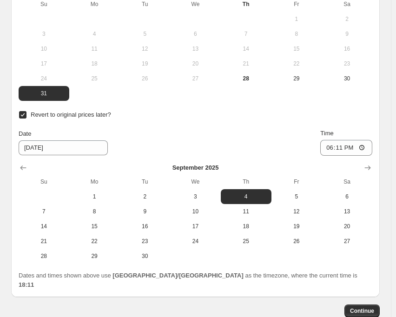
scroll to position [1058, 0]
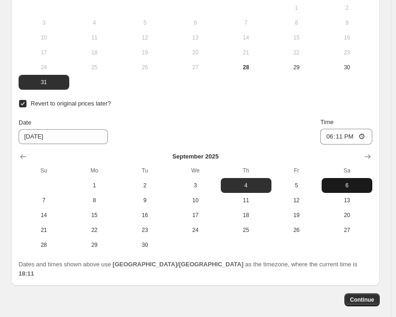
click at [354, 182] on span "6" at bounding box center [346, 185] width 43 height 7
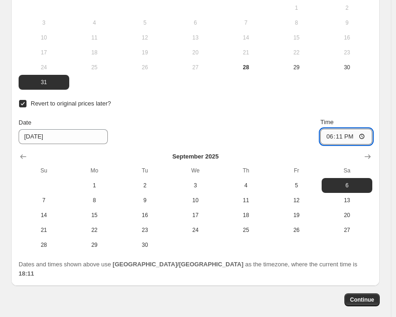
click at [346, 129] on input "18:11" at bounding box center [346, 137] width 52 height 16
click at [268, 117] on div "Date [DATE] Time 15:00" at bounding box center [195, 130] width 353 height 27
click at [373, 296] on span "Continue" at bounding box center [362, 299] width 24 height 7
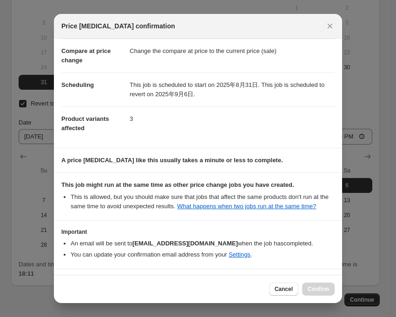
scroll to position [72, 0]
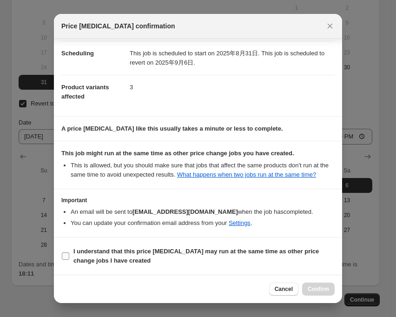
click at [65, 259] on input "I understand that this price [MEDICAL_DATA] may run at the same time as other p…" at bounding box center [65, 255] width 7 height 7
click at [322, 291] on span "Confirm" at bounding box center [317, 288] width 21 height 7
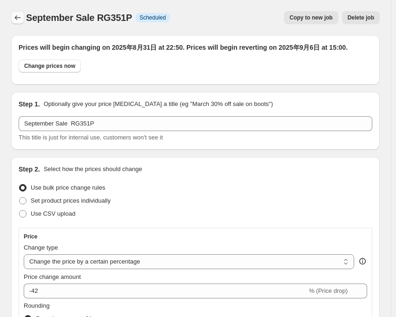
click at [17, 19] on icon "Price change jobs" at bounding box center [17, 17] width 9 height 9
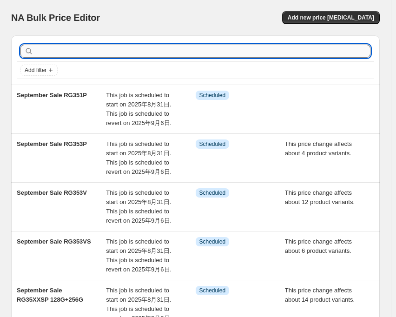
click at [121, 51] on input "text" at bounding box center [202, 51] width 335 height 13
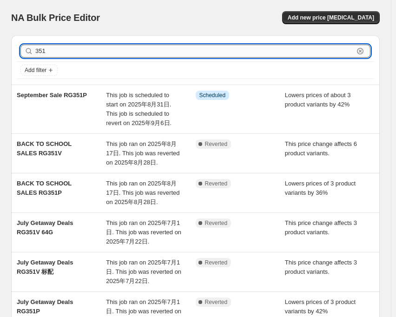
click at [121, 51] on input "351" at bounding box center [194, 51] width 318 height 13
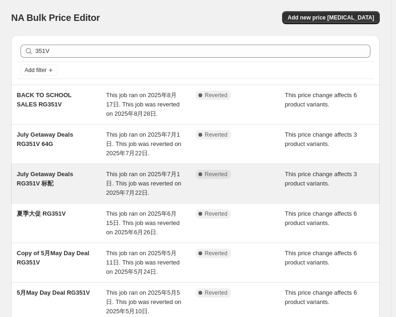
click at [129, 173] on span "This job ran on 2025年7月1日. This job was reverted on 2025年7月22日." at bounding box center [143, 183] width 75 height 26
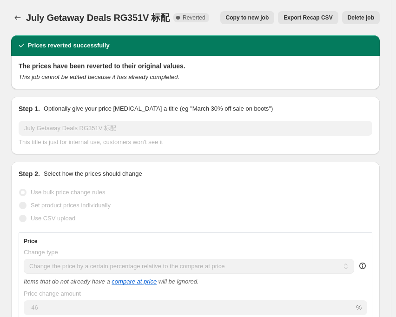
click at [246, 21] on span "Copy to new job" at bounding box center [247, 17] width 43 height 7
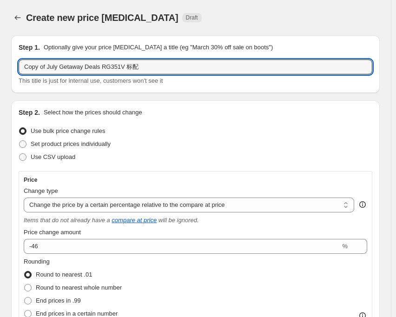
drag, startPoint x: 97, startPoint y: 67, endPoint x: 23, endPoint y: 77, distance: 75.0
click at [23, 77] on div "Copy of July Getaway Deals RG351V 标配 This title is just for internal use, custo…" at bounding box center [195, 72] width 353 height 26
paste input "September Sale"
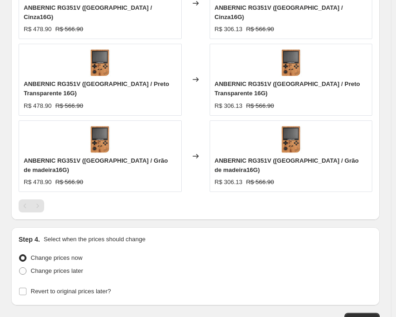
scroll to position [743, 0]
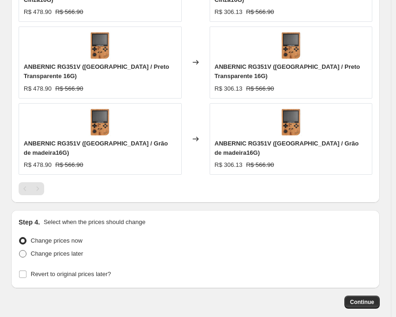
click at [25, 250] on span at bounding box center [22, 253] width 7 height 7
click at [19, 250] on input "Change prices later" at bounding box center [19, 250] width 0 height 0
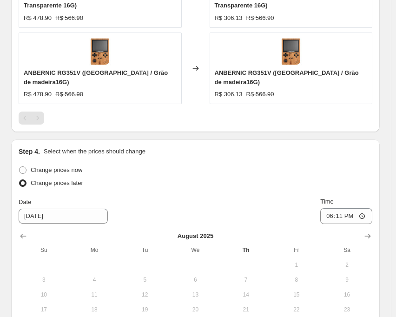
scroll to position [836, 0]
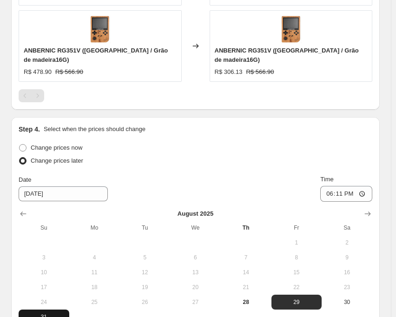
click at [46, 313] on span "31" at bounding box center [43, 316] width 43 height 7
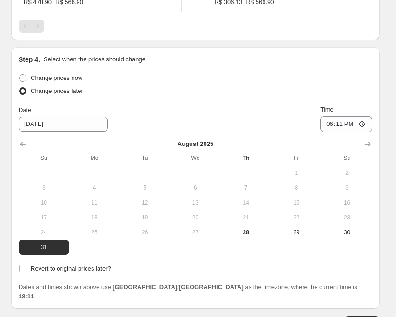
scroll to position [928, 0]
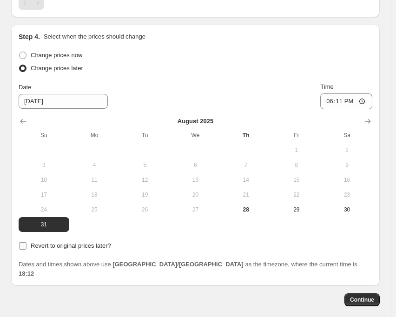
click at [21, 242] on input "Revert to original prices later?" at bounding box center [22, 245] width 7 height 7
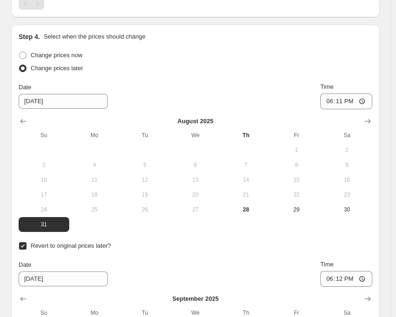
scroll to position [1021, 0]
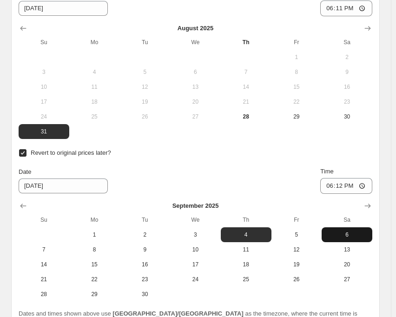
click at [342, 231] on span "6" at bounding box center [346, 234] width 43 height 7
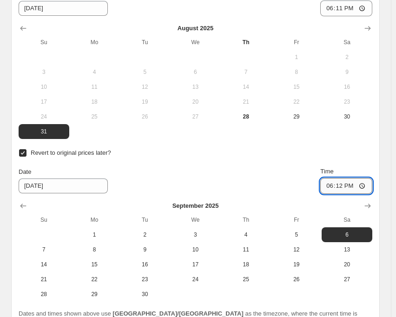
click at [346, 178] on input "18:12" at bounding box center [346, 186] width 52 height 16
click at [292, 167] on div "Date [DATE] Time 15:00" at bounding box center [195, 180] width 353 height 27
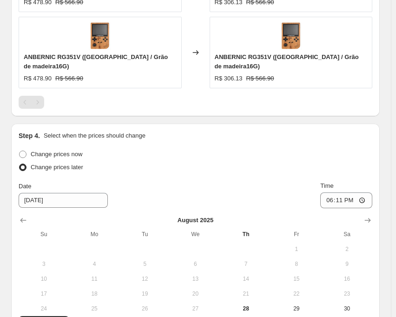
scroll to position [835, 0]
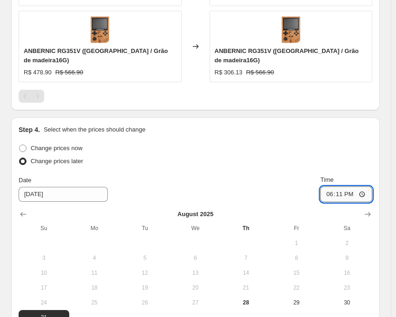
click at [345, 186] on input "18:11" at bounding box center [346, 194] width 52 height 16
click at [217, 175] on div "Date [DATE] Time 22:50" at bounding box center [195, 188] width 353 height 27
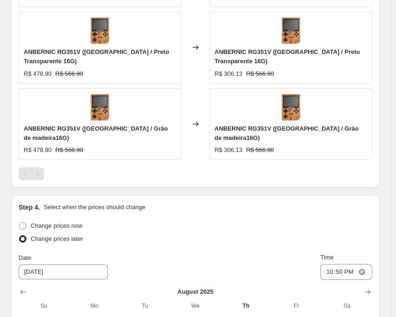
scroll to position [1070, 0]
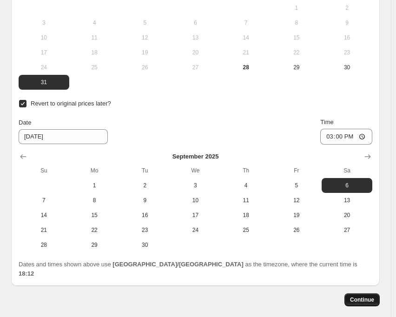
click at [366, 296] on span "Continue" at bounding box center [362, 299] width 24 height 7
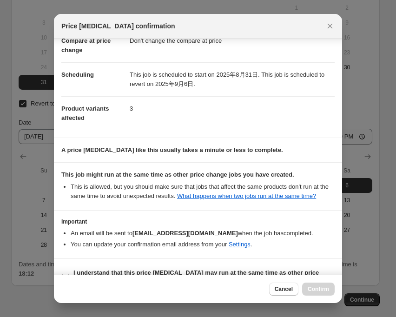
scroll to position [82, 0]
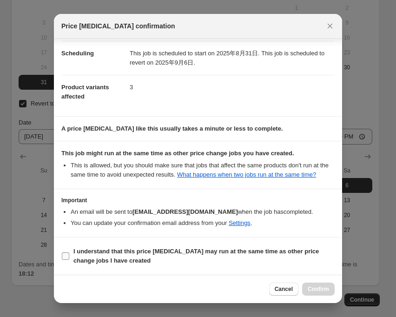
click at [64, 256] on input "I understand that this price [MEDICAL_DATA] may run at the same time as other p…" at bounding box center [65, 255] width 7 height 7
click at [320, 291] on span "Confirm" at bounding box center [317, 288] width 21 height 7
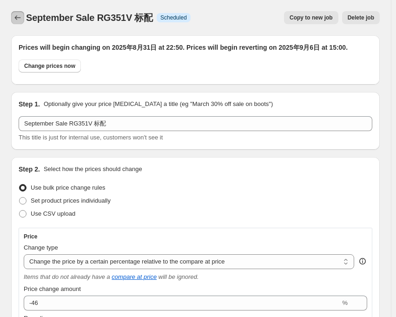
click at [17, 19] on icon "Price change jobs" at bounding box center [18, 17] width 6 height 5
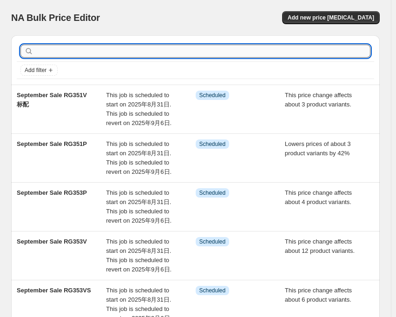
click at [99, 49] on input "text" at bounding box center [202, 51] width 335 height 13
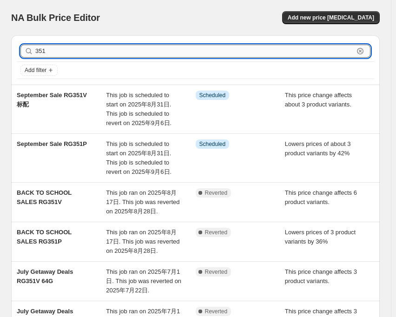
click at [53, 52] on input "351" at bounding box center [194, 51] width 318 height 13
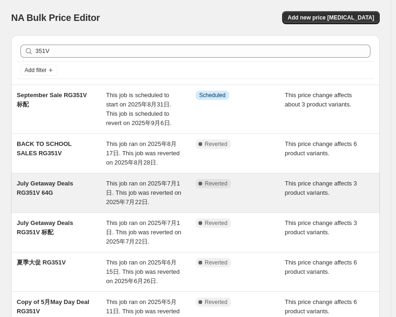
click at [114, 183] on span "This job ran on 2025年7月1日. This job was reverted on 2025年7月22日." at bounding box center [143, 193] width 75 height 26
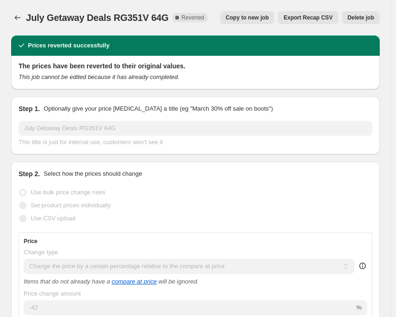
click at [260, 18] on span "Copy to new job" at bounding box center [247, 17] width 43 height 7
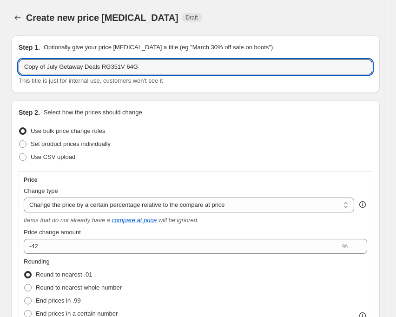
drag, startPoint x: 97, startPoint y: 68, endPoint x: -1, endPoint y: 70, distance: 98.0
click at [0, 70] on html "Home Settings Plans Skip to content Create new price [MEDICAL_DATA]. This page …" at bounding box center [198, 158] width 396 height 317
paste input "September Sale"
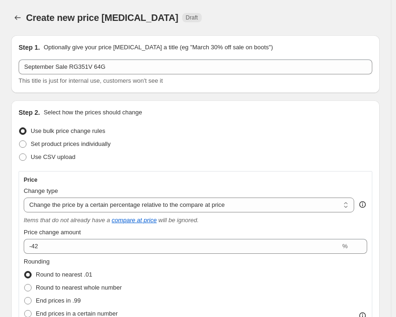
click at [223, 7] on div "Create new price [MEDICAL_DATA]. This page is ready Create new price [MEDICAL_D…" at bounding box center [195, 17] width 368 height 35
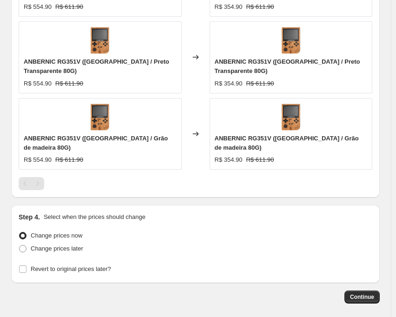
scroll to position [754, 0]
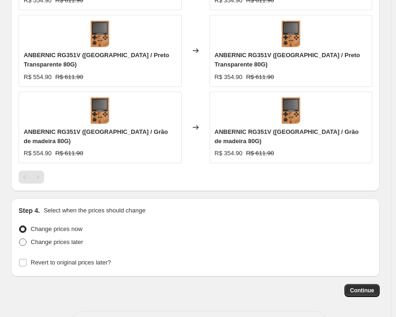
click at [25, 238] on span at bounding box center [22, 241] width 7 height 7
click at [19, 238] on input "Change prices later" at bounding box center [19, 238] width 0 height 0
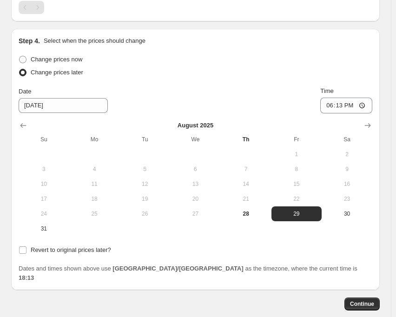
scroll to position [928, 0]
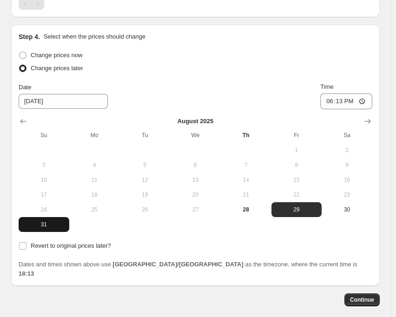
click at [45, 221] on span "31" at bounding box center [43, 224] width 43 height 7
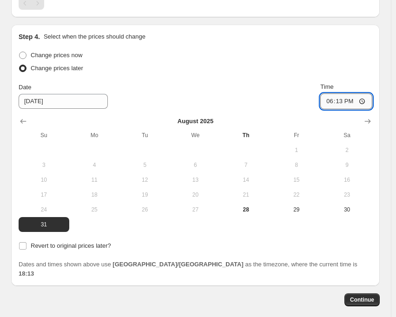
click at [345, 93] on input "18:13" at bounding box center [346, 101] width 52 height 16
click at [345, 93] on input "12:02" at bounding box center [346, 101] width 52 height 16
click at [278, 82] on div "Date [DATE] Time 22:50" at bounding box center [195, 95] width 353 height 27
click at [26, 241] on span at bounding box center [23, 245] width 8 height 8
click at [26, 242] on input "Revert to original prices later?" at bounding box center [22, 245] width 7 height 7
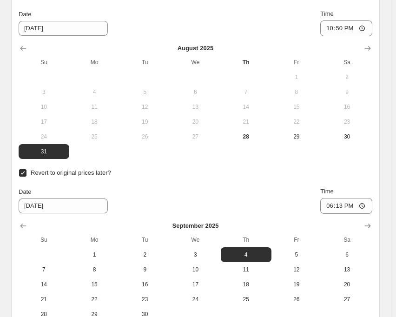
scroll to position [1021, 0]
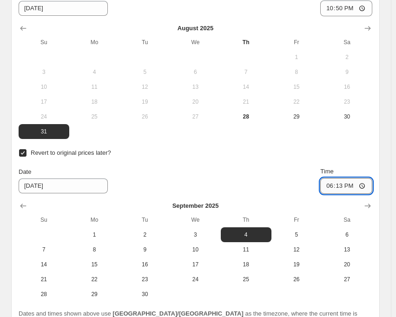
click at [344, 178] on input "18:13" at bounding box center [346, 186] width 52 height 16
click at [355, 231] on span "6" at bounding box center [346, 234] width 43 height 7
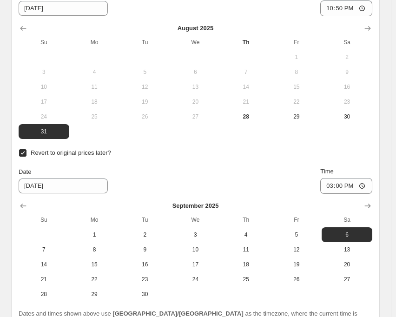
click at [248, 146] on div "Revert to original prices later? Date [DATE] Time 15:00 [DATE] Su Mo Tu We Th F…" at bounding box center [195, 223] width 353 height 155
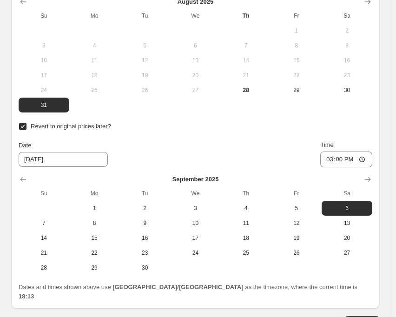
scroll to position [1070, 0]
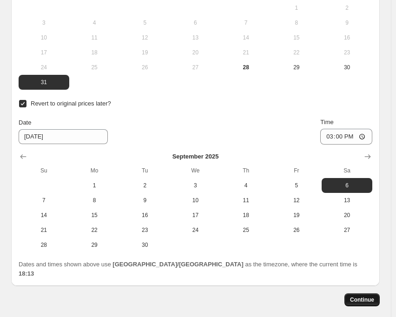
click at [363, 296] on span "Continue" at bounding box center [362, 299] width 24 height 7
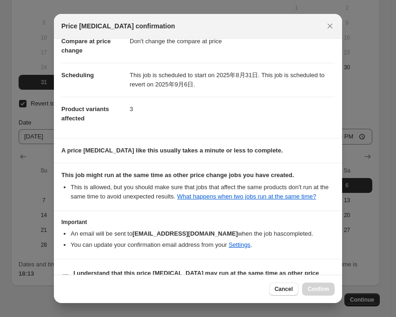
scroll to position [82, 0]
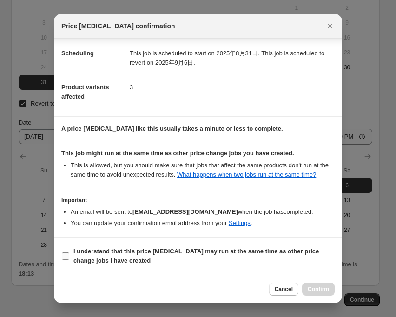
click at [64, 256] on input "I understand that this price [MEDICAL_DATA] may run at the same time as other p…" at bounding box center [65, 255] width 7 height 7
click at [322, 291] on span "Confirm" at bounding box center [317, 288] width 21 height 7
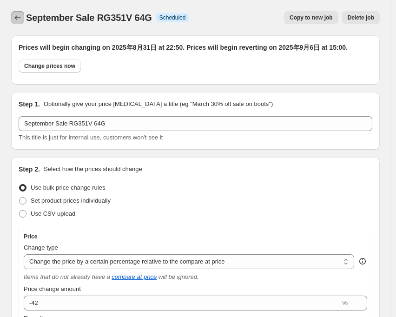
click at [13, 21] on button "Price change jobs" at bounding box center [17, 17] width 13 height 13
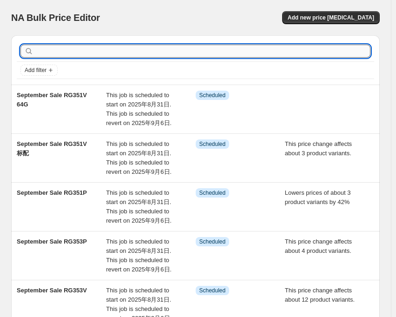
click at [42, 51] on input "text" at bounding box center [202, 51] width 335 height 13
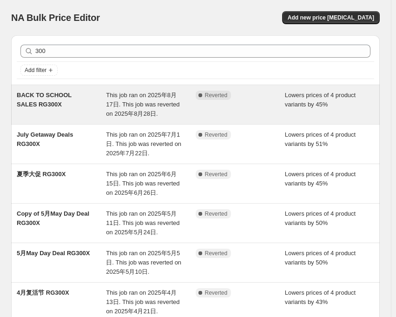
click at [69, 95] on span "BACK TO SCHOOL SALES RG300X" at bounding box center [44, 99] width 55 height 16
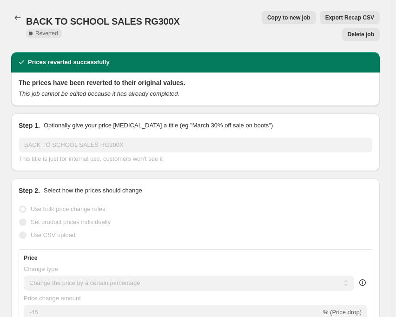
click at [267, 18] on span "Copy to new job" at bounding box center [288, 17] width 43 height 7
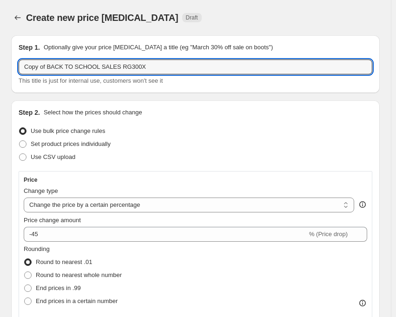
drag, startPoint x: 112, startPoint y: 68, endPoint x: 14, endPoint y: 62, distance: 98.1
click at [14, 62] on div "Step 1. Optionally give your price [MEDICAL_DATA] a title (eg "March 30% off sa…" at bounding box center [195, 64] width 368 height 58
paste input "September Sale"
click at [215, 2] on div "Create new price [MEDICAL_DATA]. This page is ready Create new price [MEDICAL_D…" at bounding box center [195, 17] width 368 height 35
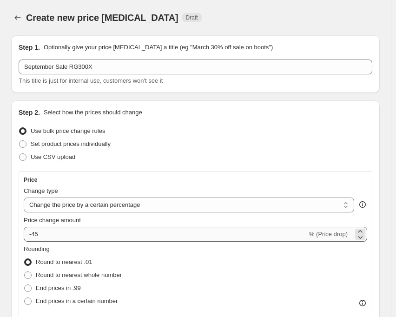
scroll to position [93, 0]
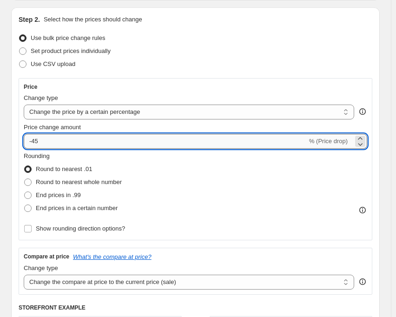
drag, startPoint x: 32, startPoint y: 143, endPoint x: 47, endPoint y: 143, distance: 15.3
click at [47, 143] on input "-45" at bounding box center [165, 141] width 283 height 15
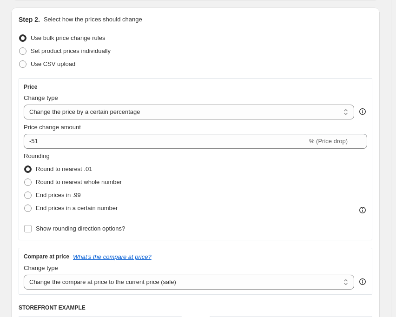
click at [106, 76] on div "Step 2. Select how the prices should change Use bulk price change rules Set pro…" at bounding box center [195, 223] width 353 height 416
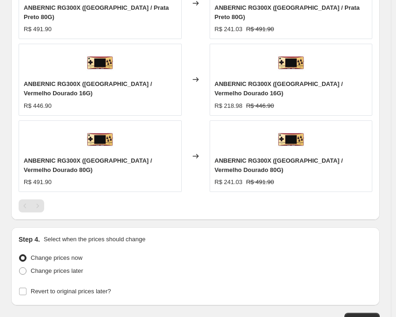
scroll to position [809, 0]
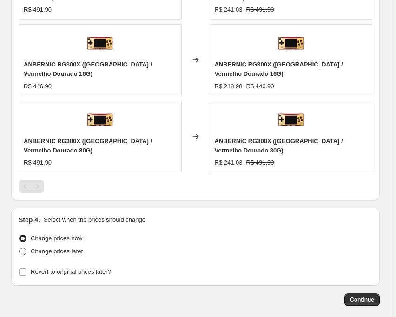
click at [20, 247] on span at bounding box center [22, 250] width 7 height 7
click at [19, 247] on input "Change prices later" at bounding box center [19, 247] width 0 height 0
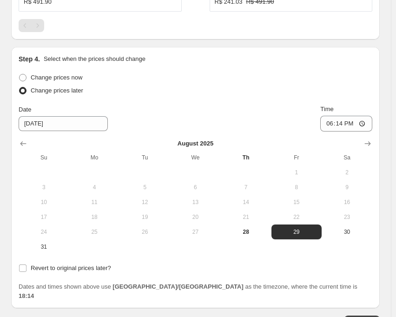
scroll to position [983, 0]
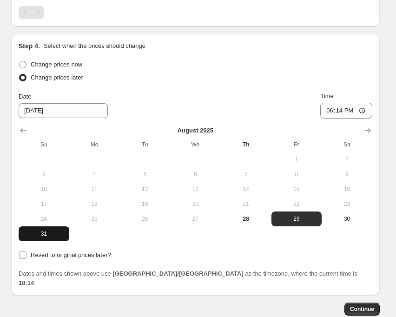
click at [47, 230] on span "31" at bounding box center [43, 233] width 43 height 7
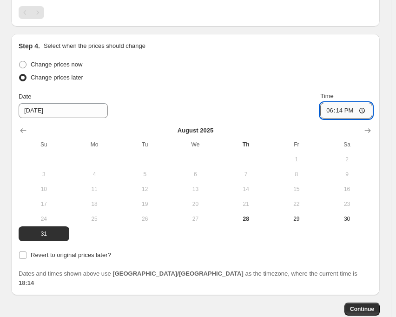
click at [345, 103] on input "18:14" at bounding box center [346, 111] width 52 height 16
click at [240, 91] on div "Date [DATE] Time 22:50" at bounding box center [195, 104] width 353 height 27
click at [16, 209] on div "Step 4. Select when the prices should change Change prices now Change prices la…" at bounding box center [195, 164] width 368 height 261
click at [19, 209] on div "Step 4. Select when the prices should change Change prices now Change prices la…" at bounding box center [195, 164] width 368 height 261
click at [20, 251] on input "Revert to original prices later?" at bounding box center [22, 254] width 7 height 7
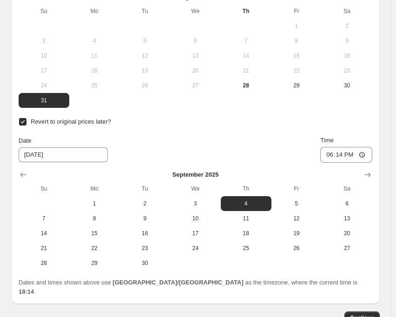
scroll to position [1125, 0]
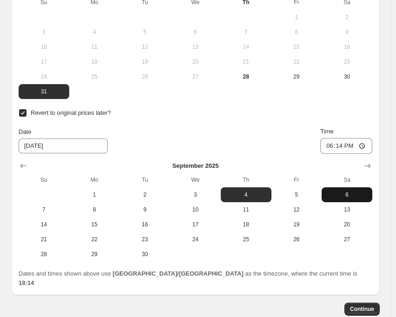
click at [342, 191] on span "6" at bounding box center [346, 194] width 43 height 7
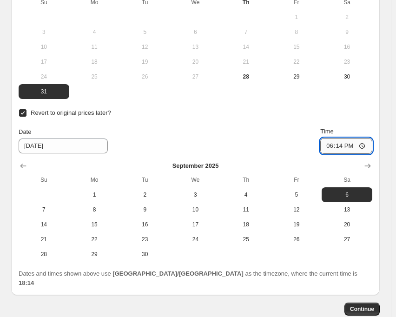
click at [344, 138] on input "18:14" at bounding box center [346, 146] width 52 height 16
click at [279, 127] on div "Date [DATE] Time 15:00" at bounding box center [195, 140] width 353 height 27
click at [361, 305] on span "Continue" at bounding box center [362, 308] width 24 height 7
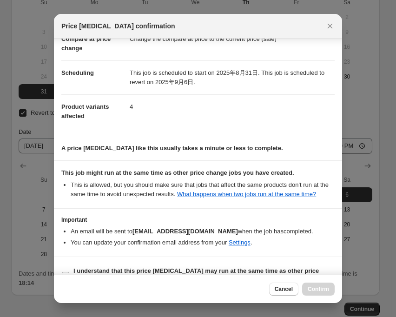
scroll to position [72, 0]
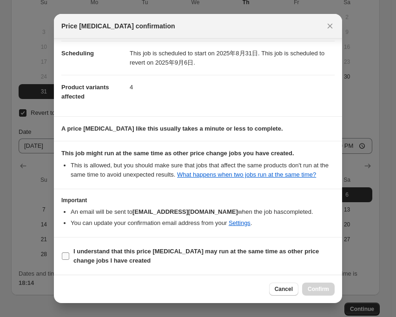
click at [62, 258] on input "I understand that this price [MEDICAL_DATA] may run at the same time as other p…" at bounding box center [65, 255] width 7 height 7
click at [322, 290] on span "Confirm" at bounding box center [317, 288] width 21 height 7
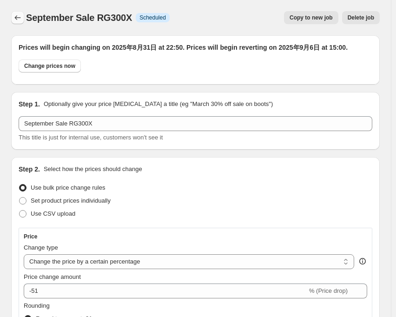
click at [19, 22] on button "Price change jobs" at bounding box center [17, 17] width 13 height 13
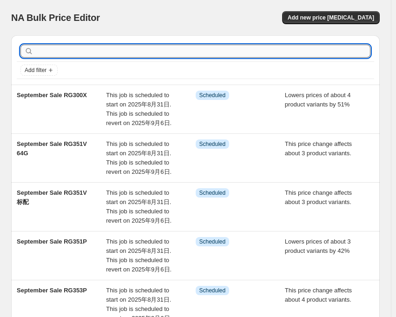
click at [90, 52] on input "text" at bounding box center [202, 51] width 335 height 13
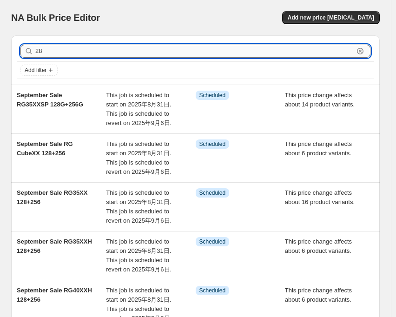
click at [90, 52] on input "28" at bounding box center [194, 51] width 318 height 13
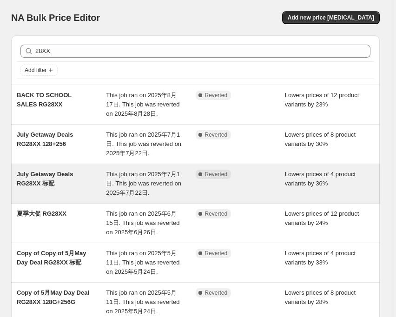
click at [55, 172] on span "July Getaway Deals RG28XX 标配" at bounding box center [45, 178] width 56 height 16
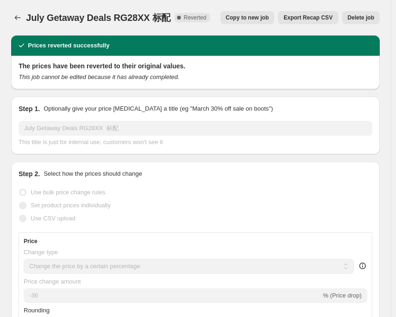
click at [273, 14] on button "Copy to new job" at bounding box center [247, 17] width 54 height 13
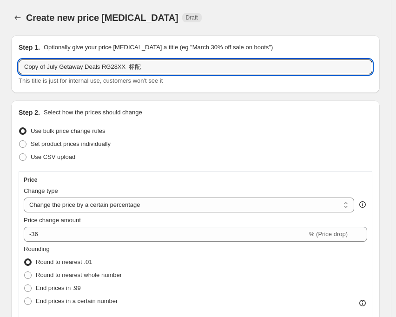
drag, startPoint x: 97, startPoint y: 67, endPoint x: 13, endPoint y: 75, distance: 83.9
click at [13, 75] on div "Step 1. Optionally give your price [MEDICAL_DATA] a title (eg "March 30% off sa…" at bounding box center [195, 64] width 368 height 58
paste input "September Sale"
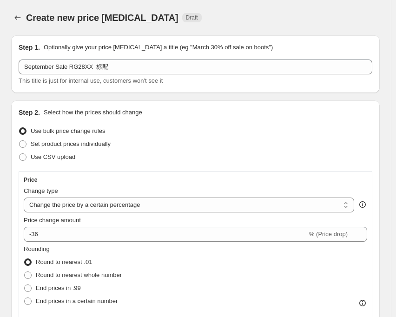
click at [209, 4] on div "Create new price [MEDICAL_DATA]. This page is ready Create new price [MEDICAL_D…" at bounding box center [195, 17] width 368 height 35
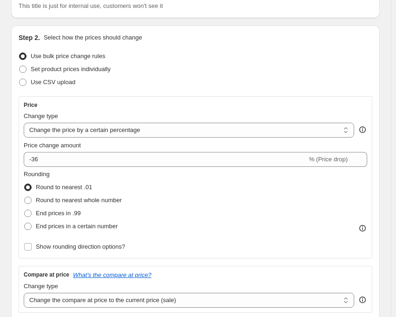
scroll to position [93, 0]
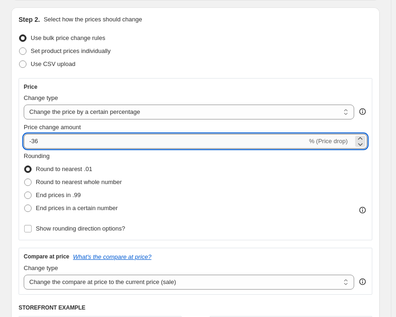
drag, startPoint x: 31, startPoint y: 142, endPoint x: 51, endPoint y: 143, distance: 19.5
click at [51, 143] on input "-36" at bounding box center [165, 141] width 283 height 15
click at [168, 71] on div "Step 2. Select how the prices should change Use bulk price change rules Set pro…" at bounding box center [195, 223] width 353 height 416
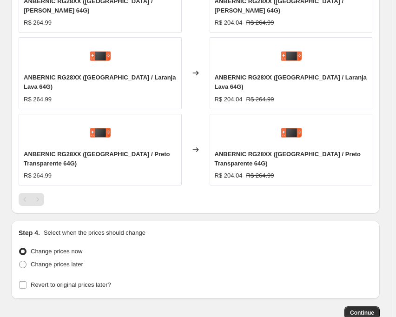
scroll to position [809, 0]
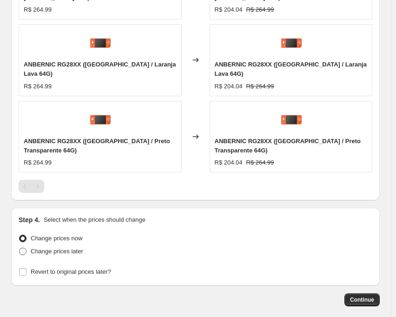
click at [21, 247] on span at bounding box center [22, 250] width 7 height 7
click at [19, 247] on input "Change prices later" at bounding box center [19, 247] width 0 height 0
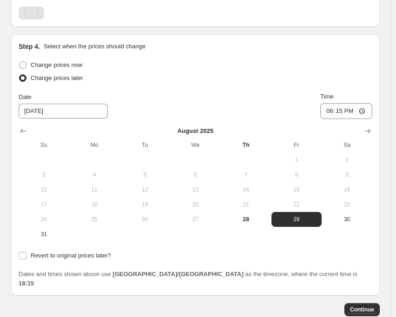
scroll to position [983, 0]
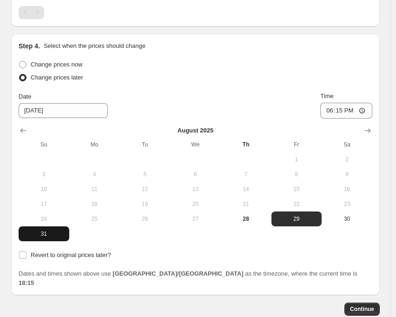
click at [41, 230] on span "31" at bounding box center [43, 233] width 43 height 7
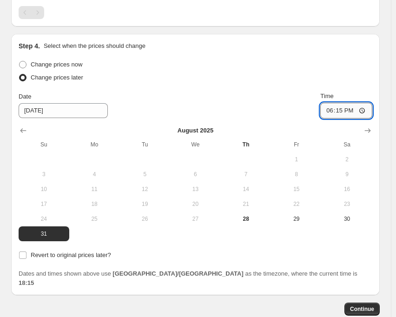
click at [347, 103] on input "18:15" at bounding box center [346, 111] width 52 height 16
click at [216, 71] on div "Change prices later" at bounding box center [195, 77] width 353 height 13
click at [20, 251] on input "Revert to original prices later?" at bounding box center [22, 254] width 7 height 7
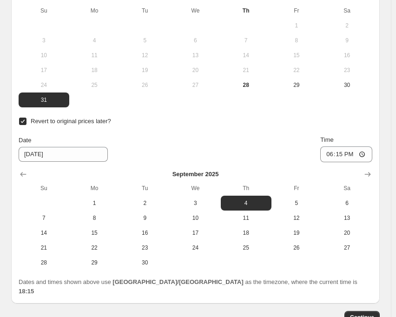
scroll to position [1125, 0]
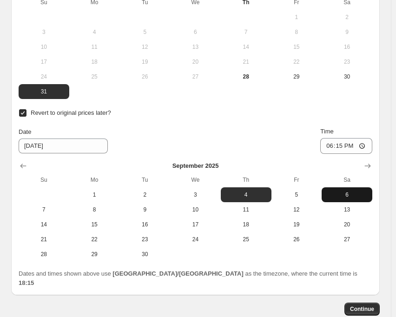
click at [350, 191] on span "6" at bounding box center [346, 194] width 43 height 7
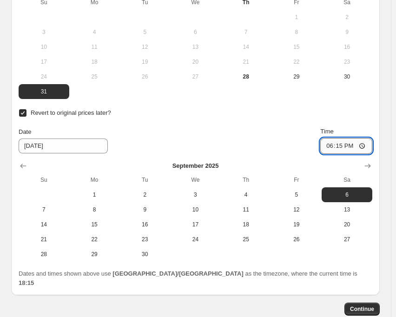
click at [341, 138] on input "18:15" at bounding box center [346, 146] width 52 height 16
click at [254, 127] on div "Date [DATE] Time 15:00" at bounding box center [195, 140] width 353 height 27
click at [366, 305] on span "Continue" at bounding box center [362, 308] width 24 height 7
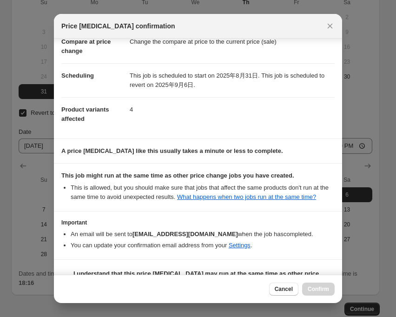
scroll to position [72, 0]
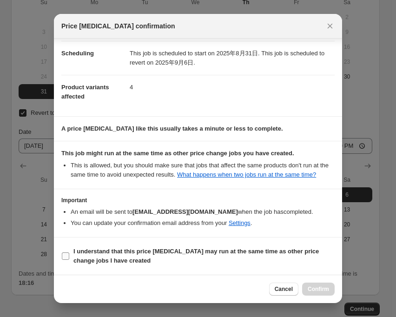
click at [64, 258] on input "I understand that this price [MEDICAL_DATA] may run at the same time as other p…" at bounding box center [65, 255] width 7 height 7
click at [323, 292] on span "Confirm" at bounding box center [317, 288] width 21 height 7
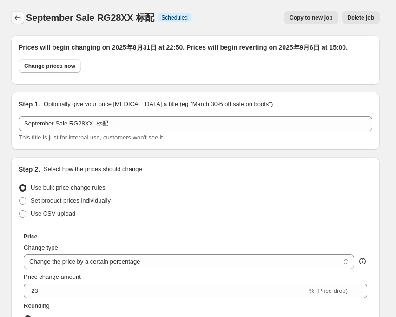
click at [17, 18] on icon "Price change jobs" at bounding box center [17, 17] width 9 height 9
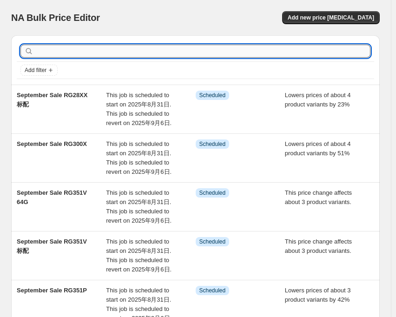
click at [137, 52] on input "text" at bounding box center [202, 51] width 335 height 13
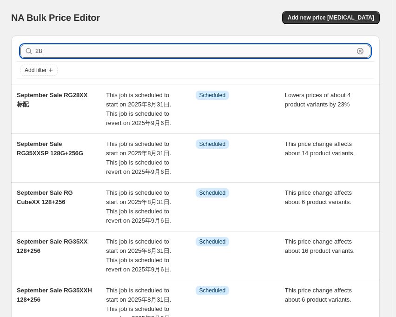
click at [76, 50] on input "28" at bounding box center [194, 51] width 318 height 13
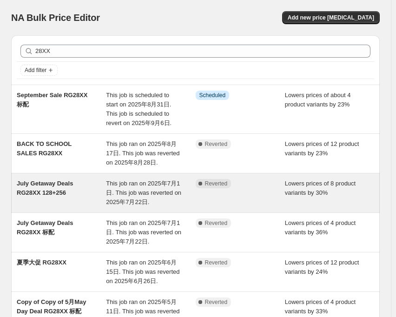
click at [132, 187] on span "This job ran on 2025年7月1日. This job was reverted on 2025年7月22日." at bounding box center [143, 193] width 75 height 26
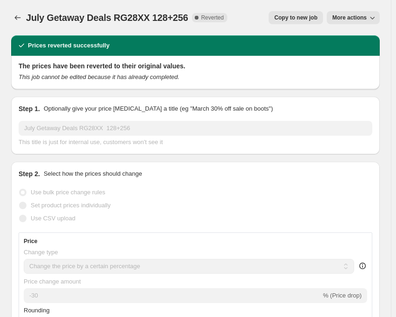
click at [289, 19] on span "Copy to new job" at bounding box center [295, 17] width 43 height 7
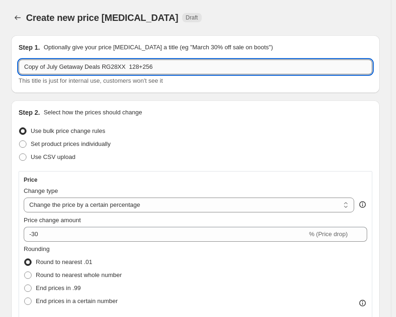
click at [95, 68] on input "Copy of July Getaway Deals RG28XX 128+256" at bounding box center [195, 66] width 353 height 15
drag, startPoint x: 97, startPoint y: 67, endPoint x: 16, endPoint y: 74, distance: 80.6
click at [16, 74] on div "Step 1. Optionally give your price [MEDICAL_DATA] a title (eg "March 30% off sa…" at bounding box center [195, 64] width 368 height 58
paste input "September Sale"
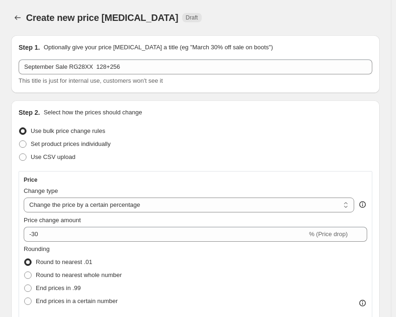
click at [210, 6] on div "Create new price [MEDICAL_DATA]. This page is ready Create new price [MEDICAL_D…" at bounding box center [195, 17] width 368 height 35
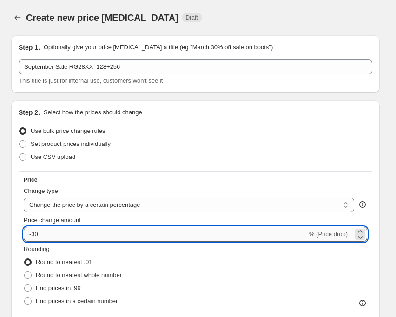
drag, startPoint x: 32, startPoint y: 236, endPoint x: 45, endPoint y: 236, distance: 13.9
click at [45, 236] on input "-30" at bounding box center [165, 234] width 283 height 15
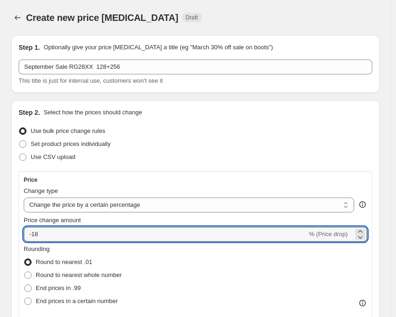
click at [164, 145] on div "Set product prices individually" at bounding box center [195, 143] width 353 height 13
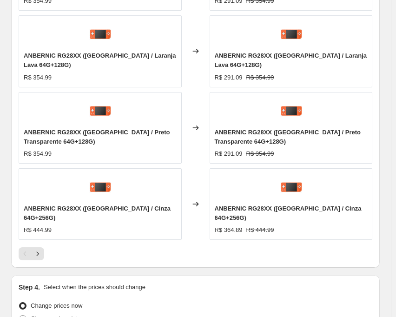
scroll to position [836, 0]
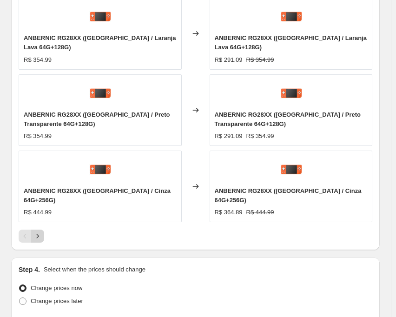
click at [39, 231] on icon "Next" at bounding box center [37, 235] width 9 height 9
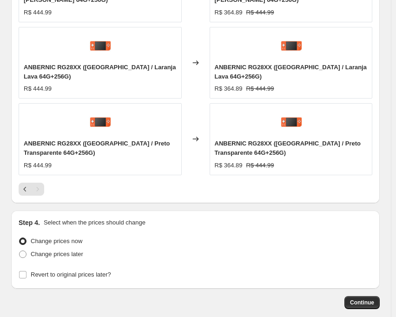
scroll to position [752, 0]
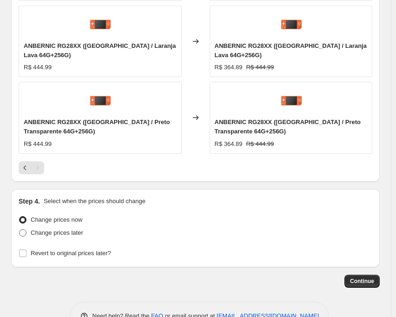
click at [23, 229] on span at bounding box center [22, 232] width 7 height 7
click at [19, 229] on input "Change prices later" at bounding box center [19, 229] width 0 height 0
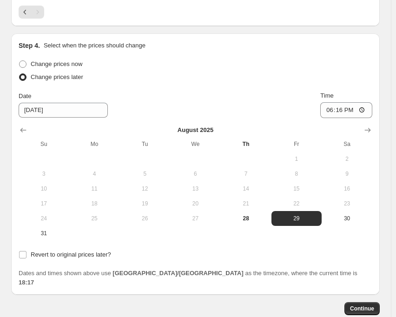
scroll to position [925, 0]
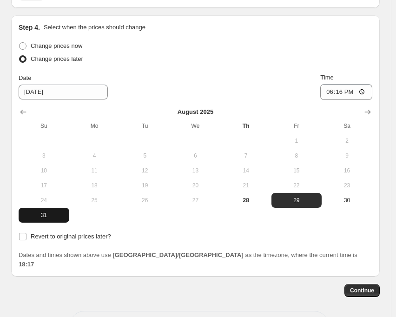
click at [42, 211] on span "31" at bounding box center [43, 214] width 43 height 7
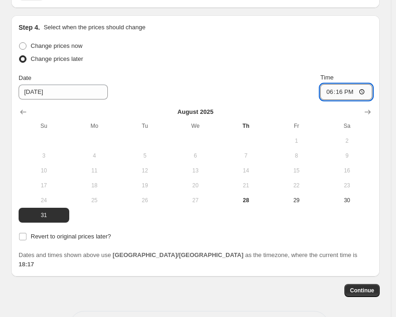
click at [347, 84] on input "18:16" at bounding box center [346, 92] width 52 height 16
click at [270, 52] on div "Change prices later" at bounding box center [195, 58] width 353 height 13
click at [18, 214] on div "Step 4. Select when the prices should change Change prices now Change prices la…" at bounding box center [195, 145] width 368 height 261
click at [23, 233] on input "Revert to original prices later?" at bounding box center [22, 236] width 7 height 7
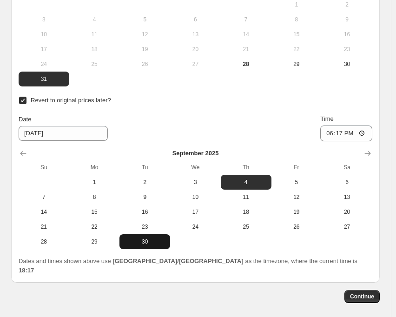
scroll to position [1067, 0]
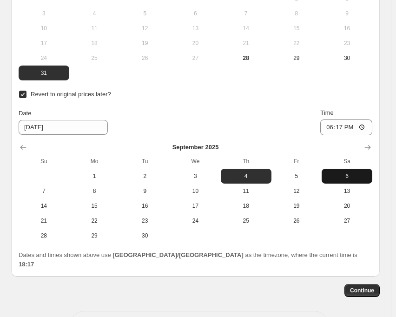
click at [354, 172] on span "6" at bounding box center [346, 175] width 43 height 7
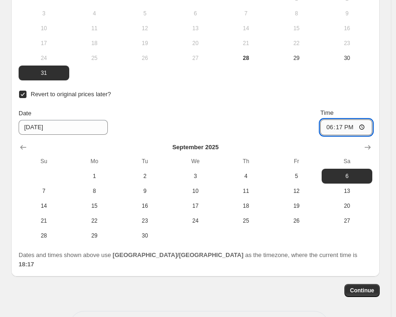
click at [346, 119] on input "18:17" at bounding box center [346, 127] width 52 height 16
click at [267, 108] on div "Date [DATE] Time 15:00" at bounding box center [195, 121] width 353 height 27
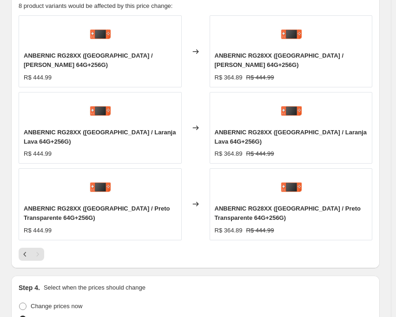
scroll to position [696, 0]
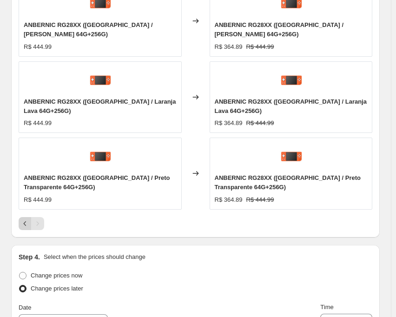
click at [21, 219] on icon "Previous" at bounding box center [24, 223] width 9 height 9
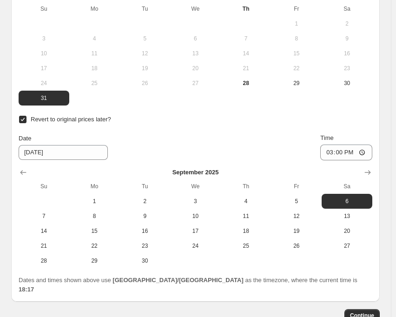
scroll to position [1201, 0]
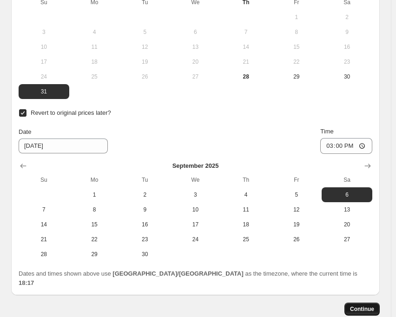
click at [361, 302] on button "Continue" at bounding box center [361, 308] width 35 height 13
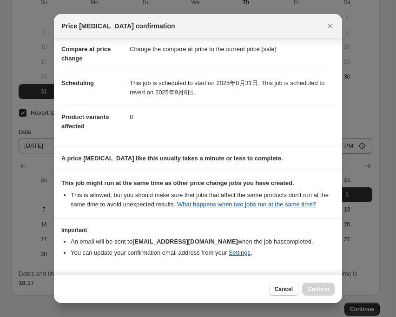
scroll to position [72, 0]
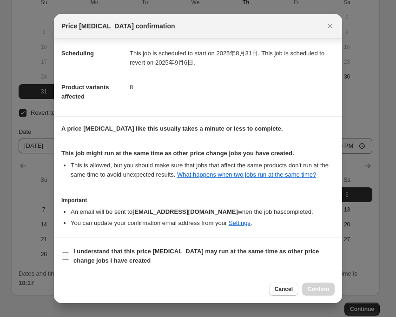
click at [66, 253] on input "I understand that this price [MEDICAL_DATA] may run at the same time as other p…" at bounding box center [65, 255] width 7 height 7
click at [324, 291] on span "Confirm" at bounding box center [317, 288] width 21 height 7
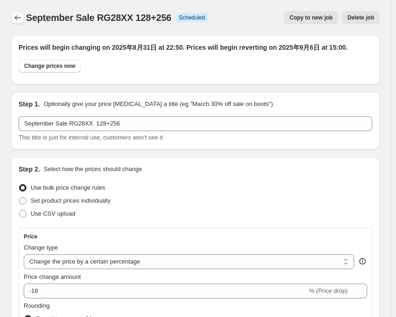
click at [19, 19] on icon "Price change jobs" at bounding box center [17, 17] width 9 height 9
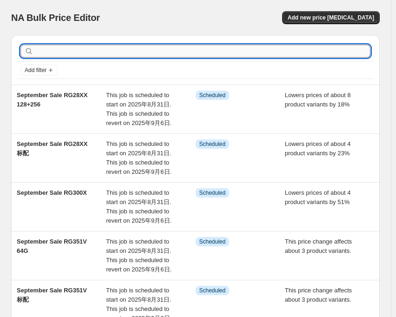
click at [86, 52] on input "text" at bounding box center [202, 51] width 335 height 13
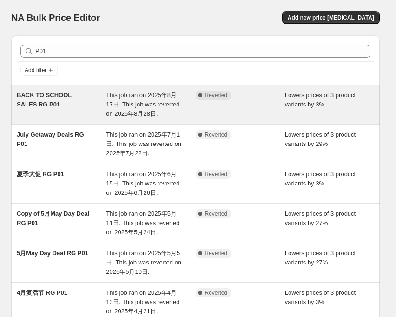
click at [142, 94] on span "This job ran on 2025年8月17日. This job was reverted on 2025年8月28日." at bounding box center [142, 104] width 73 height 26
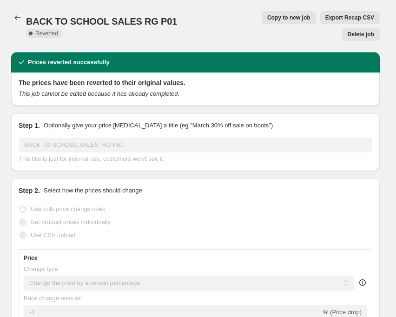
click at [267, 15] on span "Copy to new job" at bounding box center [288, 17] width 43 height 7
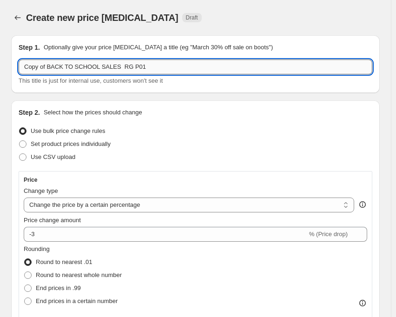
drag, startPoint x: 112, startPoint y: 66, endPoint x: 19, endPoint y: 68, distance: 93.3
click at [19, 68] on input "Copy of BACK TO SCHOOL SALES RG P01" at bounding box center [195, 66] width 353 height 15
paste input "September Sale"
click at [212, 14] on div "Create new price [MEDICAL_DATA] Draft" at bounding box center [156, 17] width 260 height 13
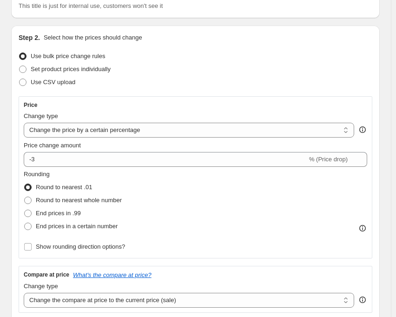
scroll to position [93, 0]
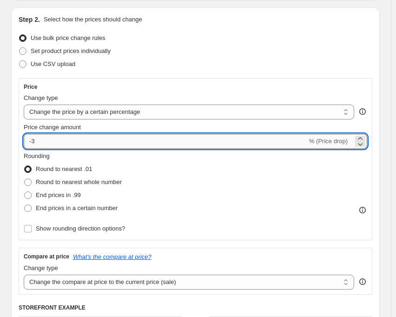
drag, startPoint x: 33, startPoint y: 140, endPoint x: 48, endPoint y: 143, distance: 15.2
click at [48, 143] on input "-3" at bounding box center [165, 141] width 283 height 15
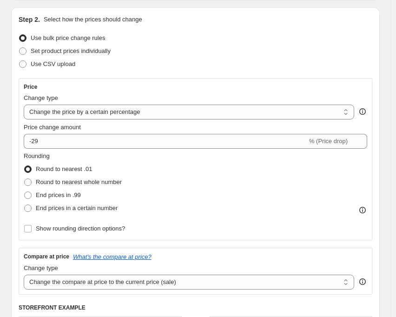
click at [208, 52] on div "Set product prices individually" at bounding box center [195, 51] width 353 height 13
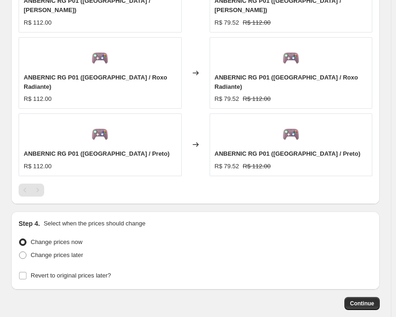
scroll to position [742, 0]
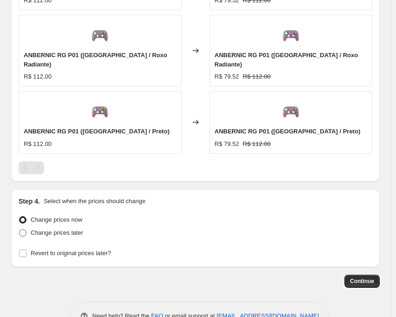
click at [25, 229] on span at bounding box center [22, 232] width 7 height 7
click at [19, 229] on input "Change prices later" at bounding box center [19, 229] width 0 height 0
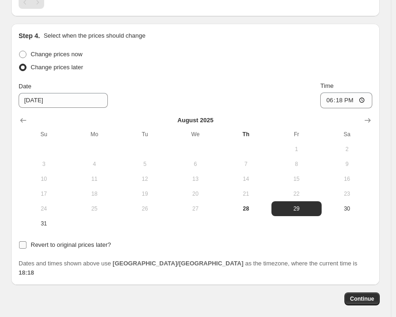
scroll to position [916, 0]
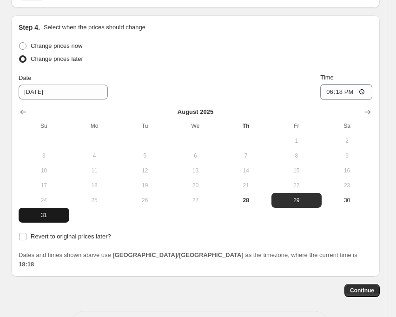
click at [43, 211] on span "31" at bounding box center [43, 214] width 43 height 7
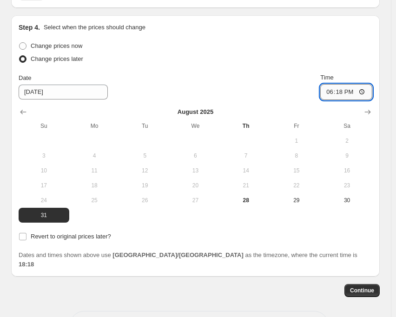
click at [345, 84] on input "18:18" at bounding box center [346, 92] width 52 height 16
click at [298, 73] on div "Date [DATE] Time 22:50" at bounding box center [195, 86] width 353 height 27
click at [20, 233] on input "Revert to original prices later?" at bounding box center [22, 236] width 7 height 7
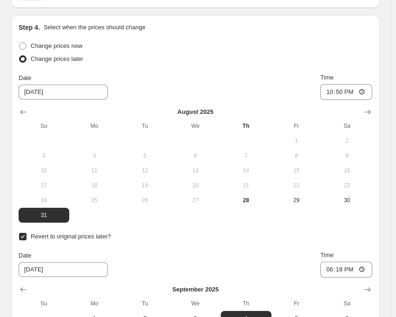
scroll to position [1009, 0]
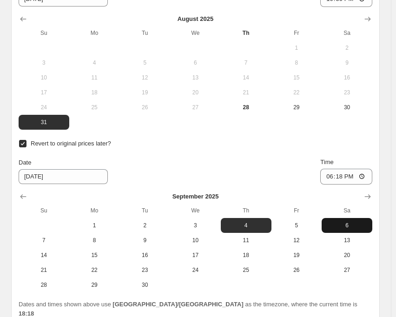
click at [338, 221] on span "6" at bounding box center [346, 224] width 43 height 7
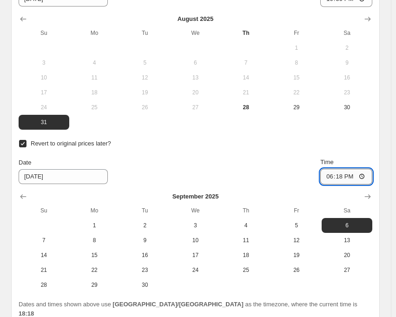
click at [342, 169] on input "18:18" at bounding box center [346, 177] width 52 height 16
click at [286, 157] on div "Date [DATE] Time 15:00" at bounding box center [195, 170] width 353 height 27
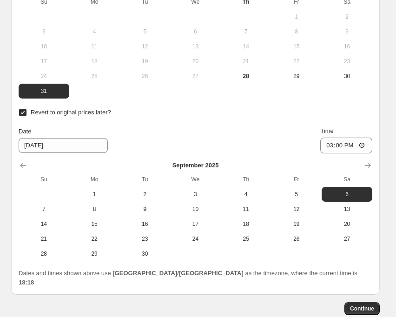
scroll to position [1058, 0]
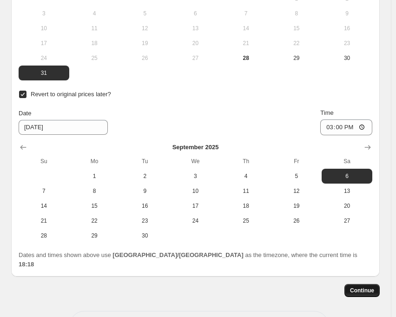
click at [356, 284] on button "Continue" at bounding box center [361, 290] width 35 height 13
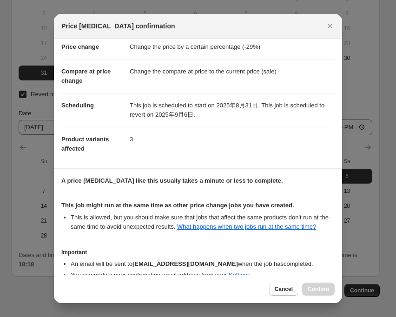
scroll to position [72, 0]
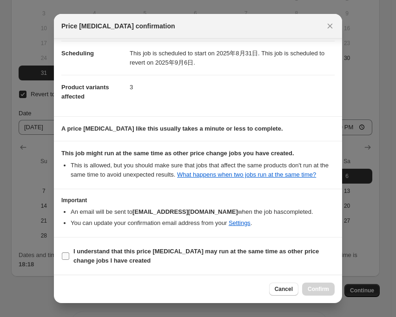
click at [66, 252] on input "I understand that this price [MEDICAL_DATA] may run at the same time as other p…" at bounding box center [65, 255] width 7 height 7
click at [308, 286] on span "Confirm" at bounding box center [317, 288] width 21 height 7
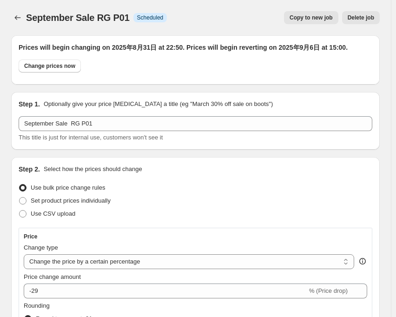
click at [17, 24] on div "September Sale RG P01. This page is ready September Sale RG P01 Info Scheduled …" at bounding box center [195, 17] width 368 height 35
click at [24, 13] on div at bounding box center [18, 17] width 15 height 13
click at [18, 17] on icon "Price change jobs" at bounding box center [17, 17] width 9 height 9
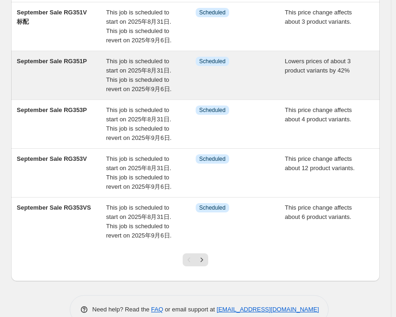
scroll to position [347, 0]
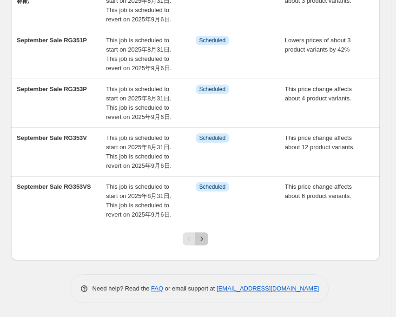
click at [206, 240] on icon "Next" at bounding box center [201, 238] width 9 height 9
click at [203, 239] on icon "Next" at bounding box center [201, 238] width 9 height 9
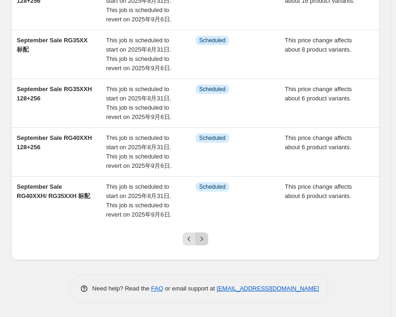
click at [205, 238] on icon "Next" at bounding box center [201, 238] width 9 height 9
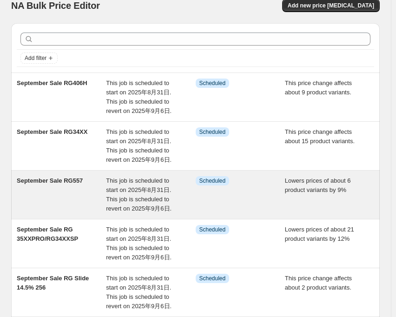
scroll to position [0, 0]
